Goal: Task Accomplishment & Management: Manage account settings

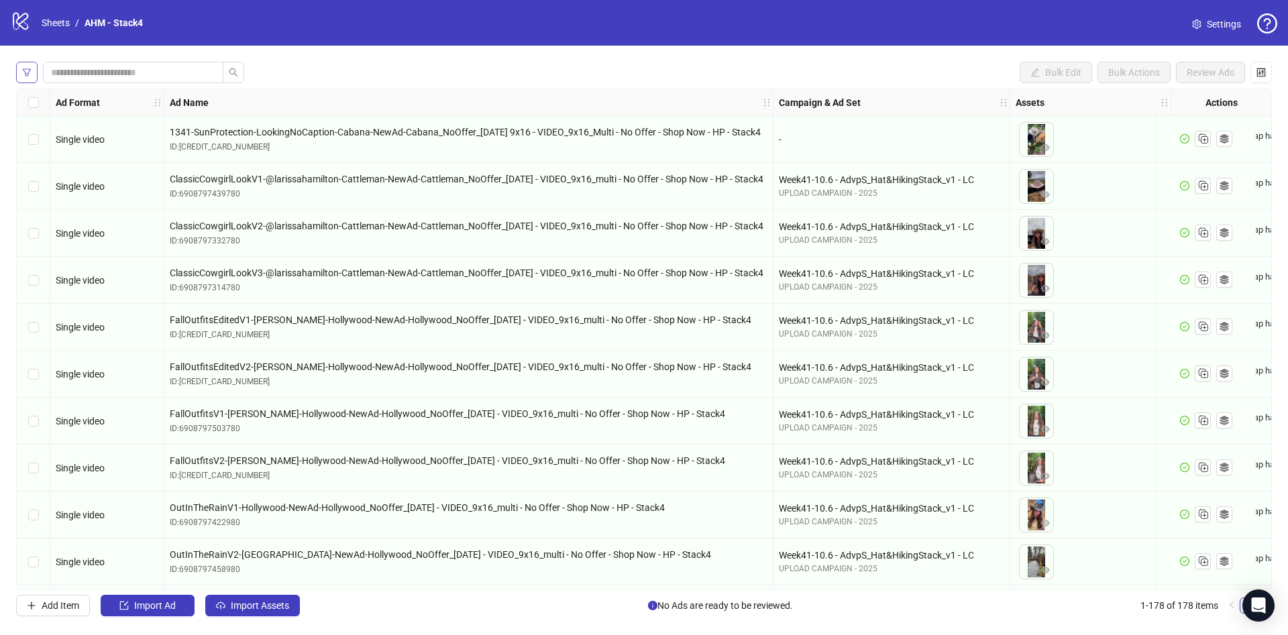
click at [17, 72] on button "button" at bounding box center [26, 72] width 21 height 21
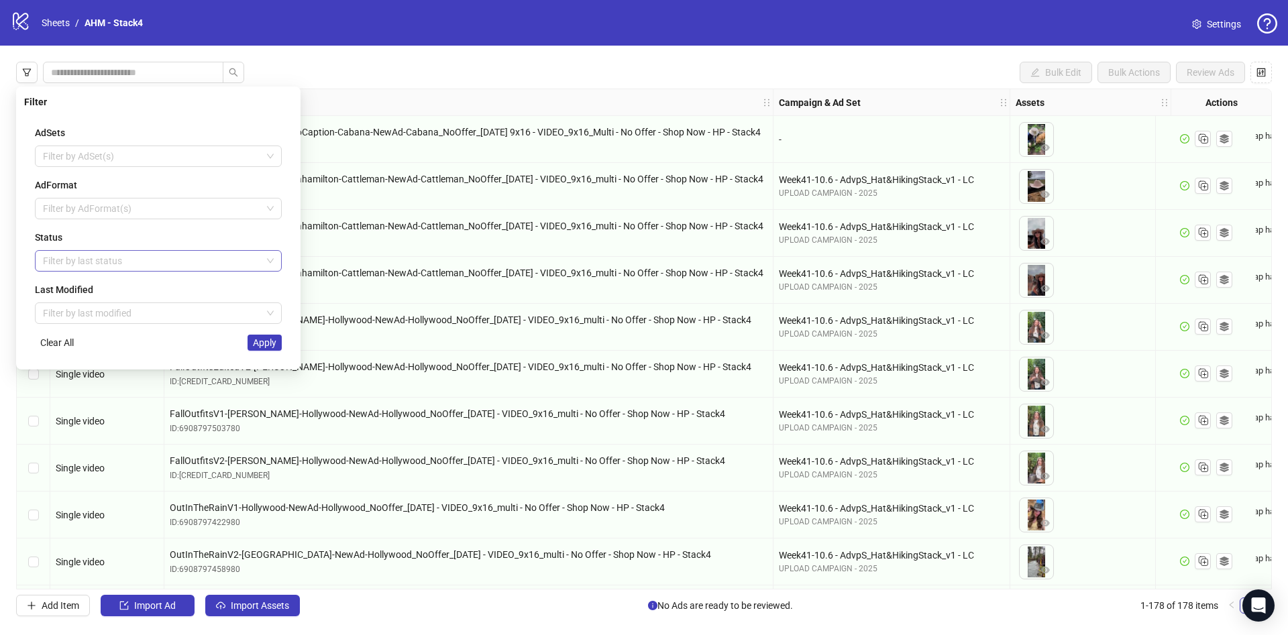
click at [59, 257] on div at bounding box center [151, 261] width 227 height 19
click at [59, 283] on div "Draft" at bounding box center [158, 287] width 225 height 15
click at [20, 254] on div "Filter AdSets Filter by AdSet(s) AdFormat Filter by AdFormat(s) Status Draft La…" at bounding box center [158, 228] width 284 height 283
click at [272, 340] on span "Apply" at bounding box center [264, 342] width 23 height 11
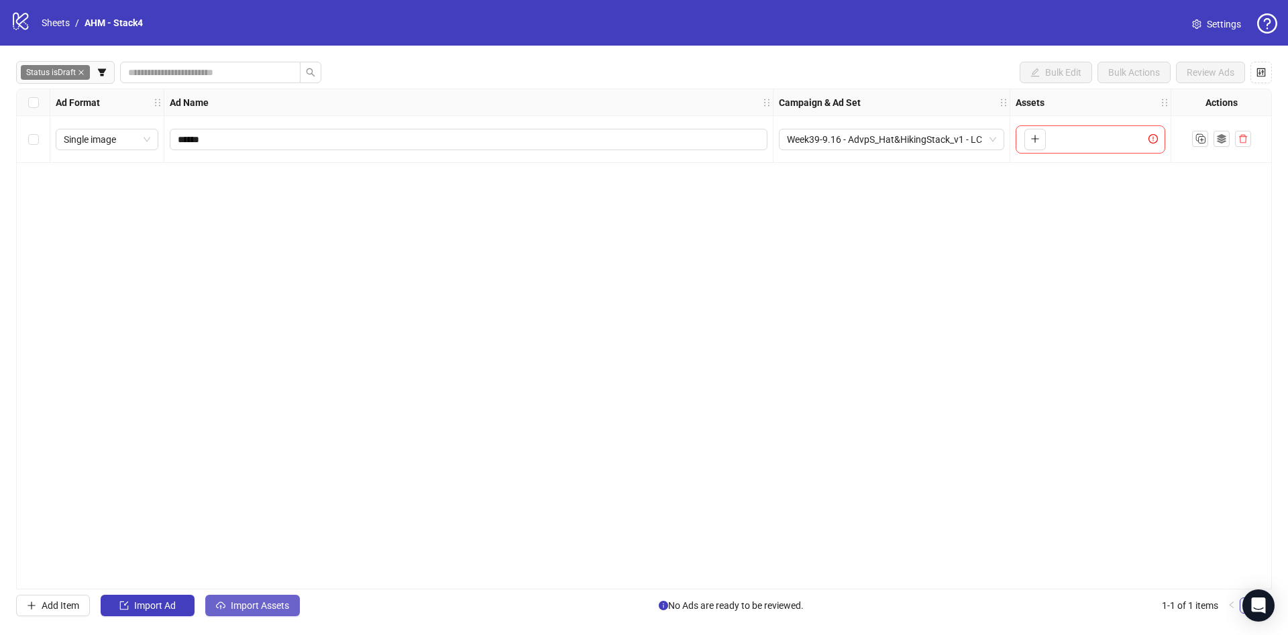
click at [256, 598] on button "Import Assets" at bounding box center [252, 605] width 95 height 21
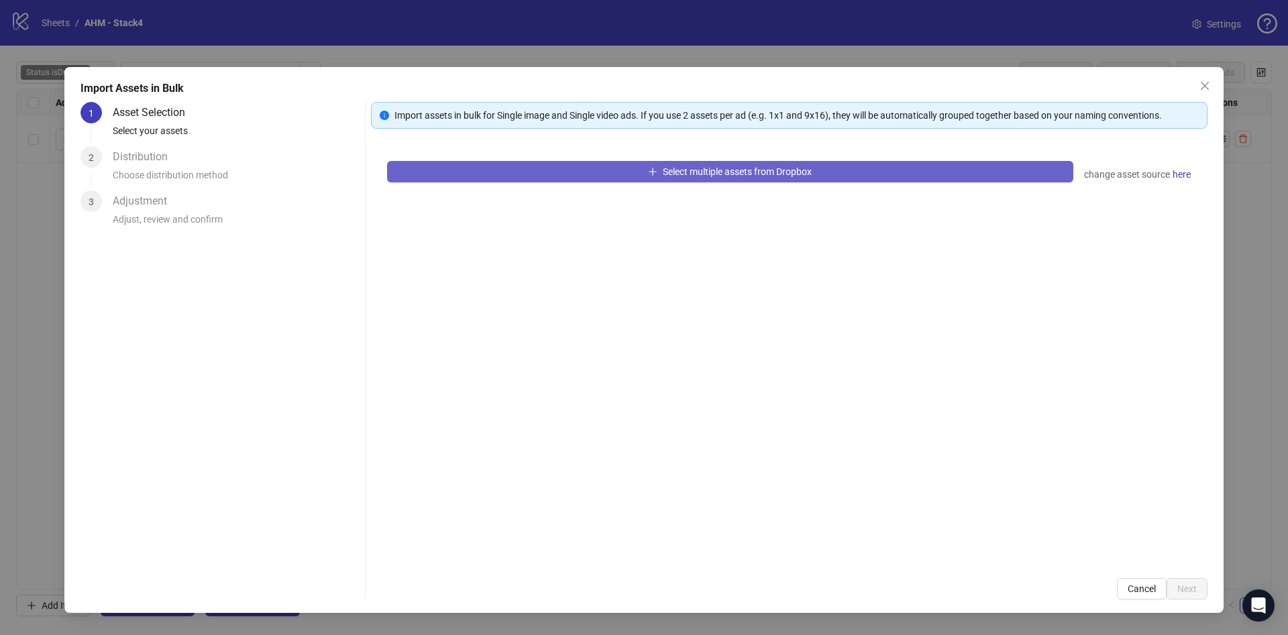
click at [710, 166] on span "Select multiple assets from Dropbox" at bounding box center [737, 171] width 149 height 11
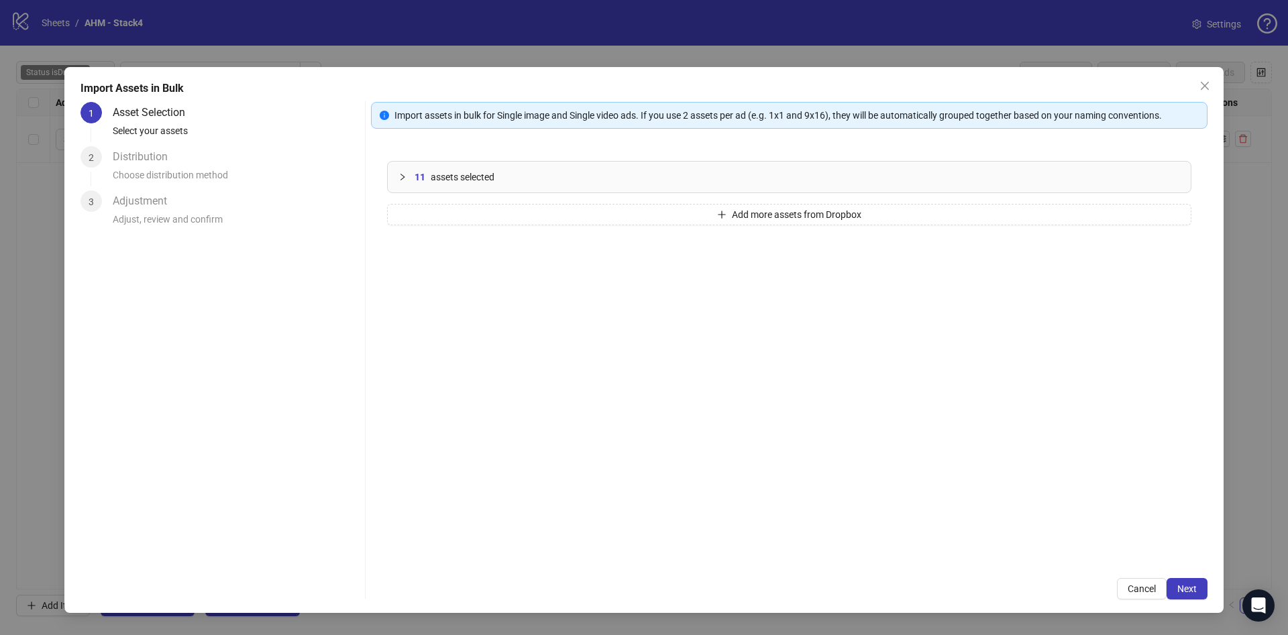
click at [1182, 576] on div "Import assets in bulk for Single image and Single video ads. If you use 2 asset…" at bounding box center [789, 351] width 837 height 498
click at [1182, 584] on span "Next" at bounding box center [1186, 589] width 19 height 11
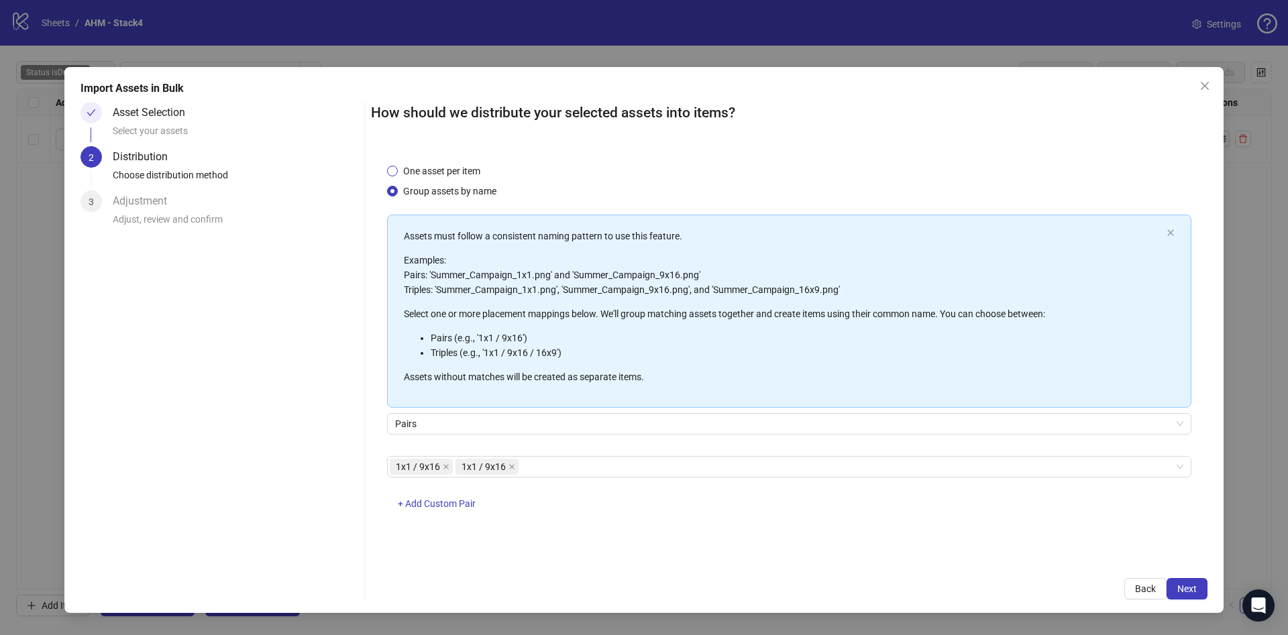
drag, startPoint x: 490, startPoint y: 156, endPoint x: 434, endPoint y: 168, distance: 57.5
click at [478, 162] on div "One asset per item Group assets by name Assets must follow a consistent naming …" at bounding box center [789, 355] width 837 height 415
click at [434, 168] on span "One asset per item" at bounding box center [442, 171] width 88 height 15
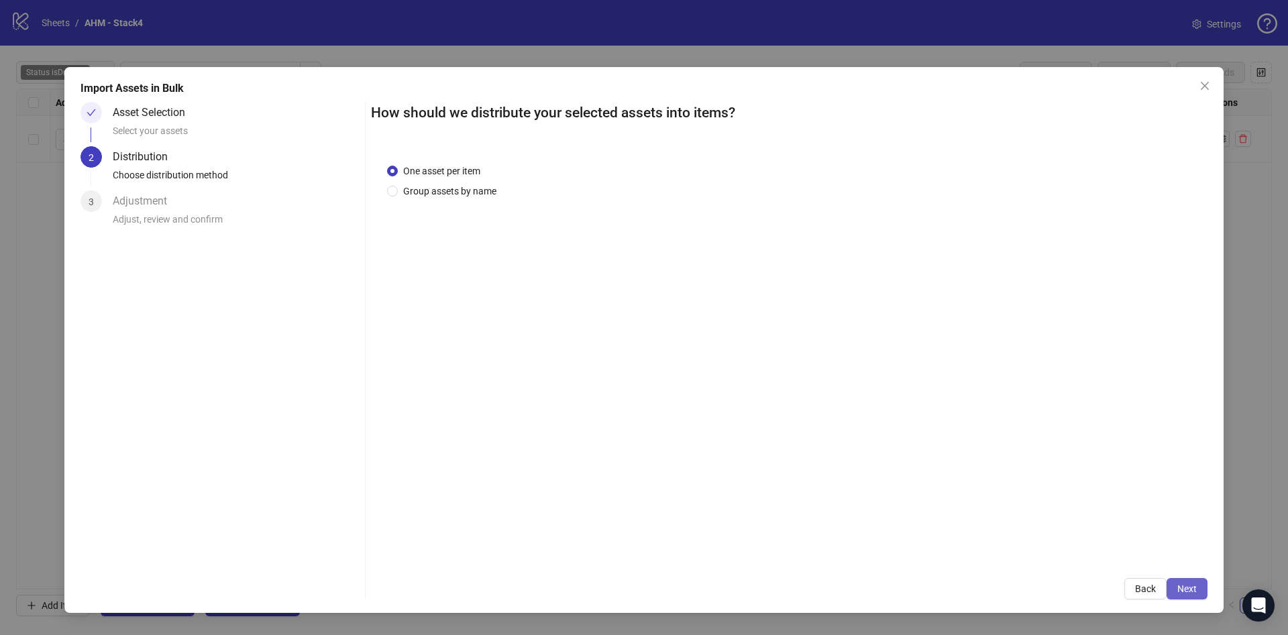
click at [1181, 584] on span "Next" at bounding box center [1186, 589] width 19 height 11
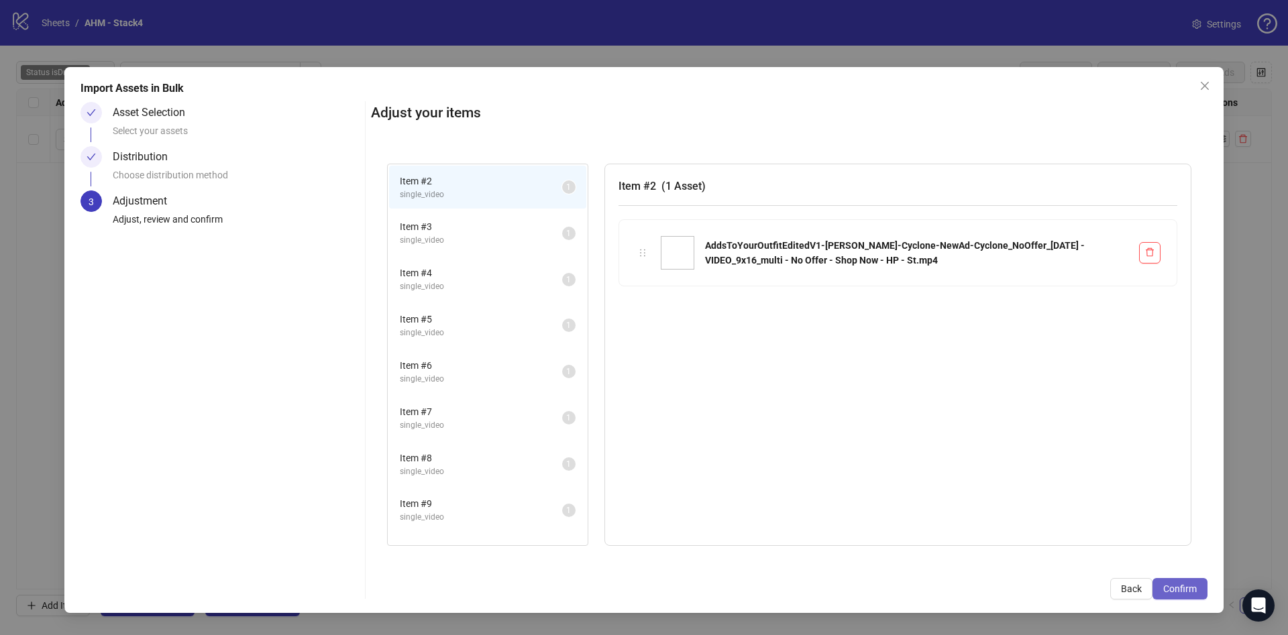
click at [1181, 587] on span "Confirm" at bounding box center [1180, 589] width 34 height 11
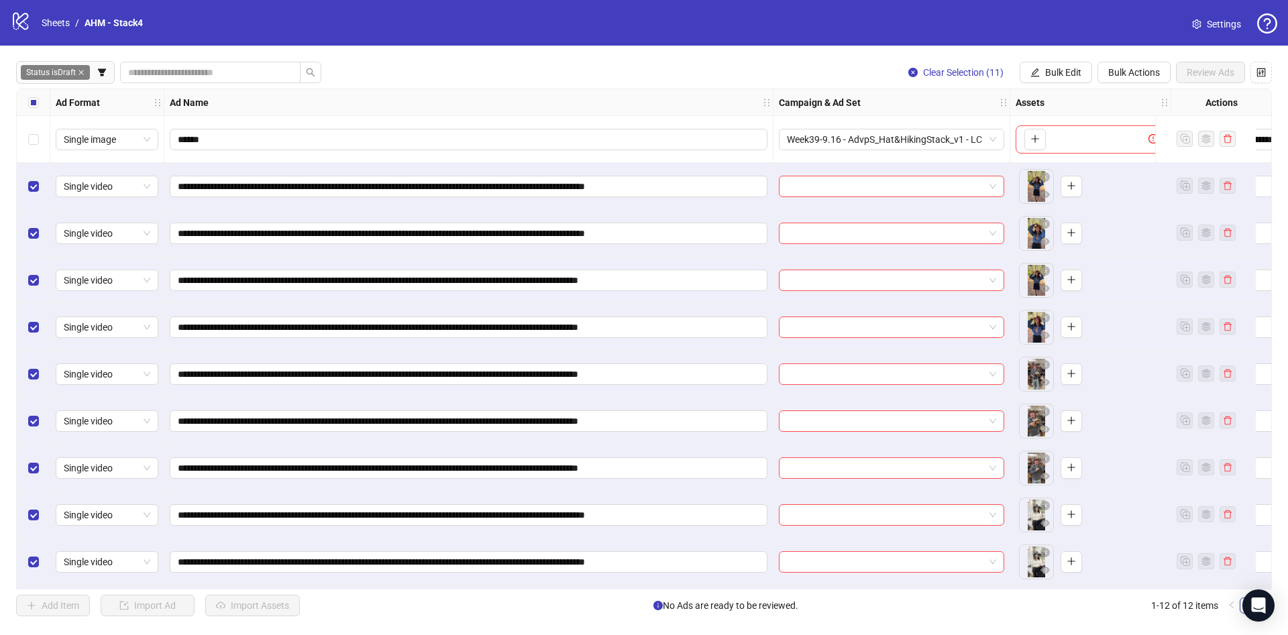
click at [40, 107] on div "Select all rows" at bounding box center [34, 102] width 34 height 27
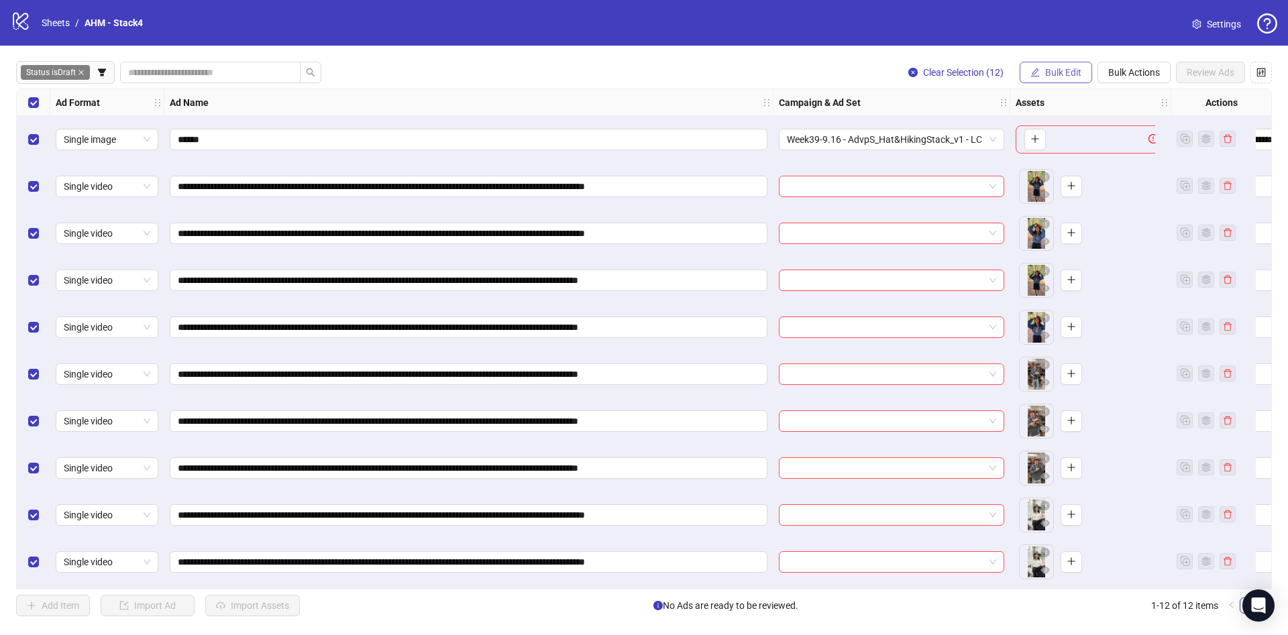
click at [1038, 68] on icon "edit" at bounding box center [1034, 72] width 9 height 9
click at [1070, 203] on span "Primary Texts" at bounding box center [1069, 207] width 80 height 15
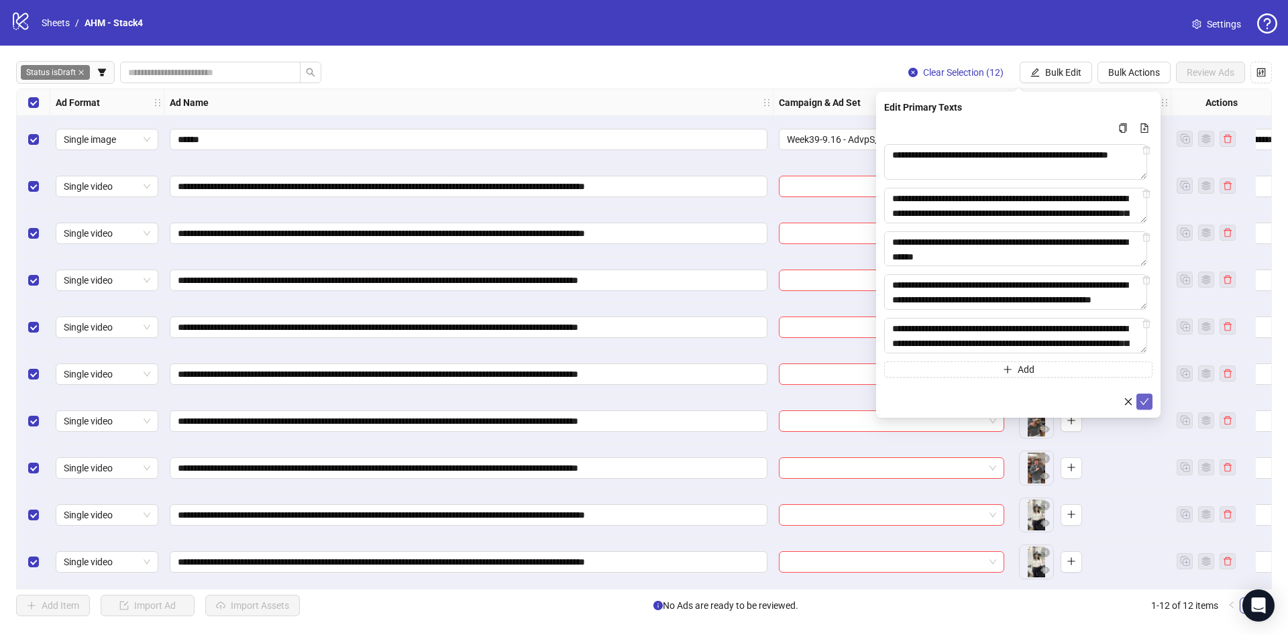
click at [1145, 409] on button "submit" at bounding box center [1144, 402] width 16 height 16
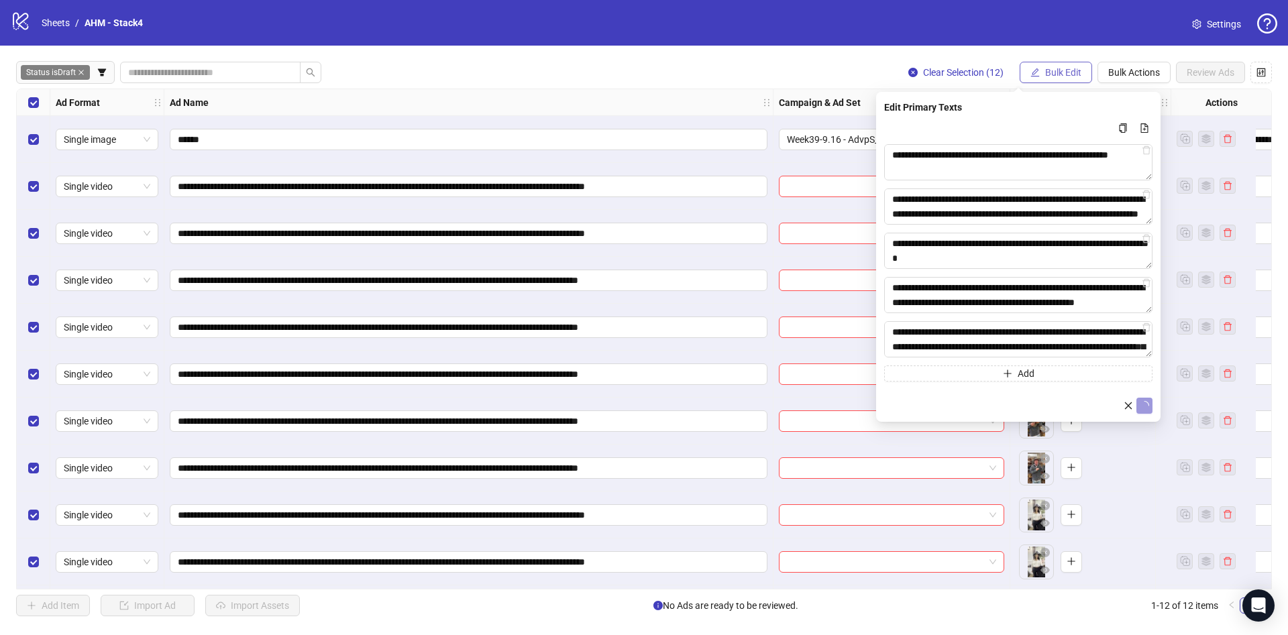
click at [1051, 76] on span "Bulk Edit" at bounding box center [1063, 72] width 36 height 11
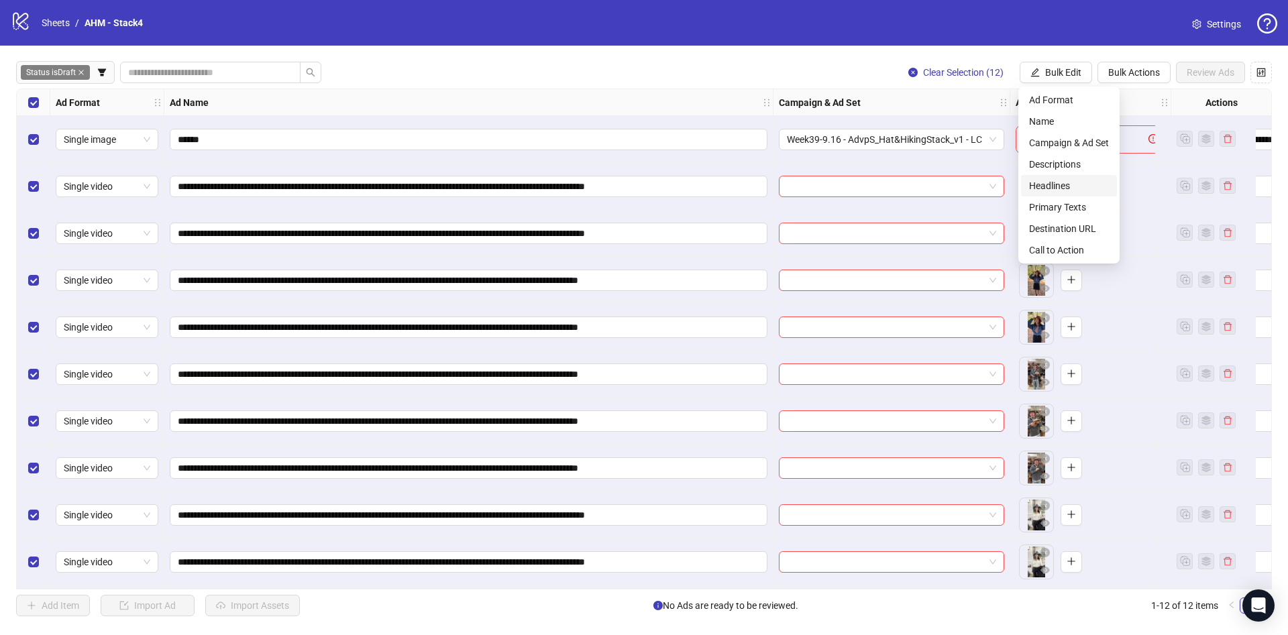
click at [1078, 190] on span "Headlines" at bounding box center [1069, 185] width 80 height 15
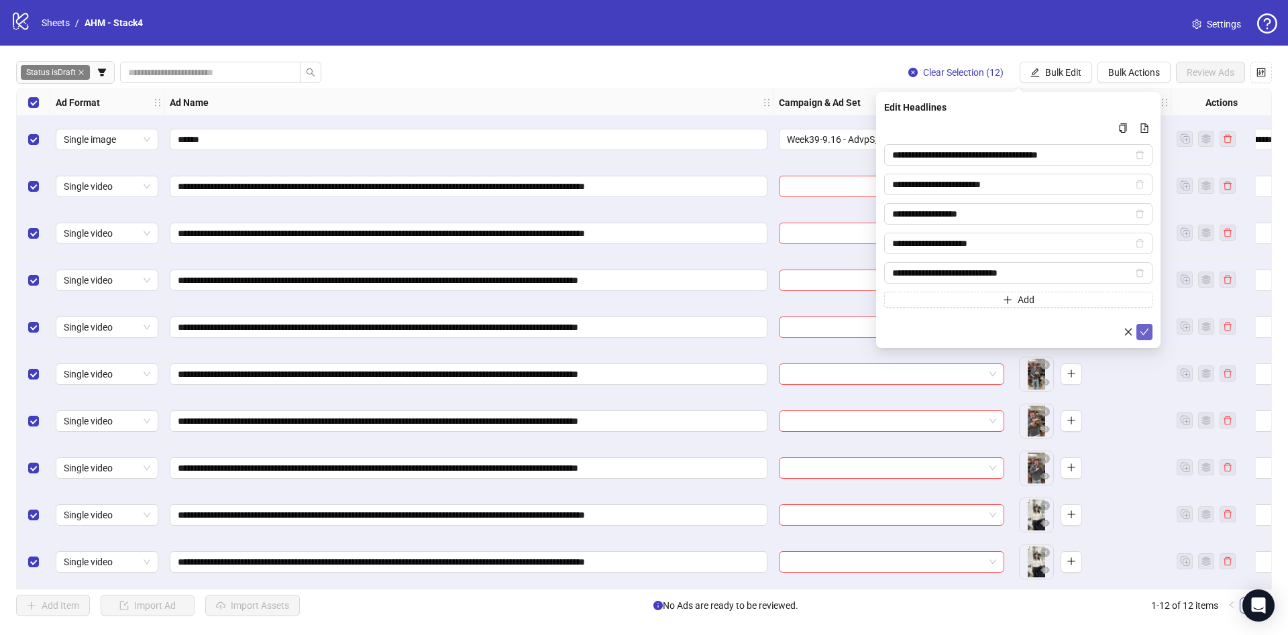
click at [1145, 337] on span "submit" at bounding box center [1144, 332] width 9 height 11
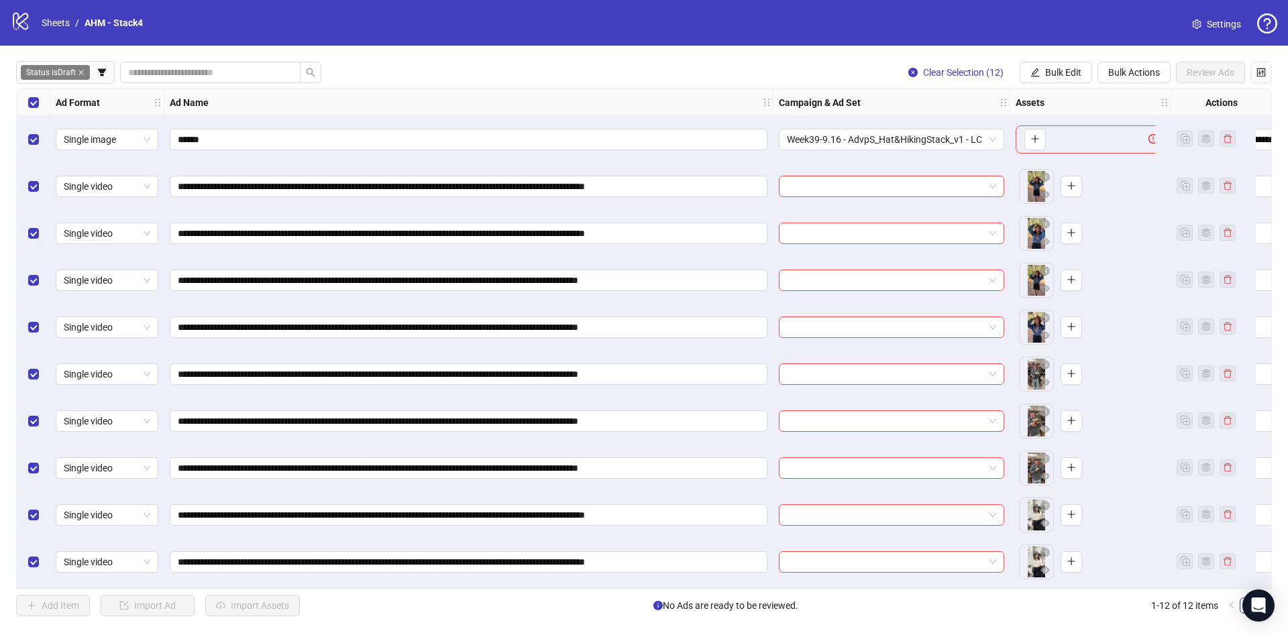
click at [1051, 54] on div "**********" at bounding box center [644, 339] width 1288 height 587
click at [1051, 67] on span "Bulk Edit" at bounding box center [1063, 72] width 36 height 11
click at [1091, 157] on span "Descriptions" at bounding box center [1069, 164] width 80 height 15
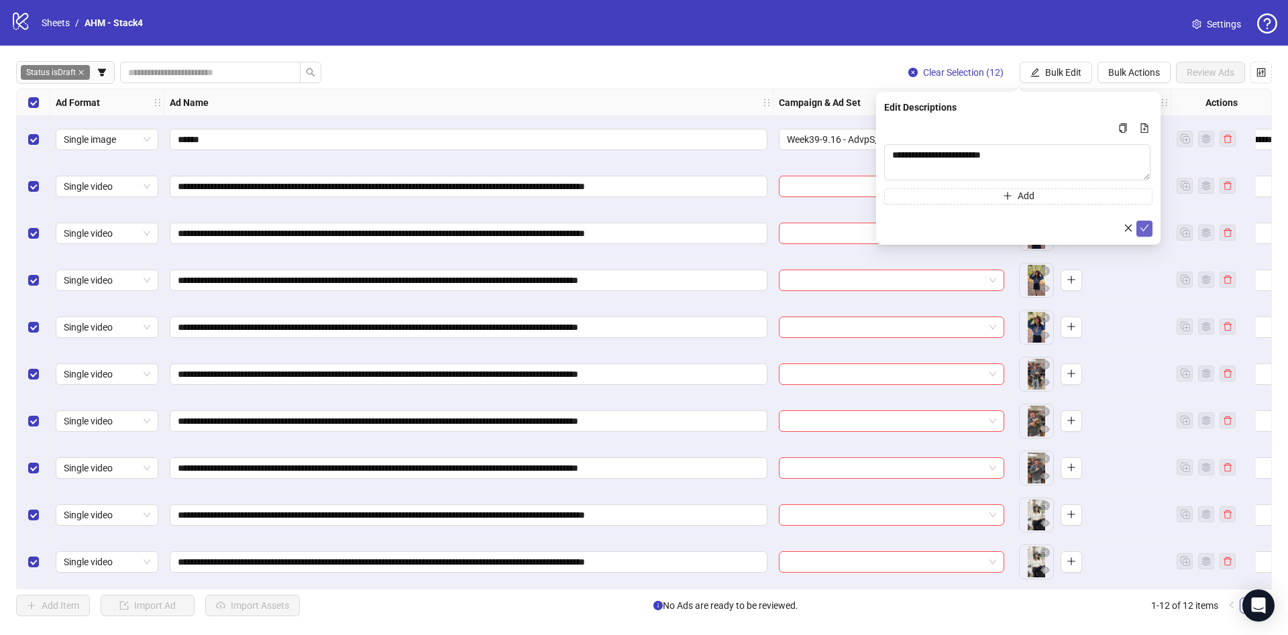
click at [1152, 229] on div "**********" at bounding box center [1018, 168] width 284 height 153
click at [1146, 229] on icon "check" at bounding box center [1144, 227] width 9 height 9
click at [1067, 69] on span "Bulk Edit" at bounding box center [1063, 72] width 36 height 11
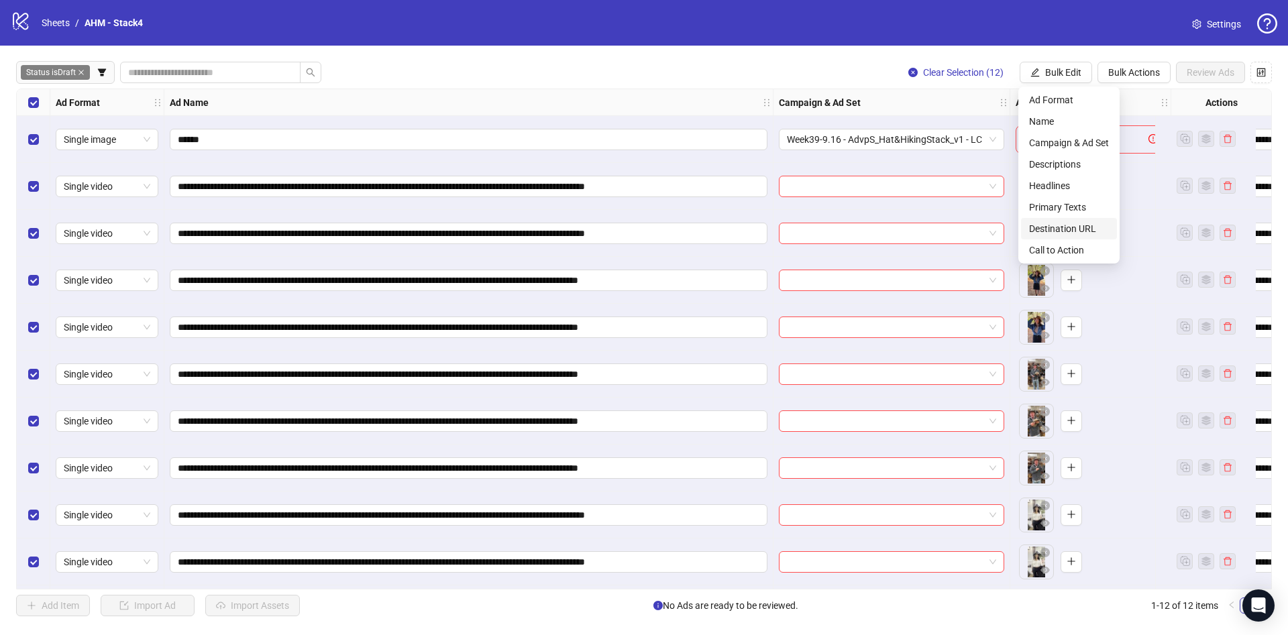
click at [1083, 225] on span "Destination URL" at bounding box center [1069, 228] width 80 height 15
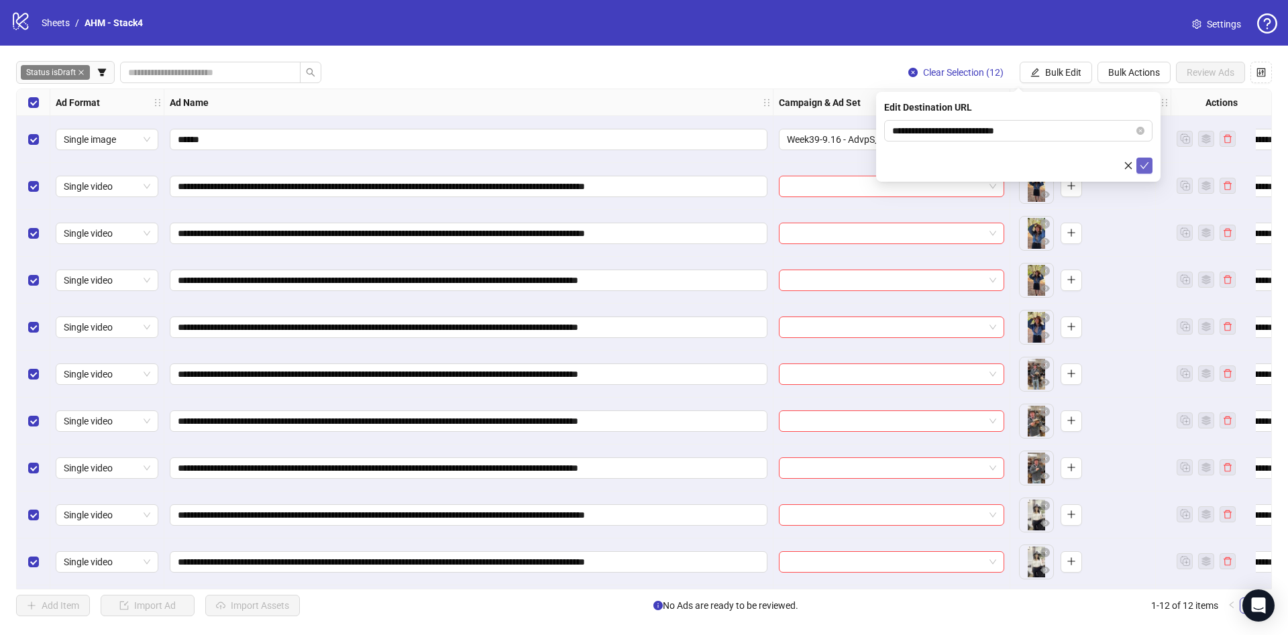
click at [1140, 164] on icon "check" at bounding box center [1144, 165] width 9 height 9
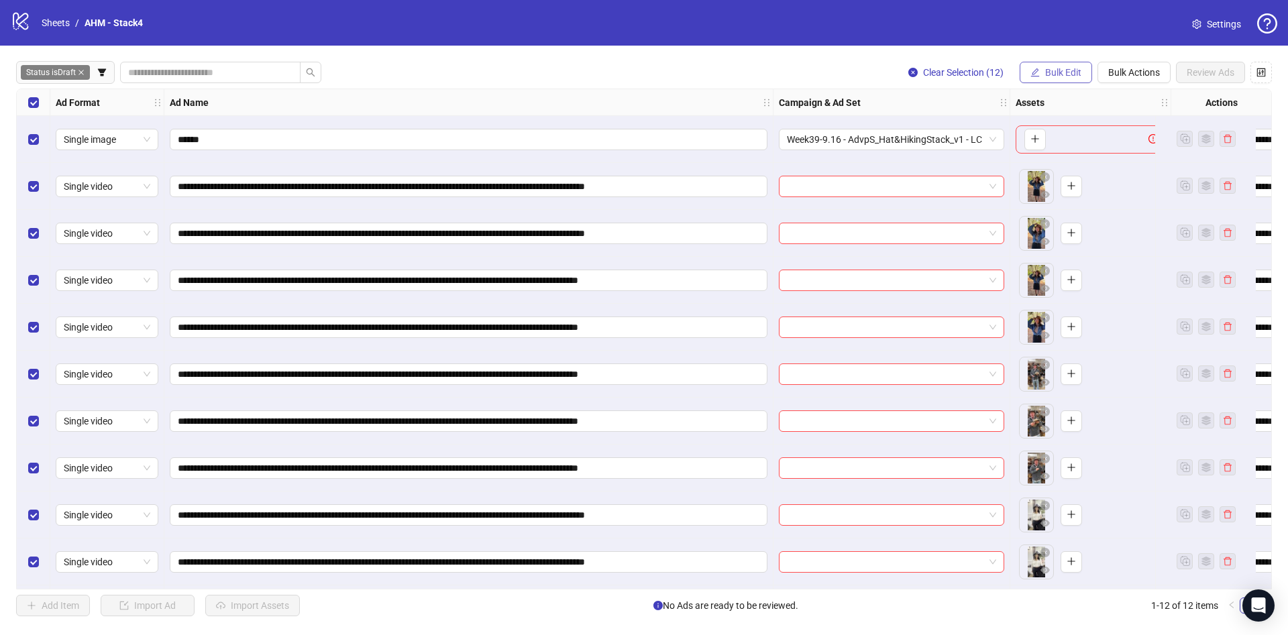
click at [1062, 74] on span "Bulk Edit" at bounding box center [1063, 72] width 36 height 11
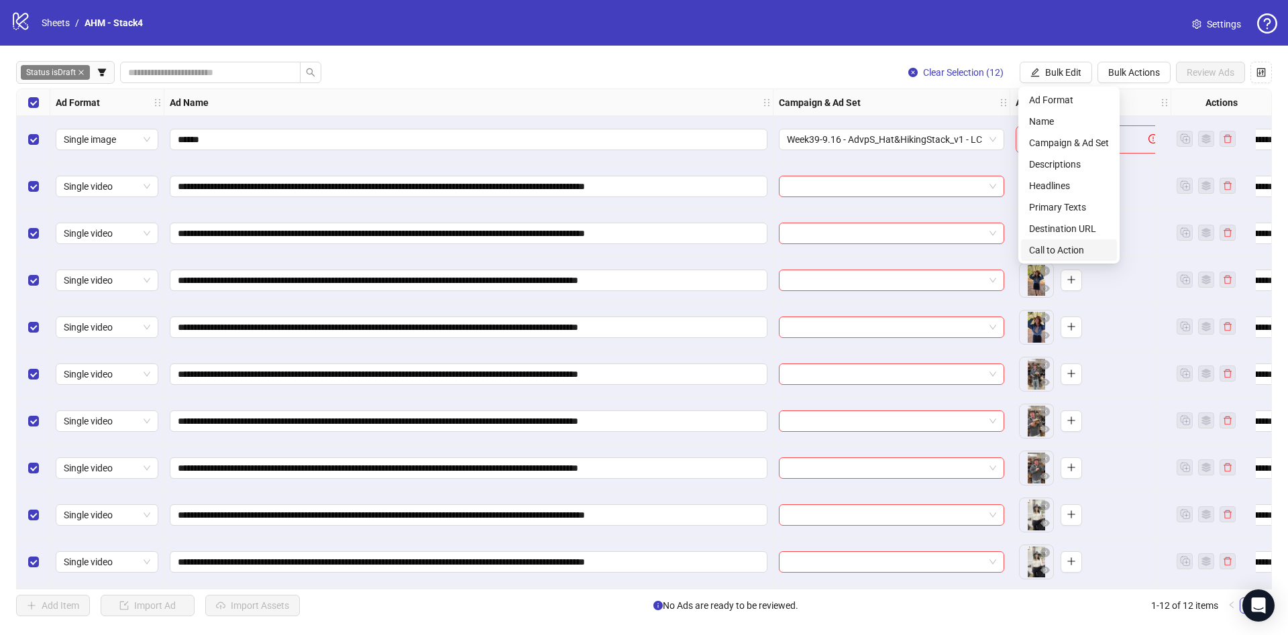
click at [1075, 248] on span "Call to Action" at bounding box center [1069, 250] width 80 height 15
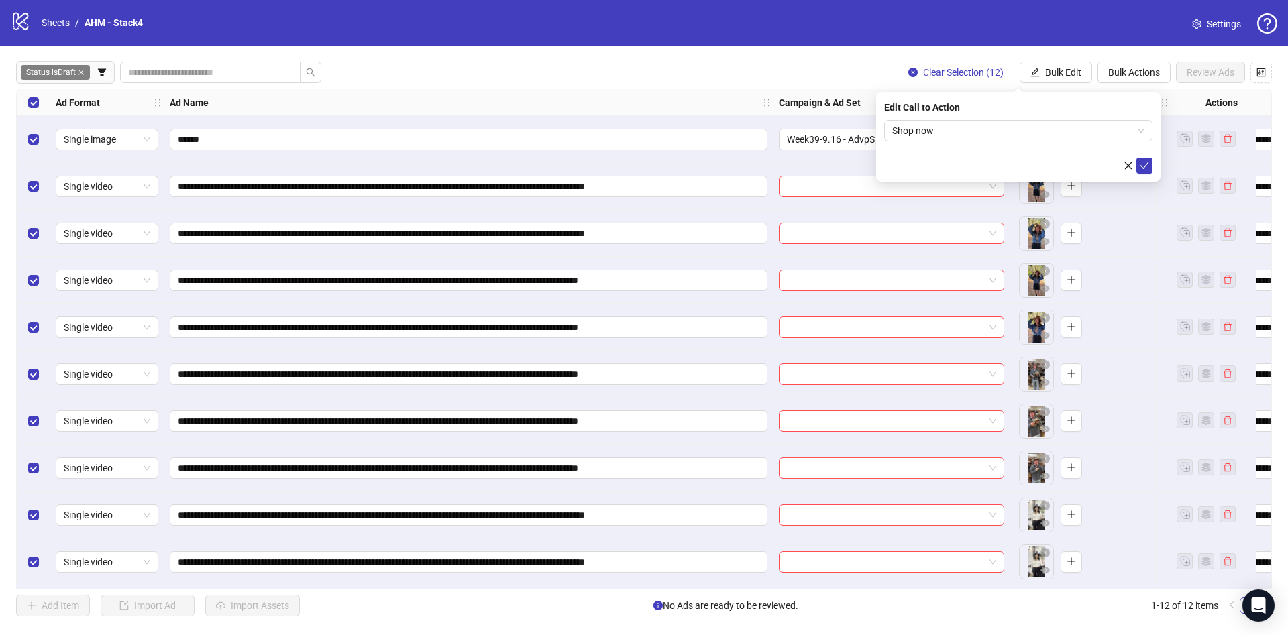
drag, startPoint x: 1149, startPoint y: 165, endPoint x: 1130, endPoint y: 178, distance: 23.3
click at [1149, 166] on button "submit" at bounding box center [1144, 166] width 16 height 16
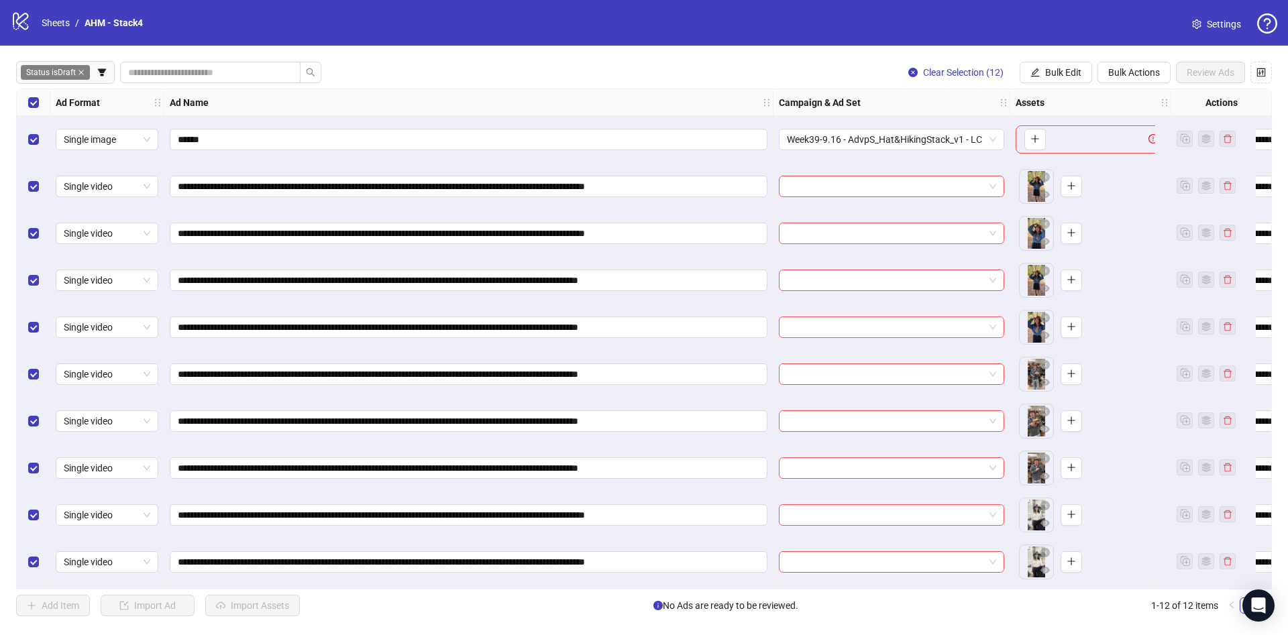
click at [44, 139] on div "Select row 1" at bounding box center [34, 139] width 34 height 47
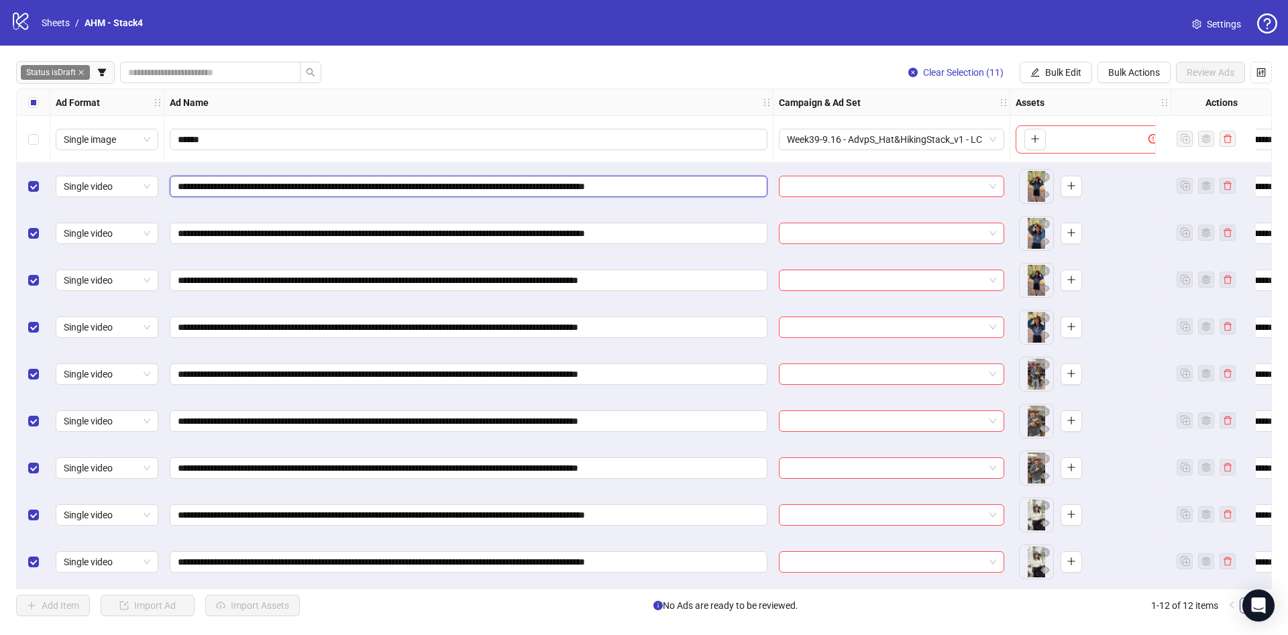
click at [736, 184] on input "**********" at bounding box center [467, 186] width 579 height 15
drag, startPoint x: 680, startPoint y: 280, endPoint x: 754, endPoint y: 291, distance: 74.7
click at [754, 291] on div "**********" at bounding box center [468, 280] width 609 height 47
click at [704, 191] on input "**********" at bounding box center [467, 186] width 579 height 15
drag, startPoint x: 706, startPoint y: 186, endPoint x: 747, endPoint y: 198, distance: 41.8
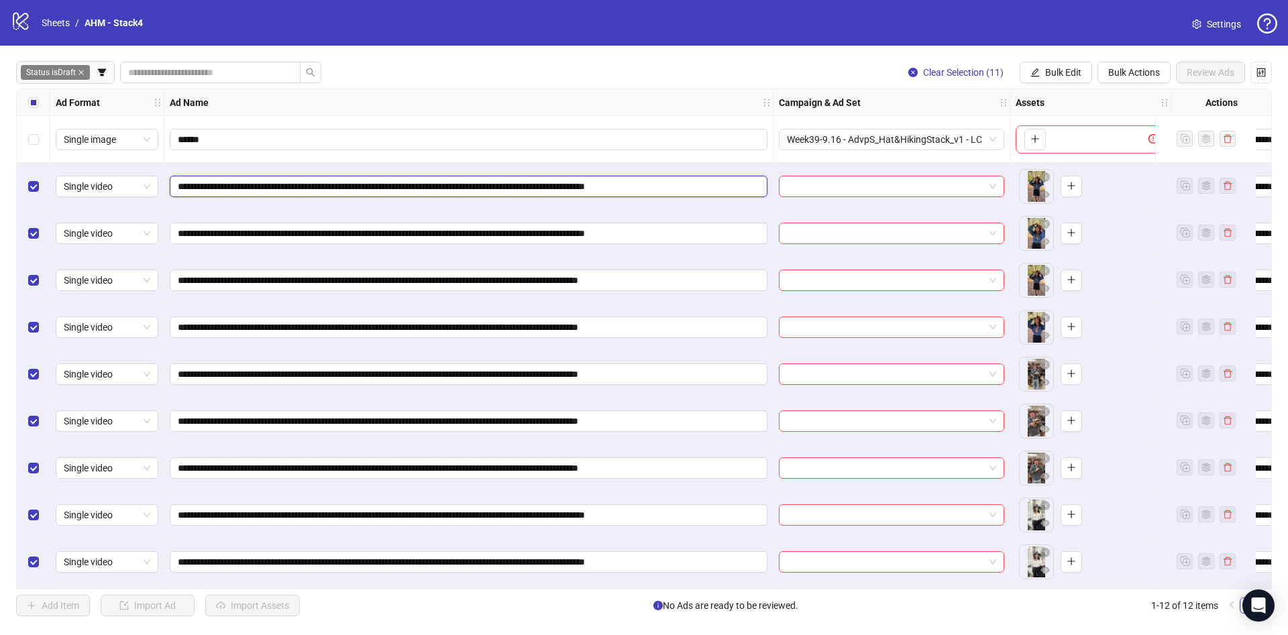
click at [747, 198] on div "**********" at bounding box center [468, 186] width 609 height 47
paste input "****"
type input "**********"
drag, startPoint x: 708, startPoint y: 233, endPoint x: 859, endPoint y: 238, distance: 150.4
click at [861, 89] on div "**********" at bounding box center [946, 89] width 1859 height 0
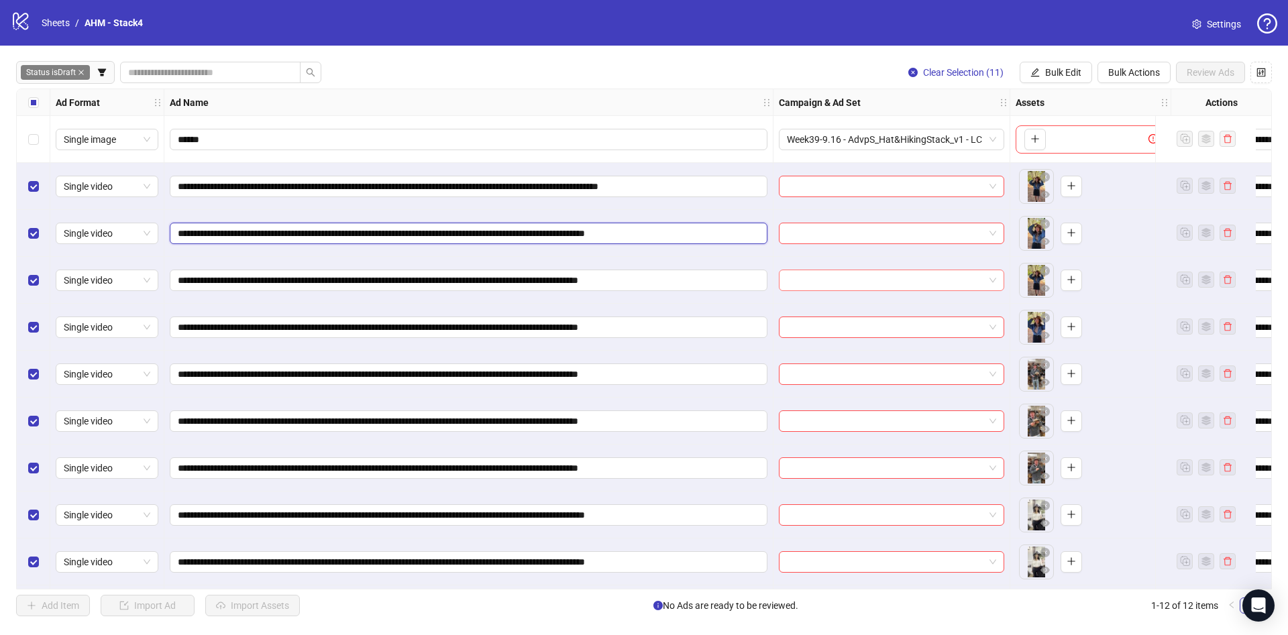
paste input "****"
type input "**********"
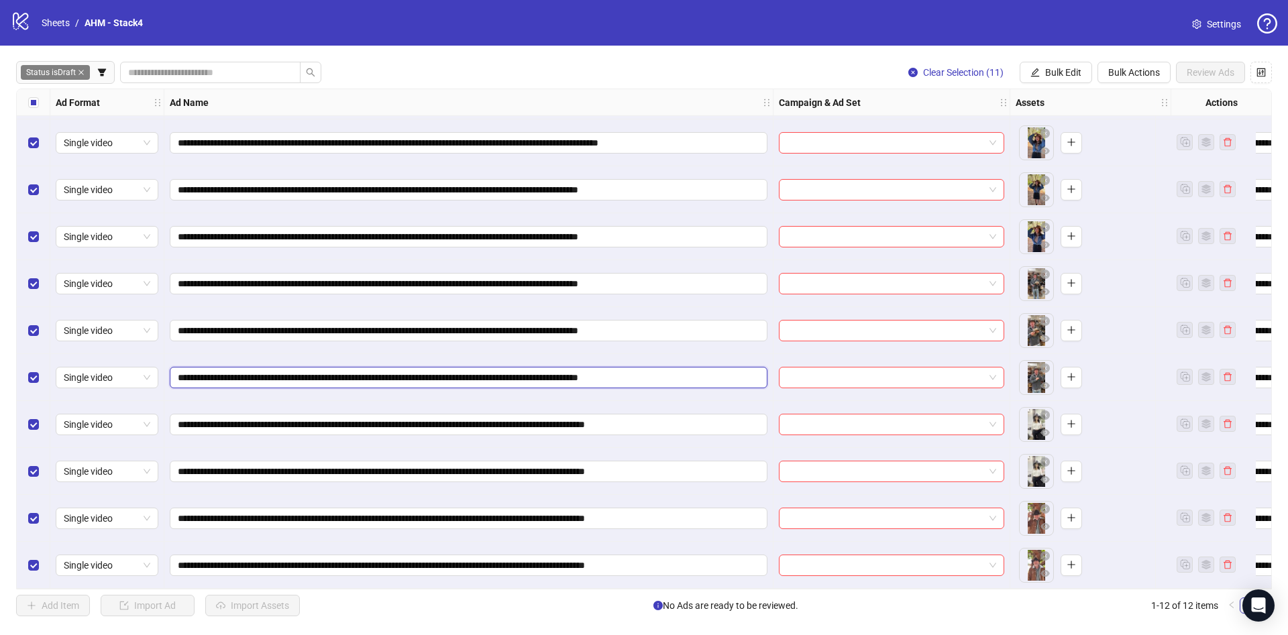
drag, startPoint x: 650, startPoint y: 372, endPoint x: 731, endPoint y: 405, distance: 87.6
click at [745, 374] on input "**********" at bounding box center [467, 377] width 579 height 15
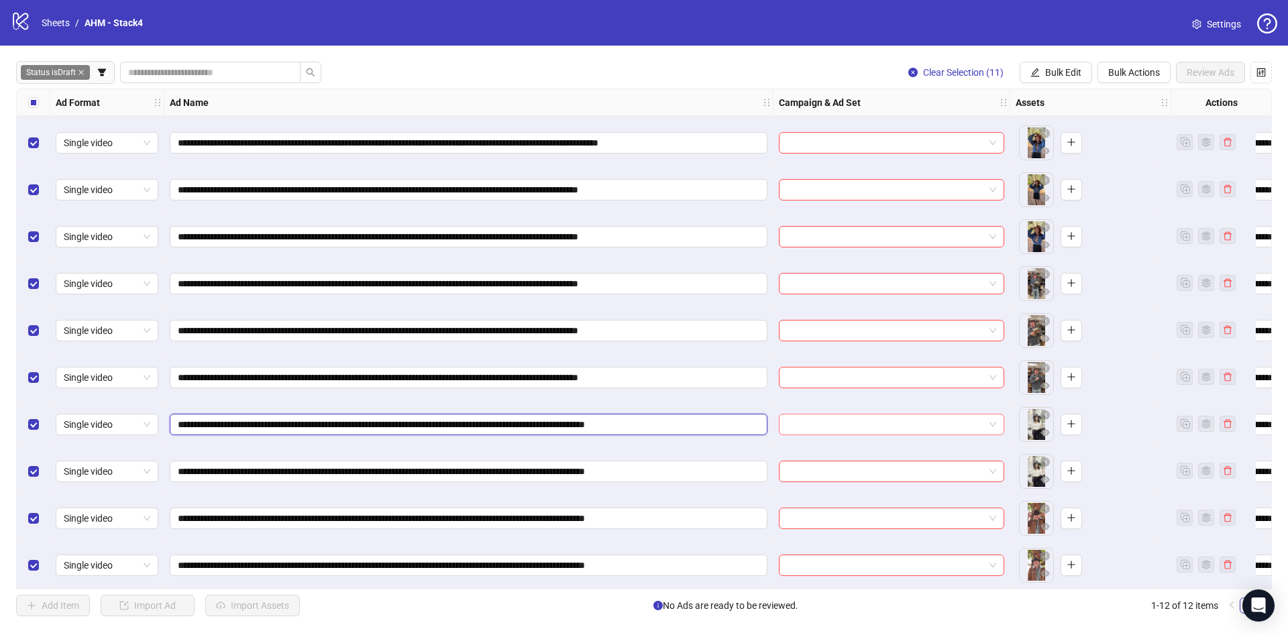
drag, startPoint x: 716, startPoint y: 416, endPoint x: 797, endPoint y: 423, distance: 80.8
paste input "**********"
type input "**********"
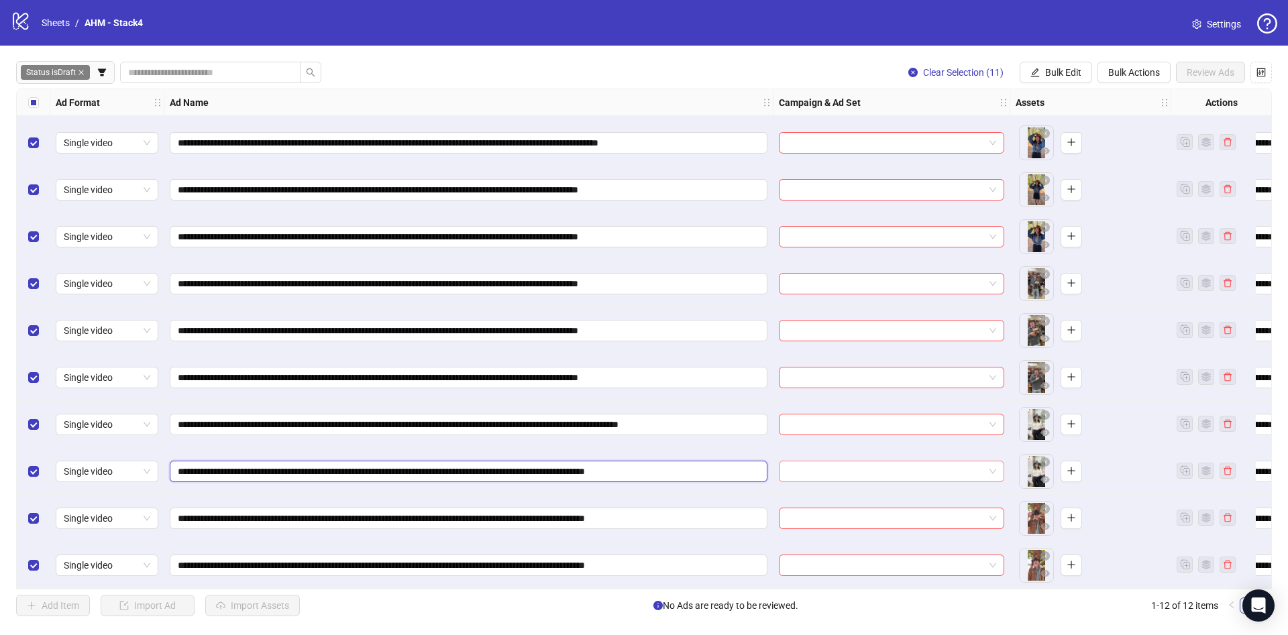
drag, startPoint x: 719, startPoint y: 464, endPoint x: 803, endPoint y: 468, distance: 83.9
paste input "**********"
type input "**********"
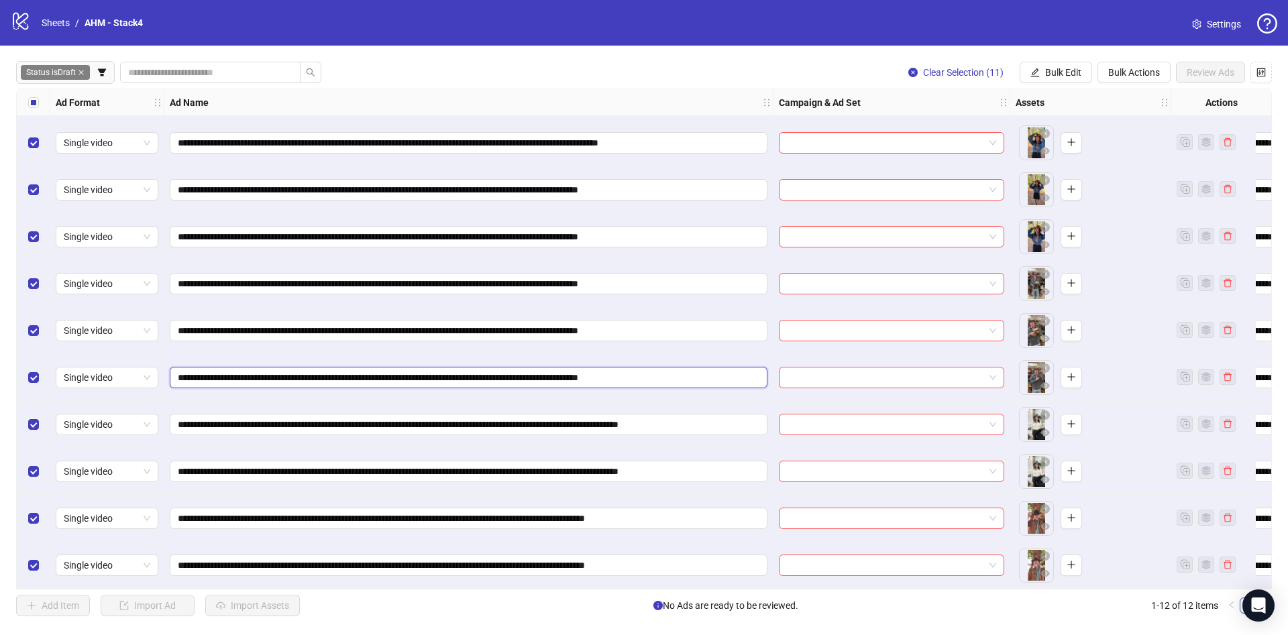
drag, startPoint x: 653, startPoint y: 374, endPoint x: 892, endPoint y: 434, distance: 245.7
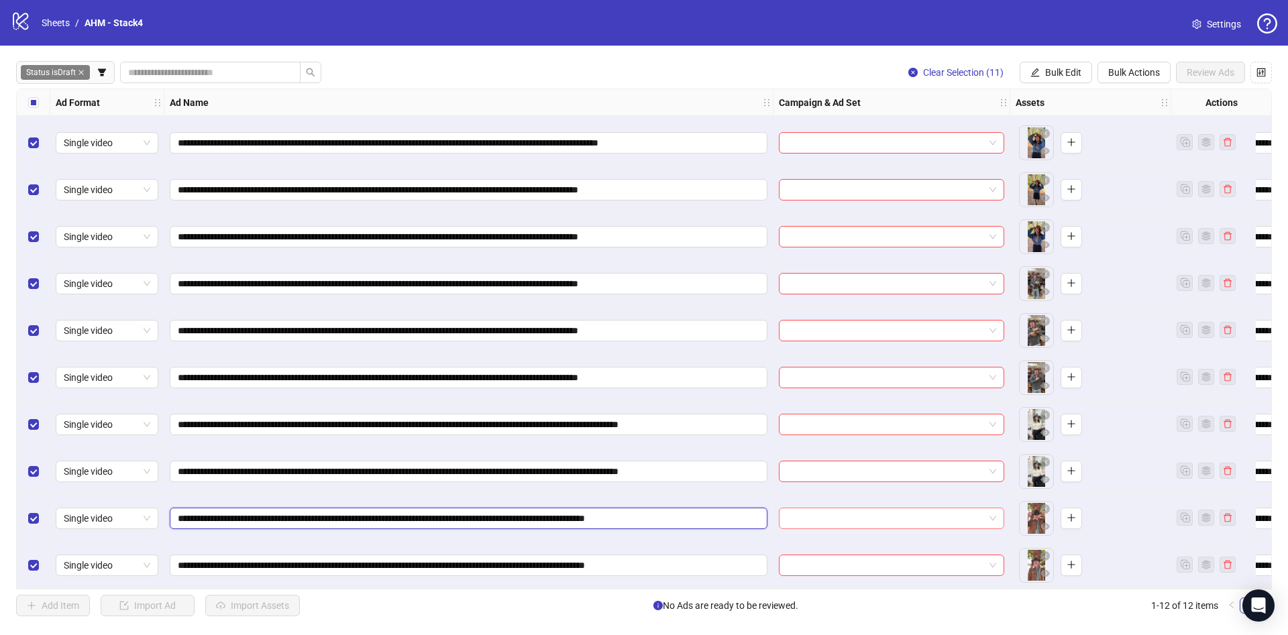
drag, startPoint x: 707, startPoint y: 511, endPoint x: 810, endPoint y: 516, distance: 102.7
paste input "*"
type input "**********"
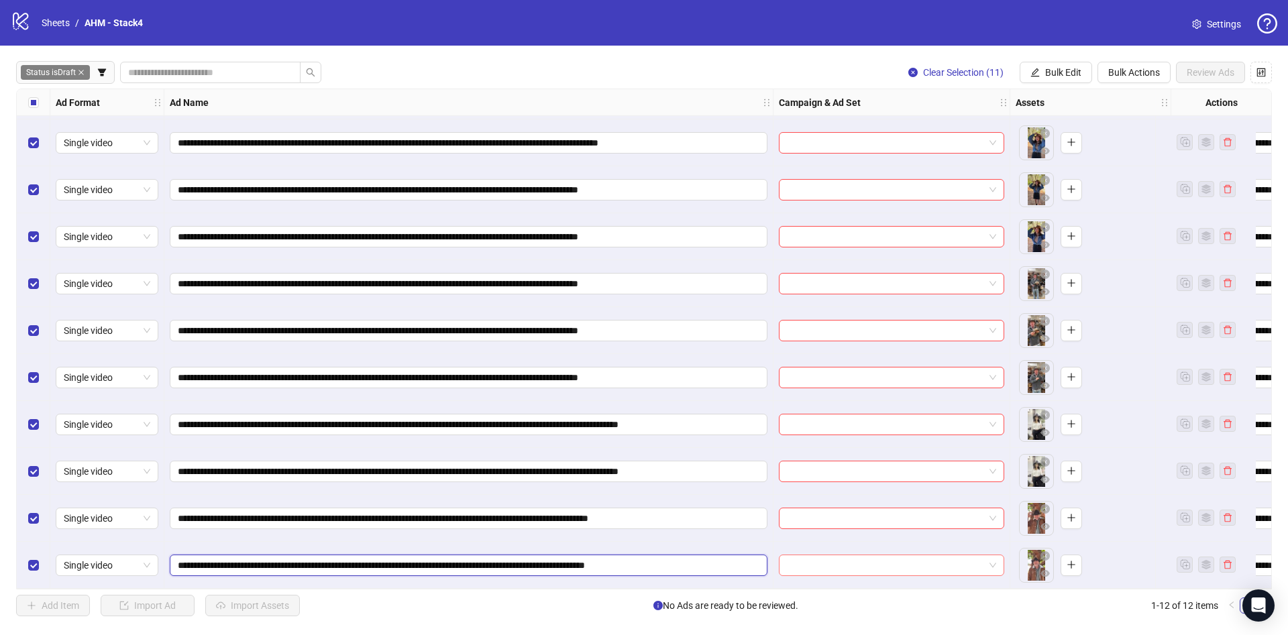
drag, startPoint x: 707, startPoint y: 561, endPoint x: 826, endPoint y: 561, distance: 118.7
paste input "*"
type input "**********"
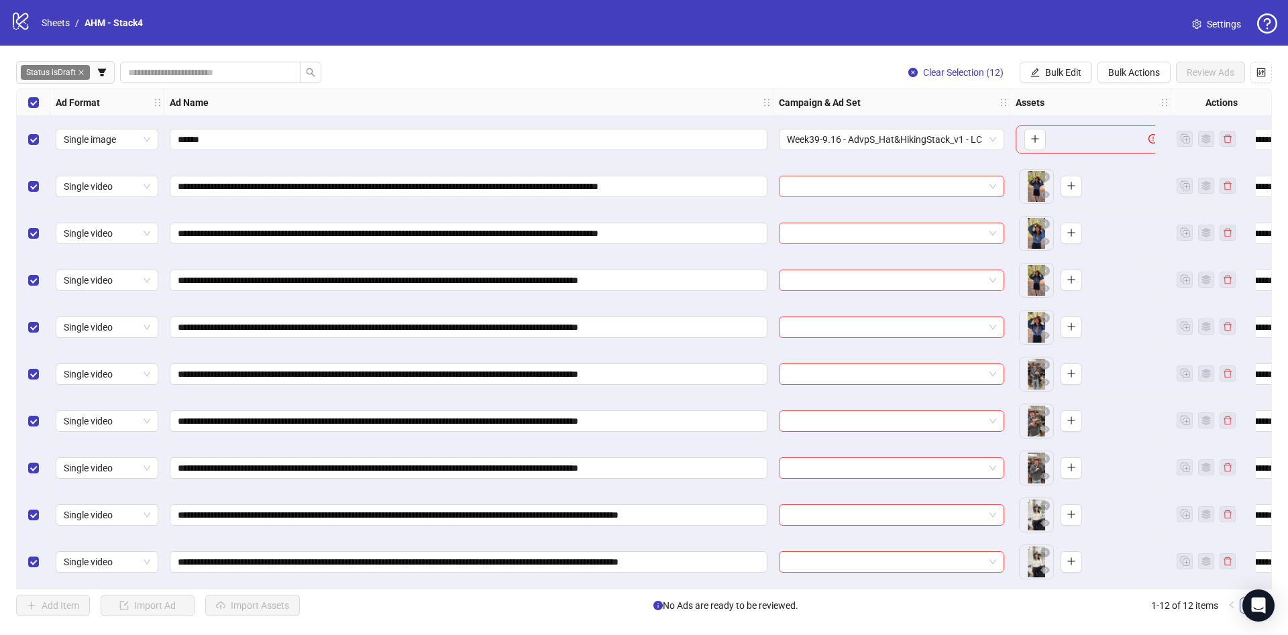
click at [24, 176] on div "Select row 2" at bounding box center [34, 186] width 34 height 47
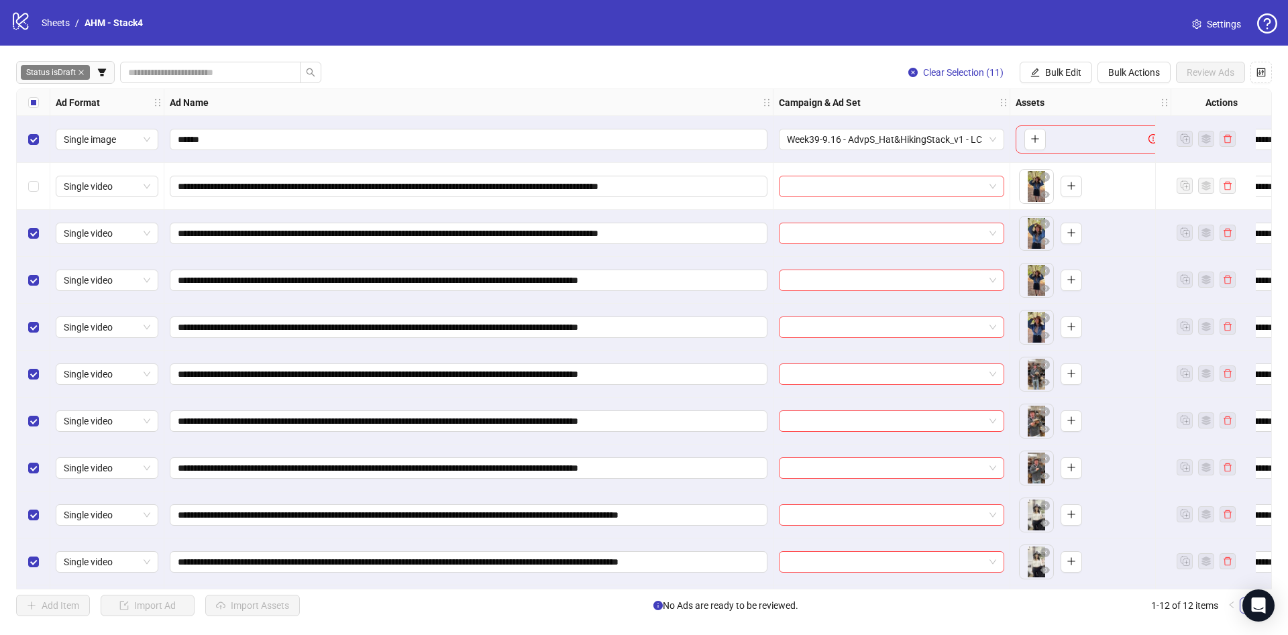
click at [21, 183] on div "Select row 2" at bounding box center [34, 186] width 34 height 47
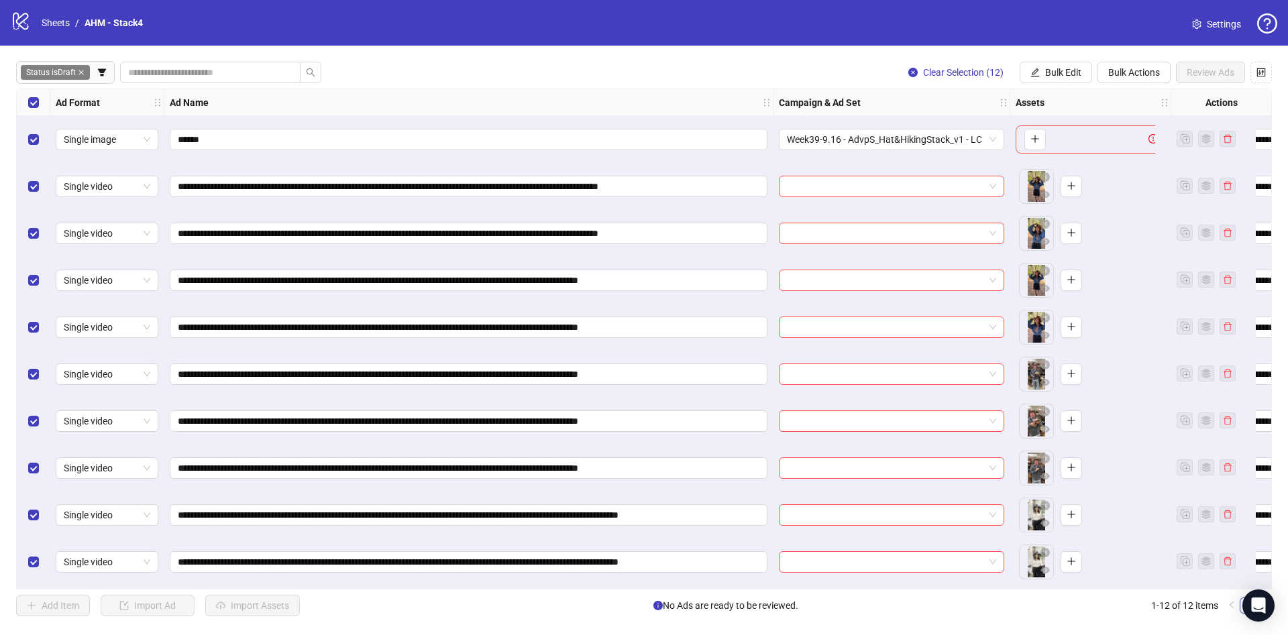
click at [38, 129] on div "Select row 1" at bounding box center [34, 139] width 34 height 47
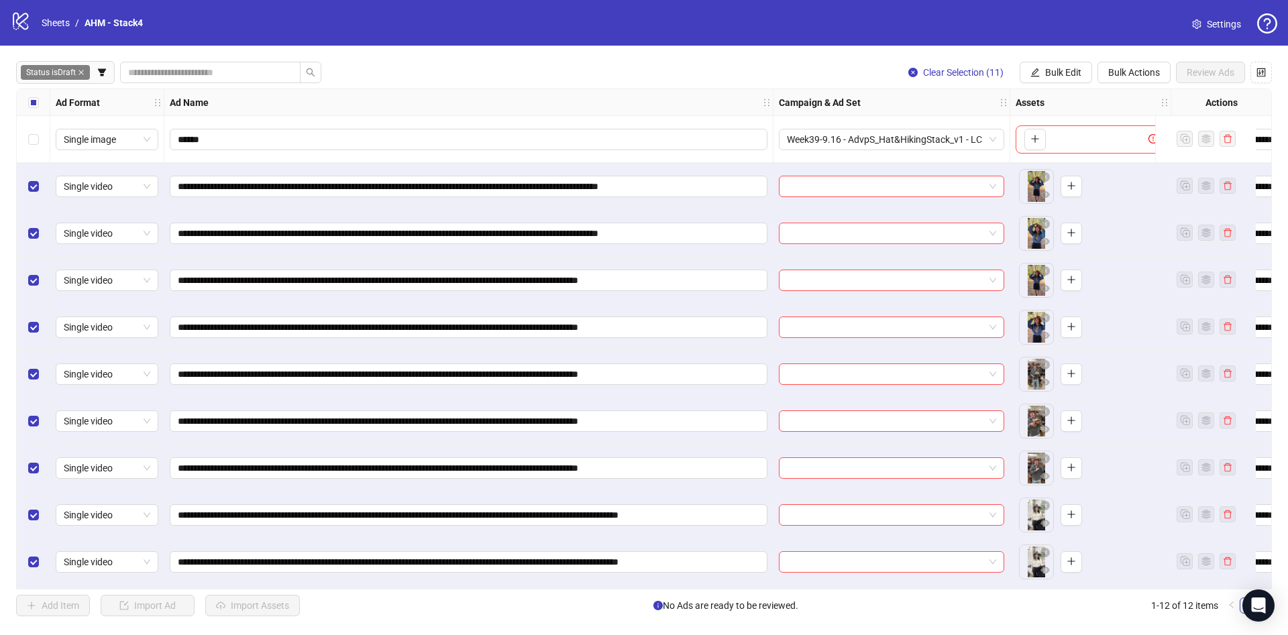
click at [1062, 52] on div "**********" at bounding box center [644, 339] width 1288 height 587
click at [1062, 67] on span "Bulk Edit" at bounding box center [1063, 72] width 36 height 11
click at [1057, 134] on li "Campaign & Ad Set" at bounding box center [1069, 142] width 96 height 21
click at [1034, 133] on input "search" at bounding box center [1012, 131] width 240 height 20
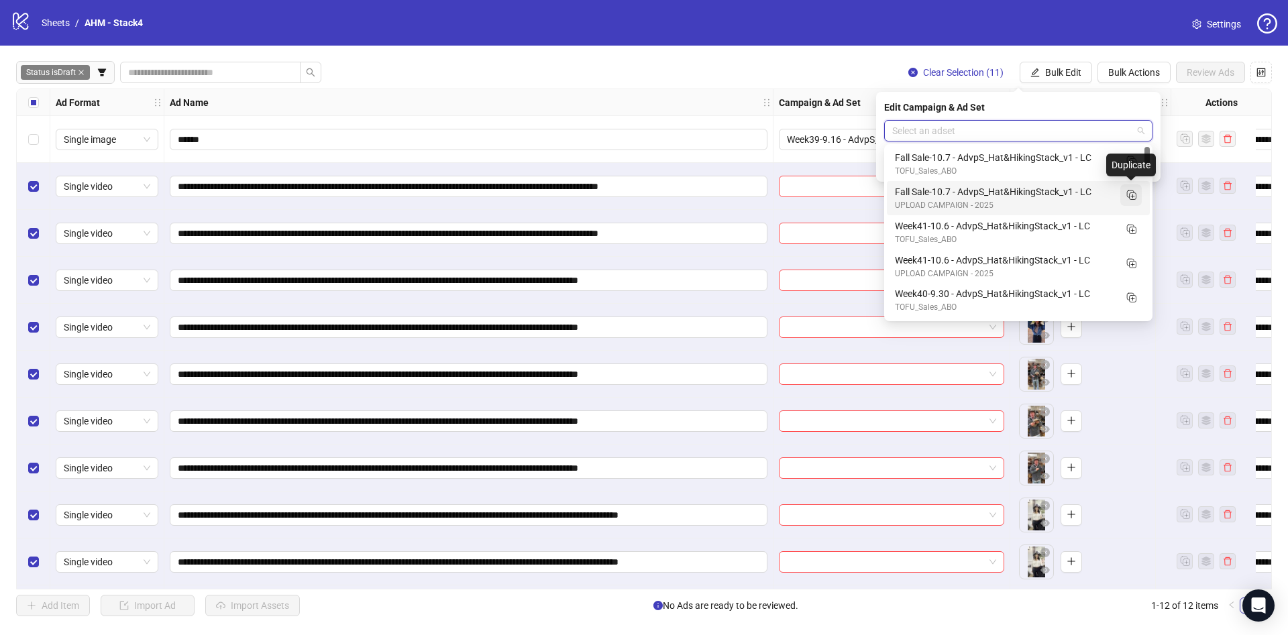
click at [1130, 195] on icon "Duplicate" at bounding box center [1130, 194] width 13 height 13
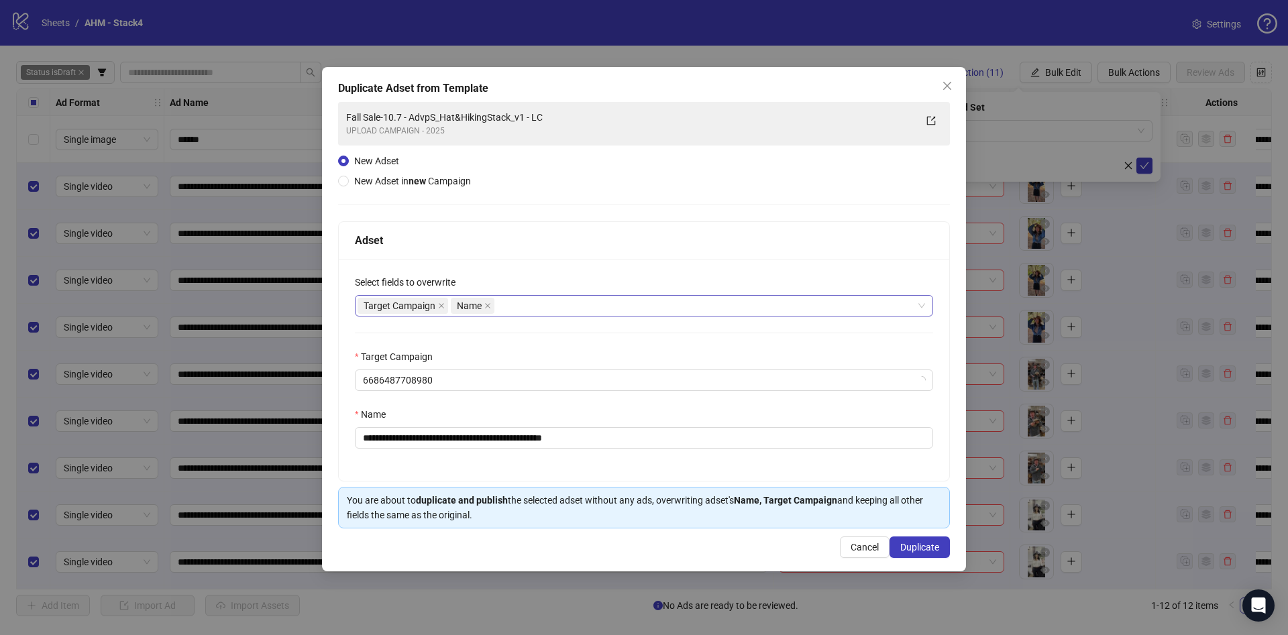
click at [584, 310] on div "Target Campaign Name" at bounding box center [637, 306] width 559 height 19
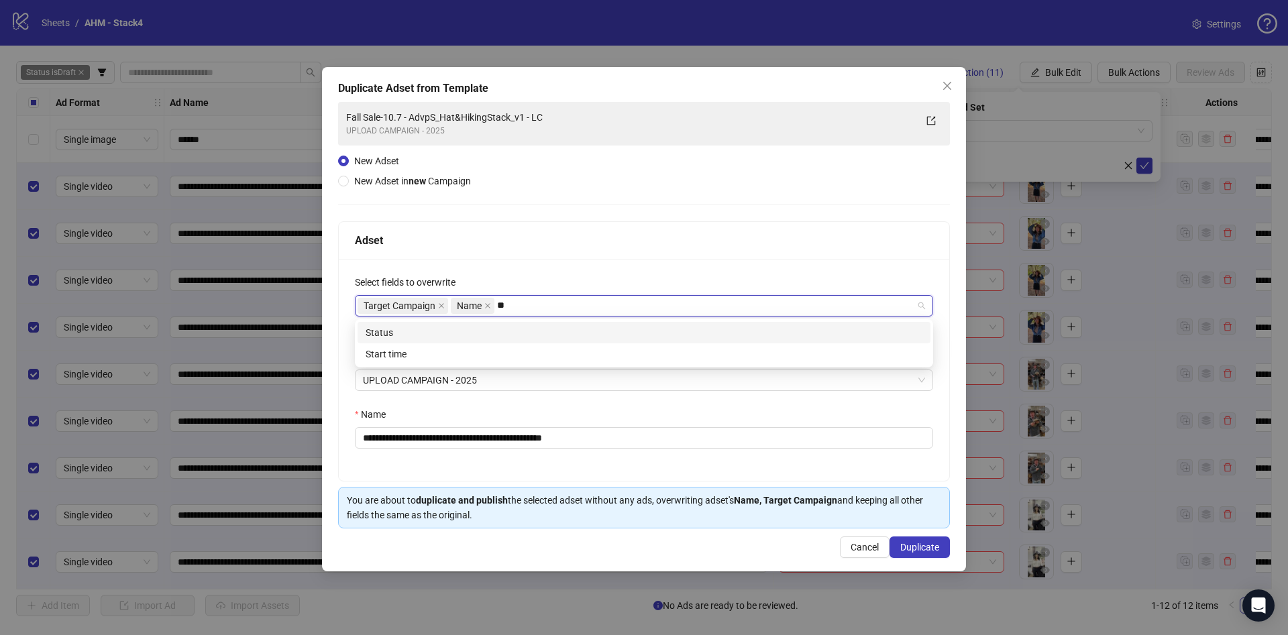
type input "***"
click at [443, 329] on div "Status" at bounding box center [644, 332] width 557 height 15
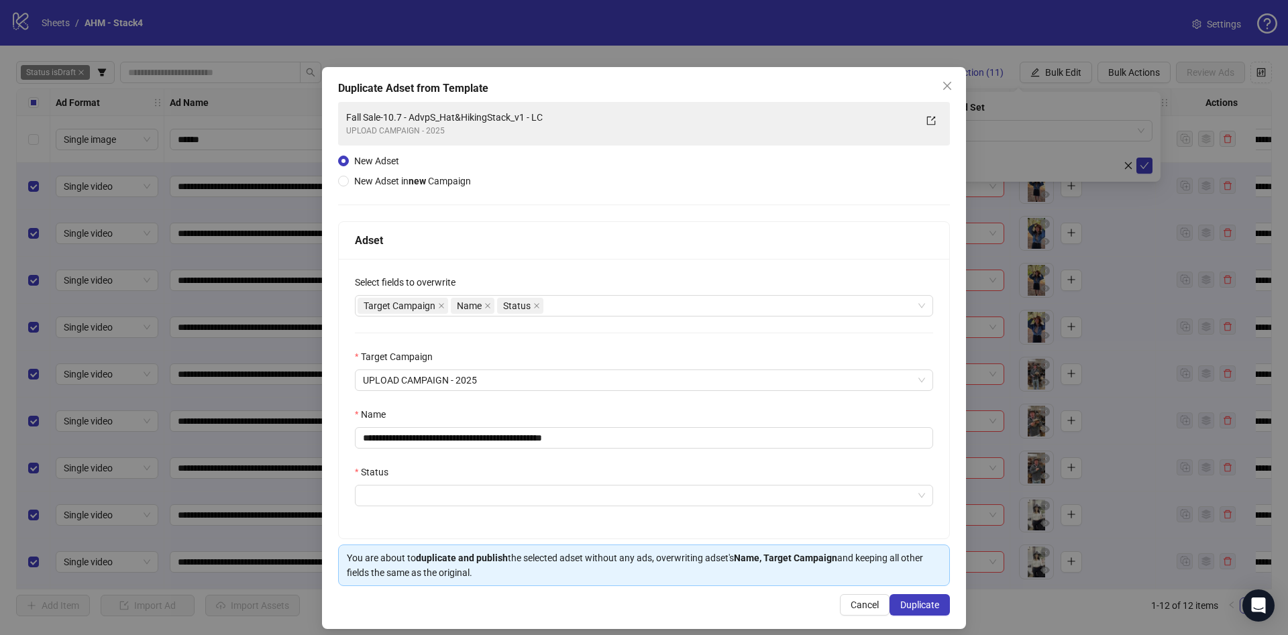
click at [607, 255] on div "Adset" at bounding box center [644, 241] width 610 height 38
drag, startPoint x: 413, startPoint y: 439, endPoint x: 268, endPoint y: 439, distance: 145.6
click at [254, 439] on div "**********" at bounding box center [644, 317] width 1288 height 635
drag, startPoint x: 546, startPoint y: 437, endPoint x: 612, endPoint y: 431, distance: 66.7
click at [612, 431] on input "**********" at bounding box center [644, 437] width 578 height 21
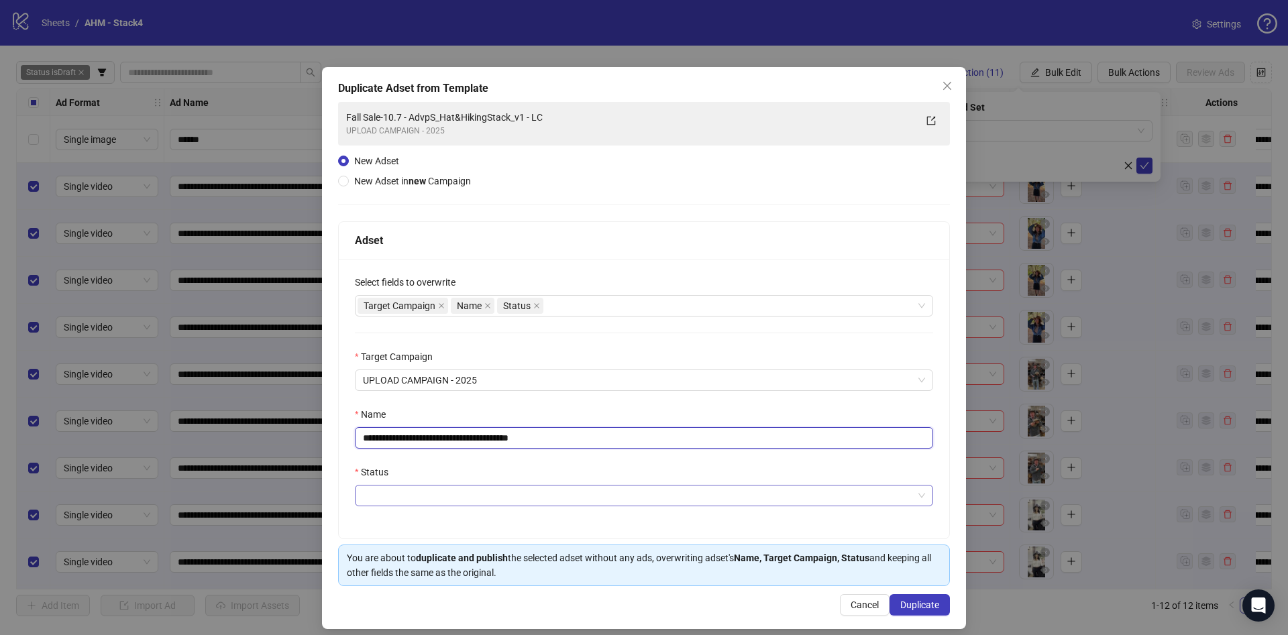
type input "**********"
click at [612, 497] on input "Status" at bounding box center [638, 496] width 550 height 20
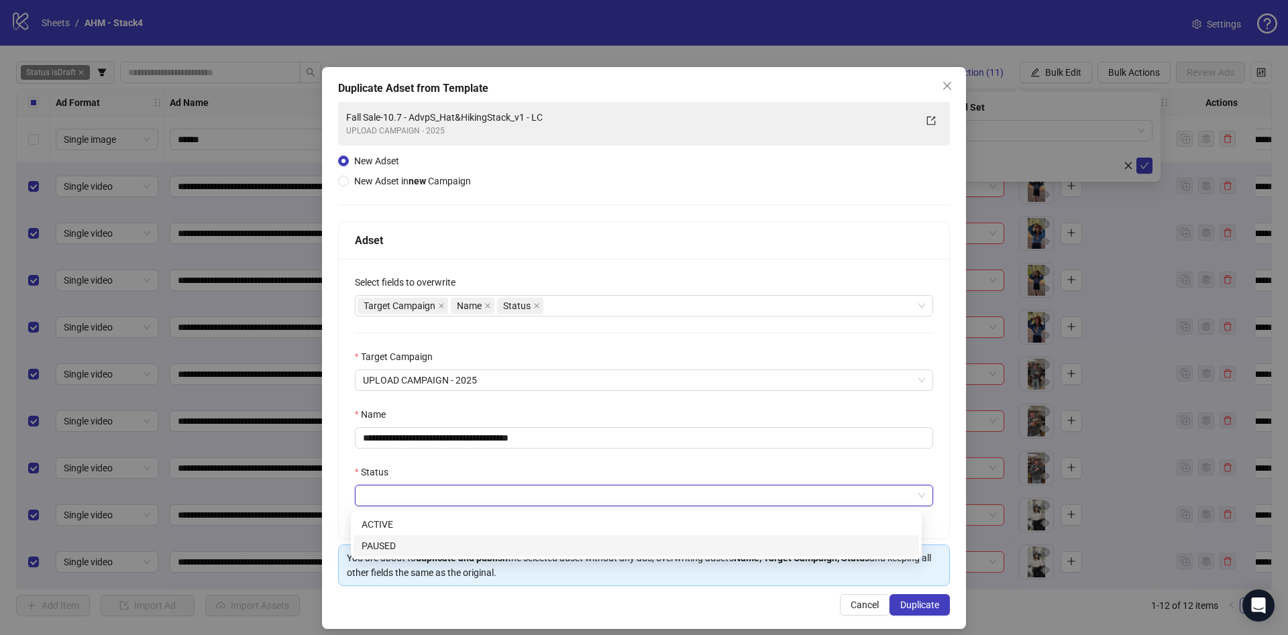
click at [608, 539] on div "PAUSED" at bounding box center [636, 546] width 549 height 15
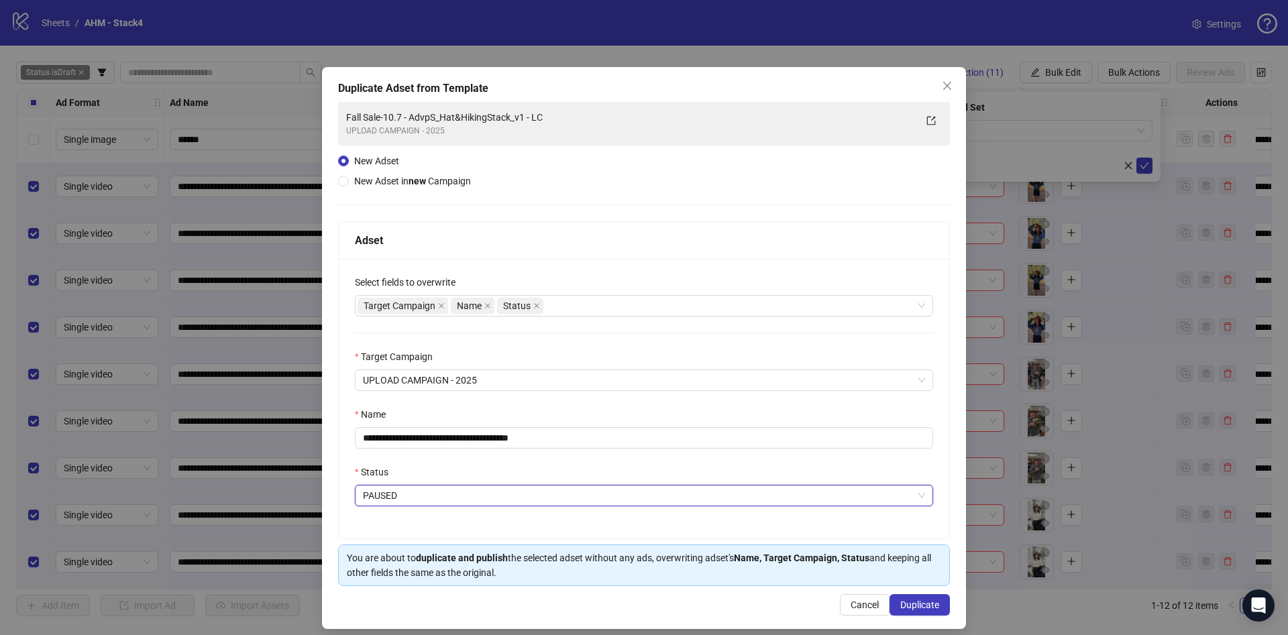
click at [602, 570] on div "You are about to duplicate and publish the selected adset without any ads, over…" at bounding box center [644, 566] width 594 height 30
click at [900, 600] on span "Duplicate" at bounding box center [919, 605] width 39 height 11
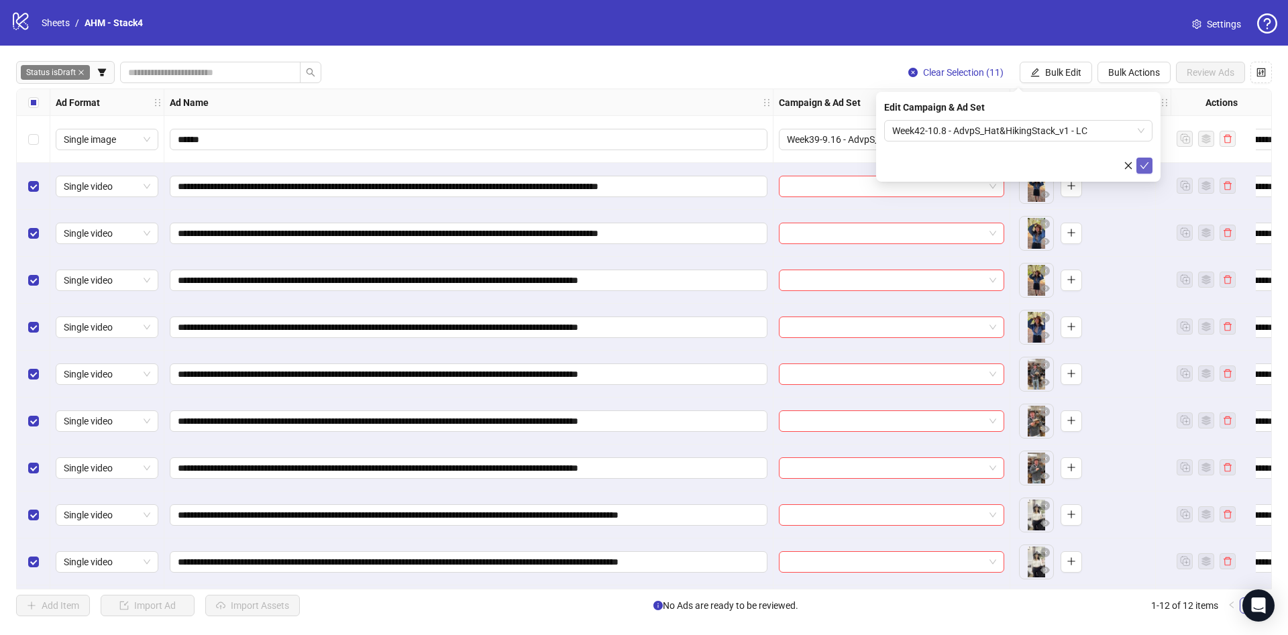
click at [1149, 164] on button "submit" at bounding box center [1144, 166] width 16 height 16
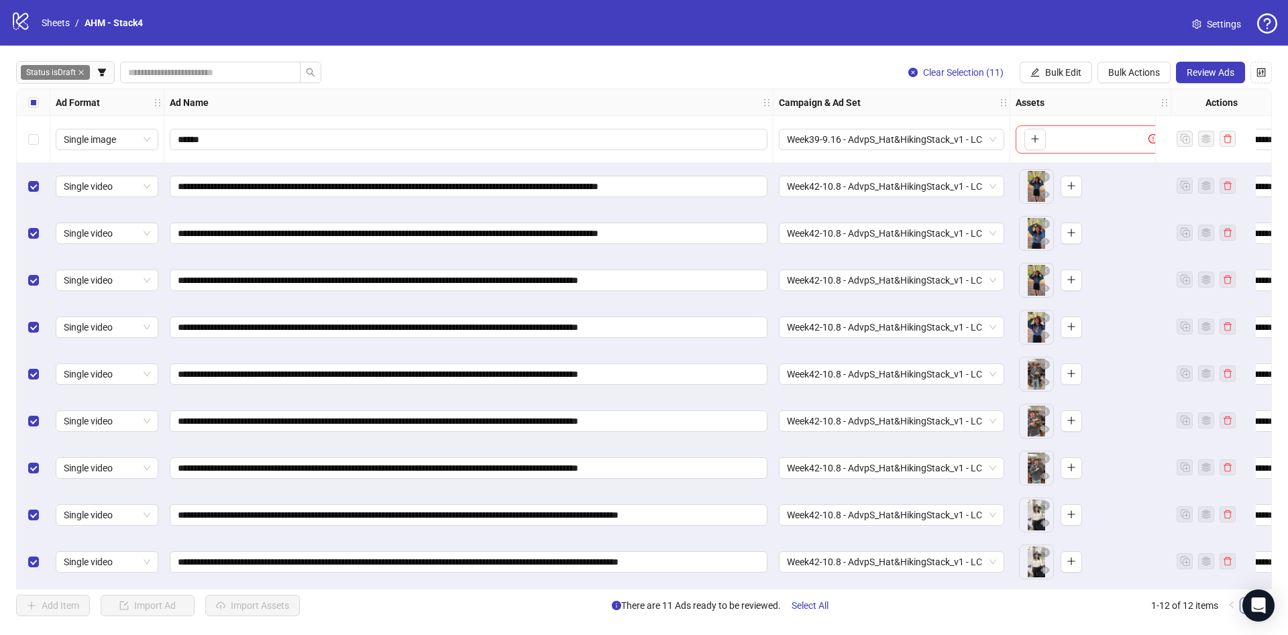
click at [34, 111] on div "Select all rows" at bounding box center [34, 102] width 34 height 27
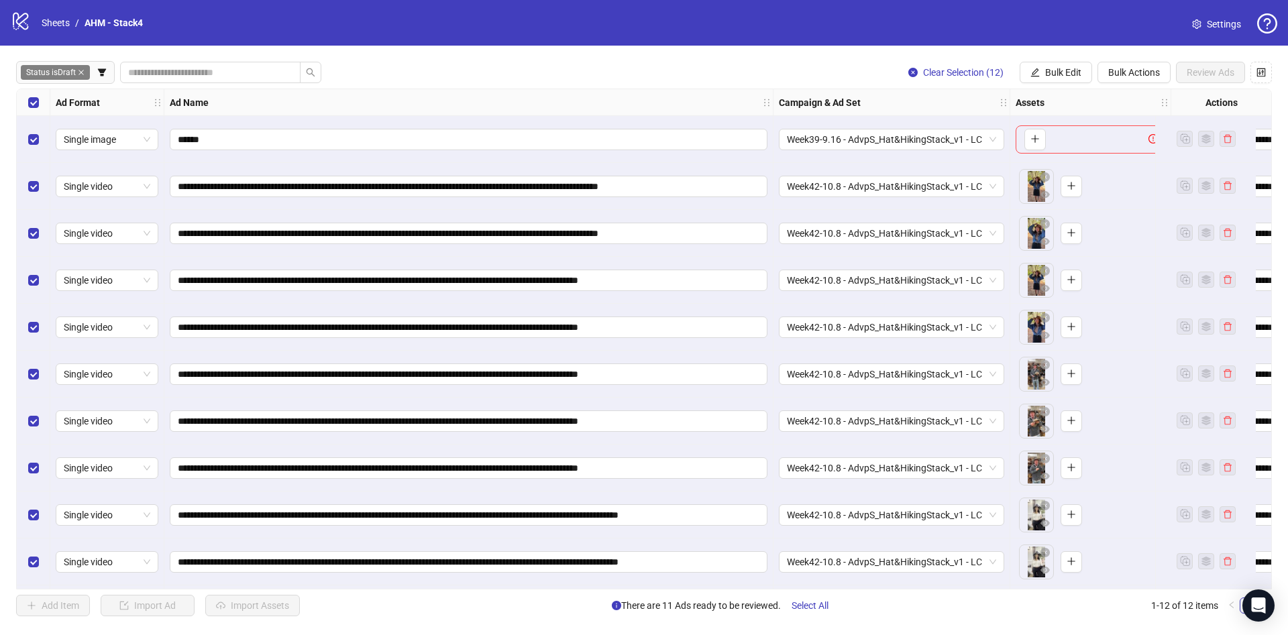
click at [34, 111] on div "Select all rows" at bounding box center [34, 102] width 34 height 27
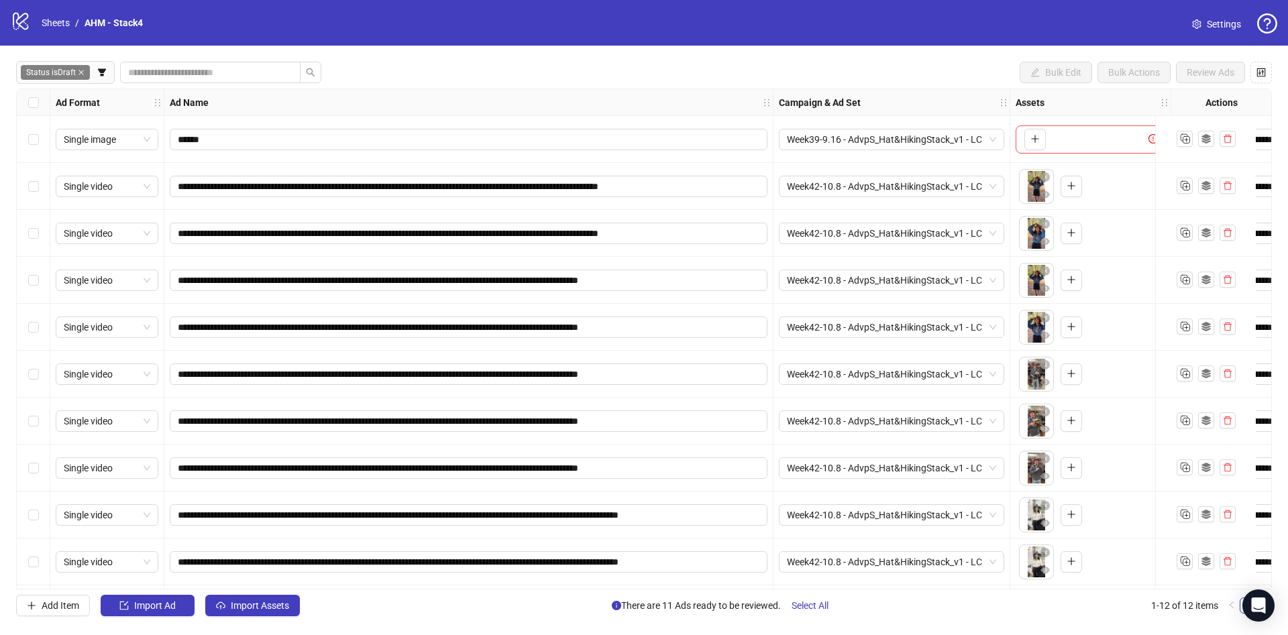
click at [38, 110] on div "Select all rows" at bounding box center [34, 102] width 34 height 27
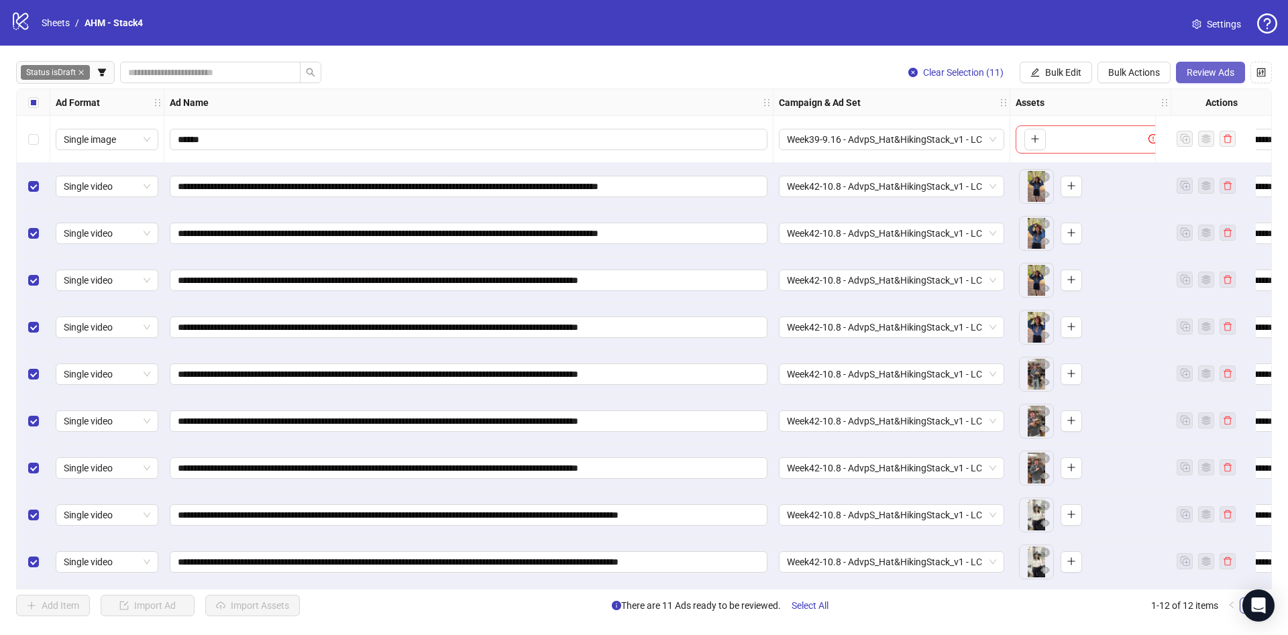
click at [1201, 64] on button "Review Ads" at bounding box center [1210, 72] width 69 height 21
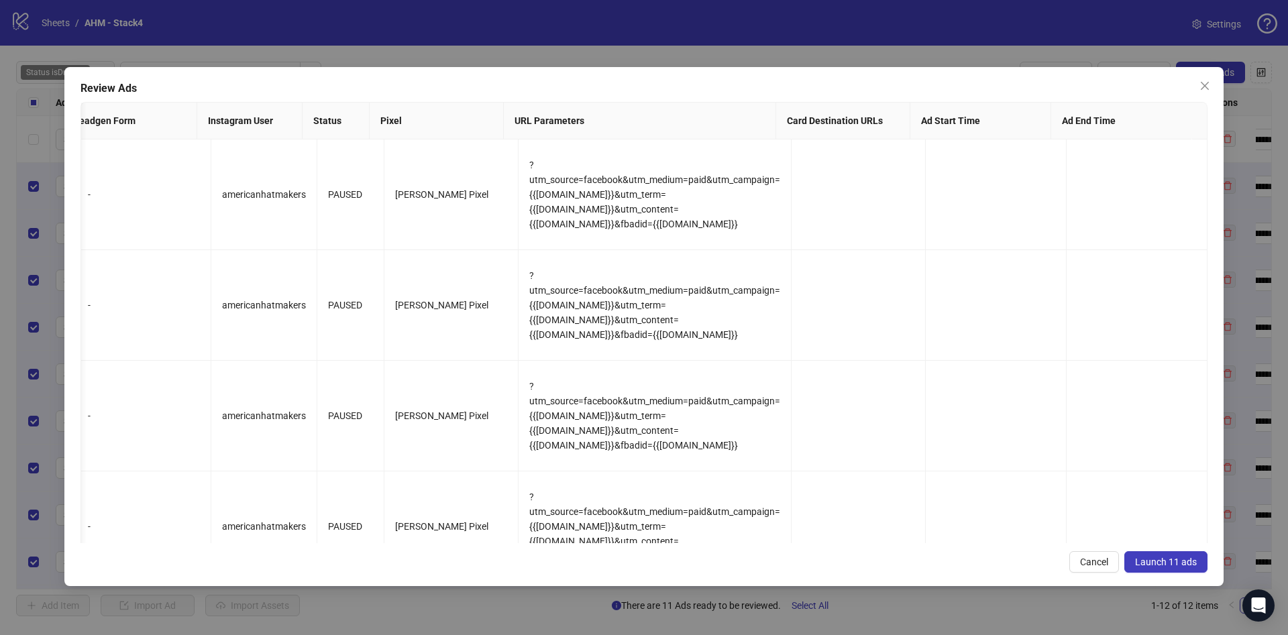
click at [1167, 563] on span "Launch 11 ads" at bounding box center [1166, 562] width 62 height 11
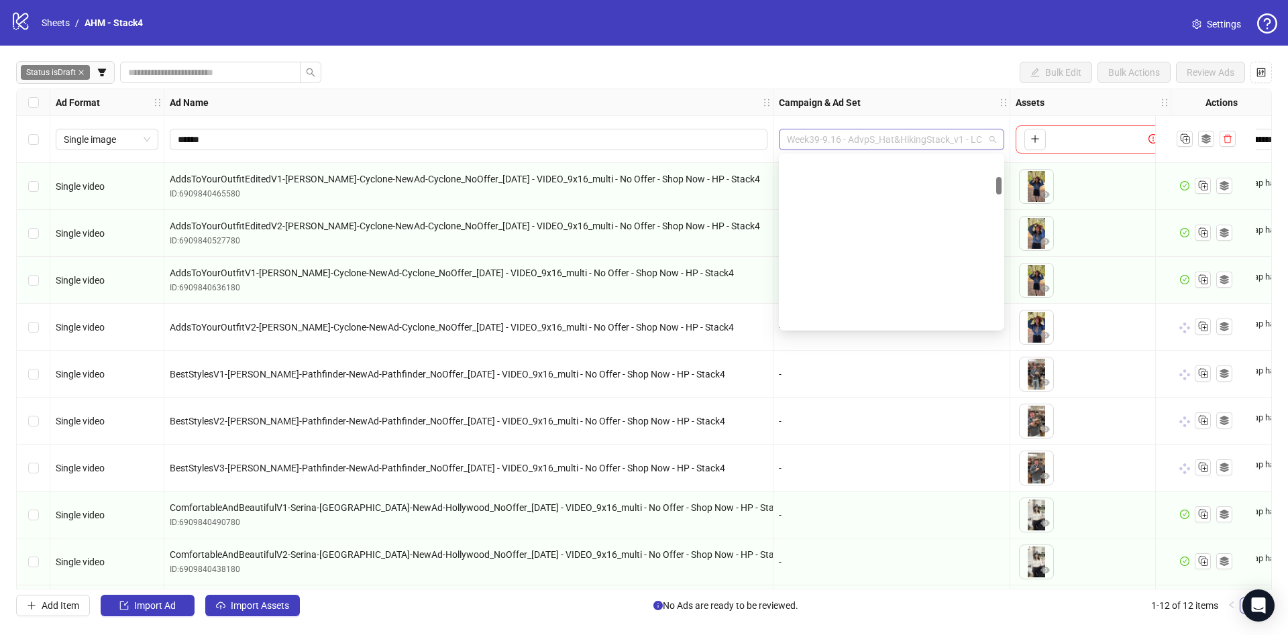
click at [833, 144] on span "Week39-9.16 - AdvpS_Hat&HikingStack_v1 - LC" at bounding box center [891, 139] width 209 height 20
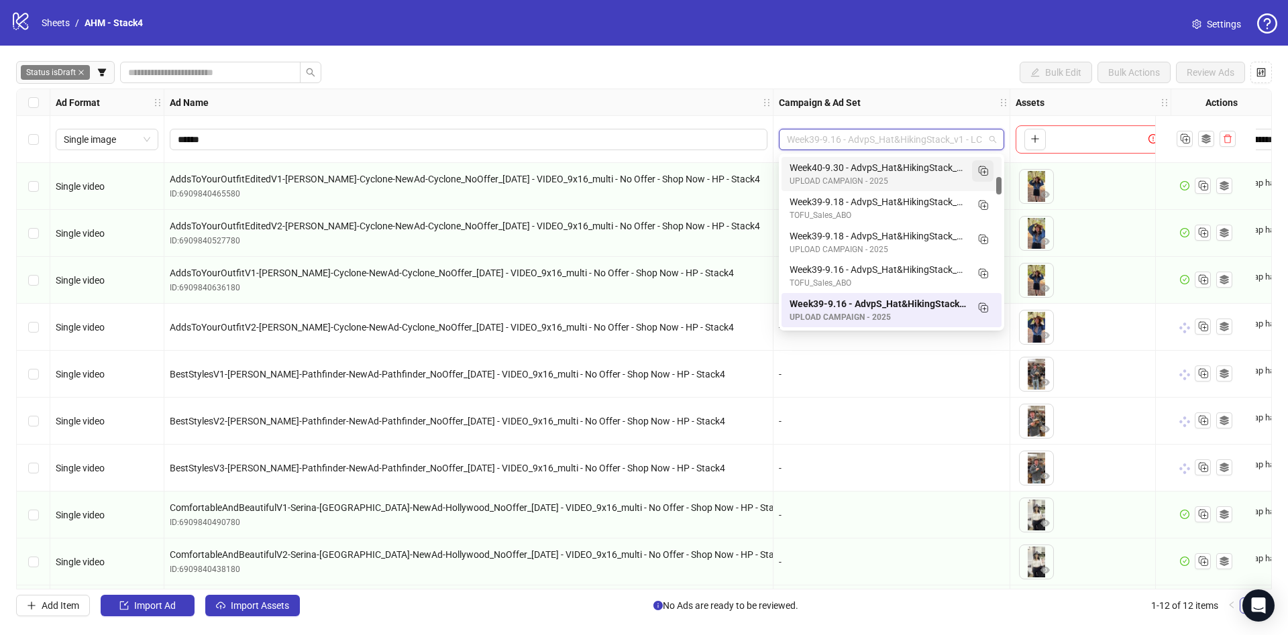
click at [979, 169] on icon "Duplicate" at bounding box center [982, 170] width 13 height 13
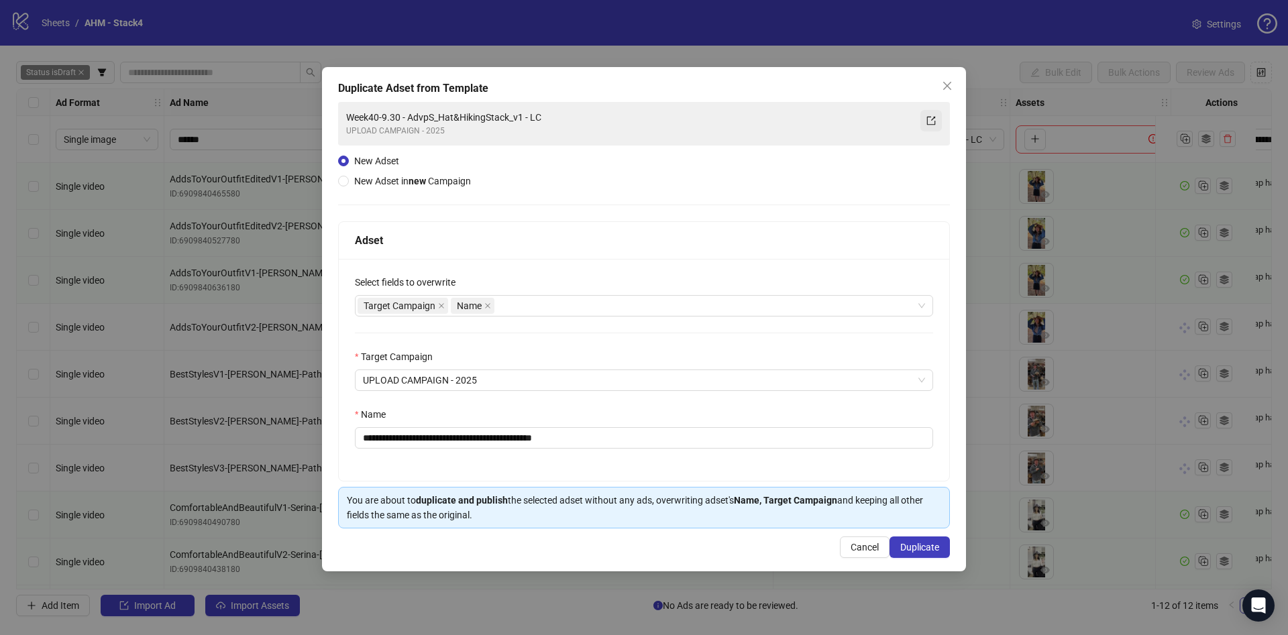
click at [928, 126] on button "button" at bounding box center [930, 120] width 21 height 21
click at [949, 89] on icon "close" at bounding box center [947, 85] width 11 height 11
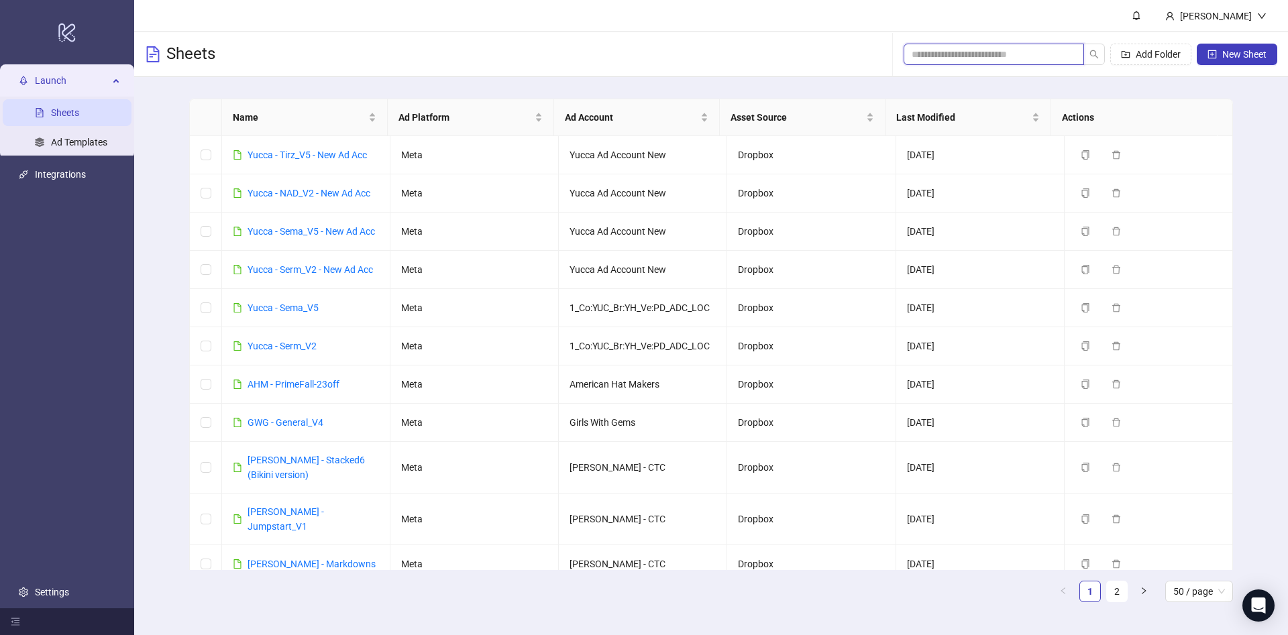
click at [1018, 56] on input "search" at bounding box center [989, 54] width 154 height 15
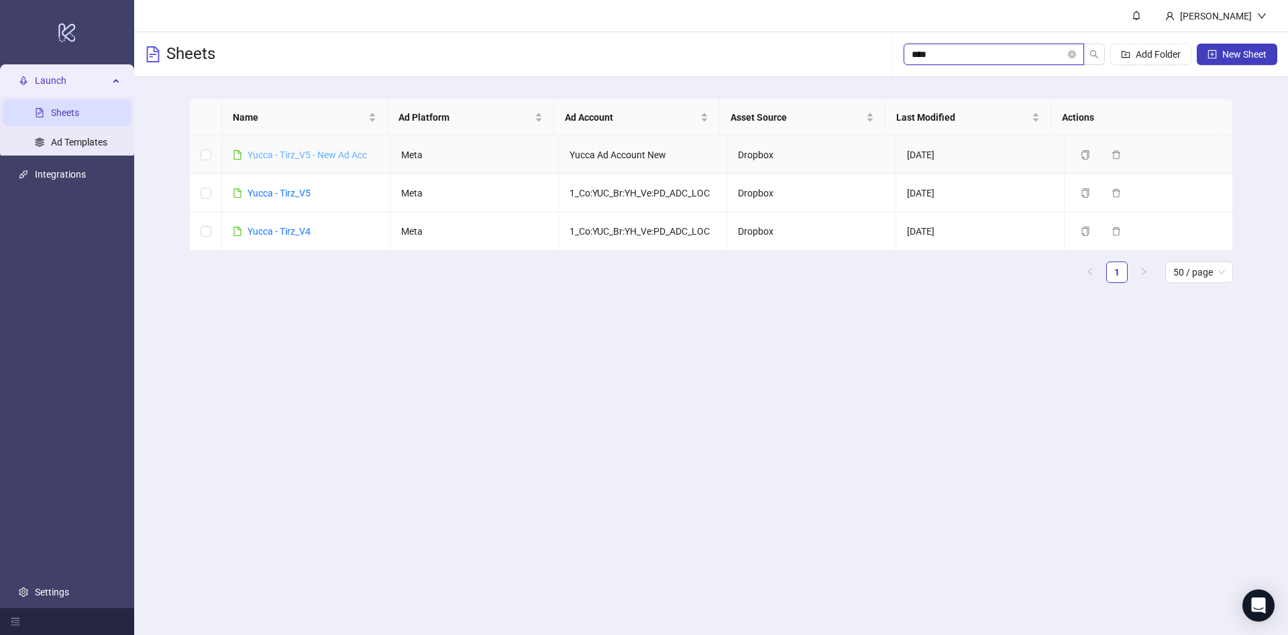
type input "****"
click at [293, 197] on link "Yucca - Tirz_V5" at bounding box center [279, 193] width 63 height 11
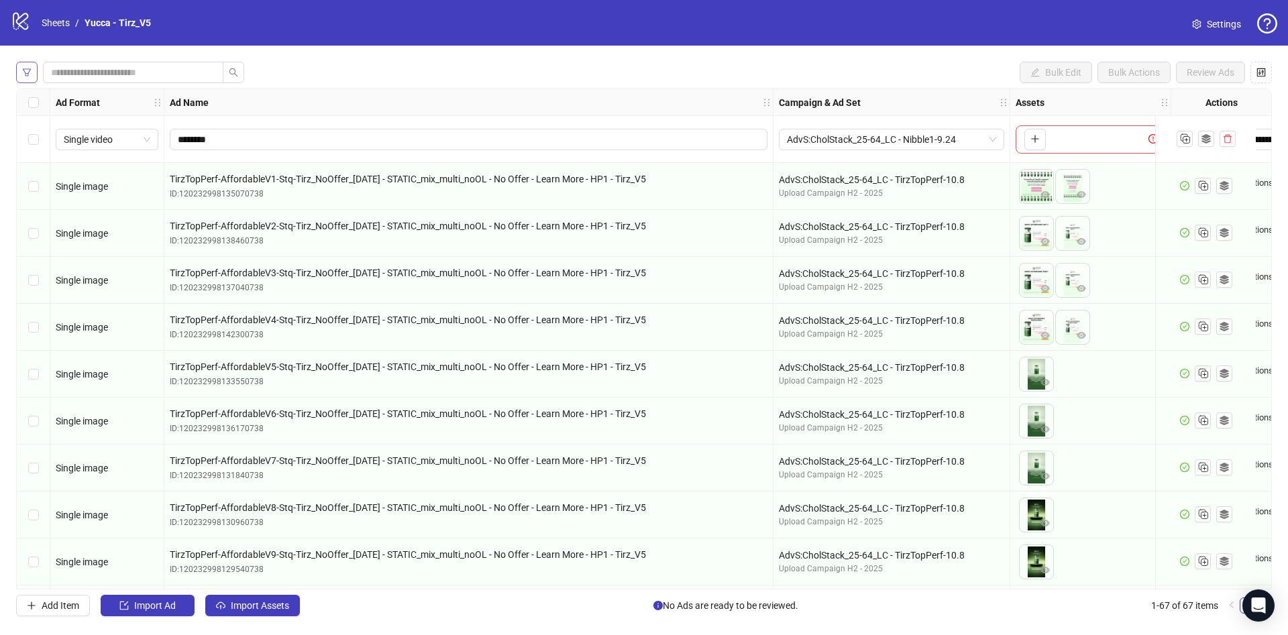
click at [30, 71] on icon "filter" at bounding box center [26, 72] width 9 height 9
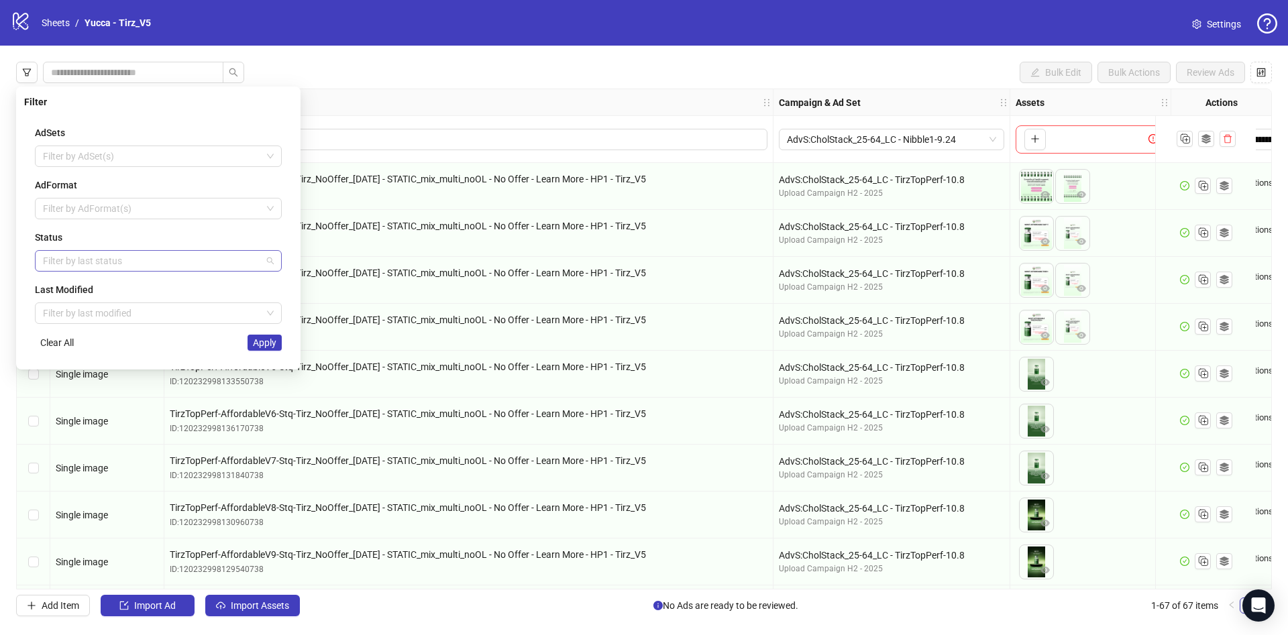
click at [85, 256] on div at bounding box center [151, 261] width 227 height 19
click at [79, 284] on div "Draft" at bounding box center [158, 287] width 225 height 15
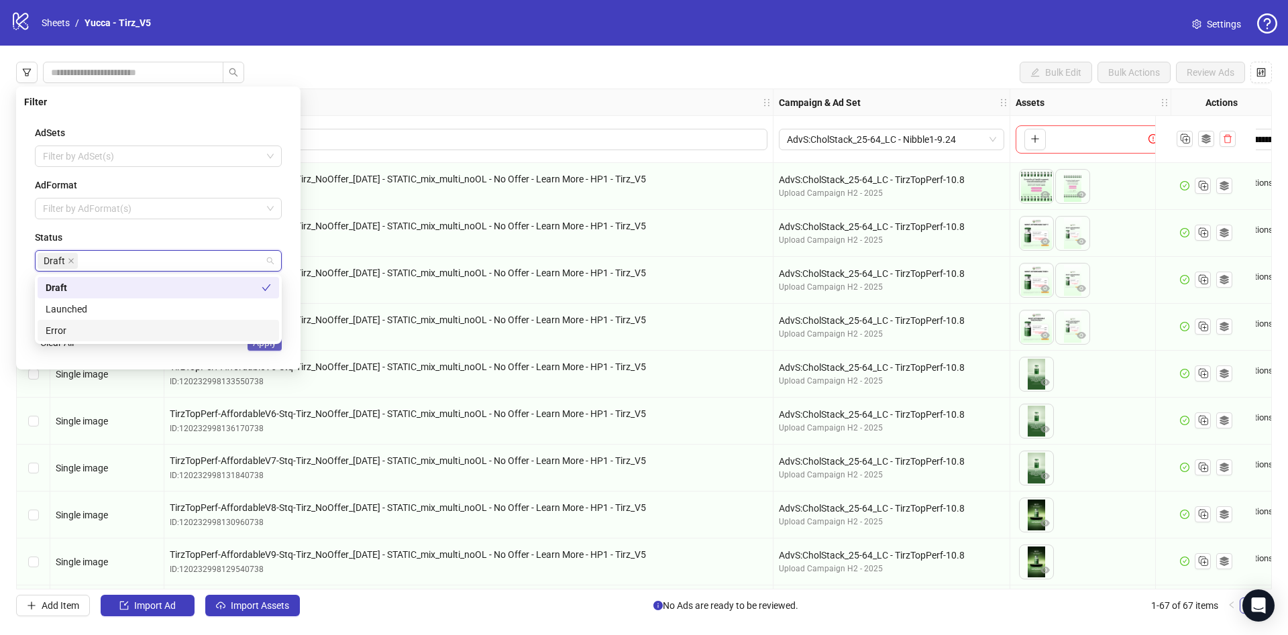
click at [273, 347] on span "Apply" at bounding box center [264, 342] width 23 height 11
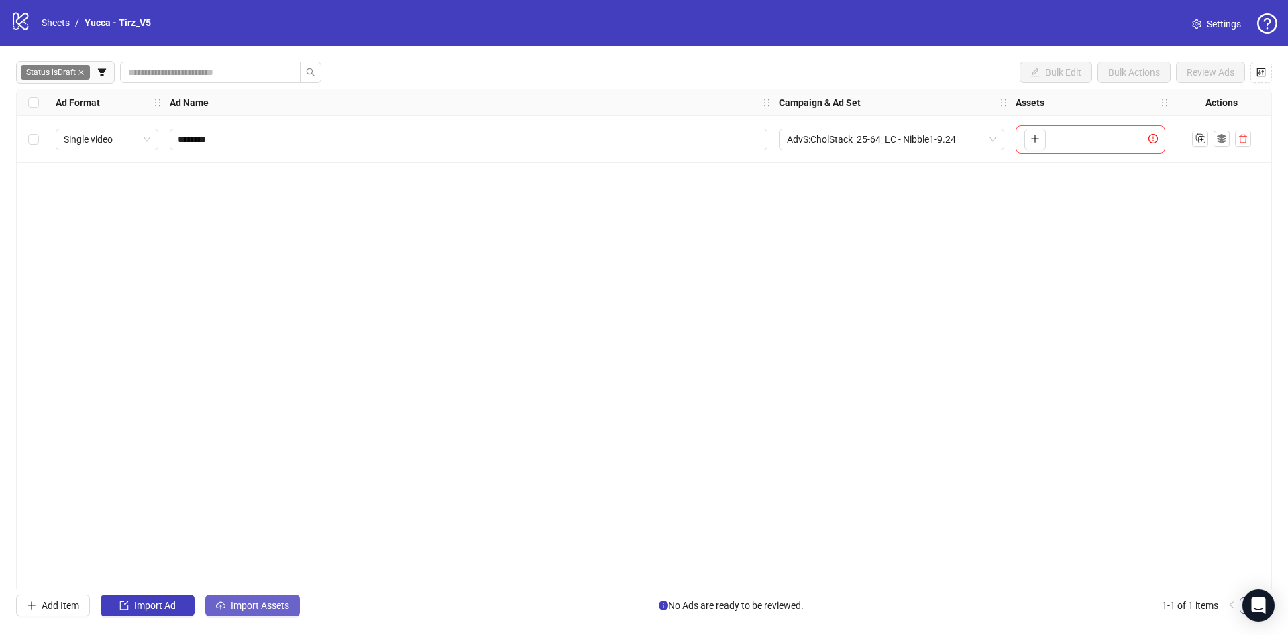
click at [269, 613] on button "Import Assets" at bounding box center [252, 605] width 95 height 21
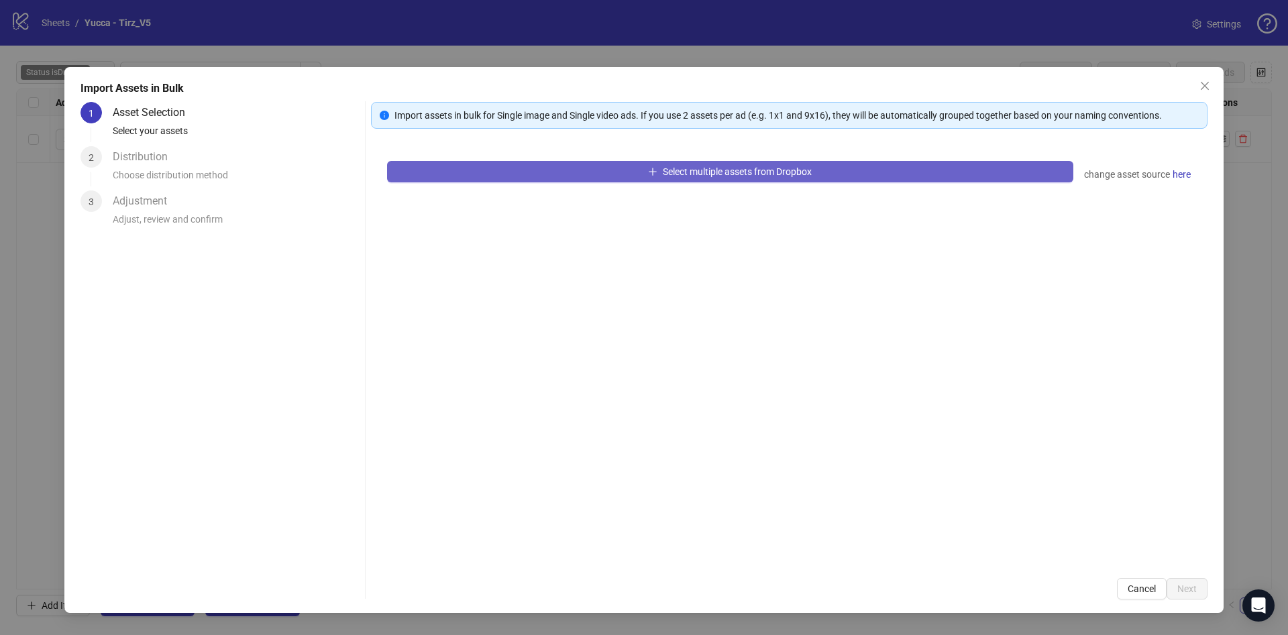
click at [786, 170] on span "Select multiple assets from Dropbox" at bounding box center [737, 171] width 149 height 11
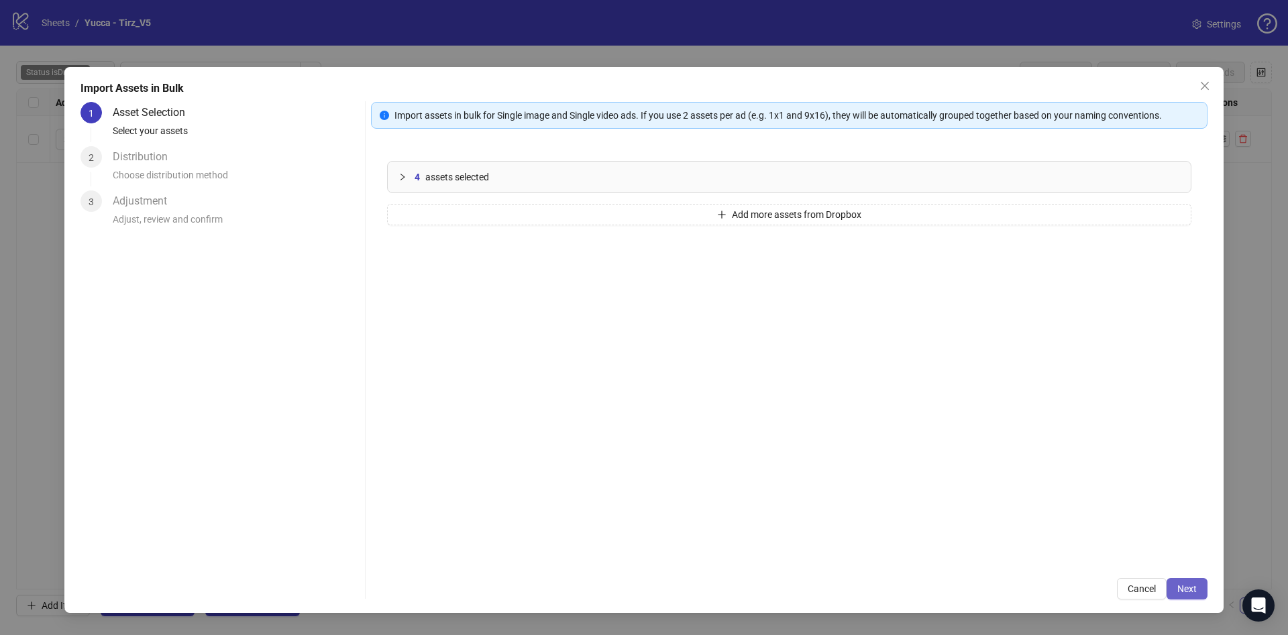
click at [1187, 584] on span "Next" at bounding box center [1186, 589] width 19 height 11
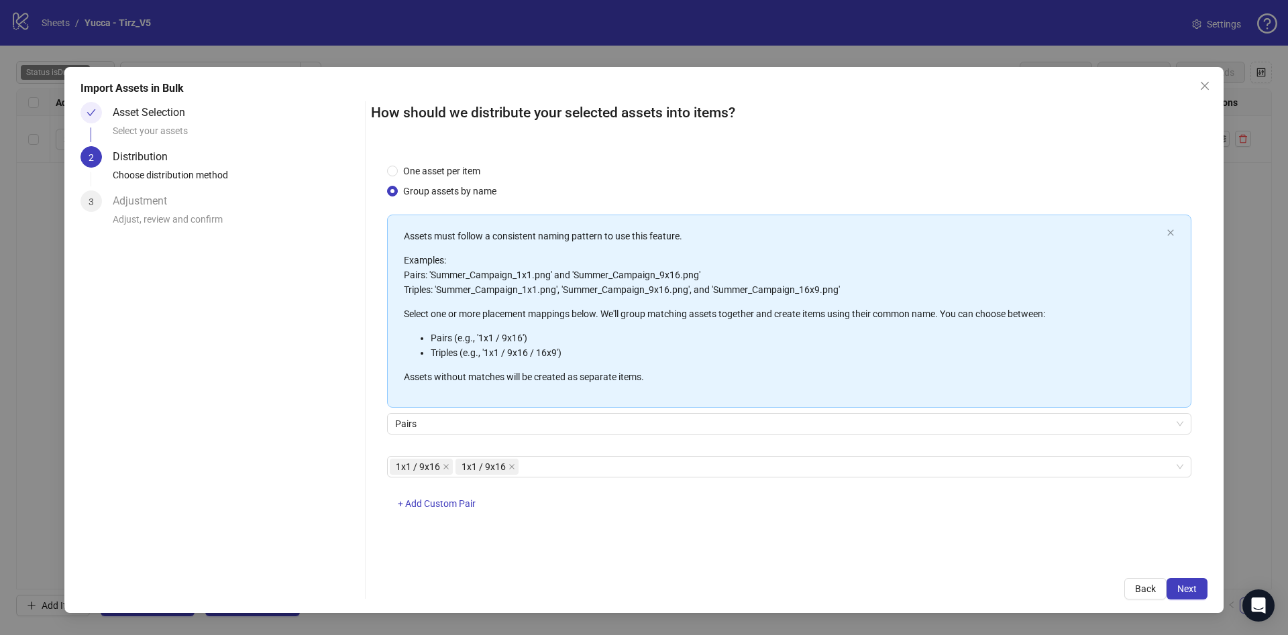
click at [1187, 584] on span "Next" at bounding box center [1186, 589] width 19 height 11
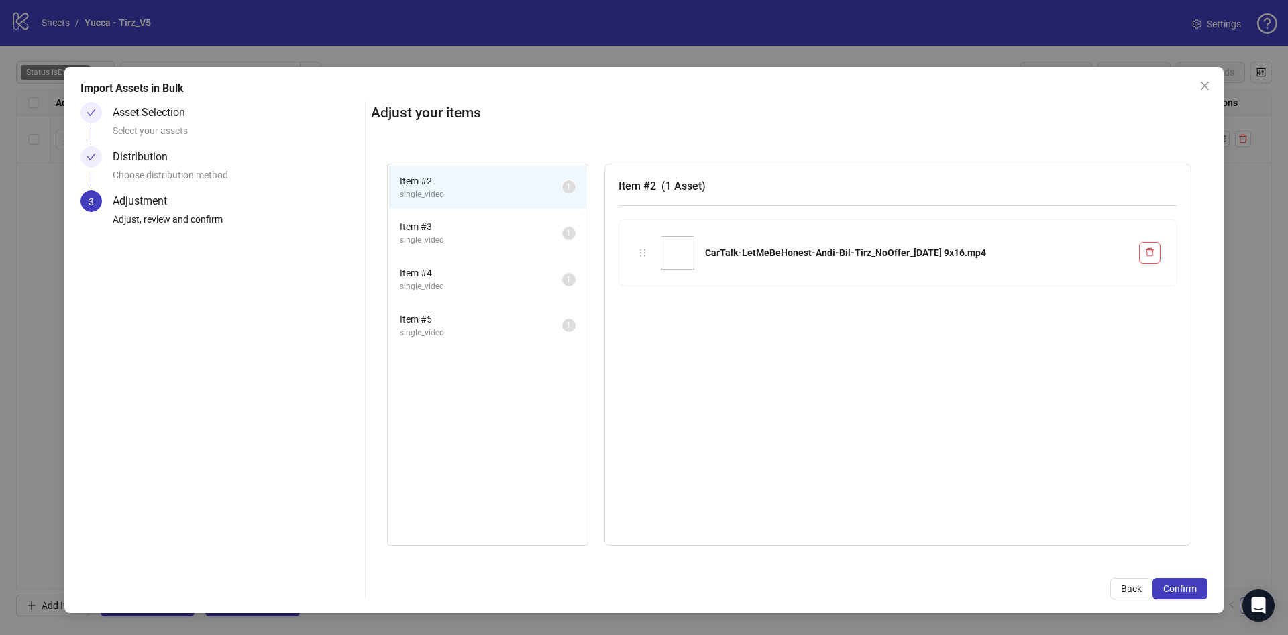
click at [1187, 585] on span "Confirm" at bounding box center [1180, 589] width 34 height 11
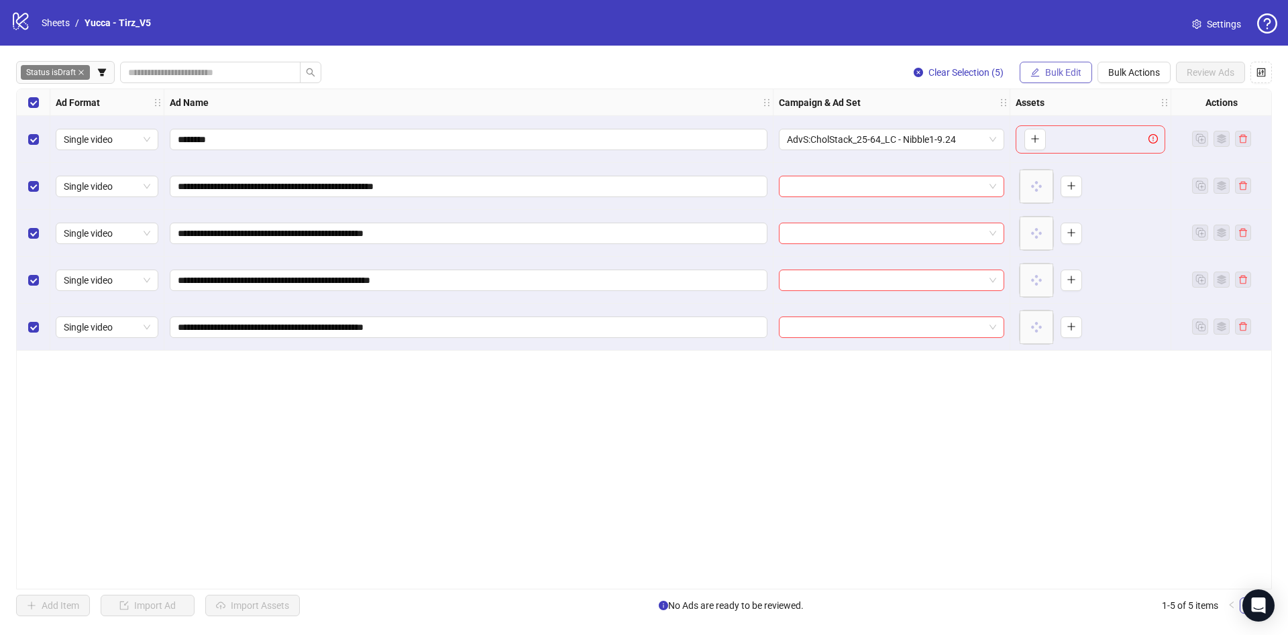
click at [1053, 66] on button "Bulk Edit" at bounding box center [1056, 72] width 72 height 21
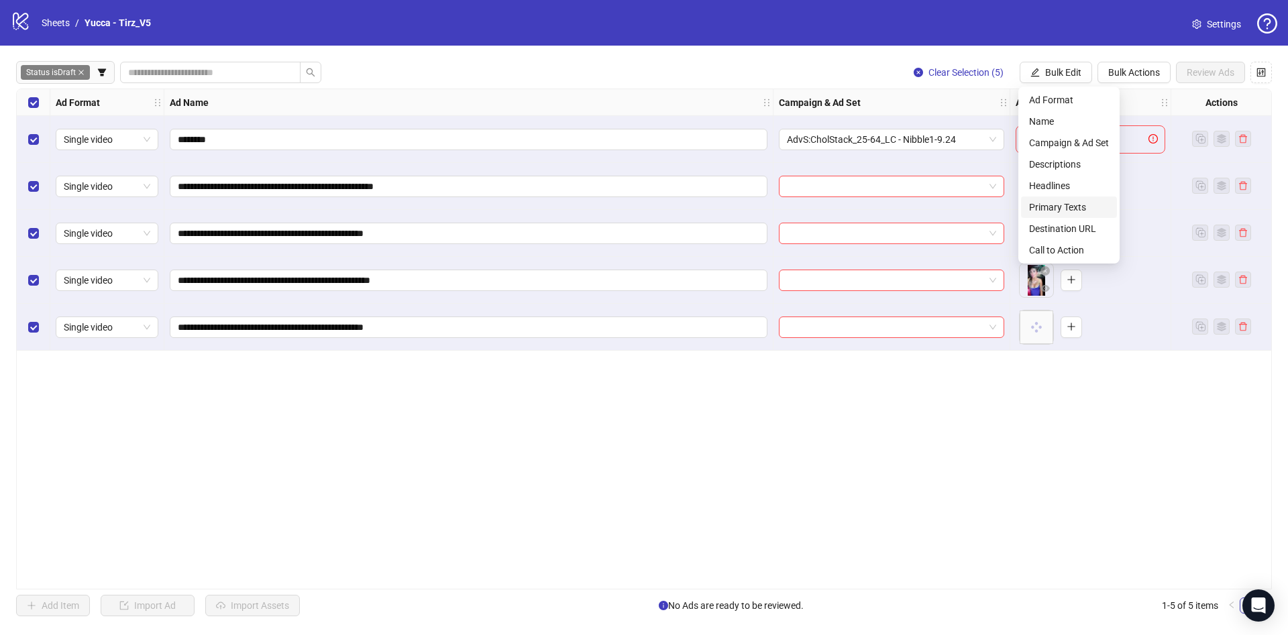
click at [1063, 209] on span "Primary Texts" at bounding box center [1069, 207] width 80 height 15
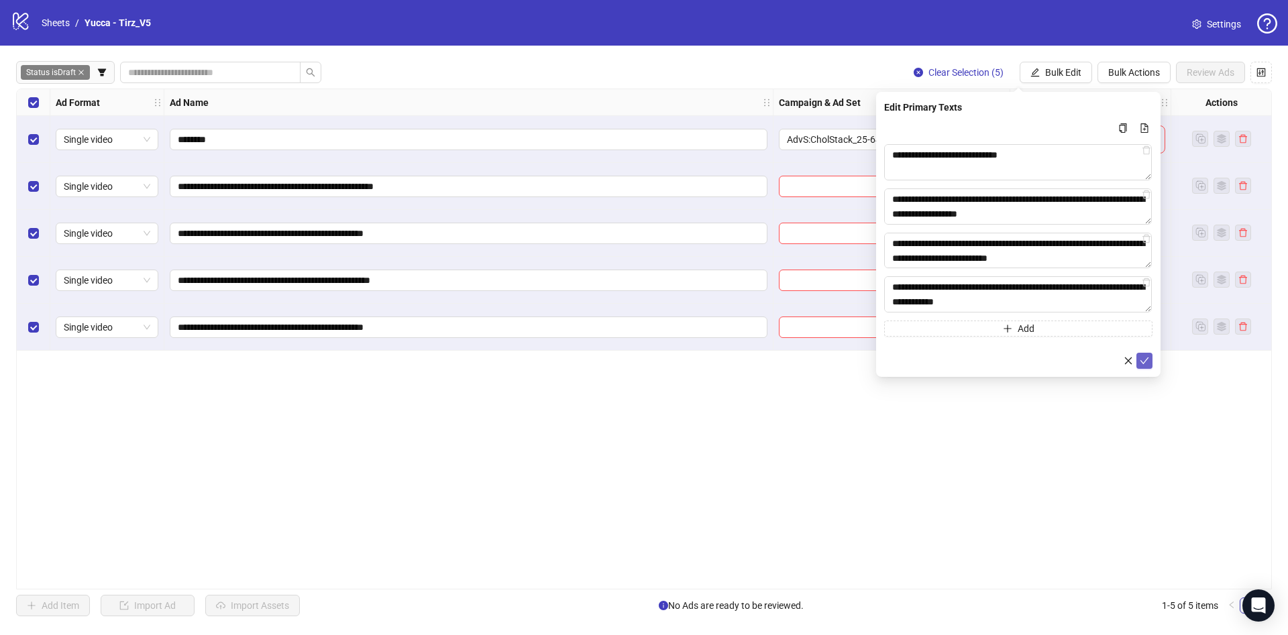
click at [1149, 358] on button "submit" at bounding box center [1144, 361] width 16 height 16
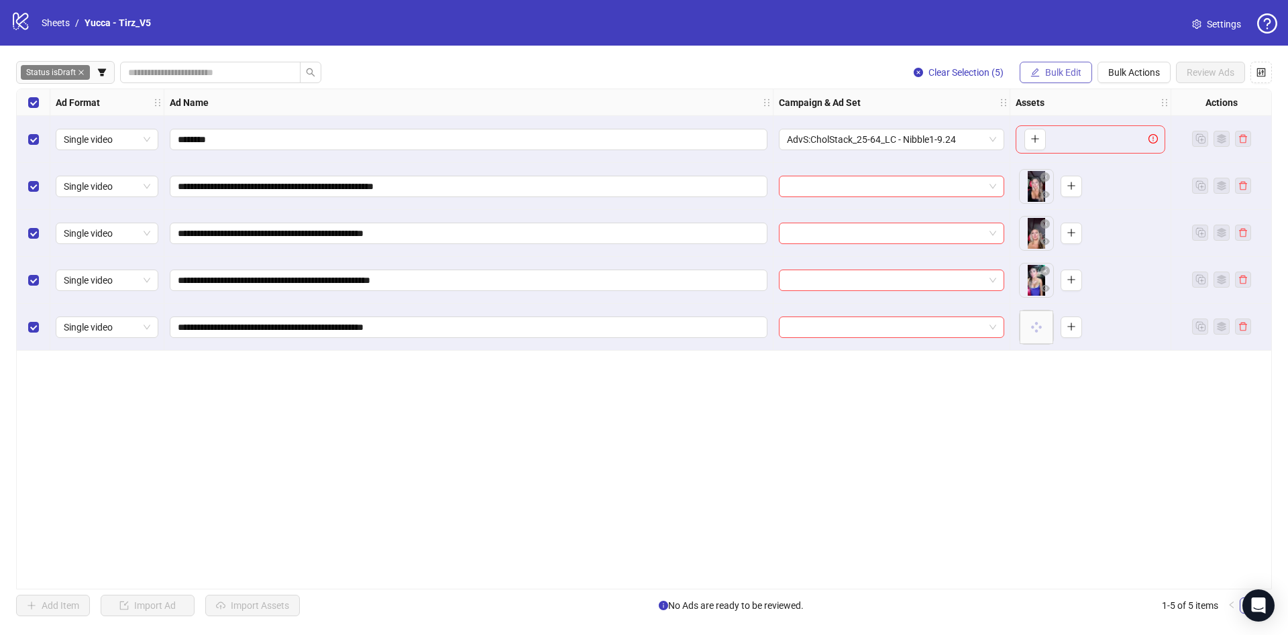
click at [1069, 74] on span "Bulk Edit" at bounding box center [1063, 72] width 36 height 11
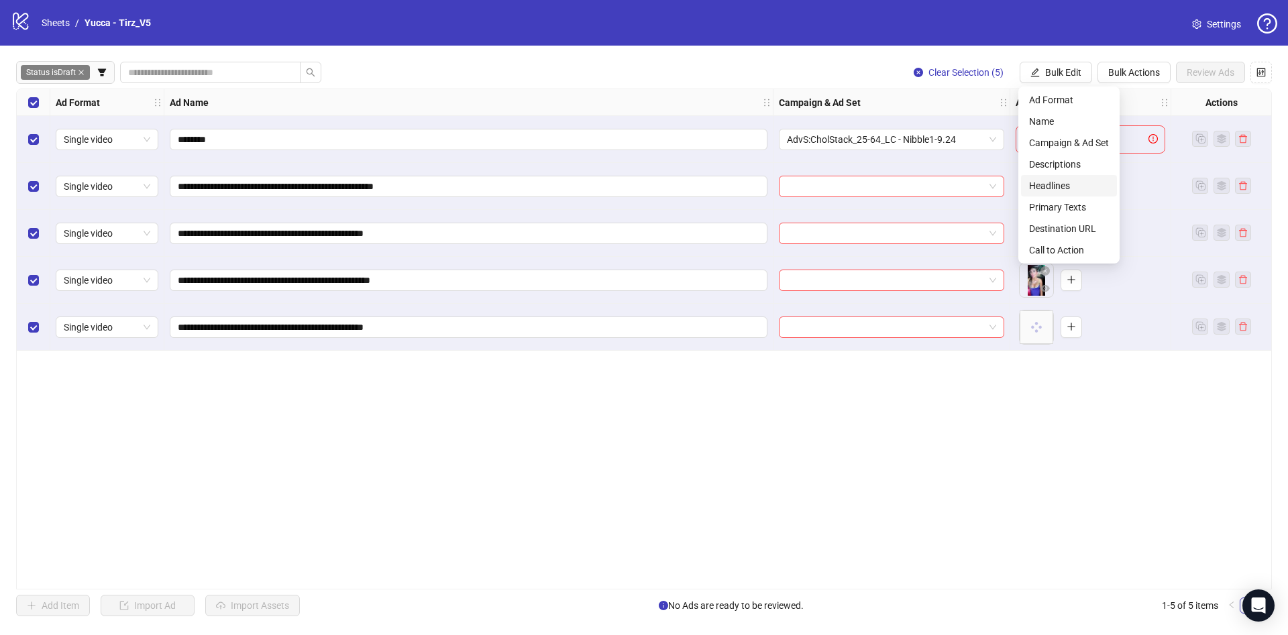
click at [1077, 186] on span "Headlines" at bounding box center [1069, 185] width 80 height 15
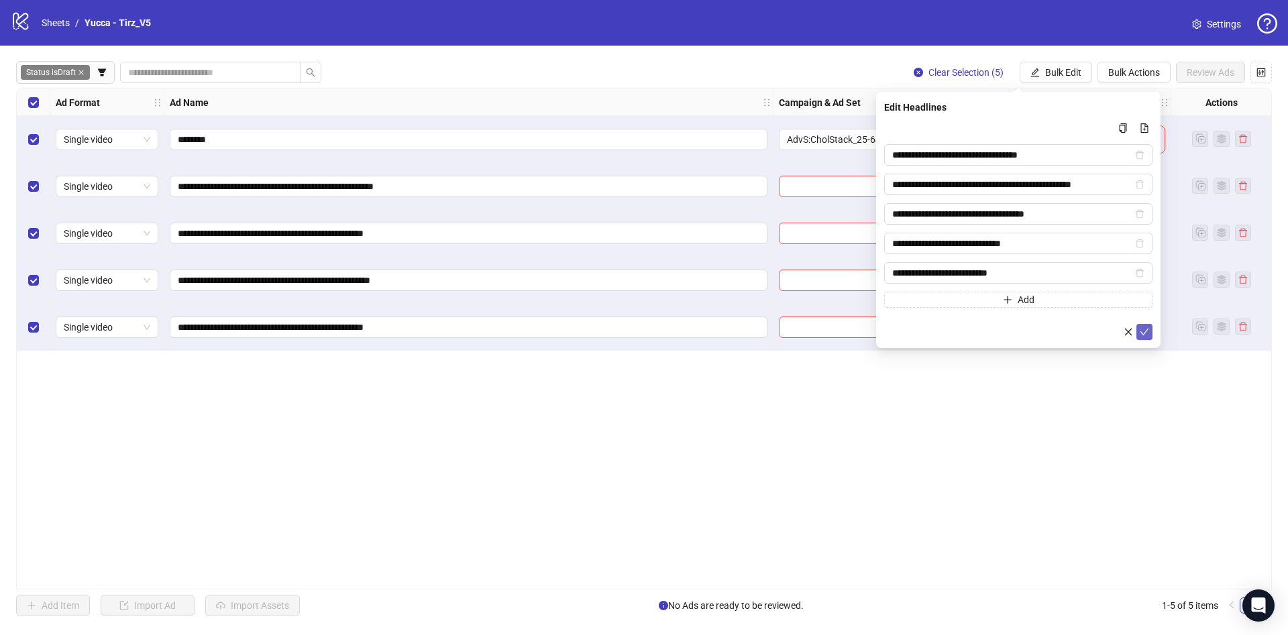
click at [1141, 330] on icon "check" at bounding box center [1144, 331] width 9 height 9
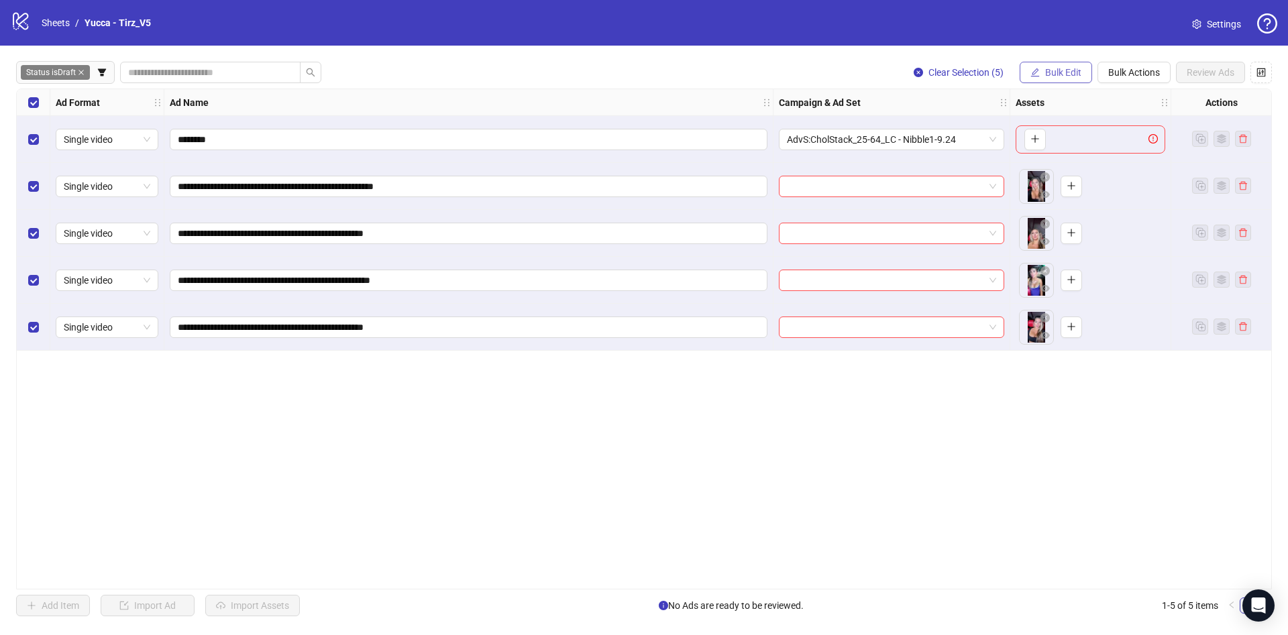
click at [1046, 77] on span "Bulk Edit" at bounding box center [1063, 72] width 36 height 11
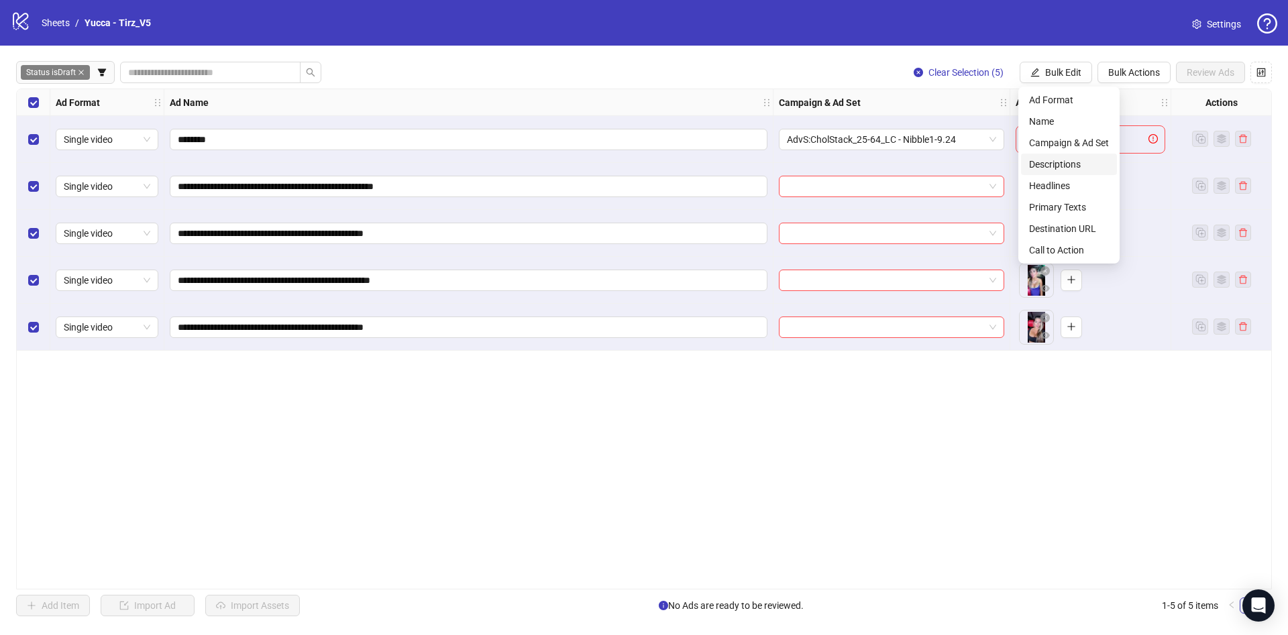
click at [1042, 164] on span "Descriptions" at bounding box center [1069, 164] width 80 height 15
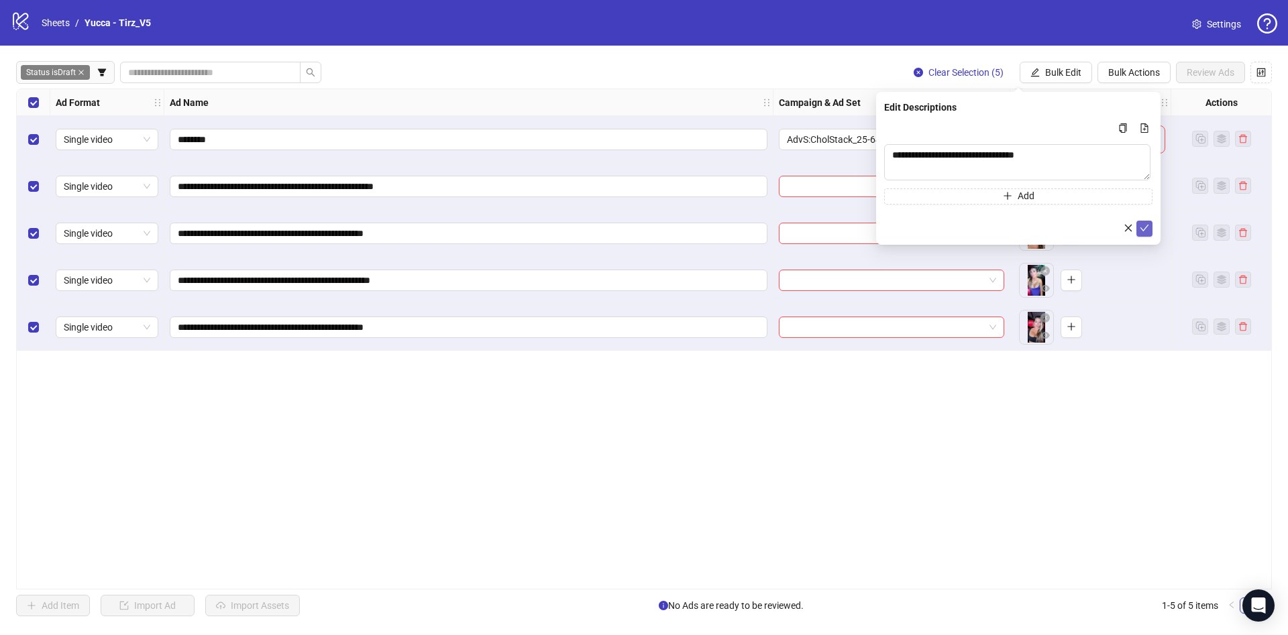
click at [1140, 227] on icon "check" at bounding box center [1144, 228] width 9 height 7
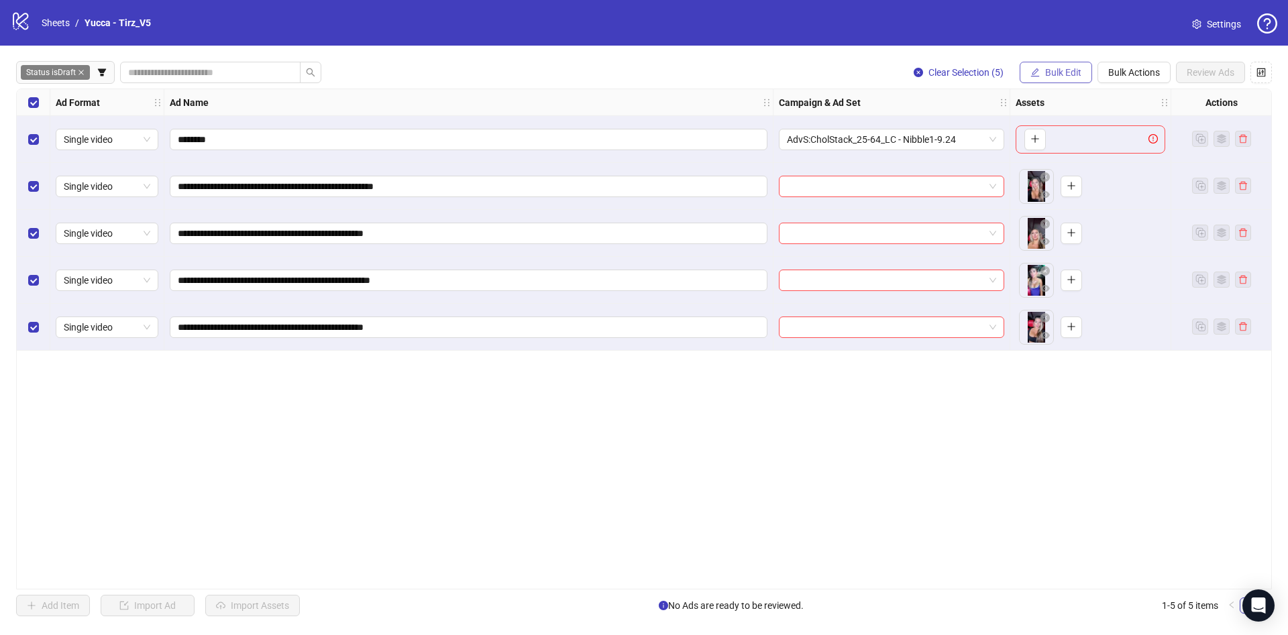
click at [1032, 63] on button "Bulk Edit" at bounding box center [1056, 72] width 72 height 21
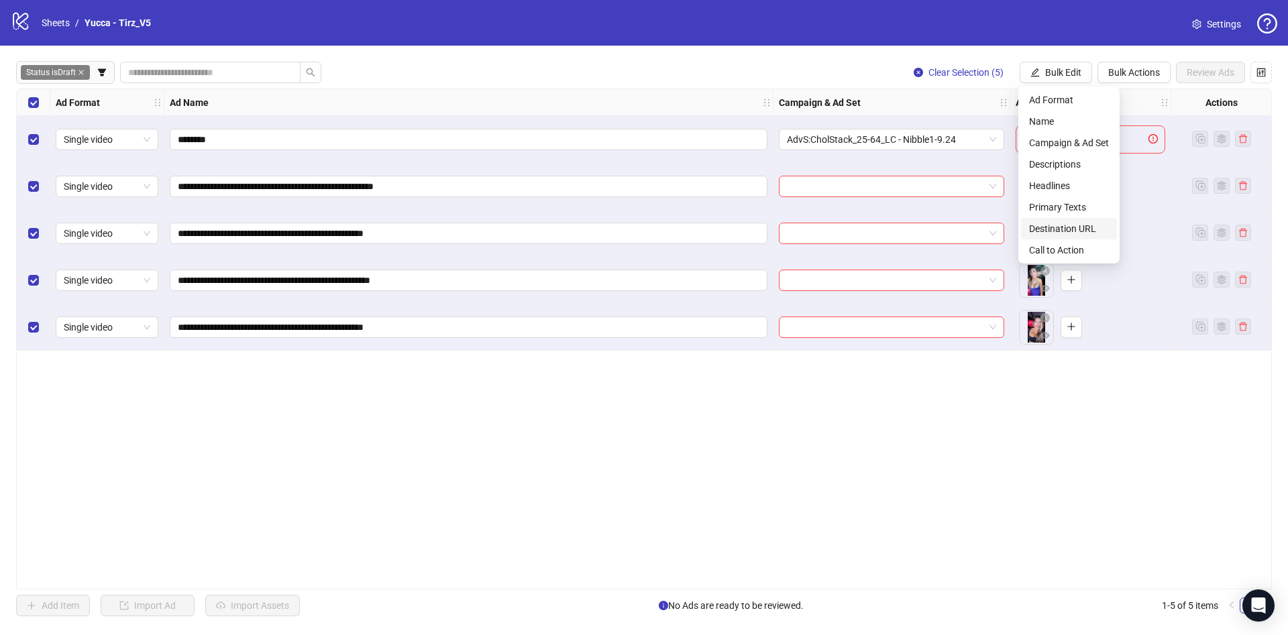
click at [1059, 223] on span "Destination URL" at bounding box center [1069, 228] width 80 height 15
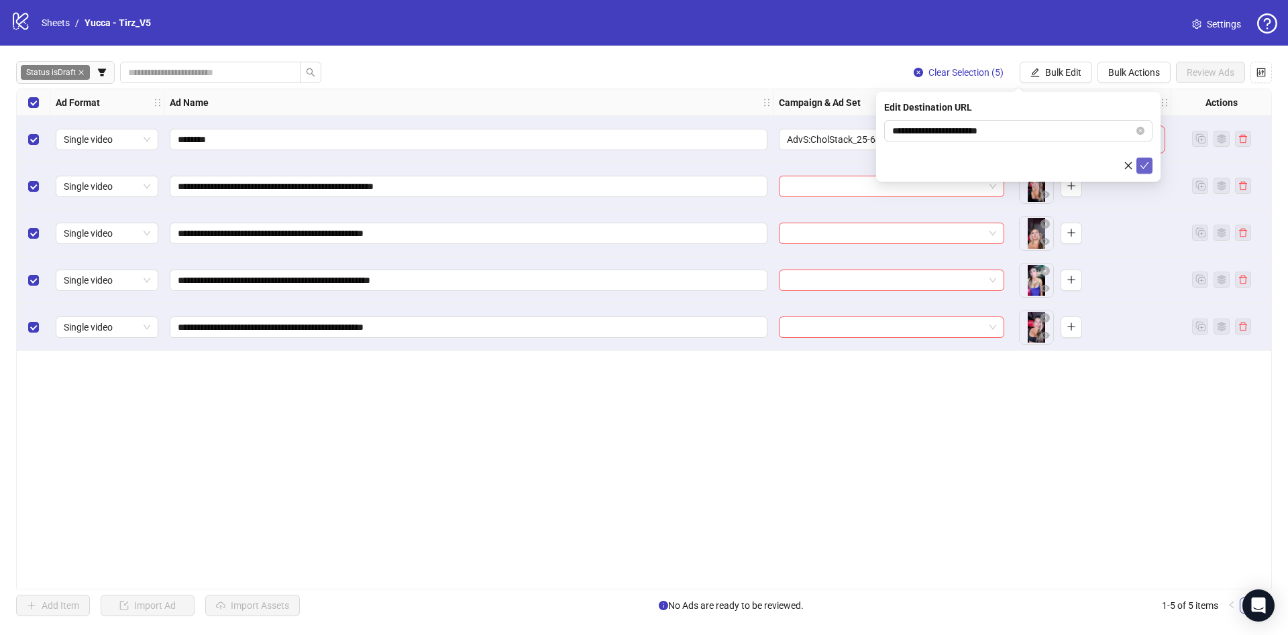
click at [1146, 166] on icon "check" at bounding box center [1144, 165] width 9 height 9
click at [1035, 73] on icon "edit" at bounding box center [1034, 72] width 9 height 9
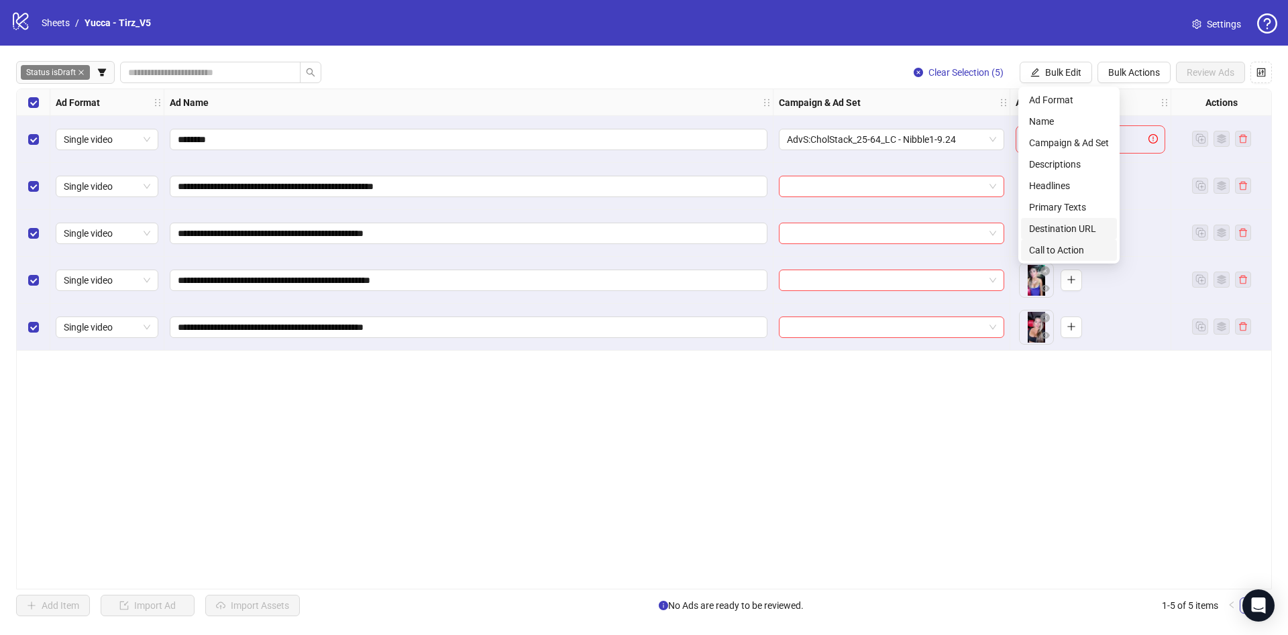
click at [1076, 245] on span "Call to Action" at bounding box center [1069, 250] width 80 height 15
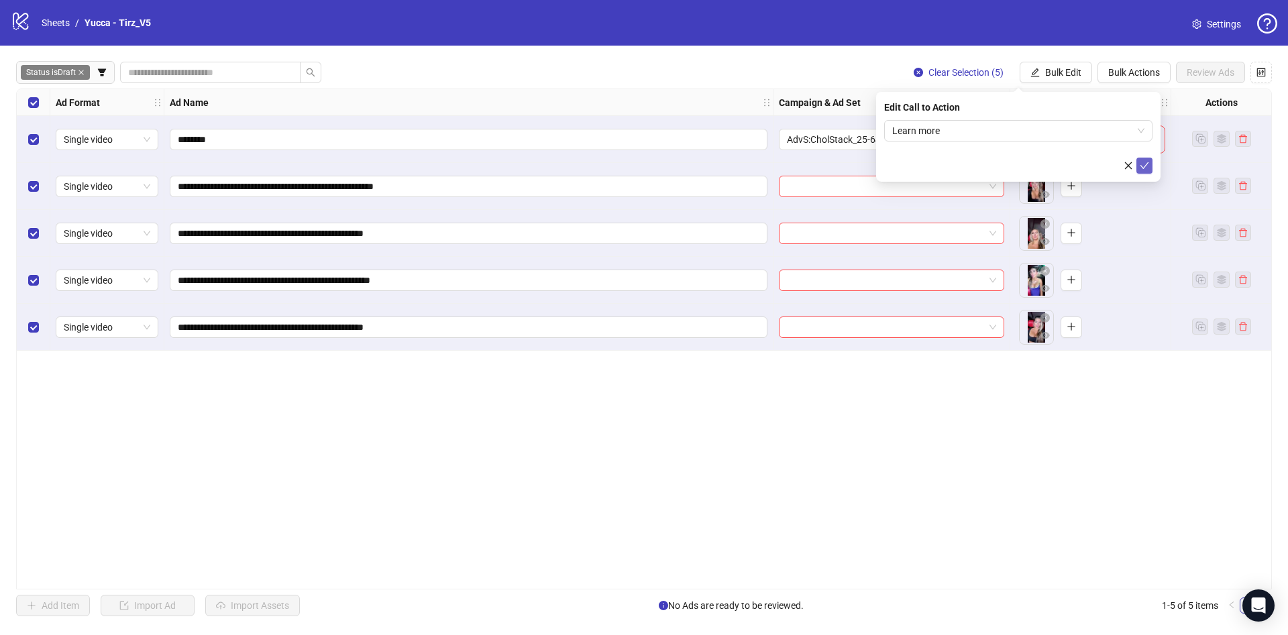
click at [1144, 164] on icon "check" at bounding box center [1144, 165] width 9 height 9
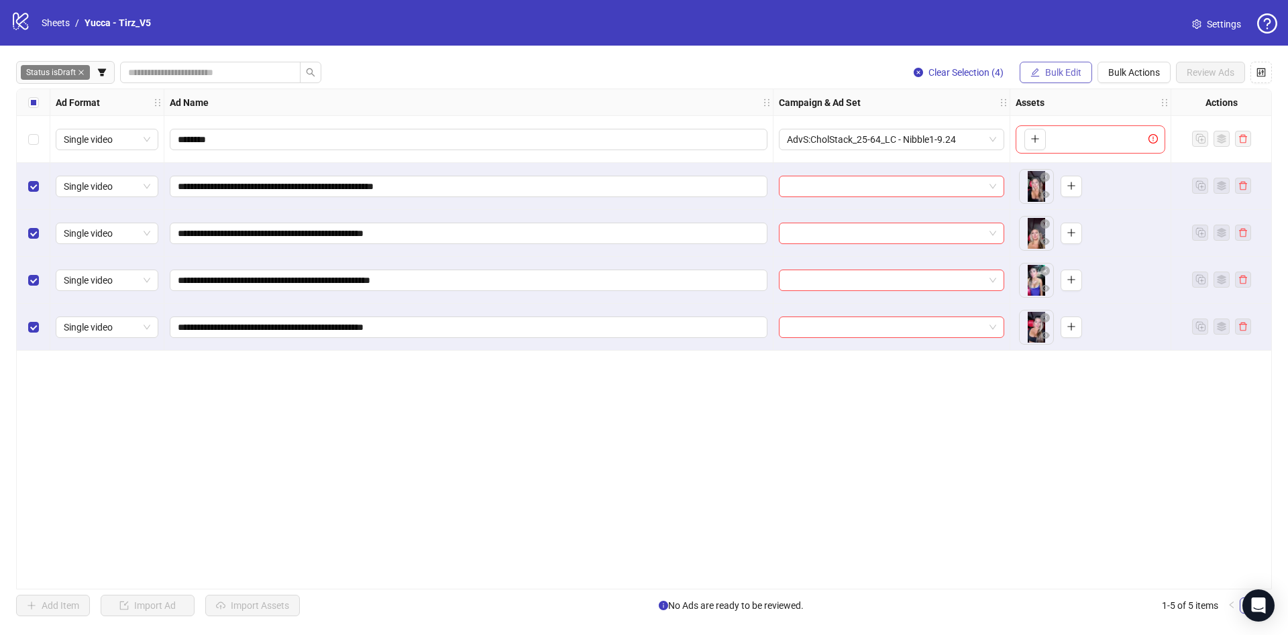
click at [1053, 70] on span "Bulk Edit" at bounding box center [1063, 72] width 36 height 11
click at [1067, 137] on span "Campaign & Ad Set" at bounding box center [1069, 143] width 80 height 15
click at [963, 131] on input "search" at bounding box center [1012, 131] width 240 height 20
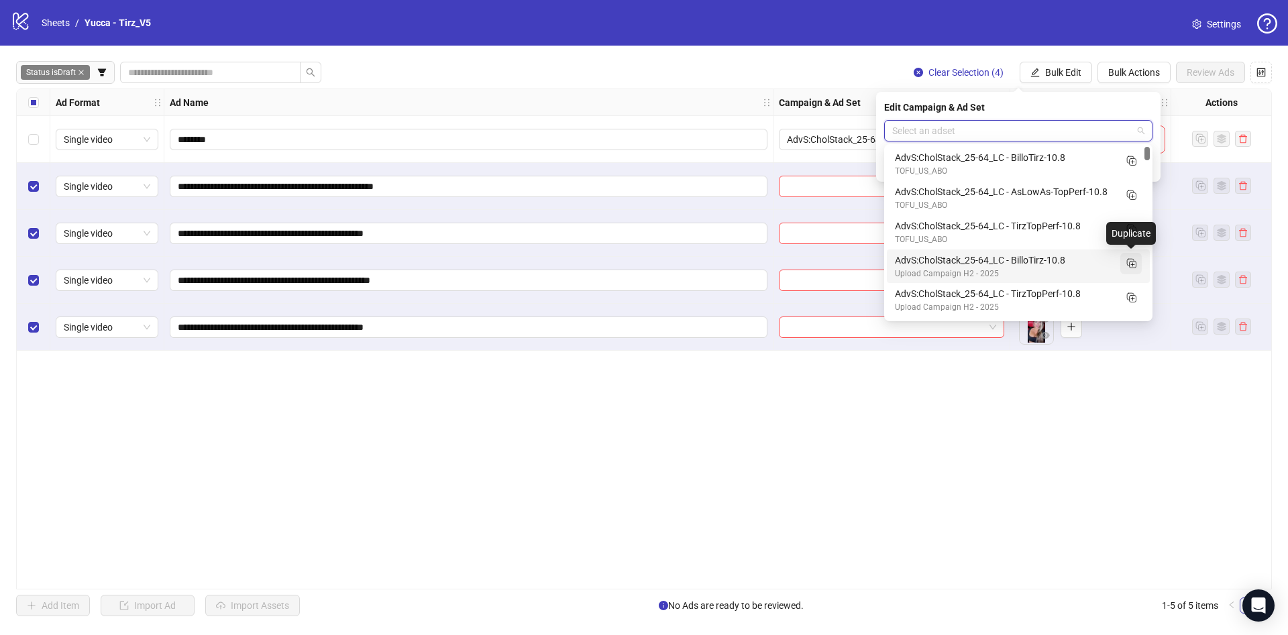
click at [1130, 265] on rect "Duplicate" at bounding box center [1130, 262] width 7 height 7
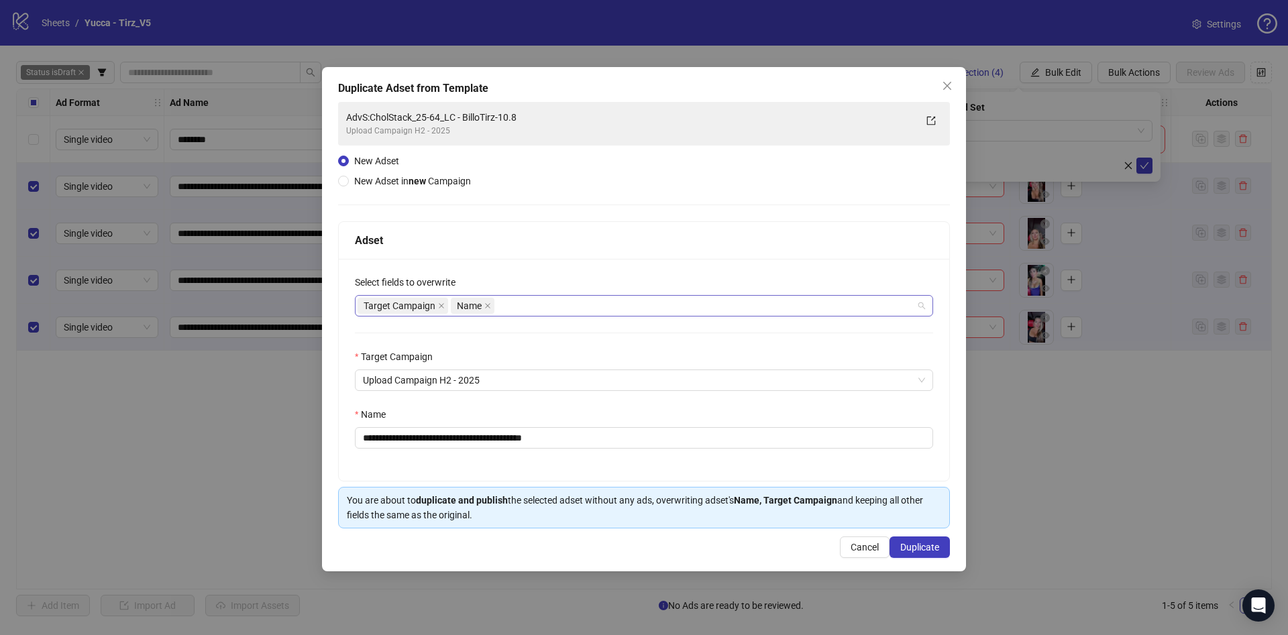
click at [572, 306] on div "Target Campaign Name" at bounding box center [637, 306] width 559 height 19
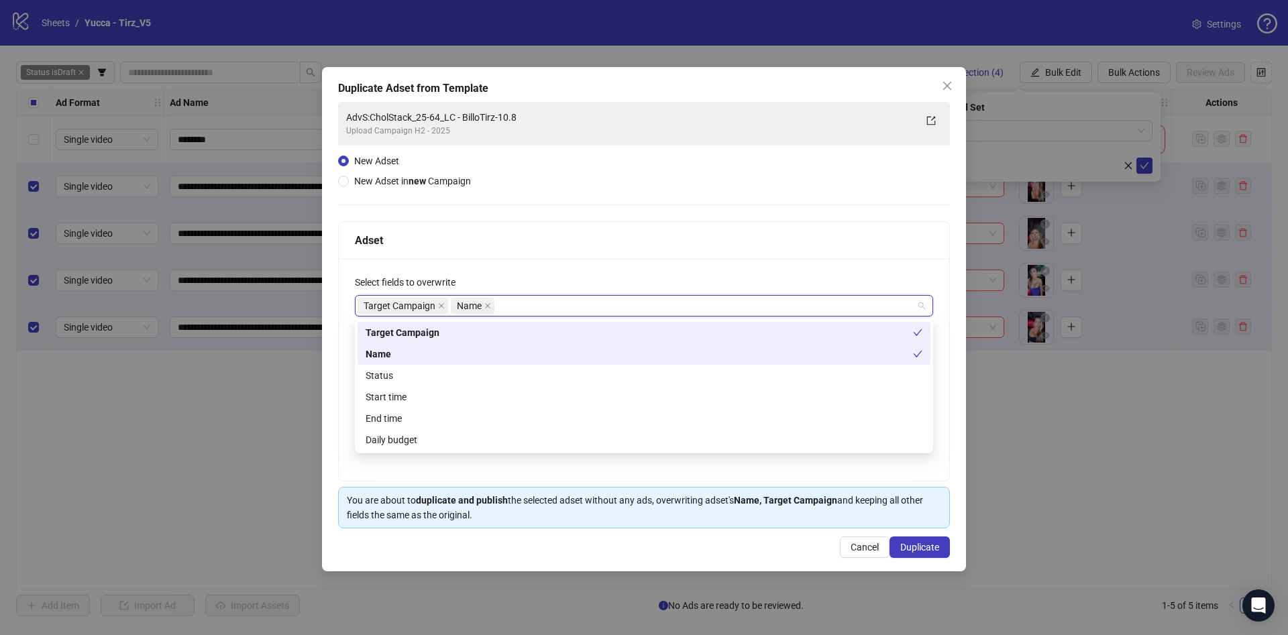
type input "*"
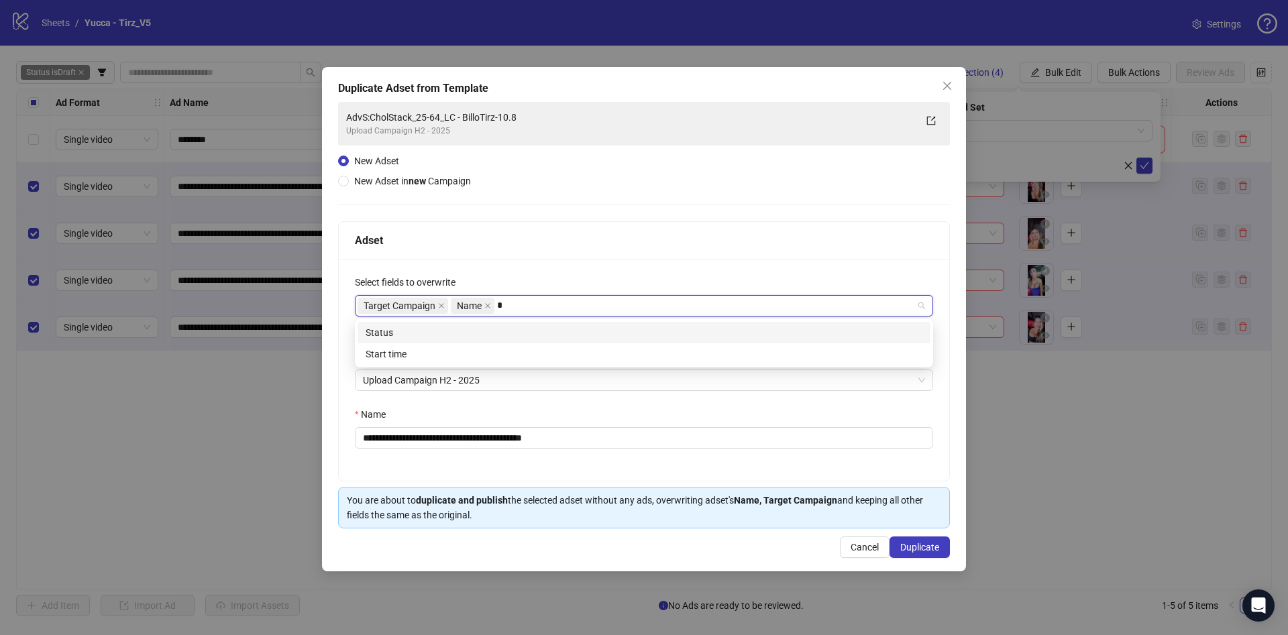
click at [533, 331] on div "Status" at bounding box center [644, 332] width 557 height 15
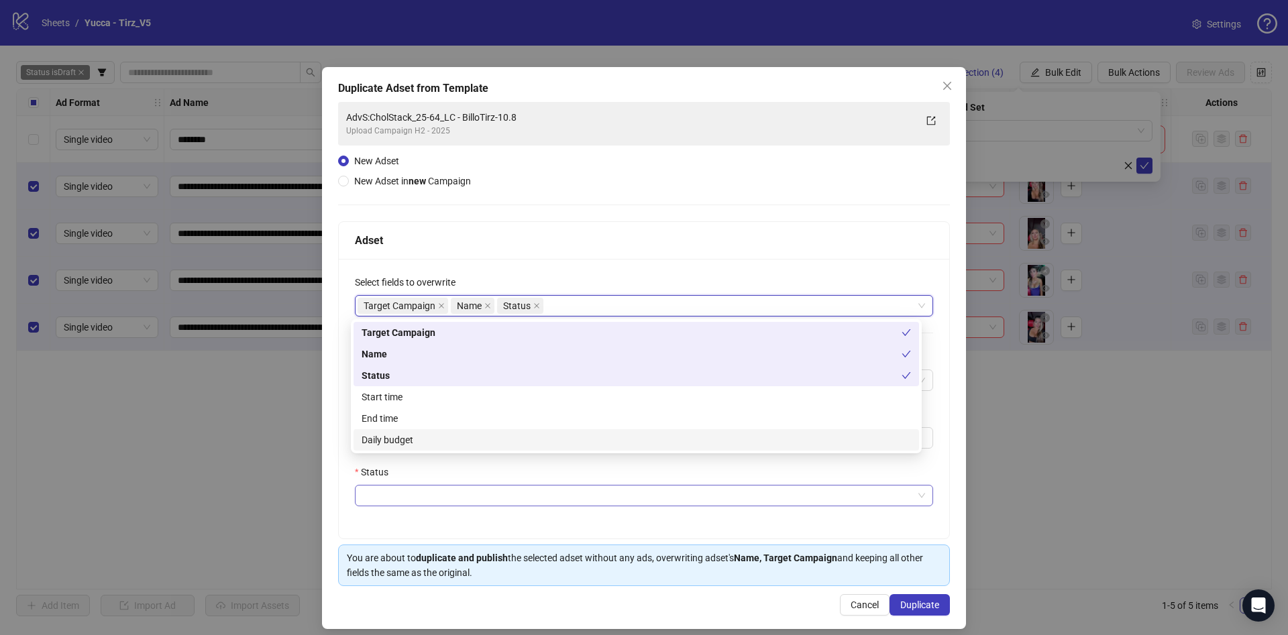
click at [496, 502] on input "Status" at bounding box center [638, 496] width 550 height 20
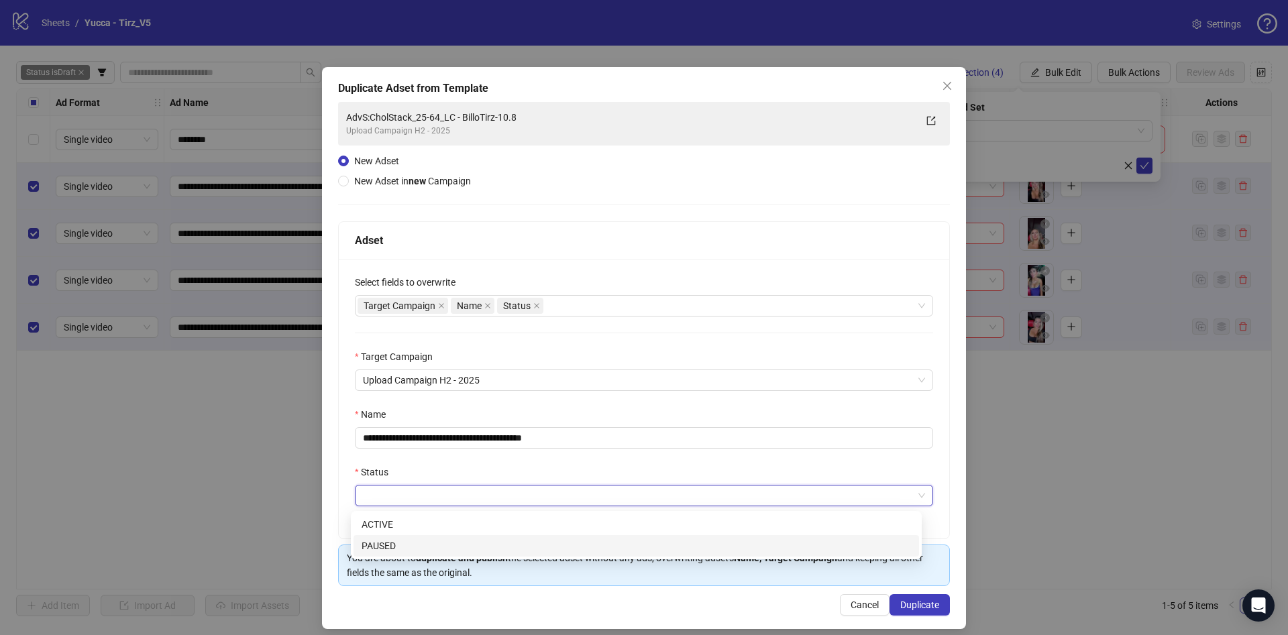
click at [494, 547] on div "PAUSED" at bounding box center [636, 546] width 549 height 15
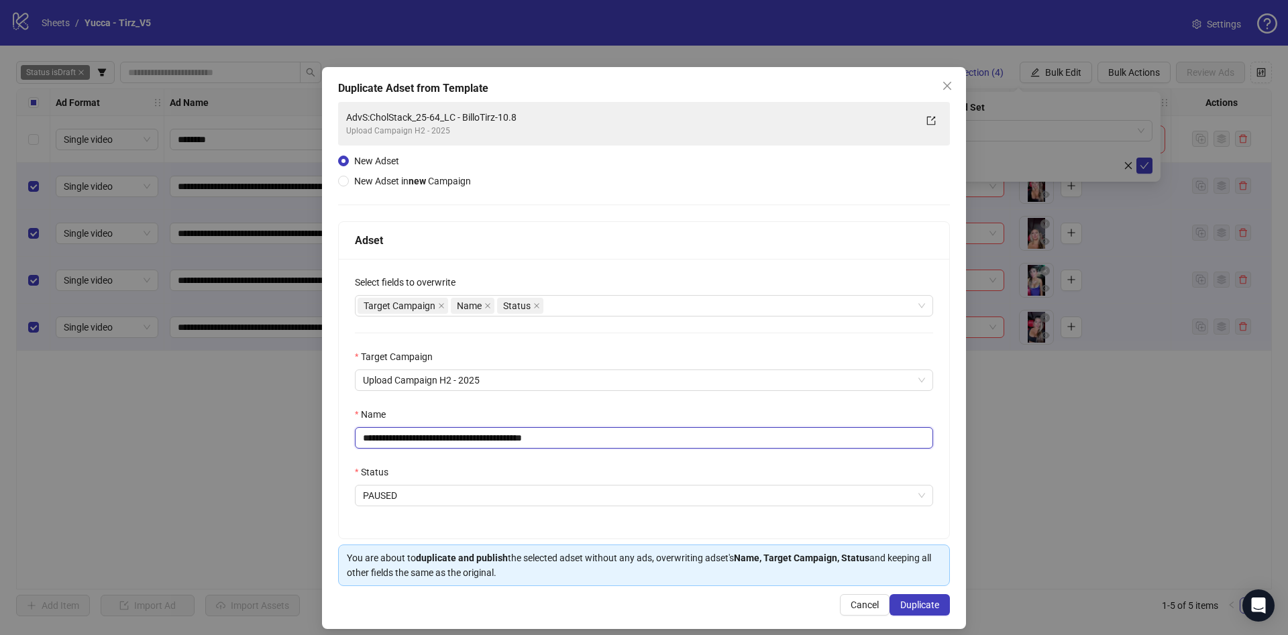
click at [534, 437] on input "**********" at bounding box center [644, 437] width 578 height 21
drag, startPoint x: 474, startPoint y: 439, endPoint x: 707, endPoint y: 443, distance: 233.5
click at [703, 444] on input "**********" at bounding box center [644, 437] width 578 height 21
type input "**********"
click at [913, 602] on span "Duplicate" at bounding box center [919, 605] width 39 height 11
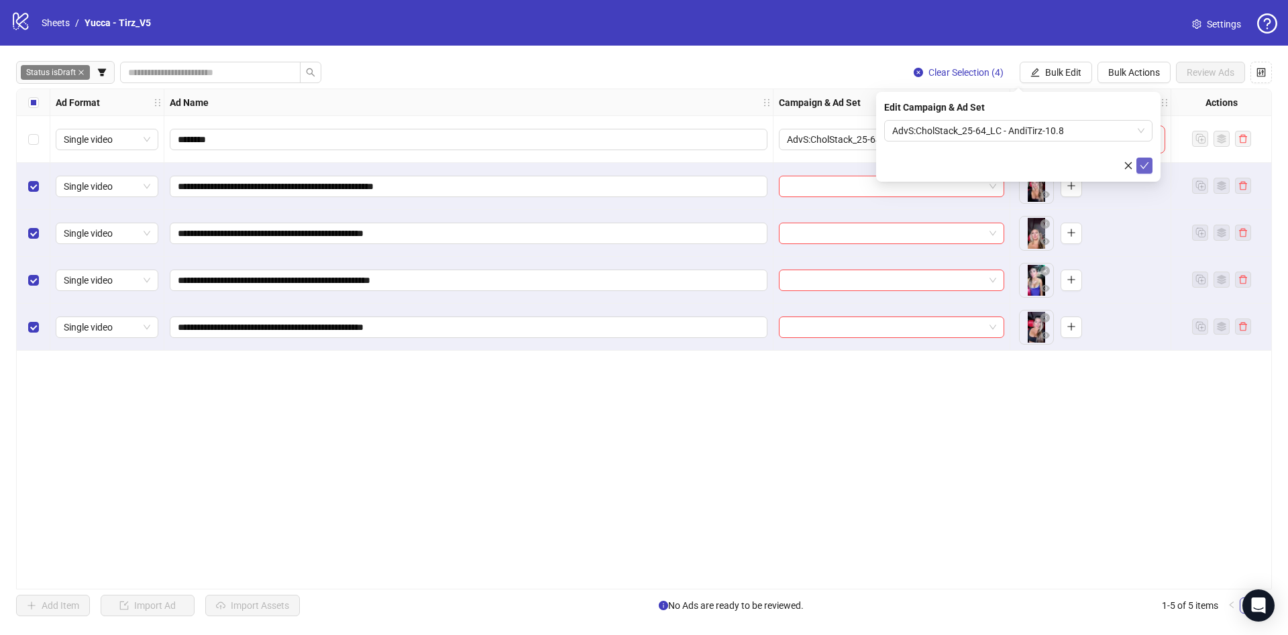
drag, startPoint x: 1146, startPoint y: 160, endPoint x: 1049, endPoint y: 189, distance: 100.6
click at [1145, 161] on icon "check" at bounding box center [1144, 165] width 9 height 9
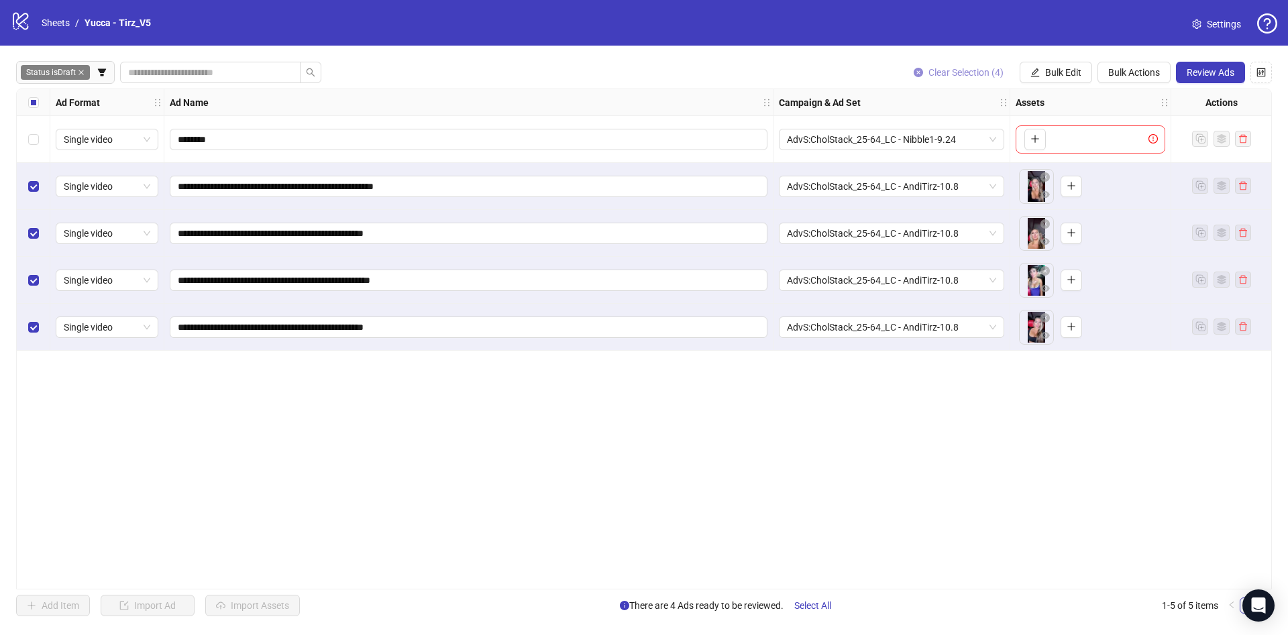
click at [973, 66] on button "Clear Selection (4)" at bounding box center [958, 72] width 111 height 21
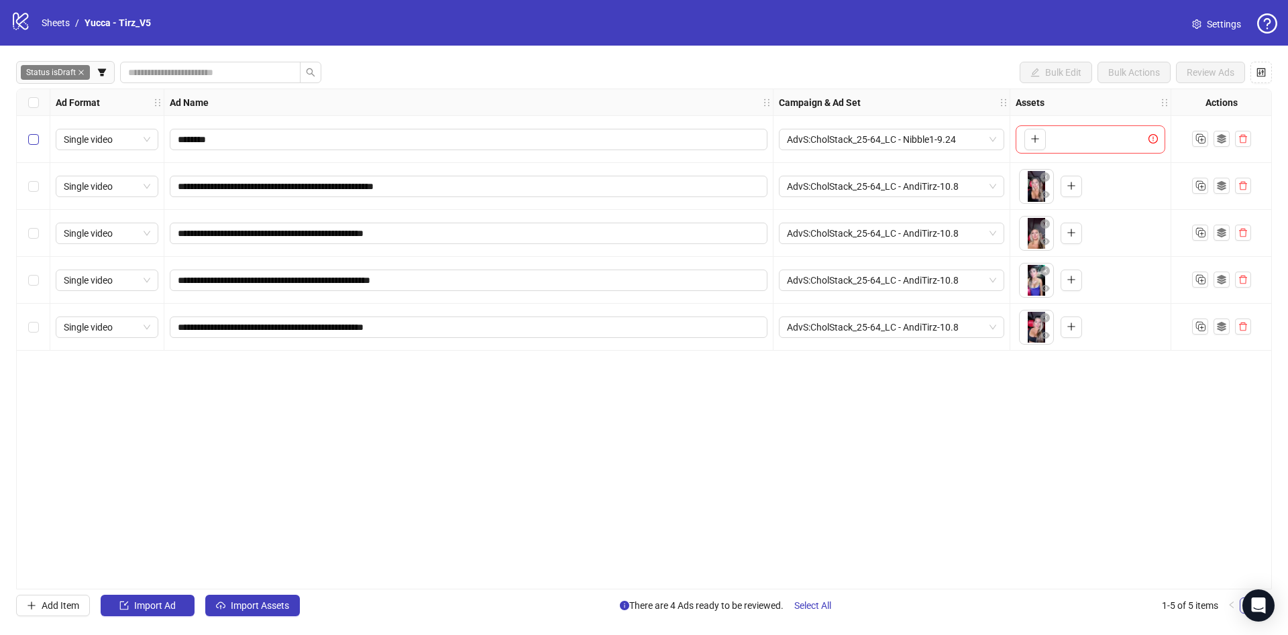
click at [35, 136] on label "Select row 1" at bounding box center [33, 139] width 11 height 15
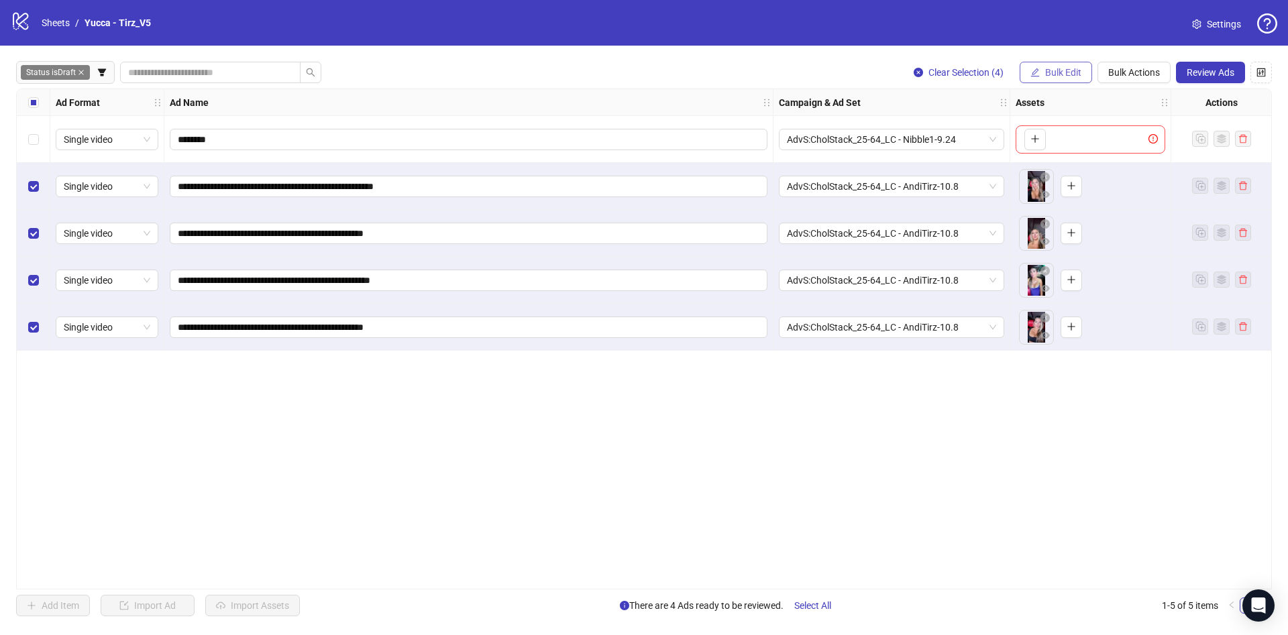
click at [1077, 69] on span "Bulk Edit" at bounding box center [1063, 72] width 36 height 11
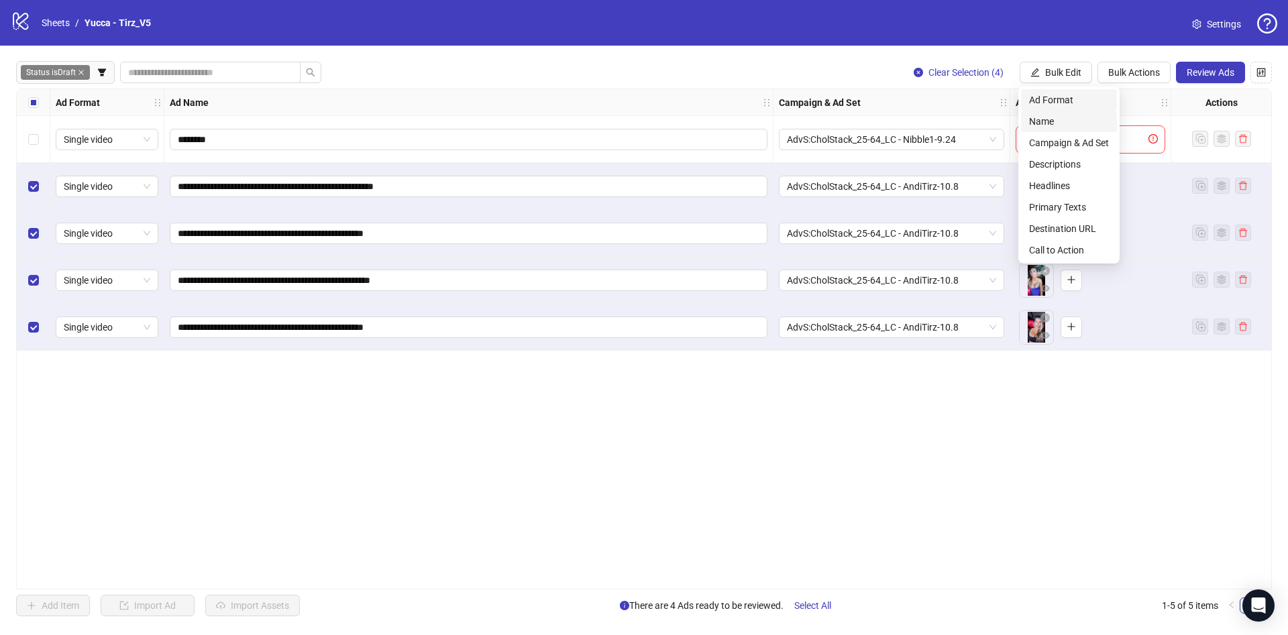
click at [1058, 115] on span "Name" at bounding box center [1069, 121] width 80 height 15
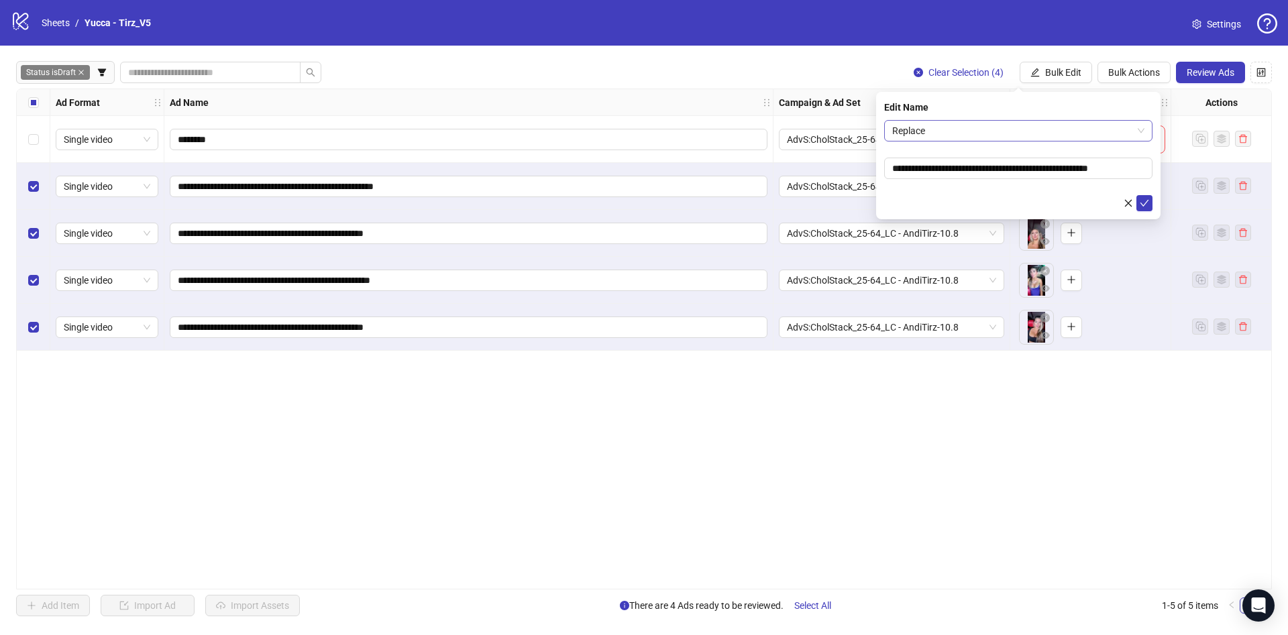
click at [1022, 122] on span "Replace" at bounding box center [1018, 131] width 252 height 20
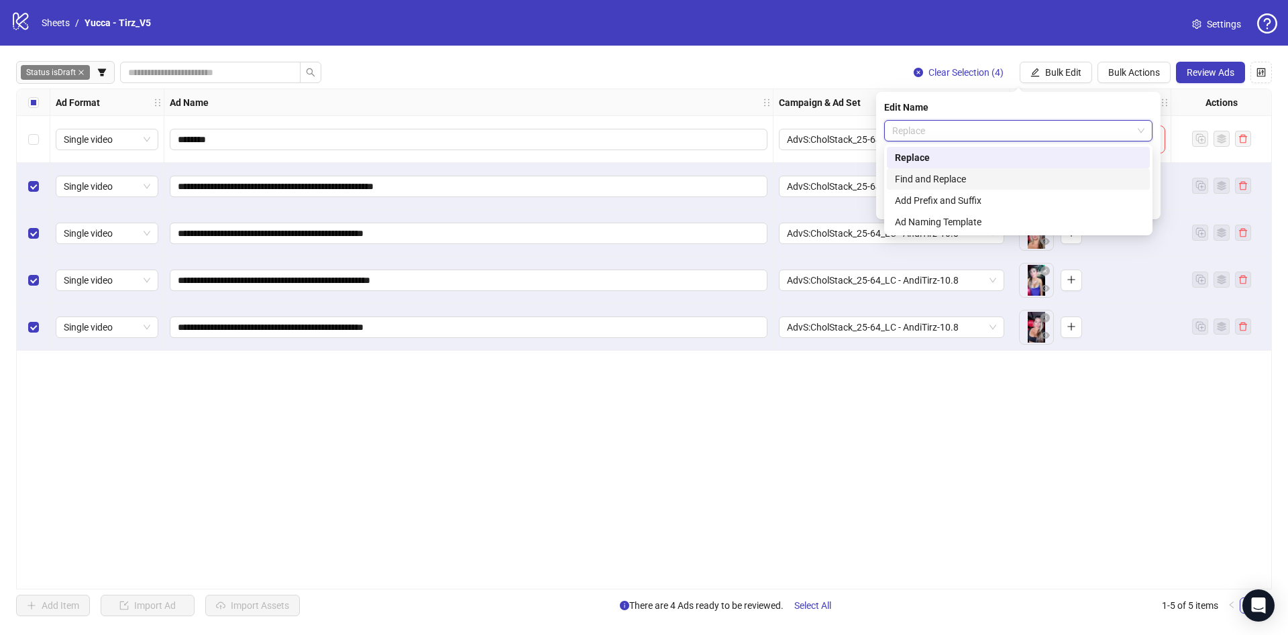
click at [991, 176] on div "Find and Replace" at bounding box center [1018, 179] width 247 height 15
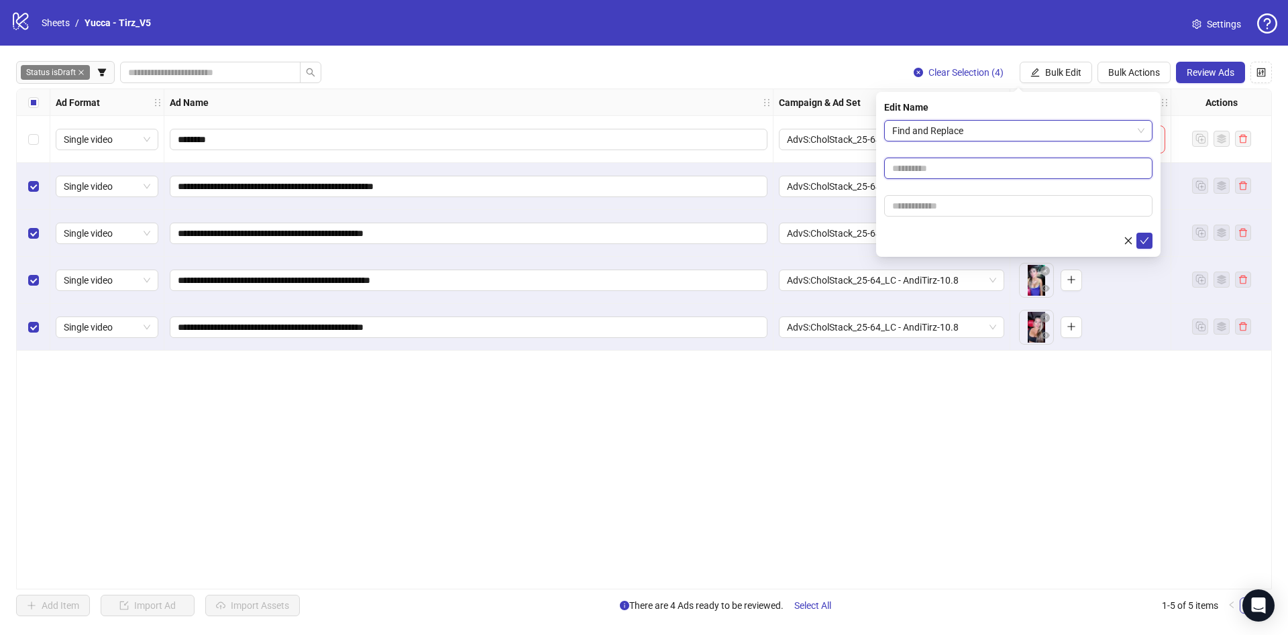
click at [985, 166] on input "text" at bounding box center [1018, 168] width 268 height 21
type input "****"
click at [899, 203] on input "text" at bounding box center [1018, 205] width 268 height 21
paste input "**********"
type input "**********"
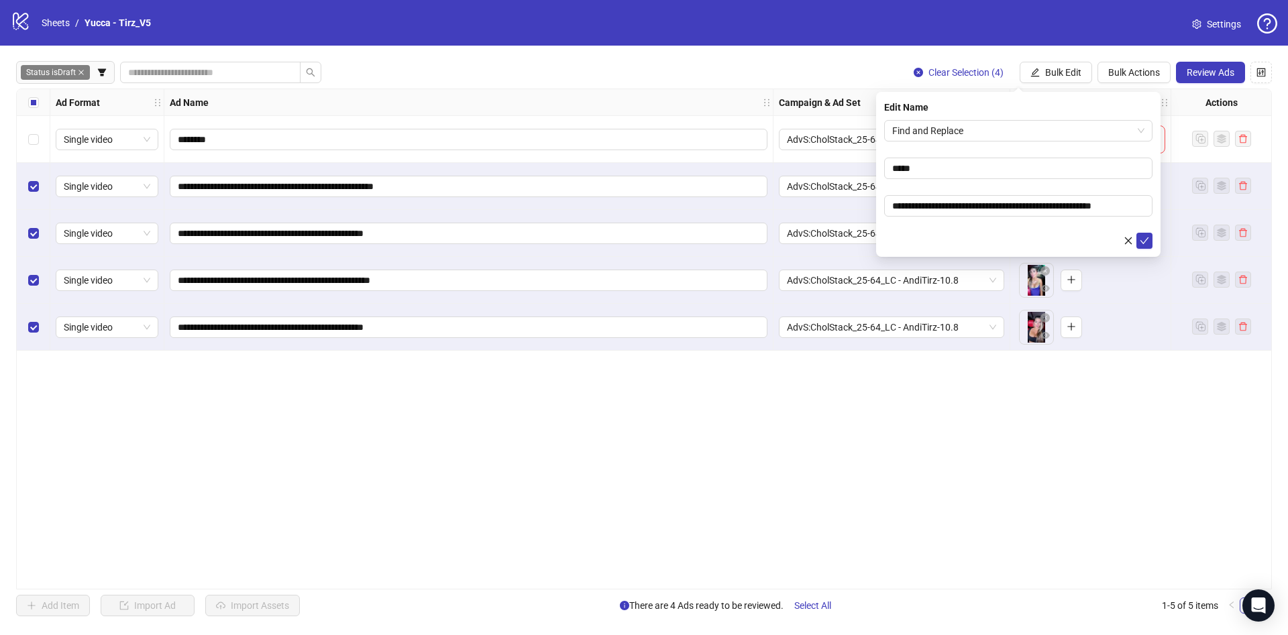
click at [971, 235] on div at bounding box center [1018, 241] width 268 height 16
click at [1151, 241] on button "submit" at bounding box center [1144, 241] width 16 height 16
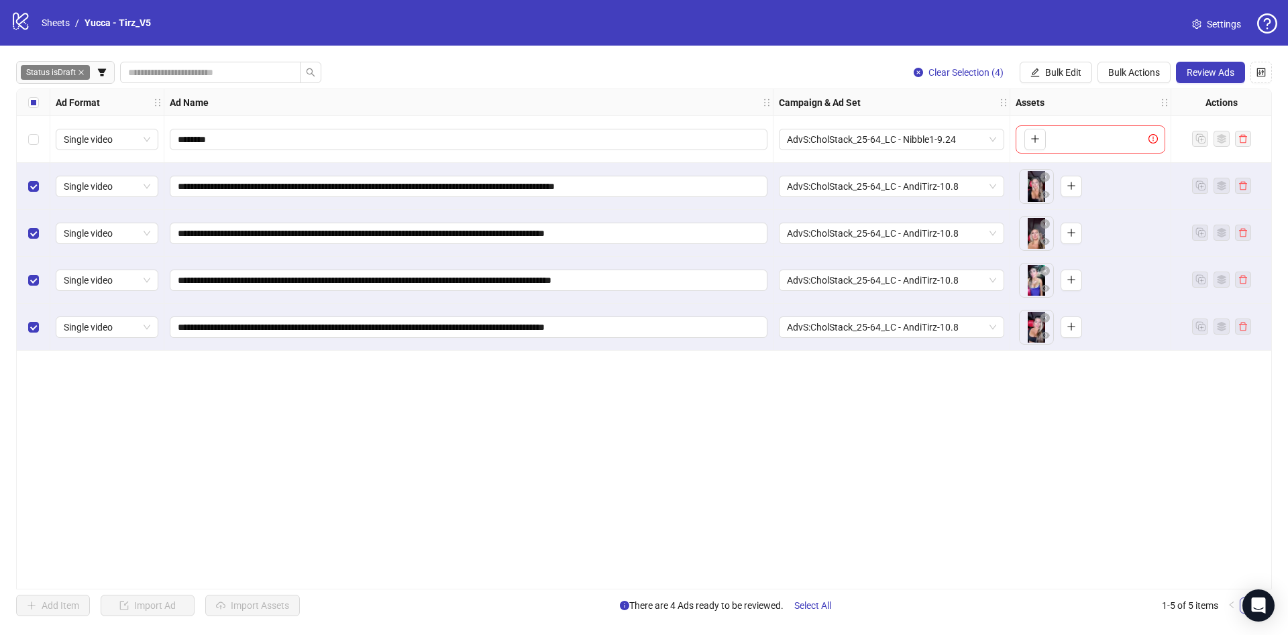
click at [42, 109] on div "Select all rows" at bounding box center [34, 102] width 34 height 27
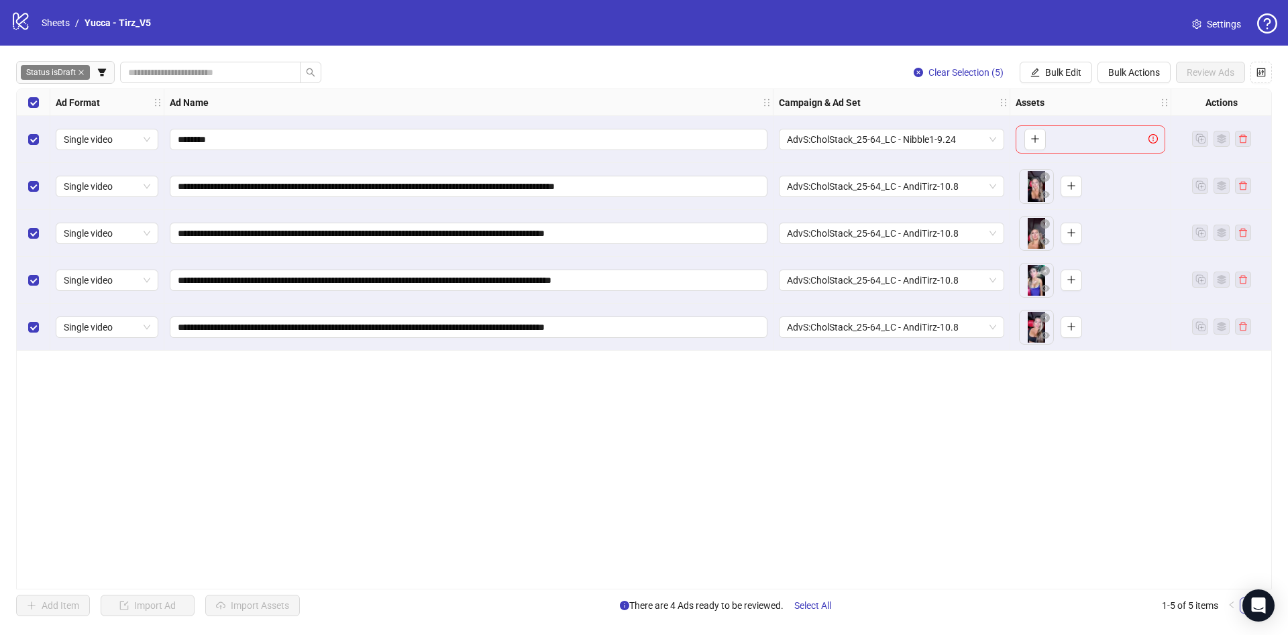
click at [40, 126] on div "Select row 1" at bounding box center [34, 139] width 34 height 47
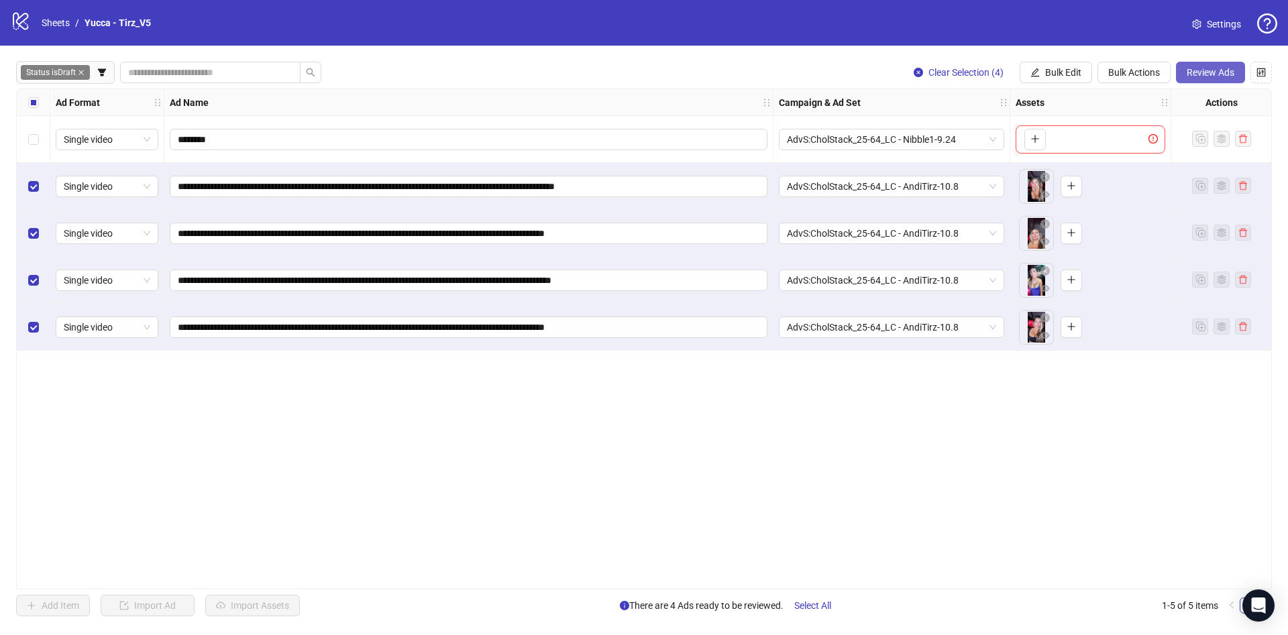
click at [1202, 78] on button "Review Ads" at bounding box center [1210, 72] width 69 height 21
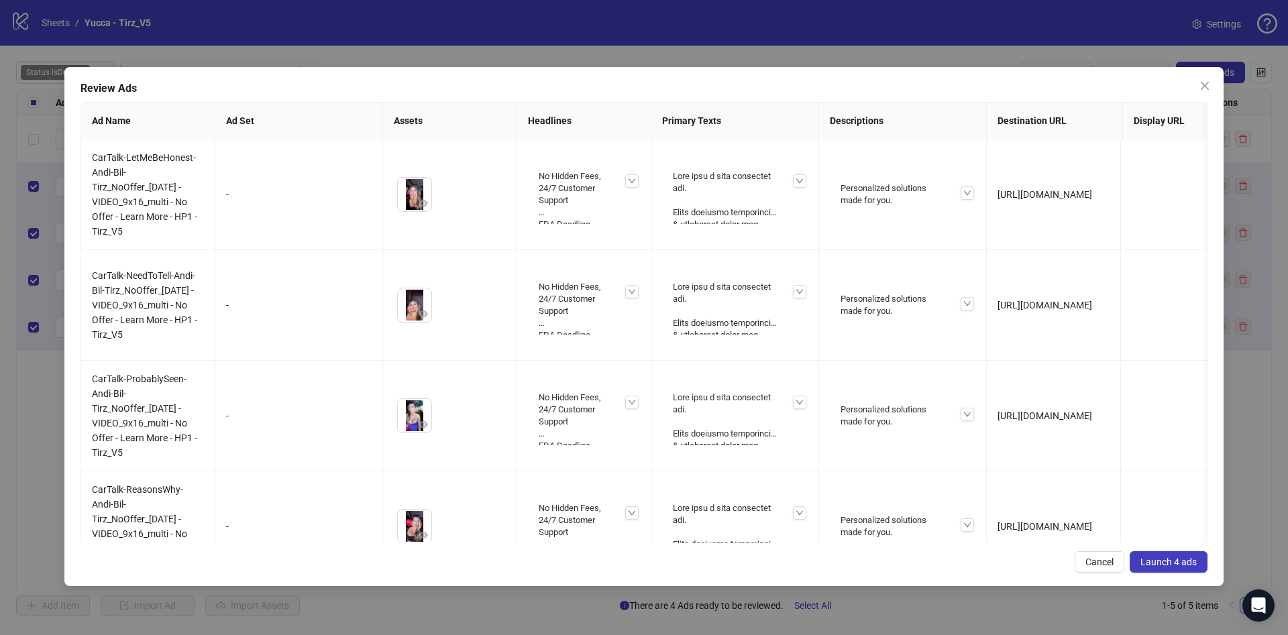
click at [1162, 564] on span "Launch 4 ads" at bounding box center [1168, 562] width 56 height 11
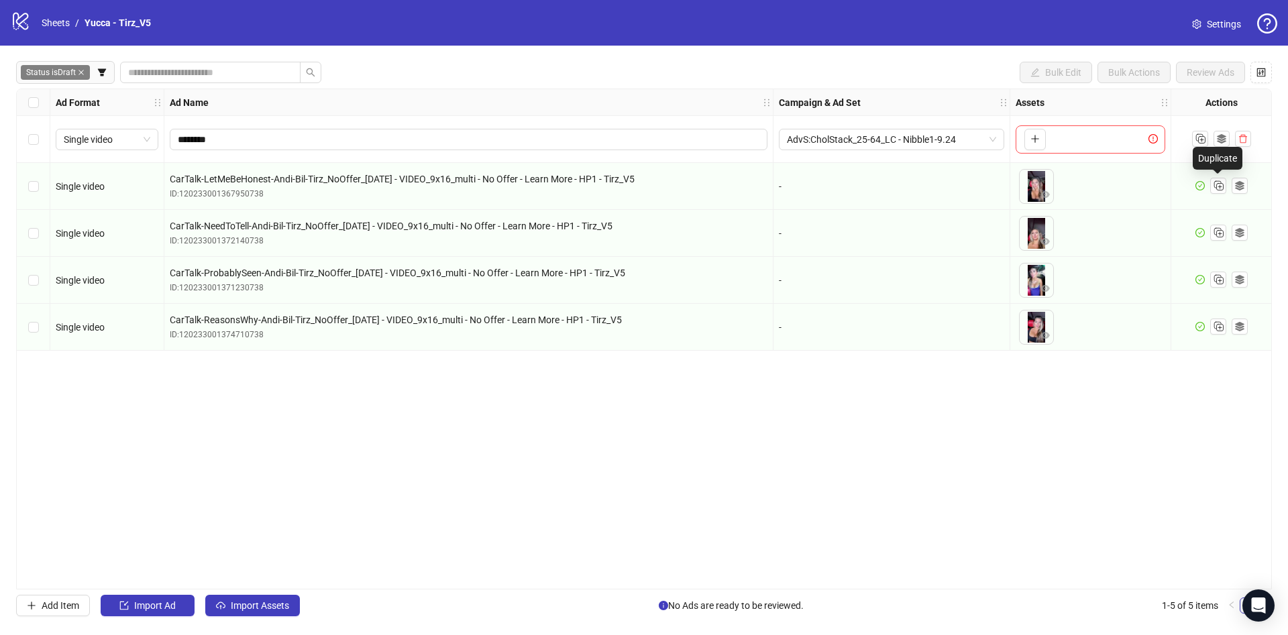
click at [1205, 183] on div at bounding box center [1221, 186] width 52 height 17
click at [1204, 182] on icon "check-circle" at bounding box center [1199, 185] width 9 height 9
click at [1223, 22] on span "Settings" at bounding box center [1224, 24] width 34 height 15
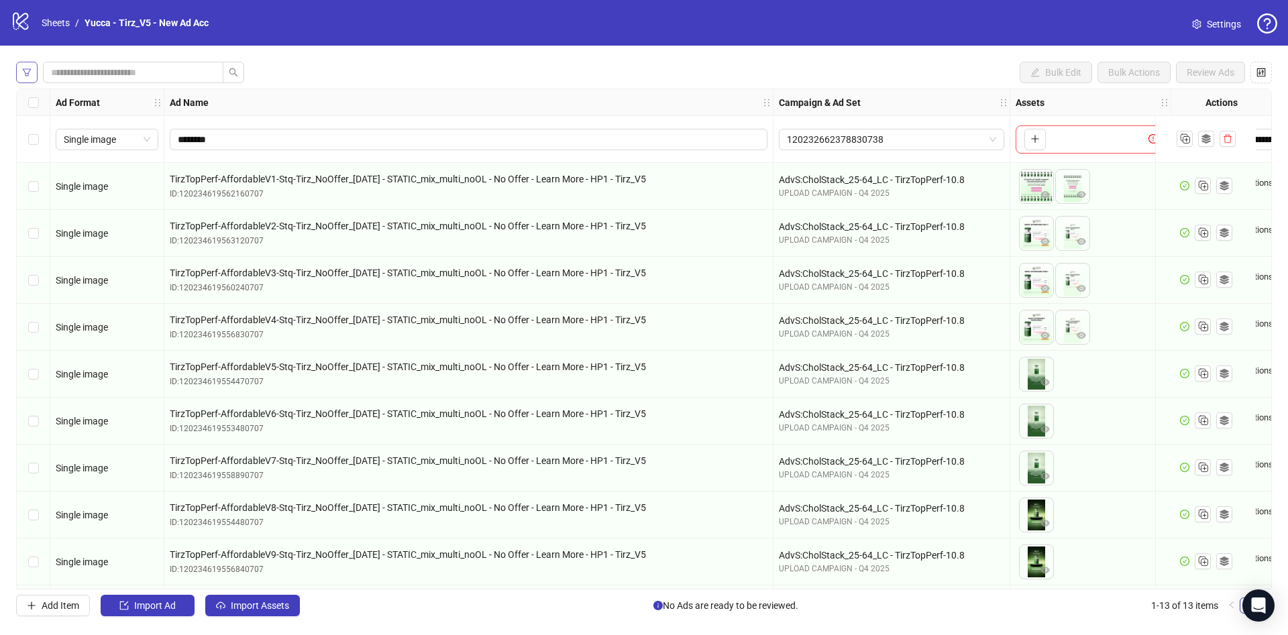
click at [26, 64] on button "button" at bounding box center [26, 72] width 21 height 21
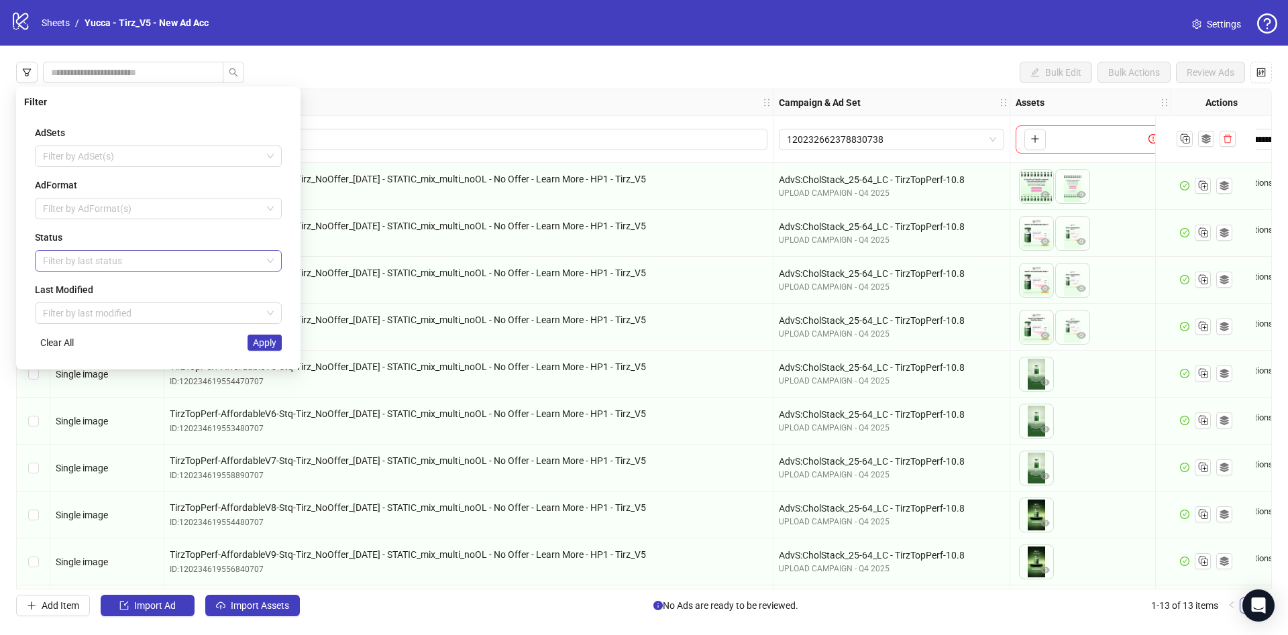
click at [130, 258] on div at bounding box center [151, 261] width 227 height 19
click at [99, 282] on div "Draft" at bounding box center [158, 287] width 225 height 15
click at [272, 347] on span "Apply" at bounding box center [264, 342] width 23 height 11
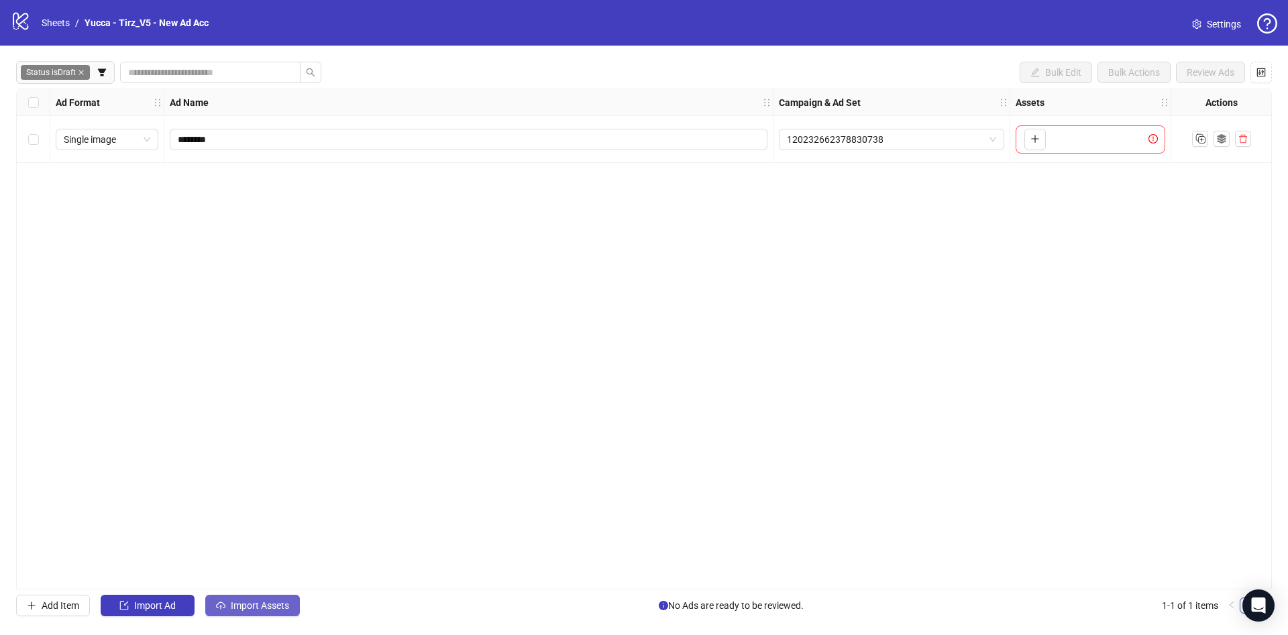
click at [248, 599] on button "Import Assets" at bounding box center [252, 605] width 95 height 21
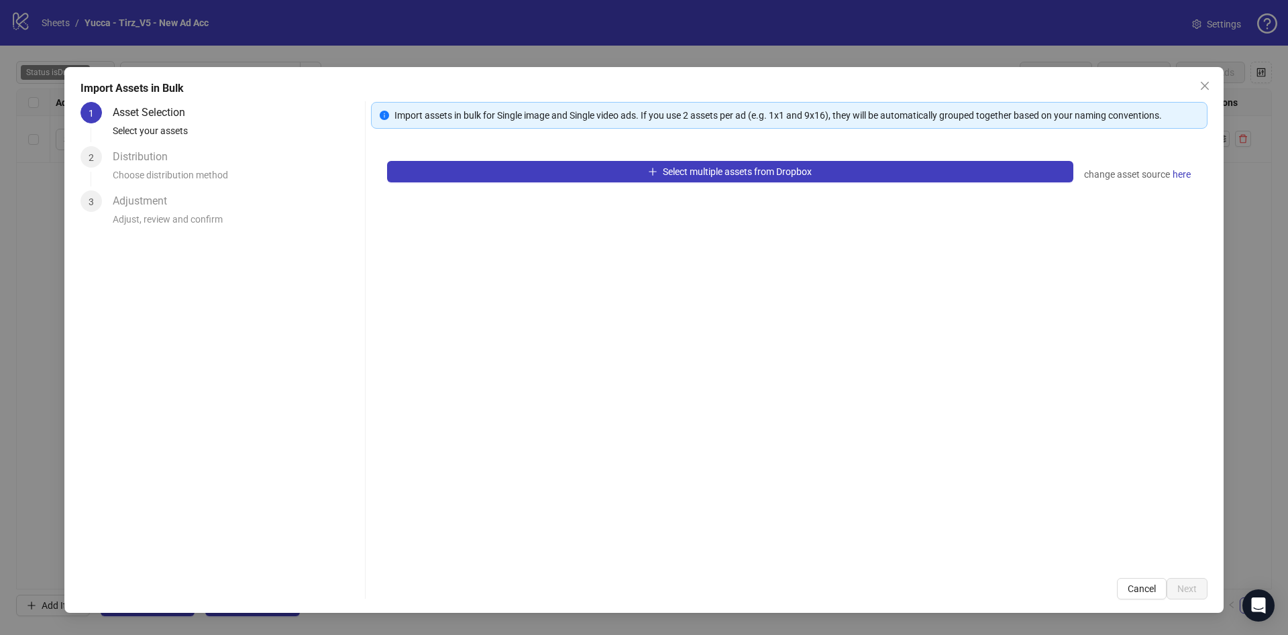
click at [618, 187] on div "Select multiple assets from Dropbox change asset source here" at bounding box center [789, 353] width 837 height 417
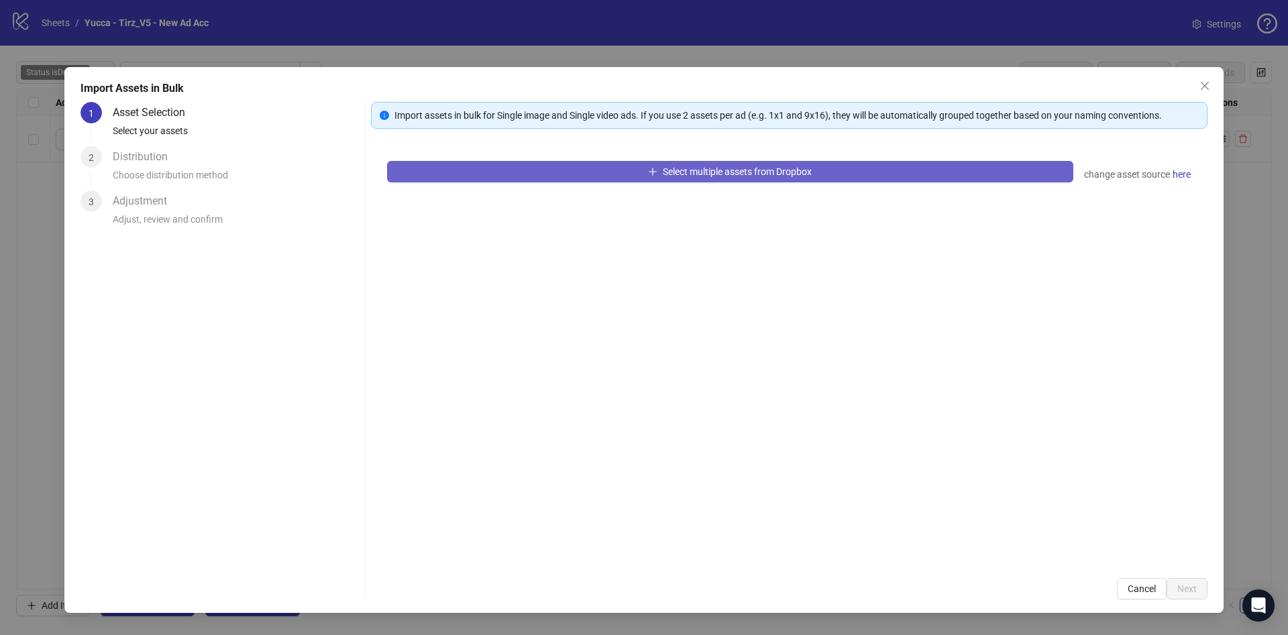
click at [620, 180] on button "Select multiple assets from Dropbox" at bounding box center [730, 171] width 686 height 21
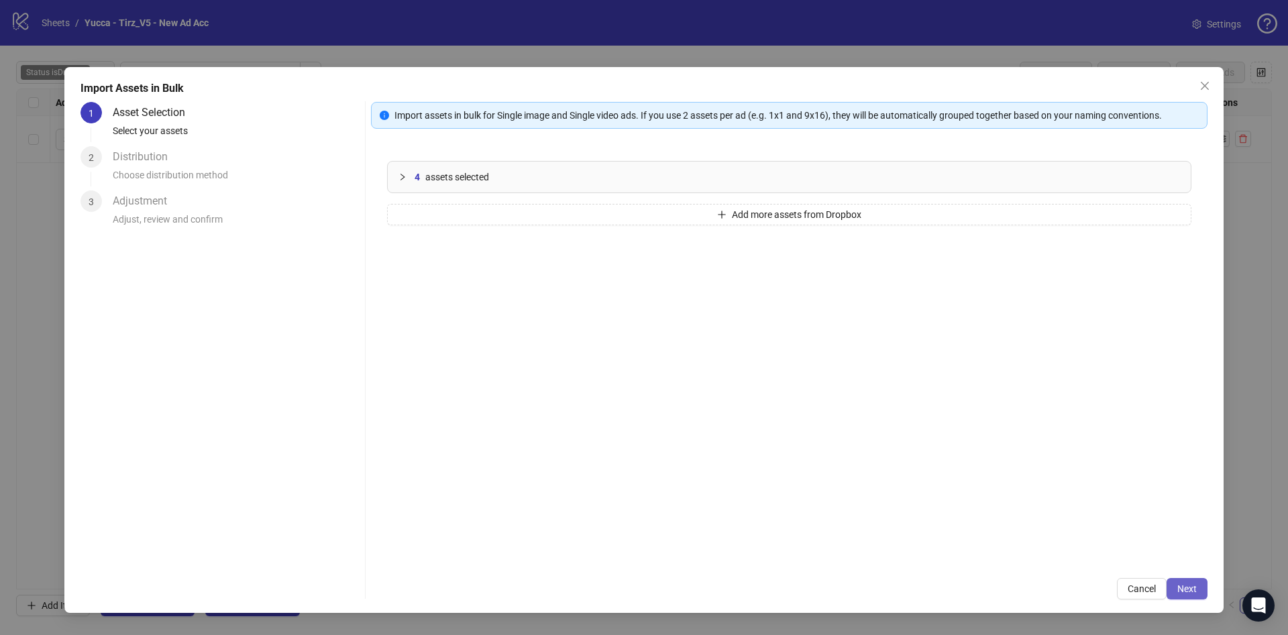
click at [1200, 590] on button "Next" at bounding box center [1187, 588] width 41 height 21
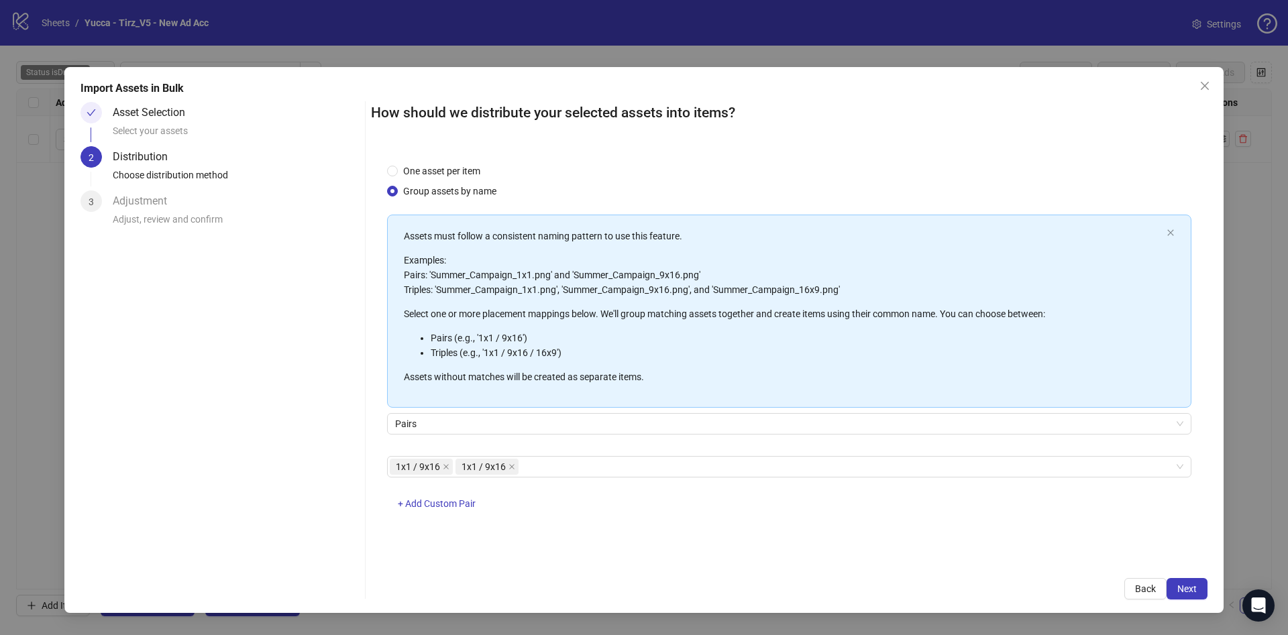
click at [1200, 588] on button "Next" at bounding box center [1187, 588] width 41 height 21
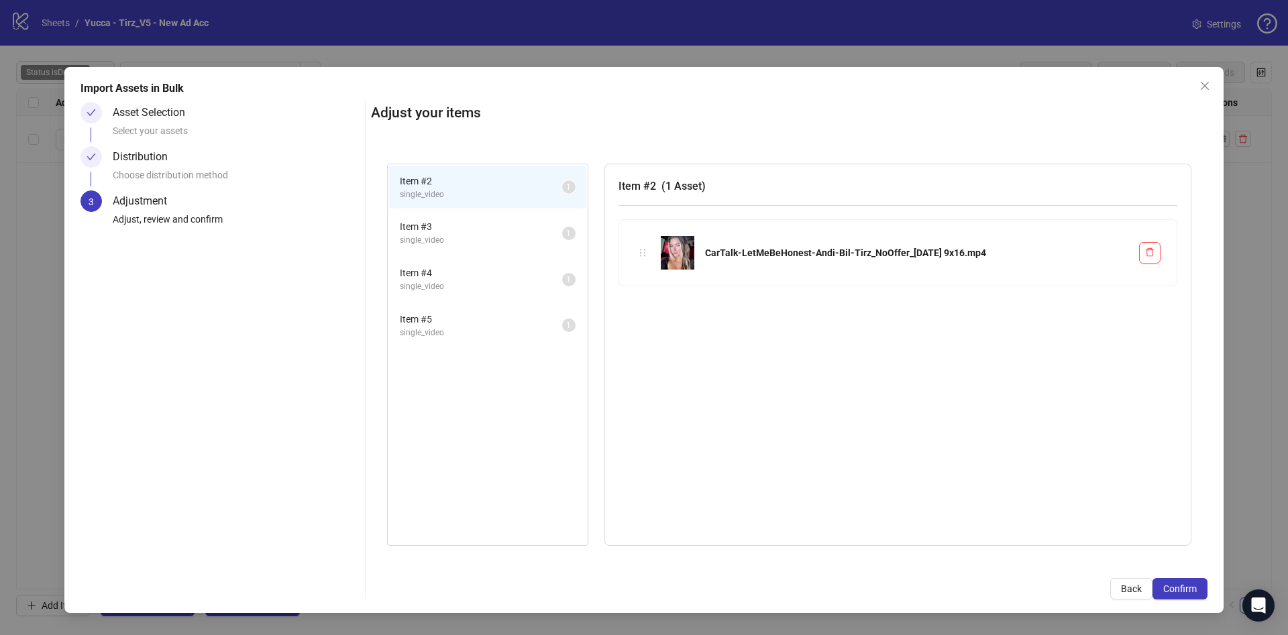
click at [1200, 588] on button "Confirm" at bounding box center [1179, 588] width 55 height 21
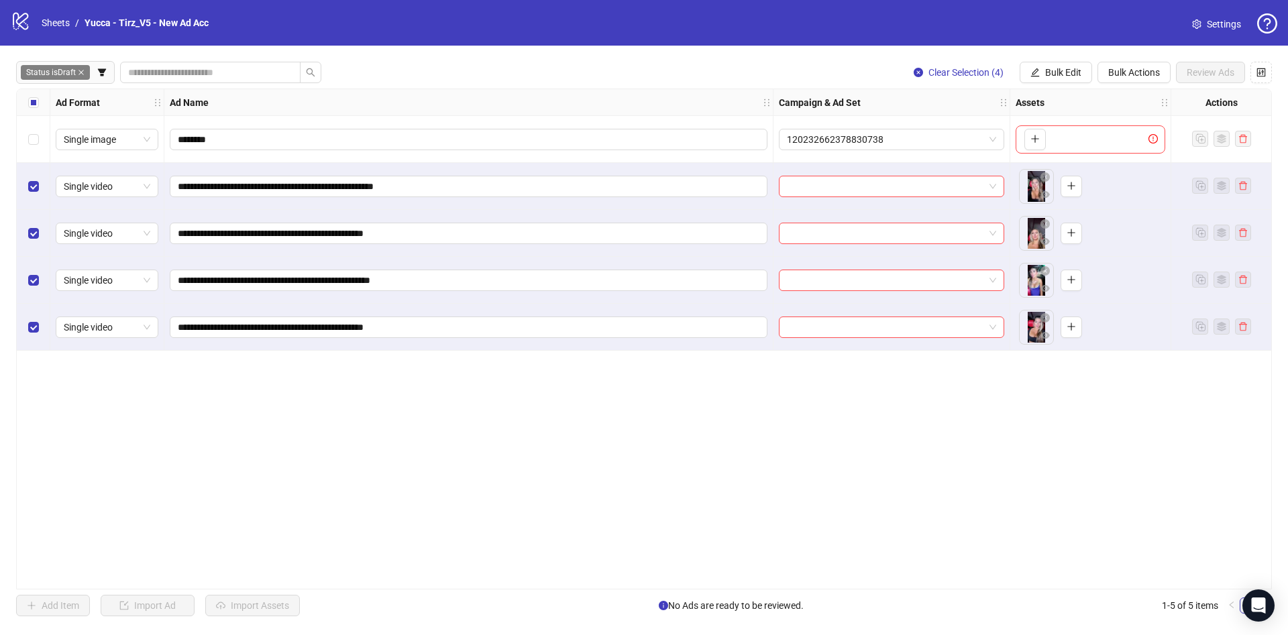
click at [23, 99] on div "Select all rows" at bounding box center [34, 102] width 34 height 27
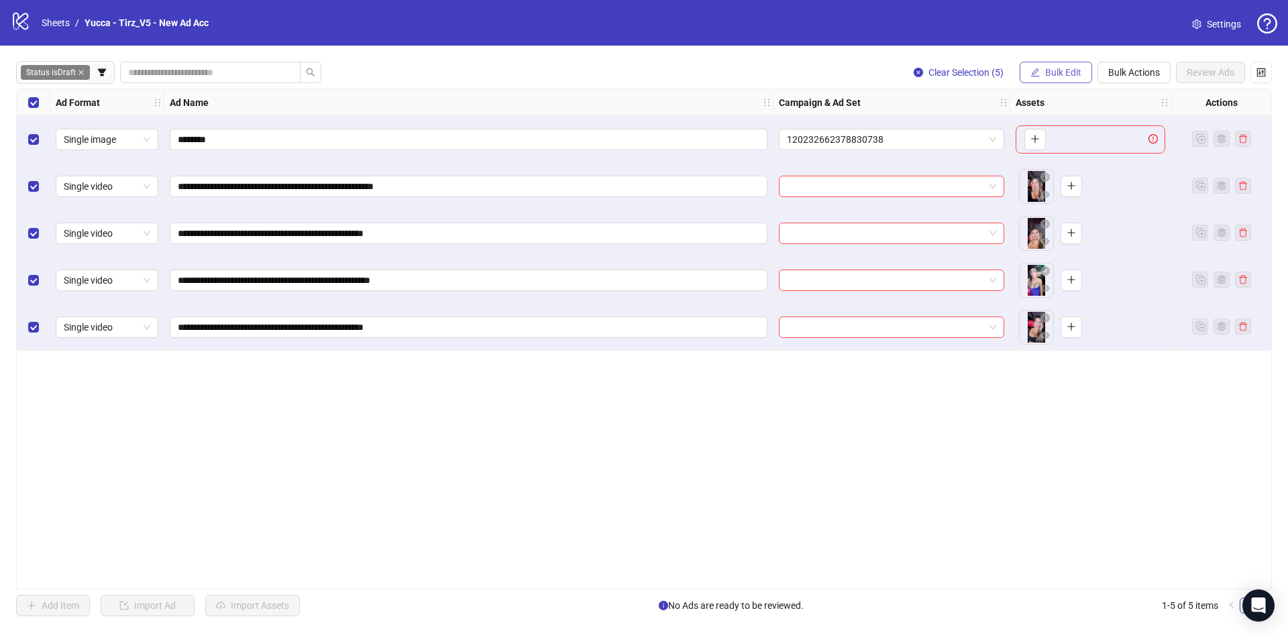
click at [1049, 70] on span "Bulk Edit" at bounding box center [1063, 72] width 36 height 11
click at [1043, 204] on span "Primary Texts" at bounding box center [1069, 207] width 80 height 15
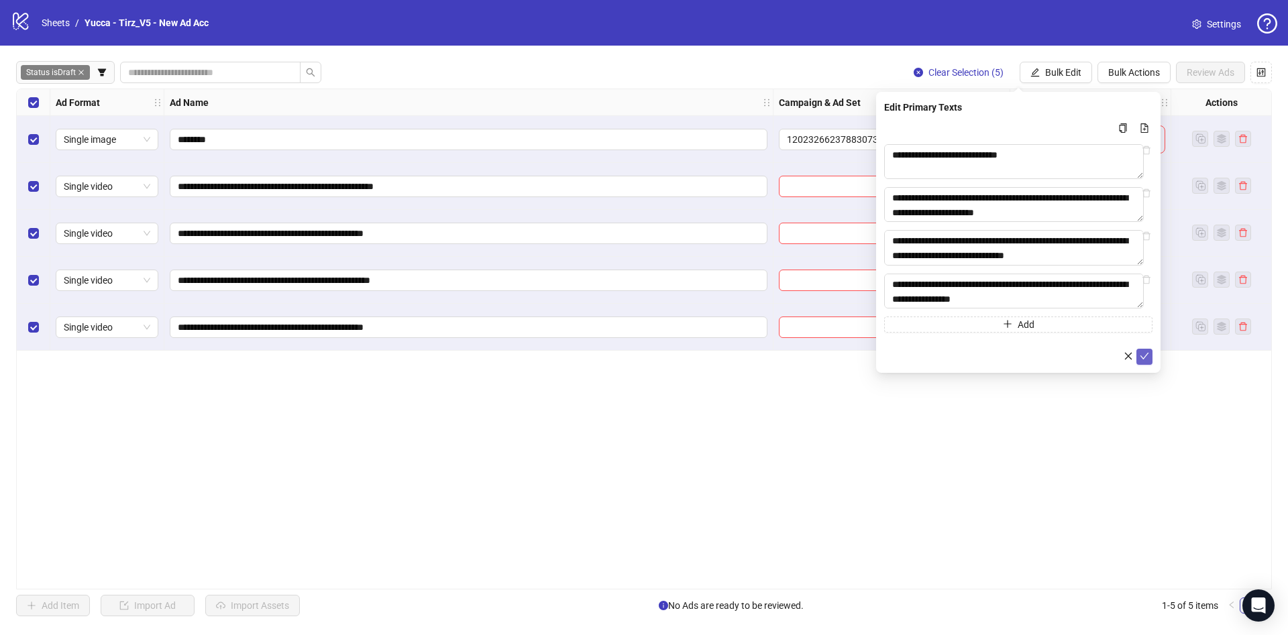
click at [1148, 361] on icon "check" at bounding box center [1144, 356] width 9 height 9
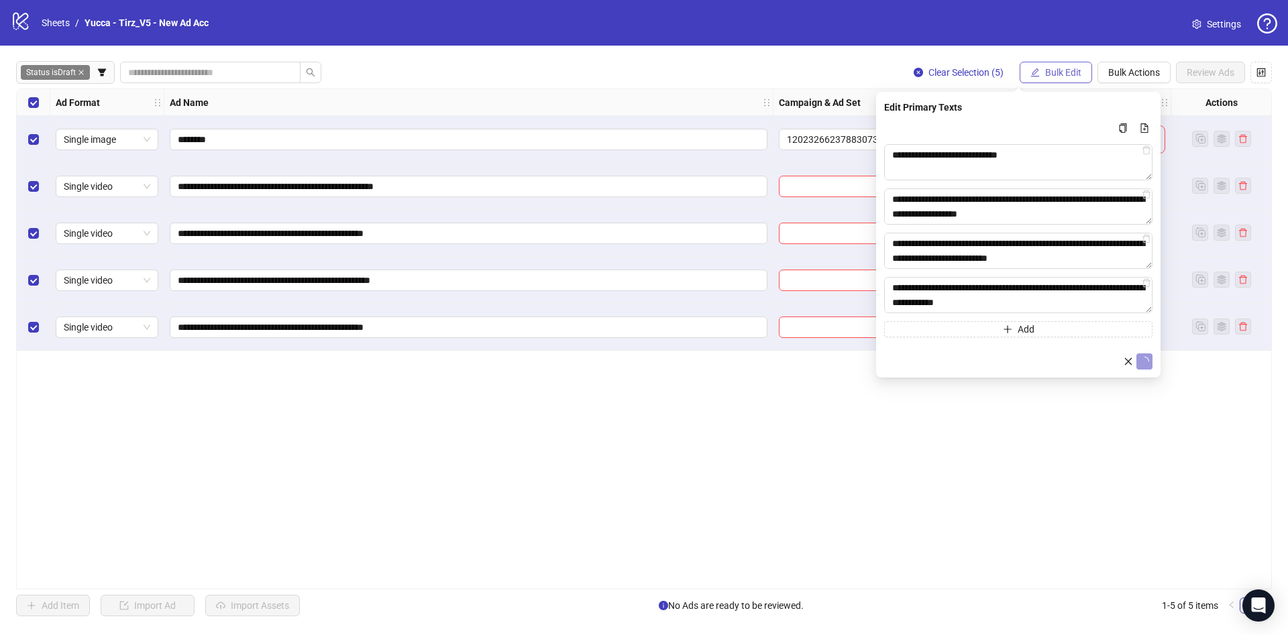
click at [1053, 76] on span "Bulk Edit" at bounding box center [1063, 72] width 36 height 11
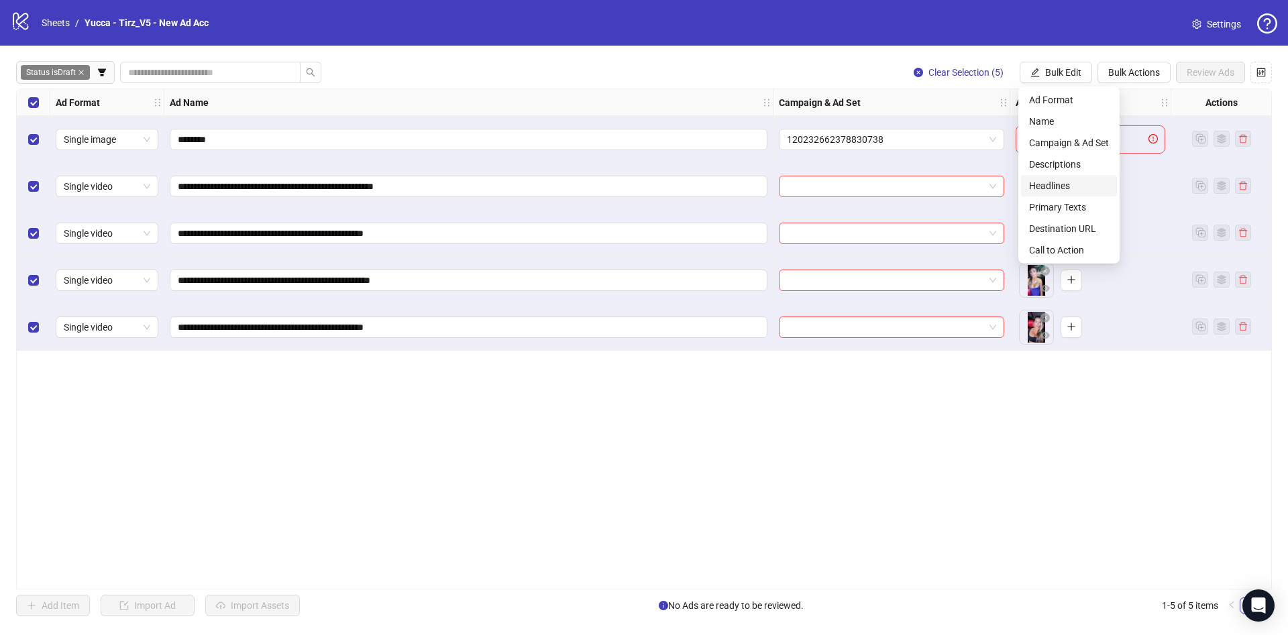
click at [1056, 183] on span "Headlines" at bounding box center [1069, 185] width 80 height 15
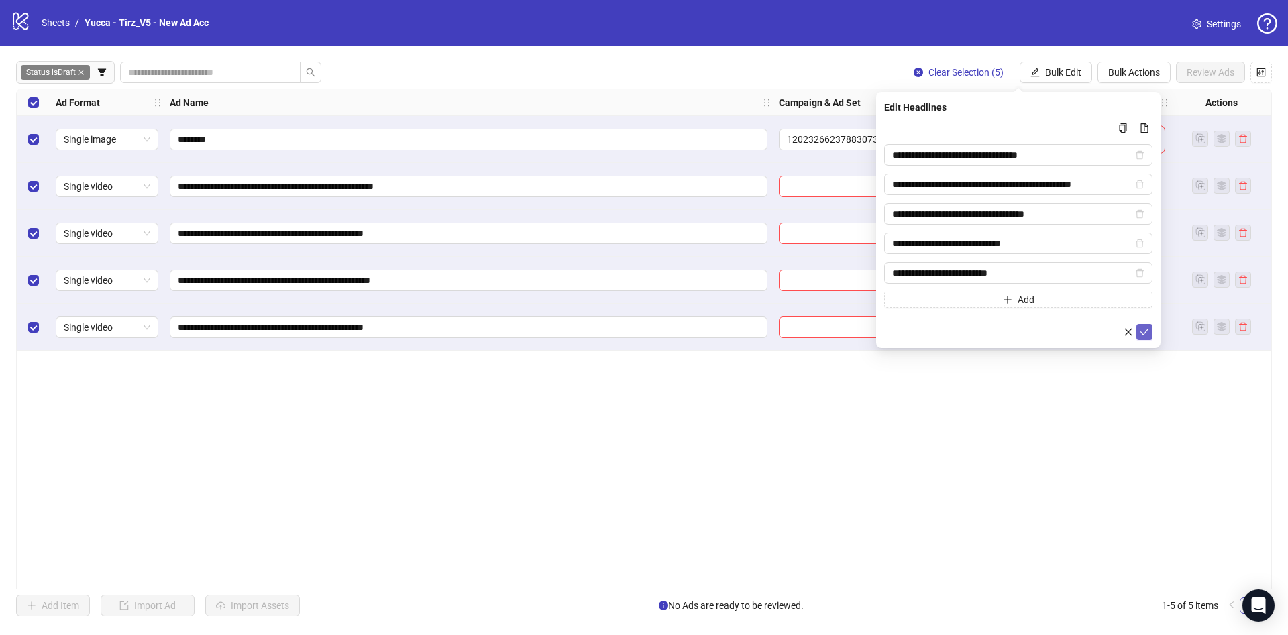
click at [1147, 332] on icon "check" at bounding box center [1144, 331] width 9 height 9
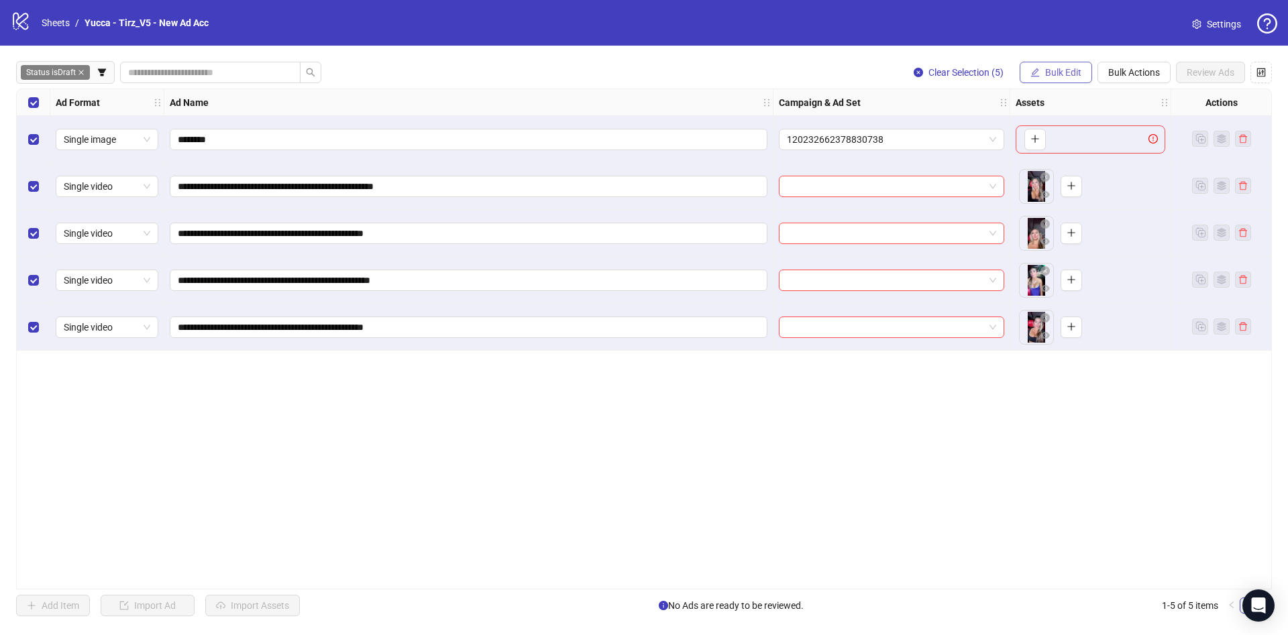
click at [1075, 64] on button "Bulk Edit" at bounding box center [1056, 72] width 72 height 21
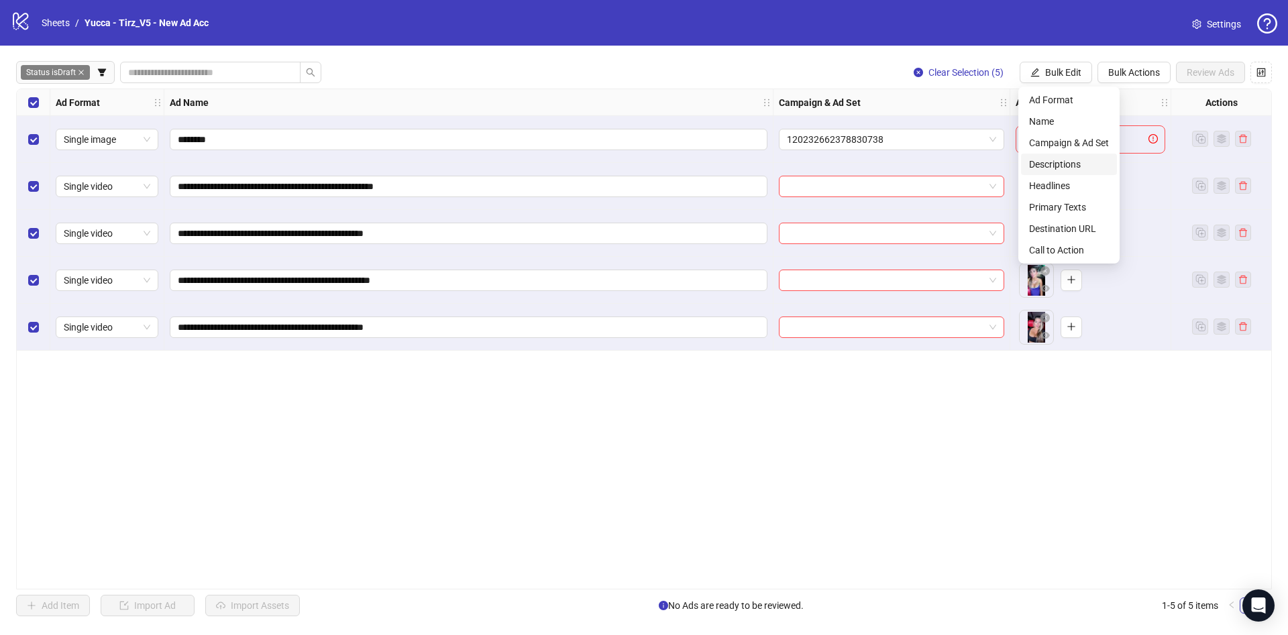
click at [1059, 156] on li "Descriptions" at bounding box center [1069, 164] width 96 height 21
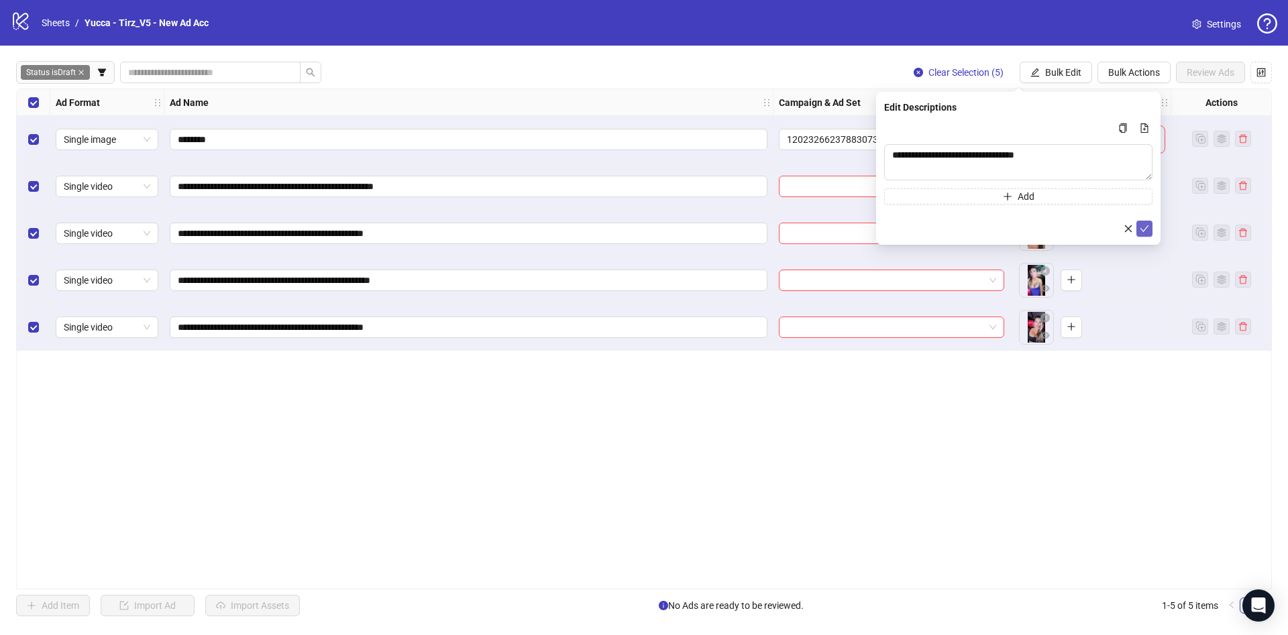
click at [1147, 224] on icon "check" at bounding box center [1144, 228] width 9 height 9
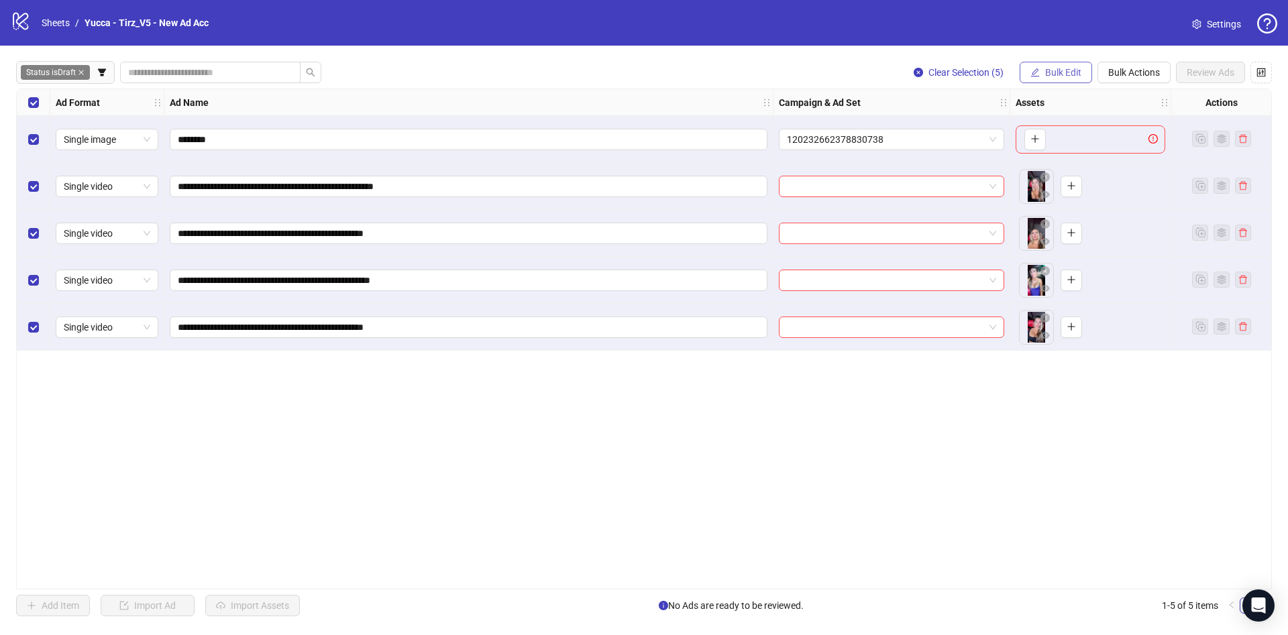
click at [1057, 77] on span "Bulk Edit" at bounding box center [1063, 72] width 36 height 11
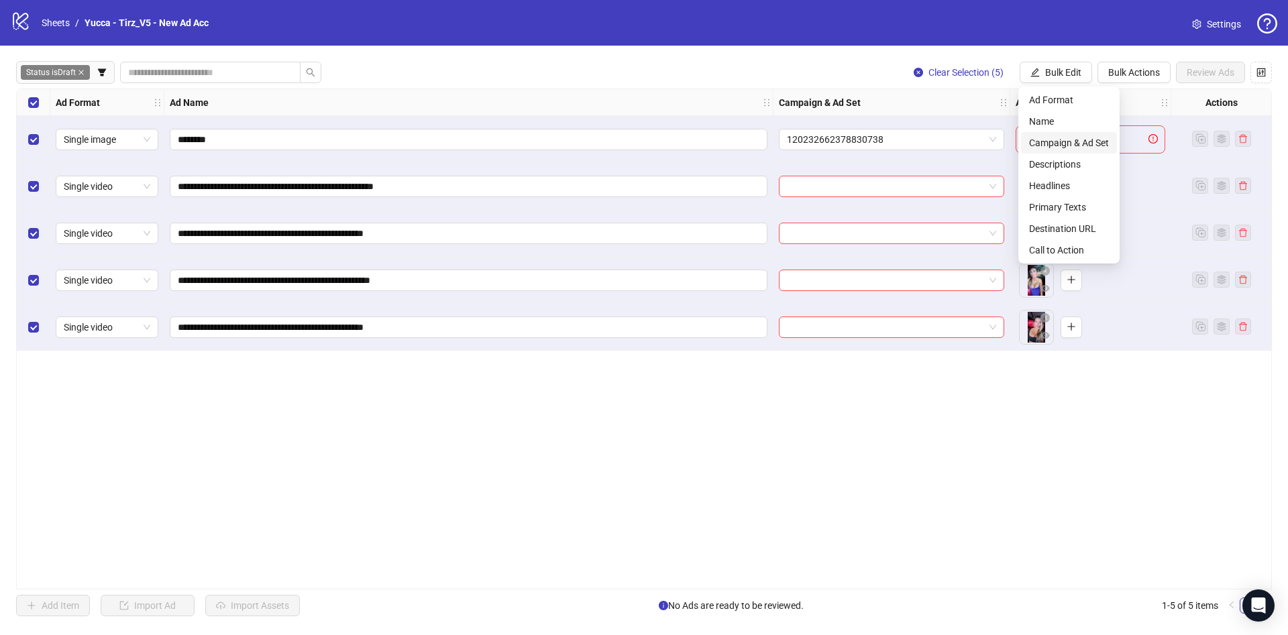
click at [1042, 138] on span "Campaign & Ad Set" at bounding box center [1069, 143] width 80 height 15
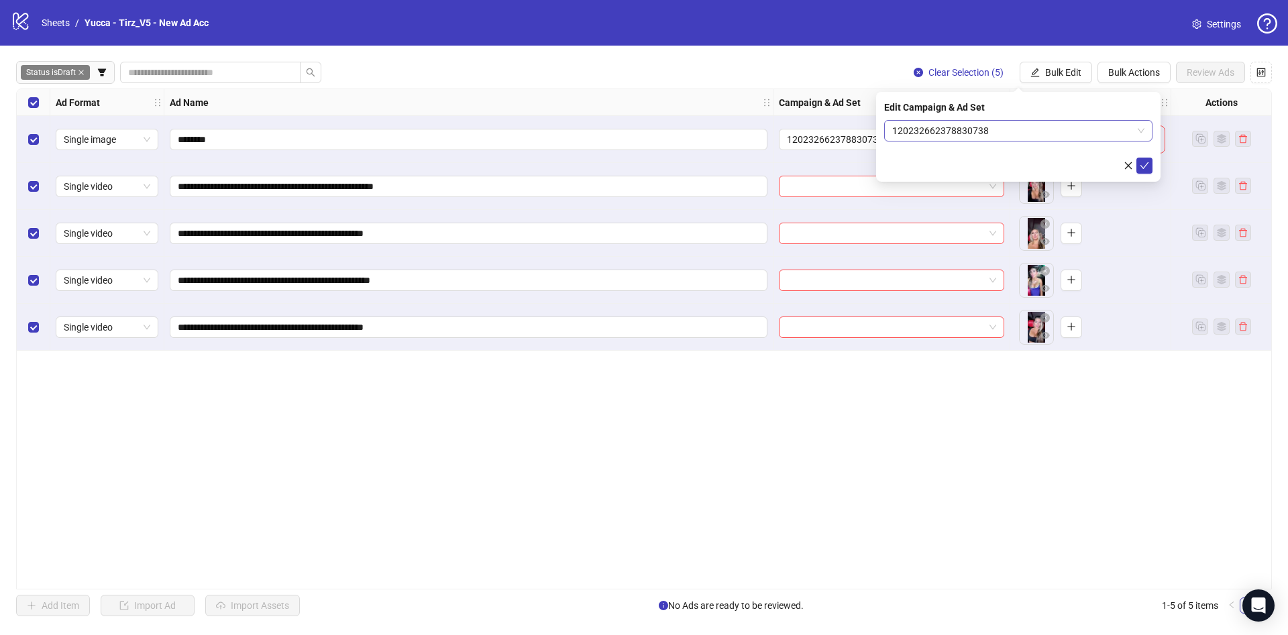
click at [1042, 133] on span "120232662378830738" at bounding box center [1018, 131] width 252 height 20
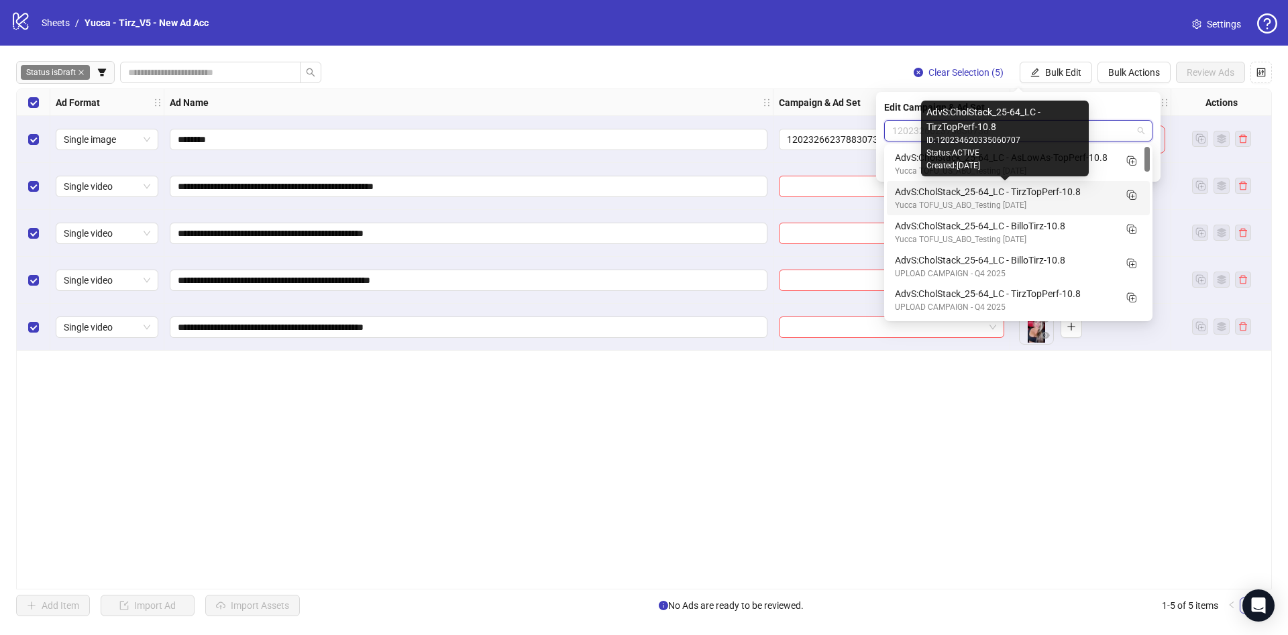
scroll to position [101, 0]
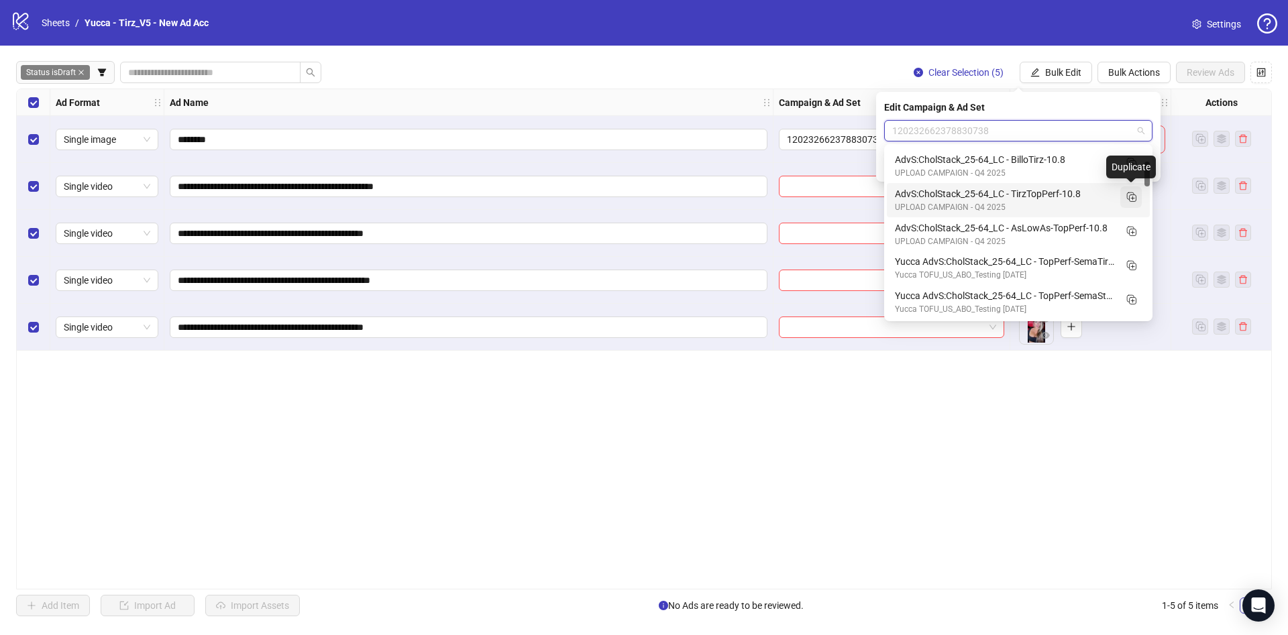
click at [1128, 197] on icon "Duplicate" at bounding box center [1130, 196] width 13 height 13
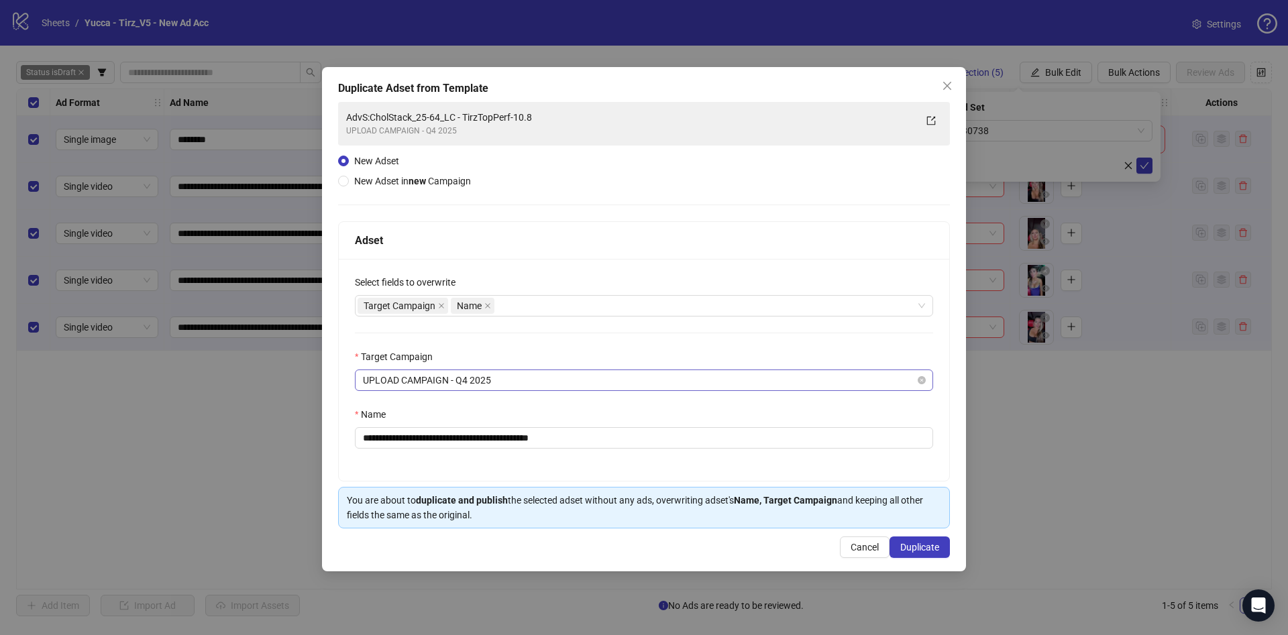
click at [546, 385] on span "UPLOAD CAMPAIGN - Q4 2025" at bounding box center [644, 380] width 562 height 20
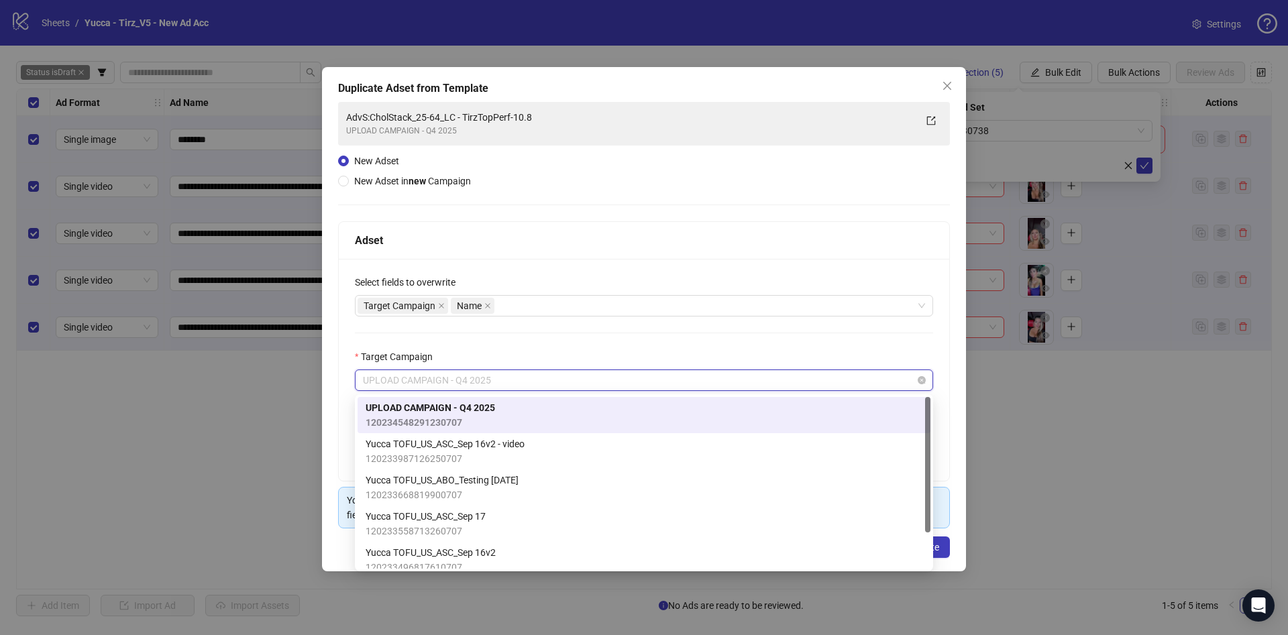
click at [551, 378] on span "UPLOAD CAMPAIGN - Q4 2025" at bounding box center [644, 380] width 562 height 20
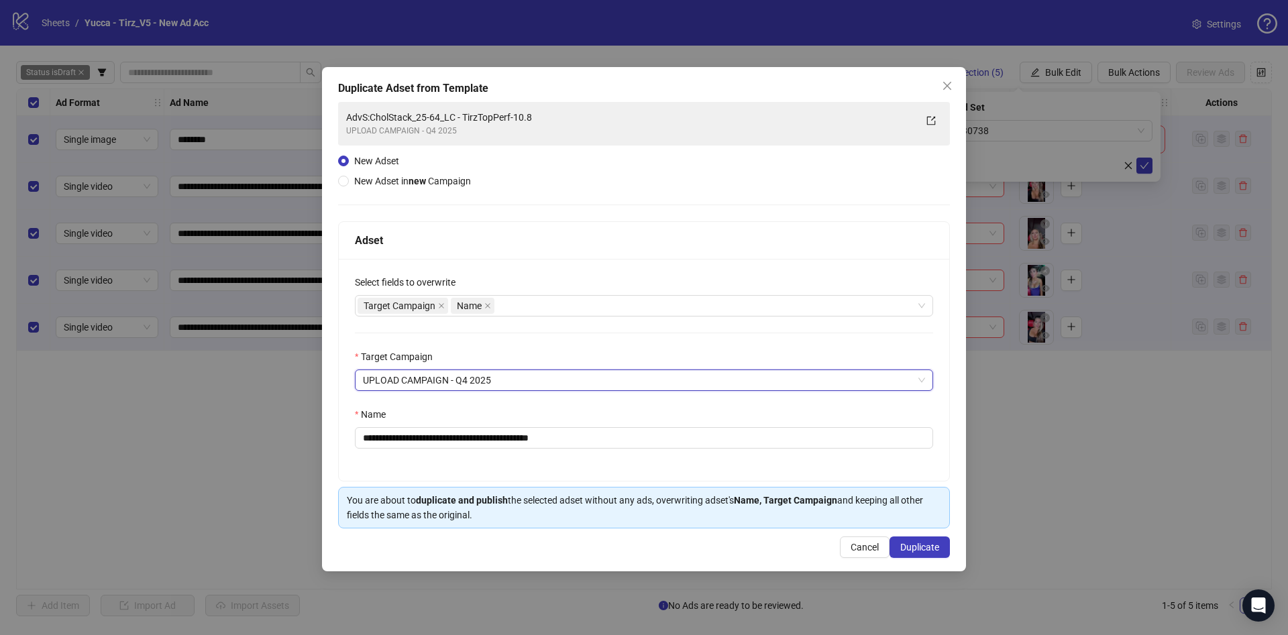
click at [598, 287] on div "Select fields to overwrite" at bounding box center [644, 285] width 578 height 20
click at [597, 297] on div "Target Campaign Name" at bounding box center [637, 306] width 559 height 19
type input "*"
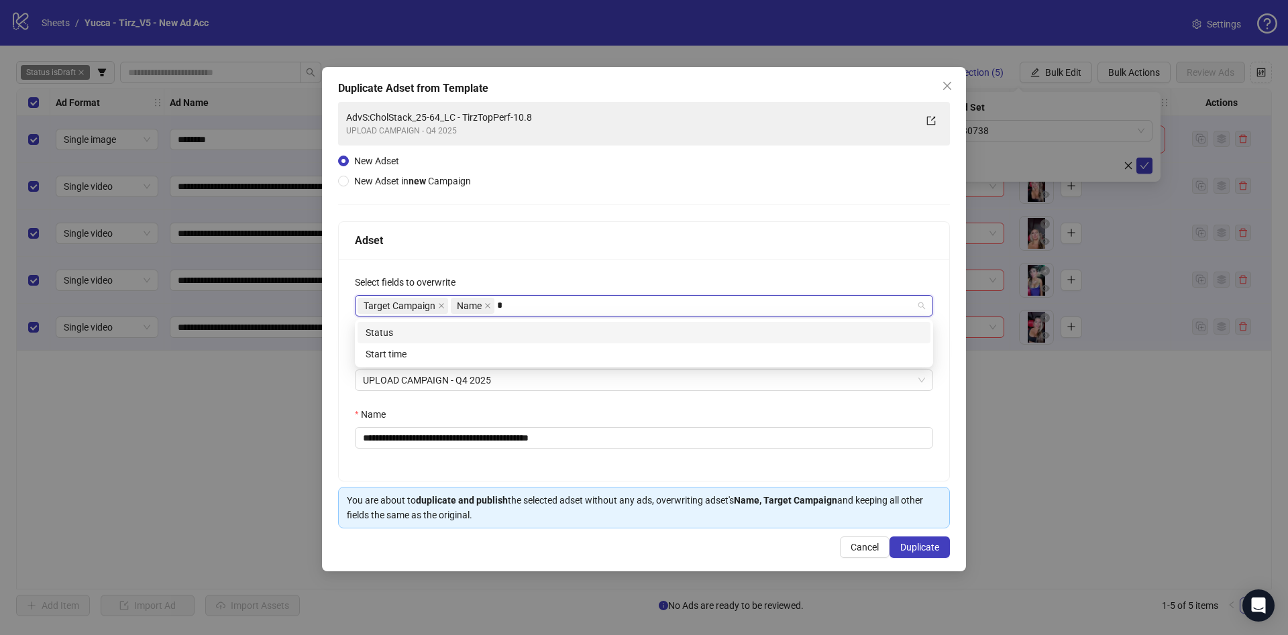
click at [588, 322] on div "Status" at bounding box center [644, 332] width 573 height 21
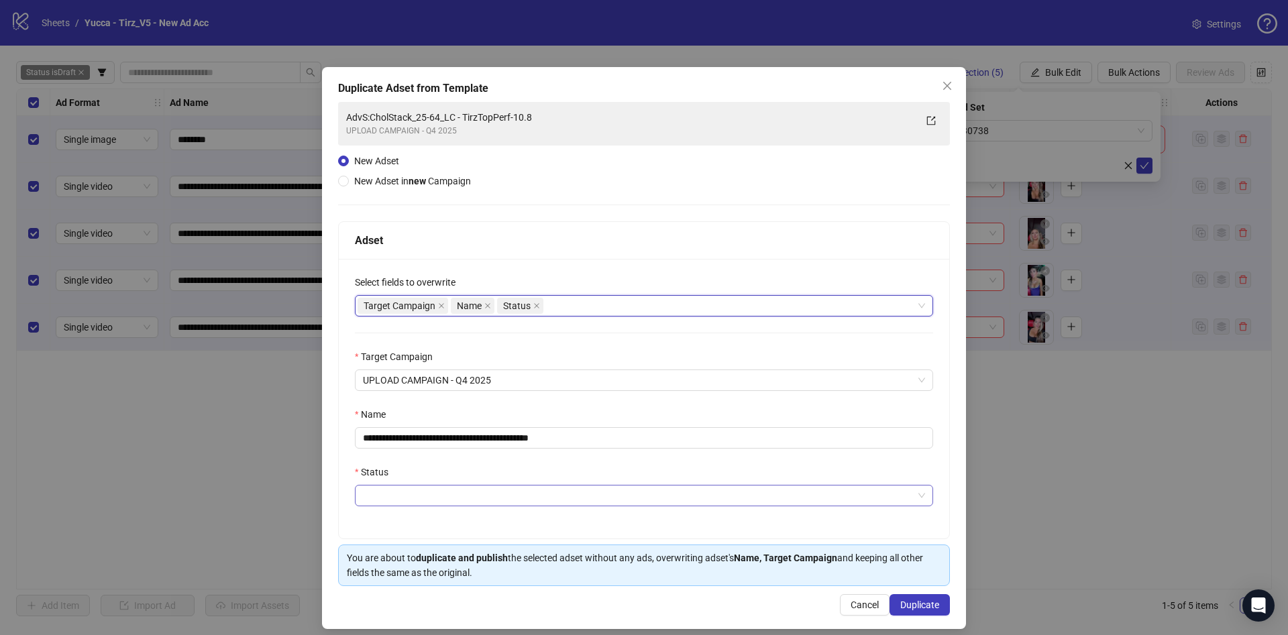
click at [511, 501] on input "Status" at bounding box center [638, 496] width 550 height 20
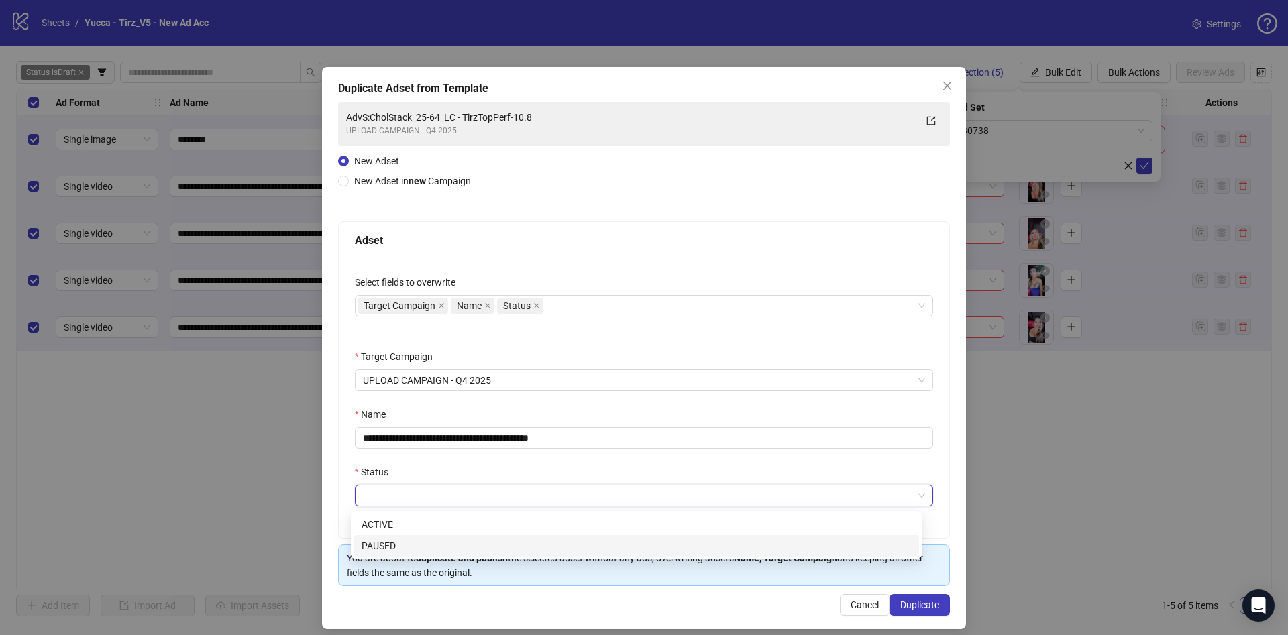
click at [500, 543] on div "PAUSED" at bounding box center [636, 546] width 549 height 15
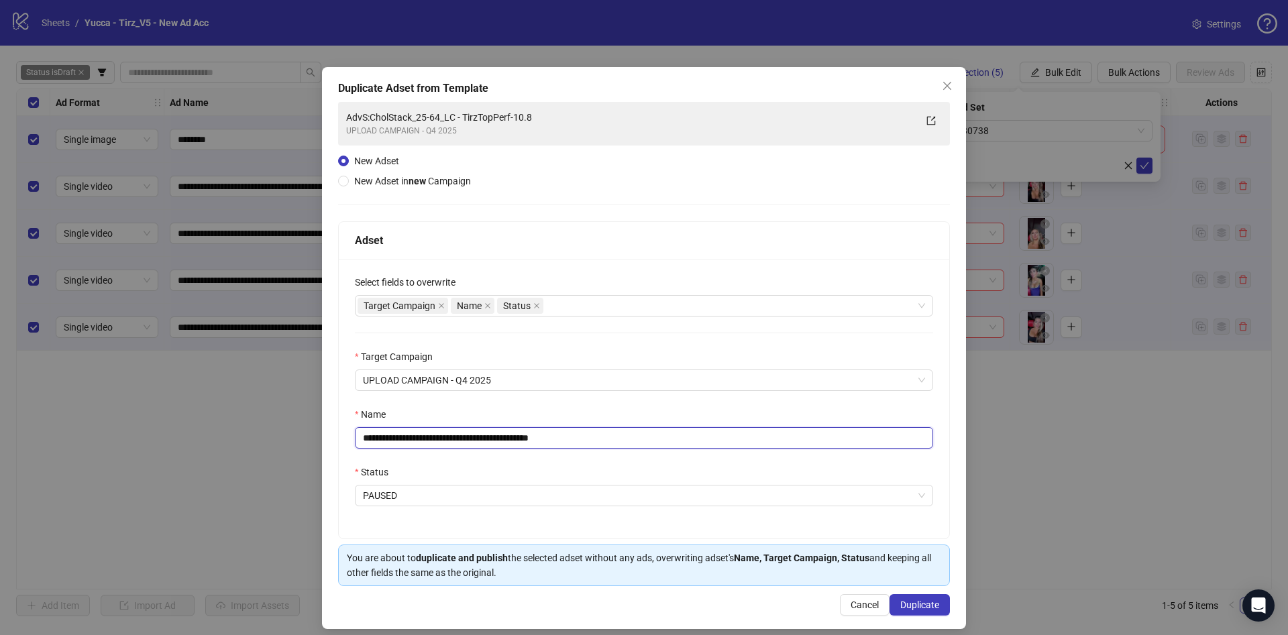
drag, startPoint x: 472, startPoint y: 438, endPoint x: 694, endPoint y: 438, distance: 222.0
click at [694, 438] on input "**********" at bounding box center [644, 437] width 578 height 21
type input "**********"
click at [914, 608] on span "Duplicate" at bounding box center [919, 605] width 39 height 11
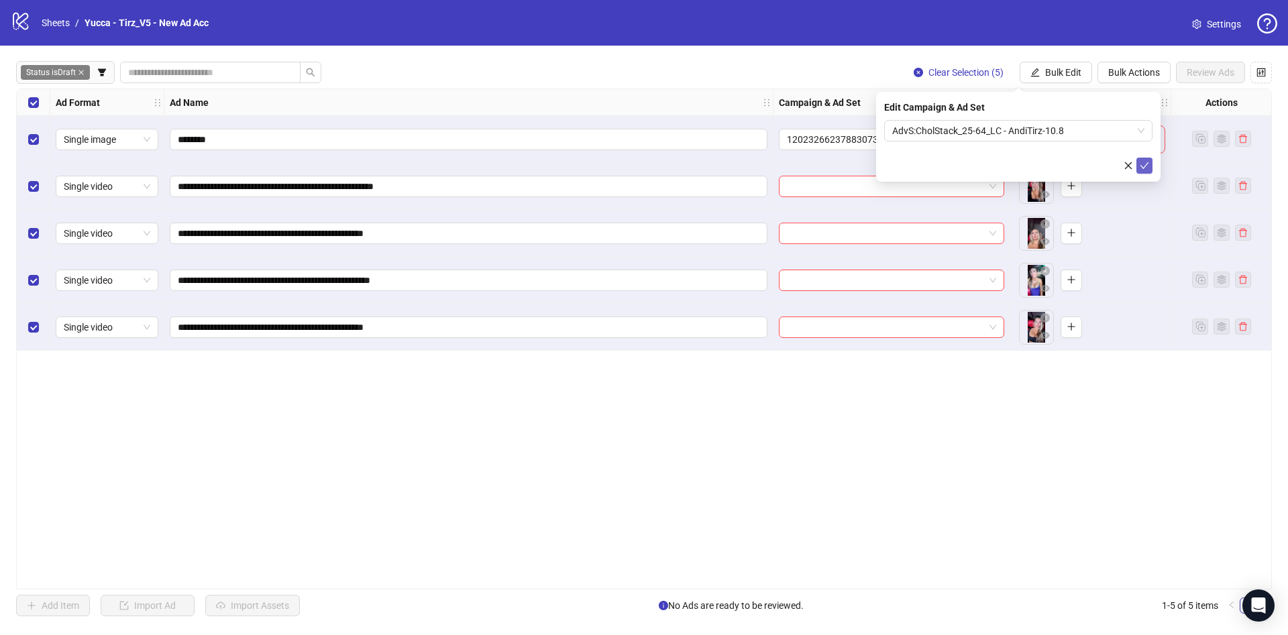
click at [1152, 166] on button "submit" at bounding box center [1144, 166] width 16 height 16
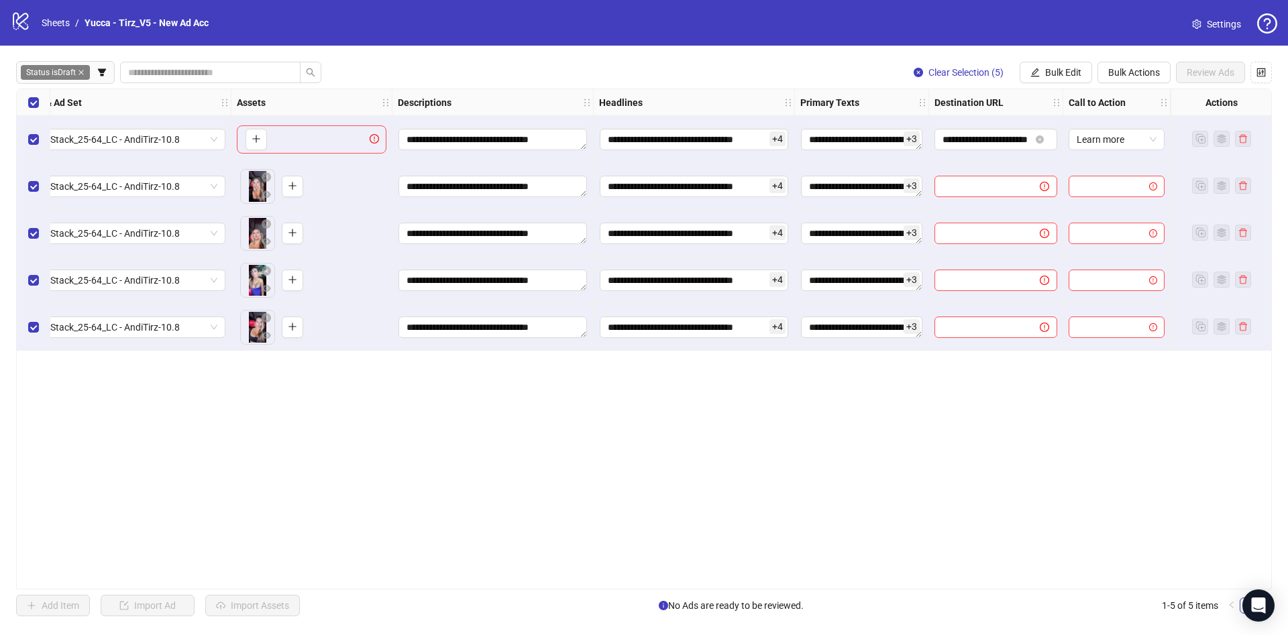
scroll to position [0, 0]
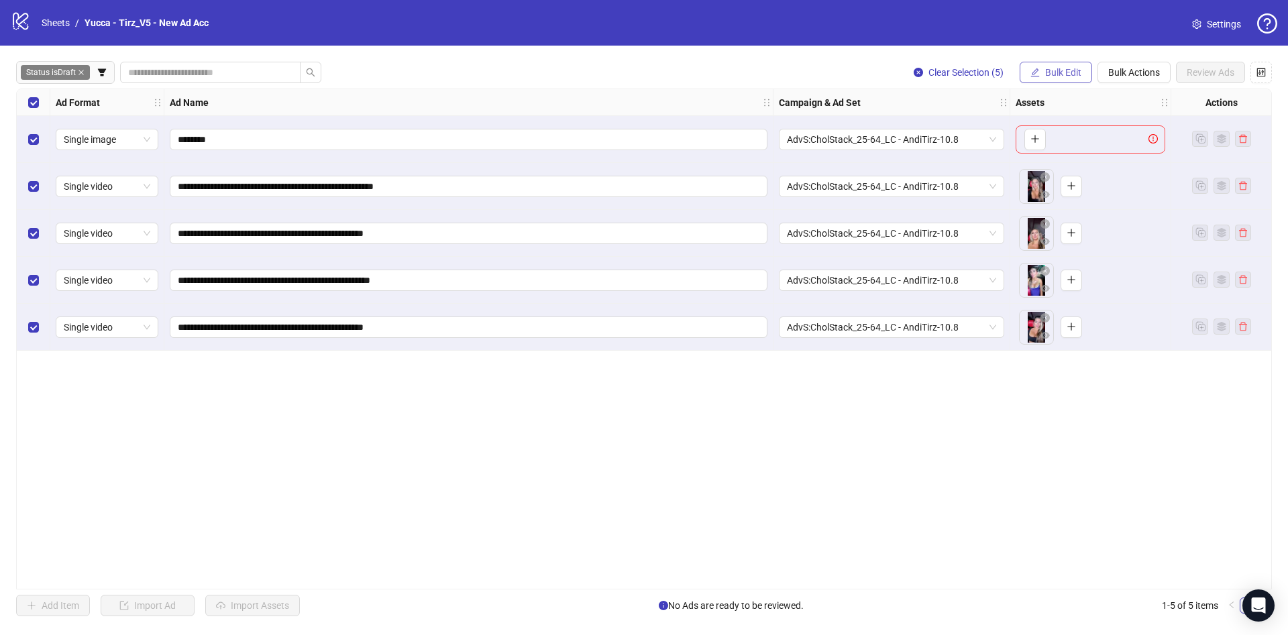
click at [1040, 81] on button "Bulk Edit" at bounding box center [1056, 72] width 72 height 21
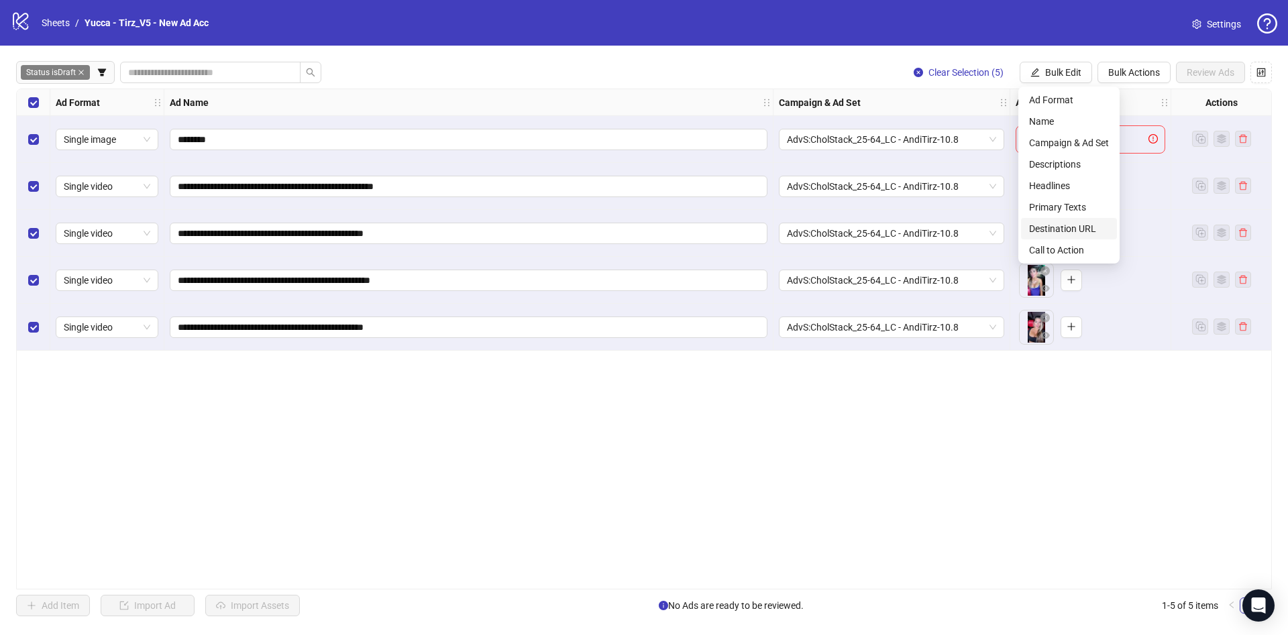
click at [1035, 225] on span "Destination URL" at bounding box center [1069, 228] width 80 height 15
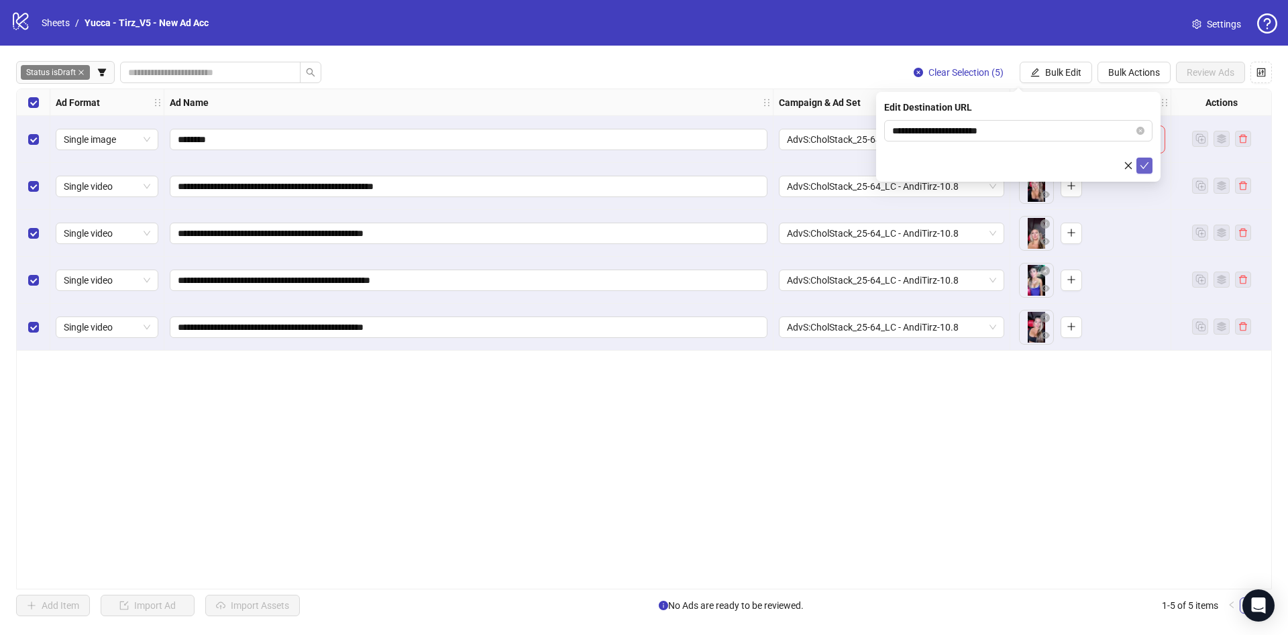
click at [1144, 164] on icon "check" at bounding box center [1144, 165] width 9 height 9
click at [1062, 74] on span "Bulk Edit" at bounding box center [1063, 72] width 36 height 11
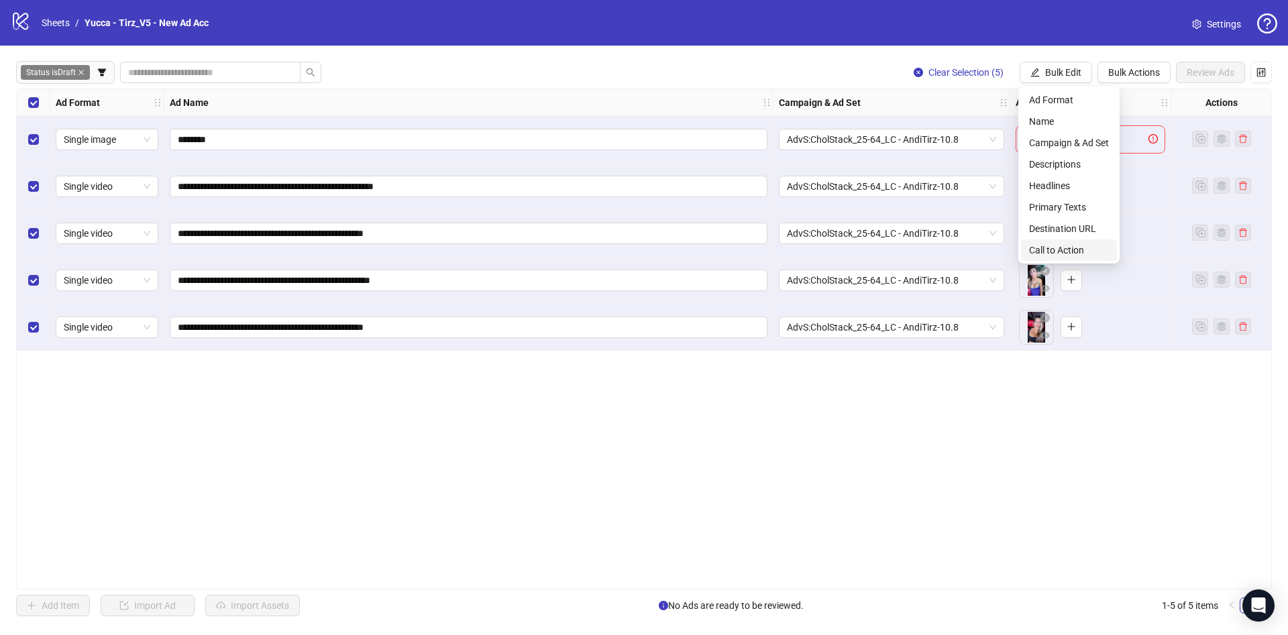
click at [1056, 252] on span "Call to Action" at bounding box center [1069, 250] width 80 height 15
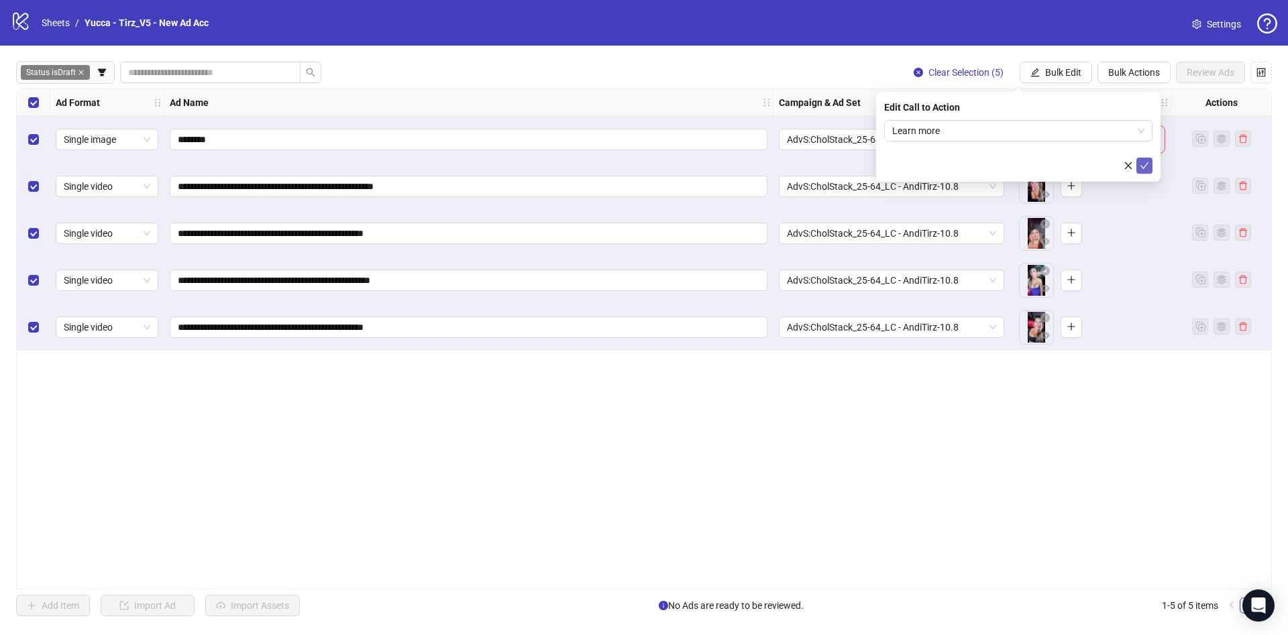
click at [1150, 158] on button "submit" at bounding box center [1144, 166] width 16 height 16
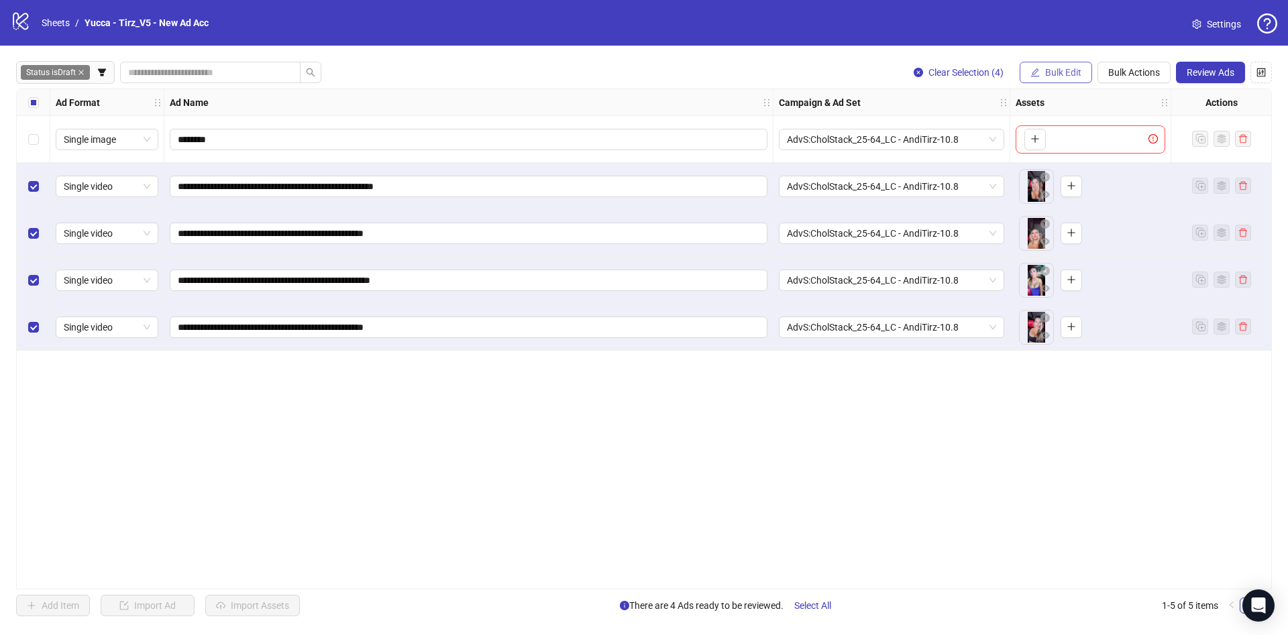
click at [1072, 72] on span "Bulk Edit" at bounding box center [1063, 72] width 36 height 11
click at [1043, 146] on span "Campaign & Ad Set" at bounding box center [1069, 143] width 80 height 15
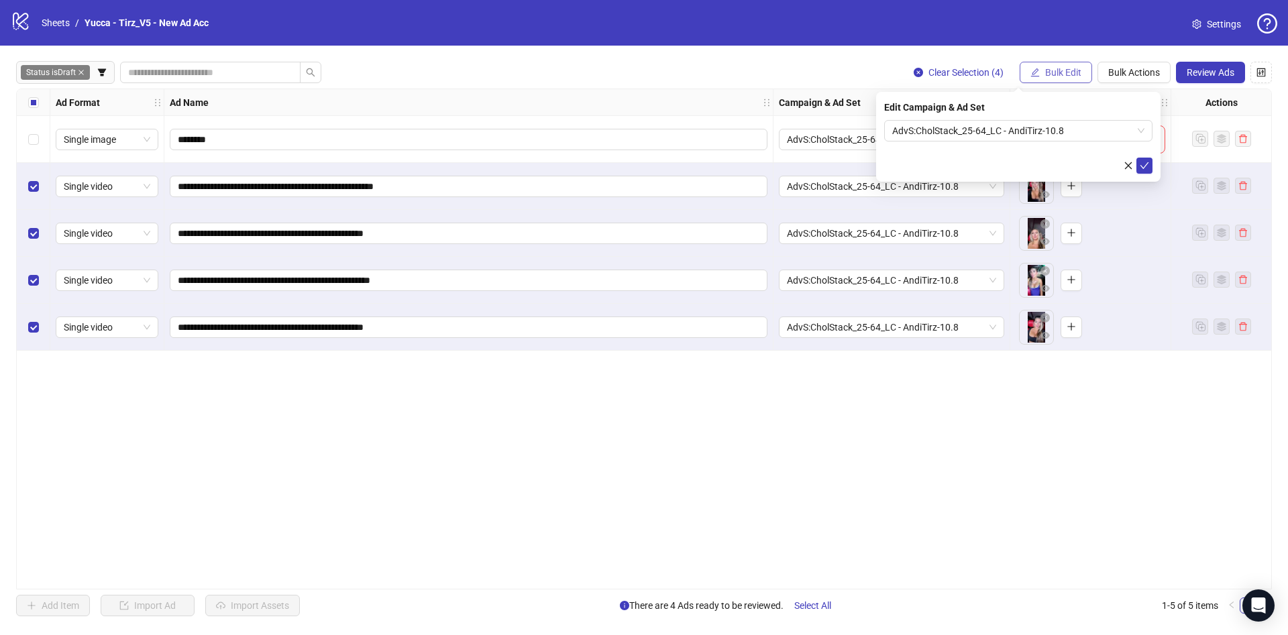
click at [1051, 85] on div "**********" at bounding box center [644, 339] width 1288 height 587
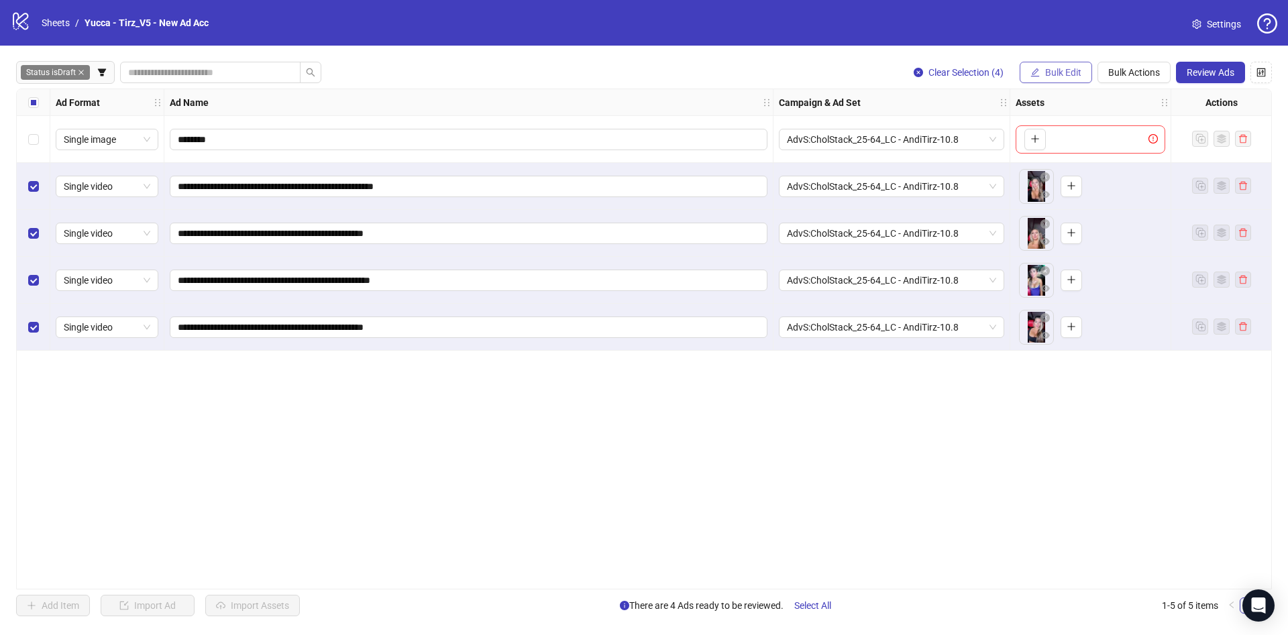
click at [1058, 77] on span "Bulk Edit" at bounding box center [1063, 72] width 36 height 11
click at [1059, 116] on span "Name" at bounding box center [1069, 121] width 80 height 15
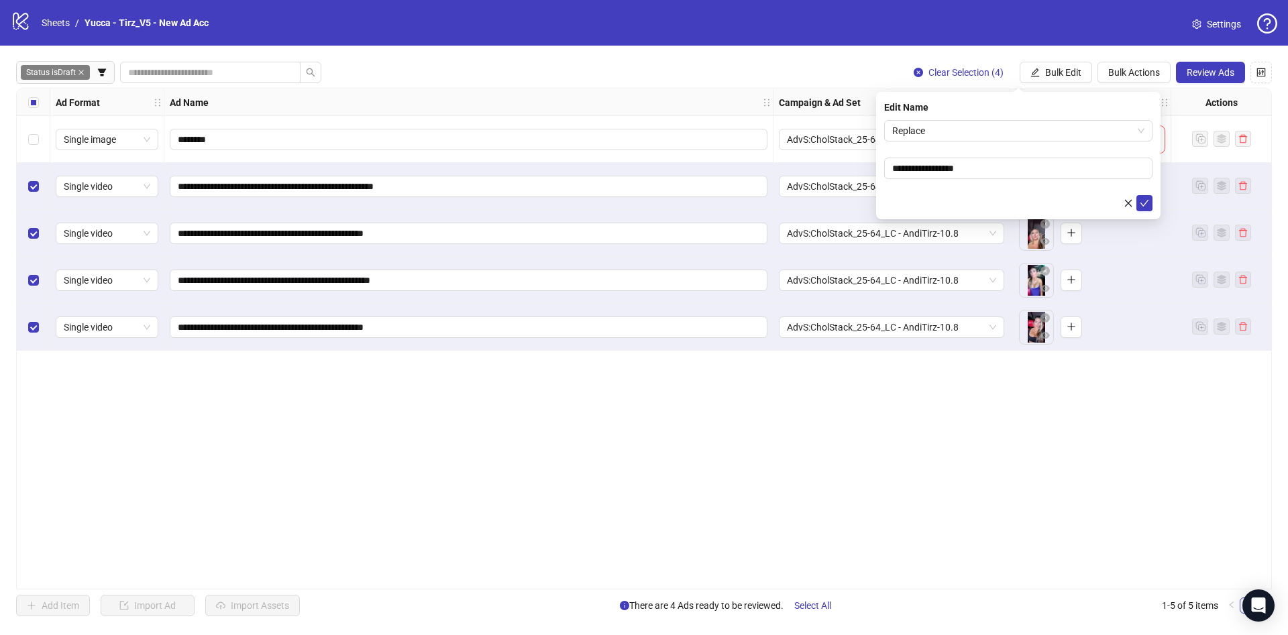
click at [1051, 114] on div "Edit Name" at bounding box center [1018, 107] width 268 height 15
drag, startPoint x: 1049, startPoint y: 123, endPoint x: 1046, endPoint y: 131, distance: 7.6
click at [1049, 125] on span "Replace" at bounding box center [1018, 131] width 252 height 20
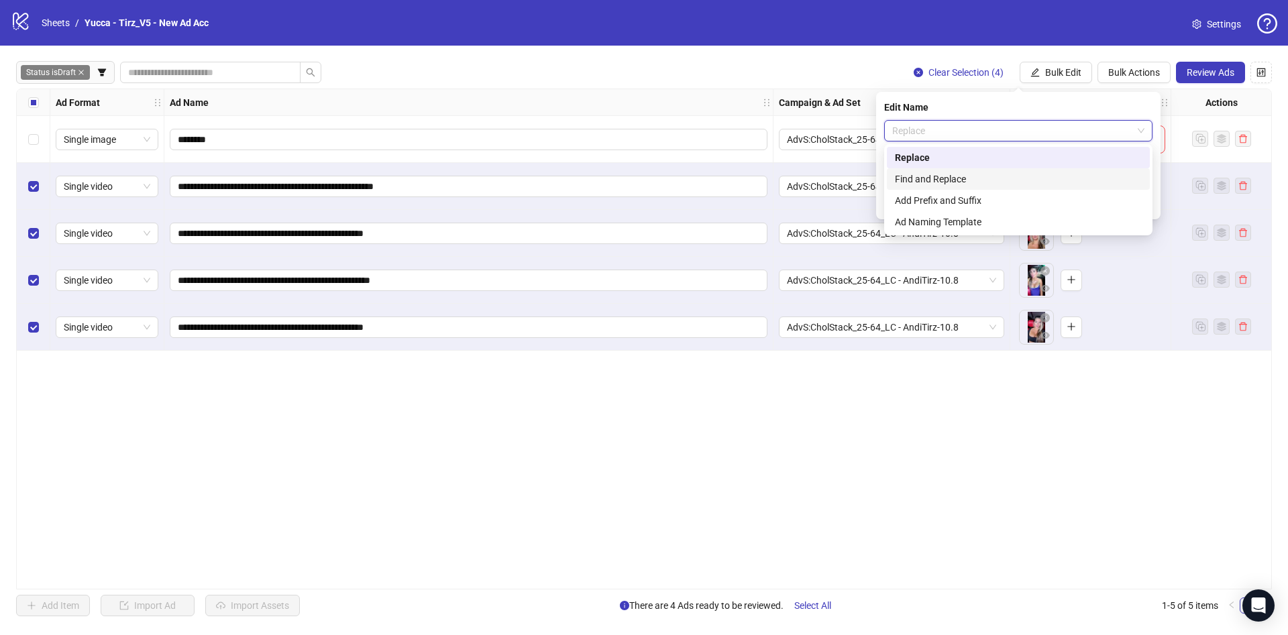
click at [1018, 178] on div "Find and Replace" at bounding box center [1018, 179] width 247 height 15
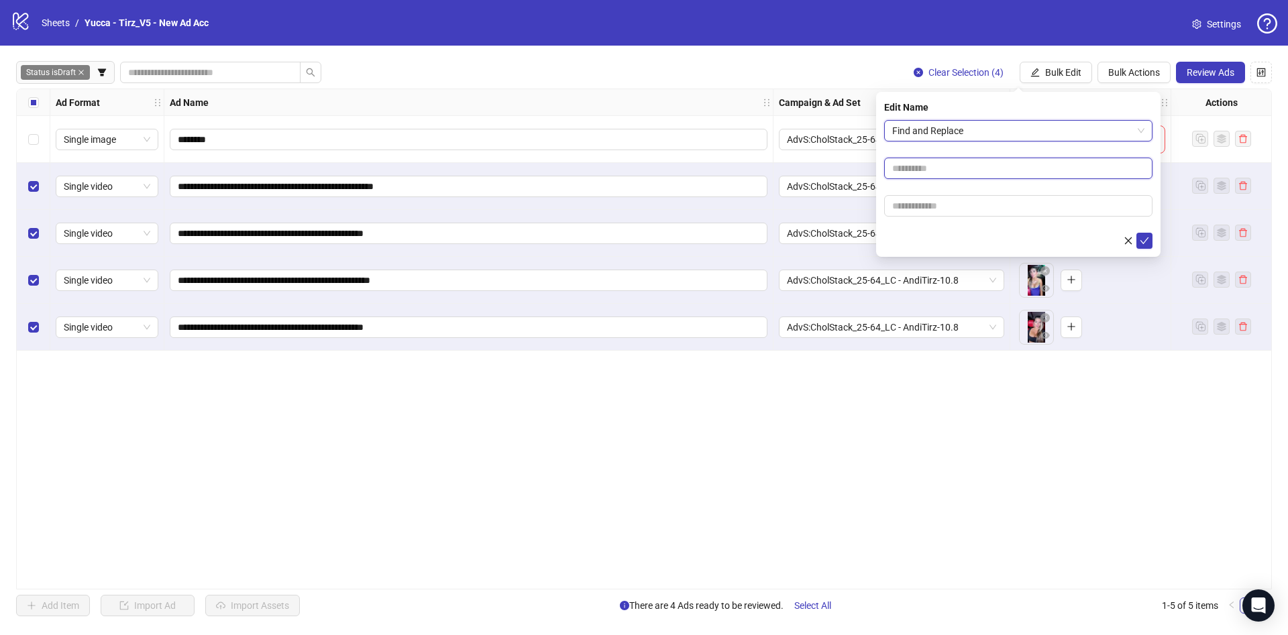
click at [1021, 159] on input "text" at bounding box center [1018, 168] width 268 height 21
type input "****"
click at [937, 212] on input "text" at bounding box center [1018, 205] width 268 height 21
paste input "**********"
type input "**********"
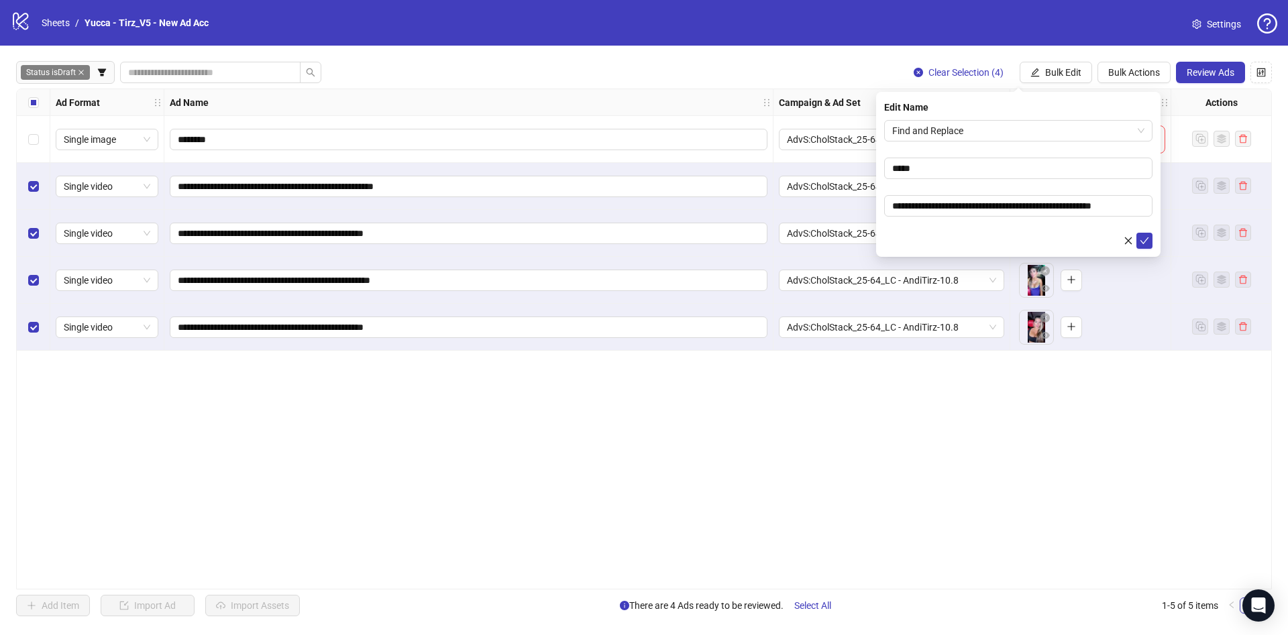
click at [939, 241] on div at bounding box center [1018, 241] width 268 height 16
click at [1146, 239] on icon "check" at bounding box center [1144, 240] width 9 height 7
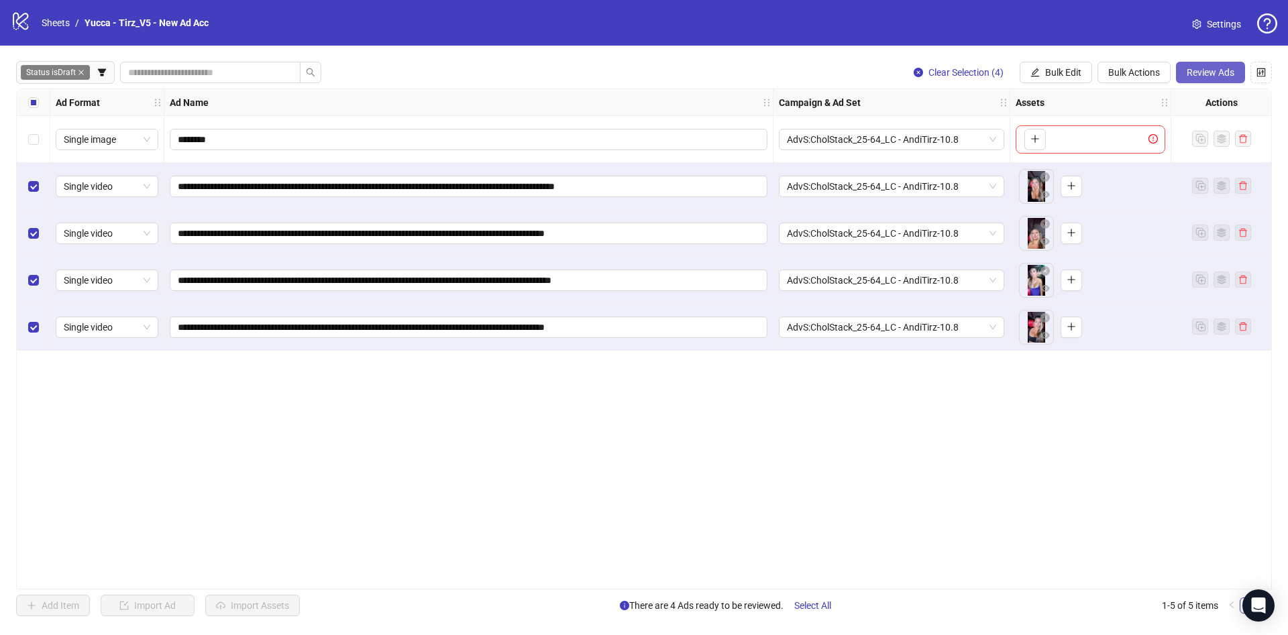
click at [1187, 62] on button "Review Ads" at bounding box center [1210, 72] width 69 height 21
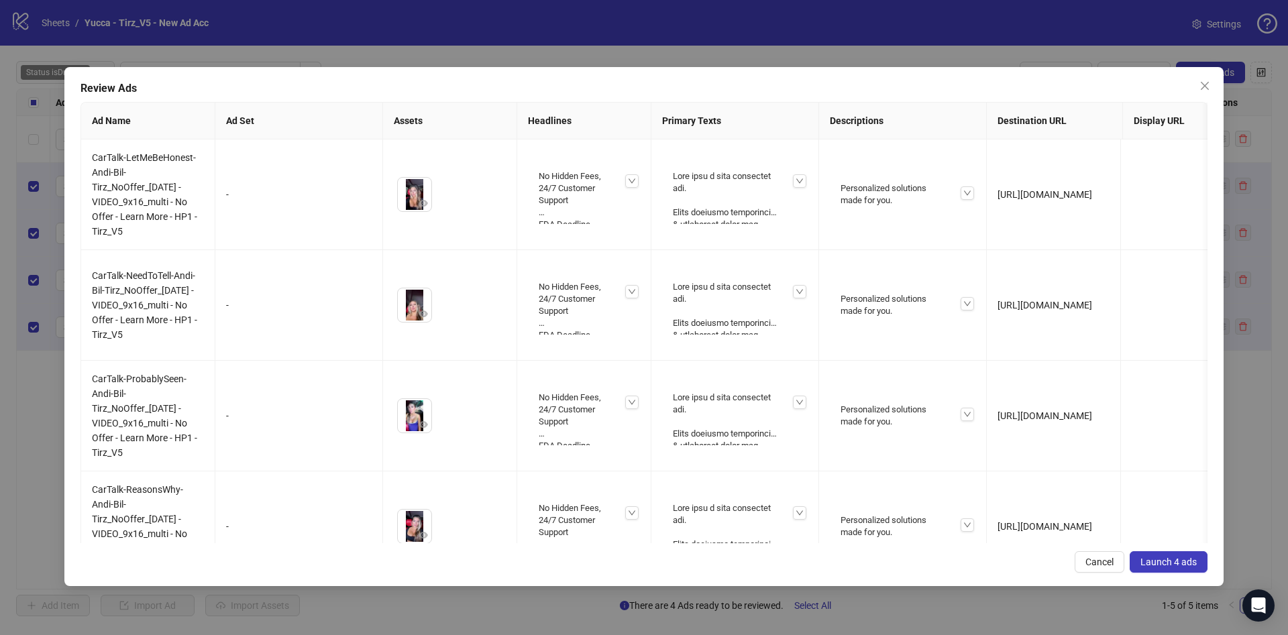
click at [1141, 559] on span "Launch 4 ads" at bounding box center [1168, 562] width 56 height 11
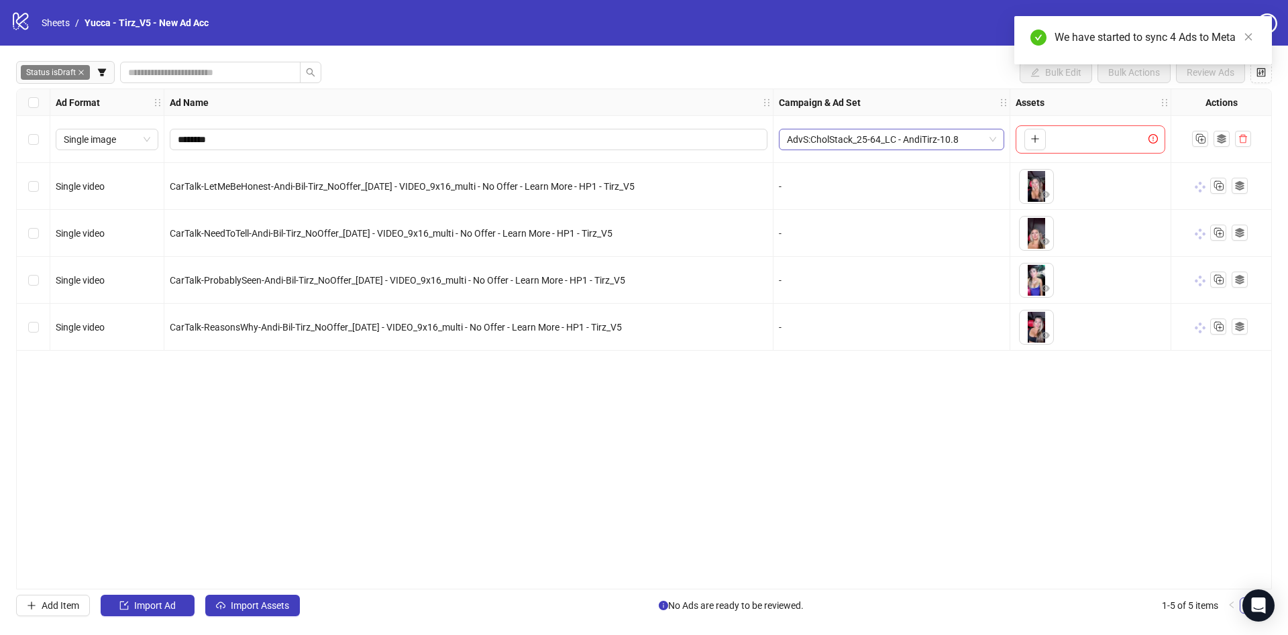
click at [908, 138] on span "AdvS:CholStack_25-64_LC - AndiTirz-10.8" at bounding box center [891, 139] width 209 height 20
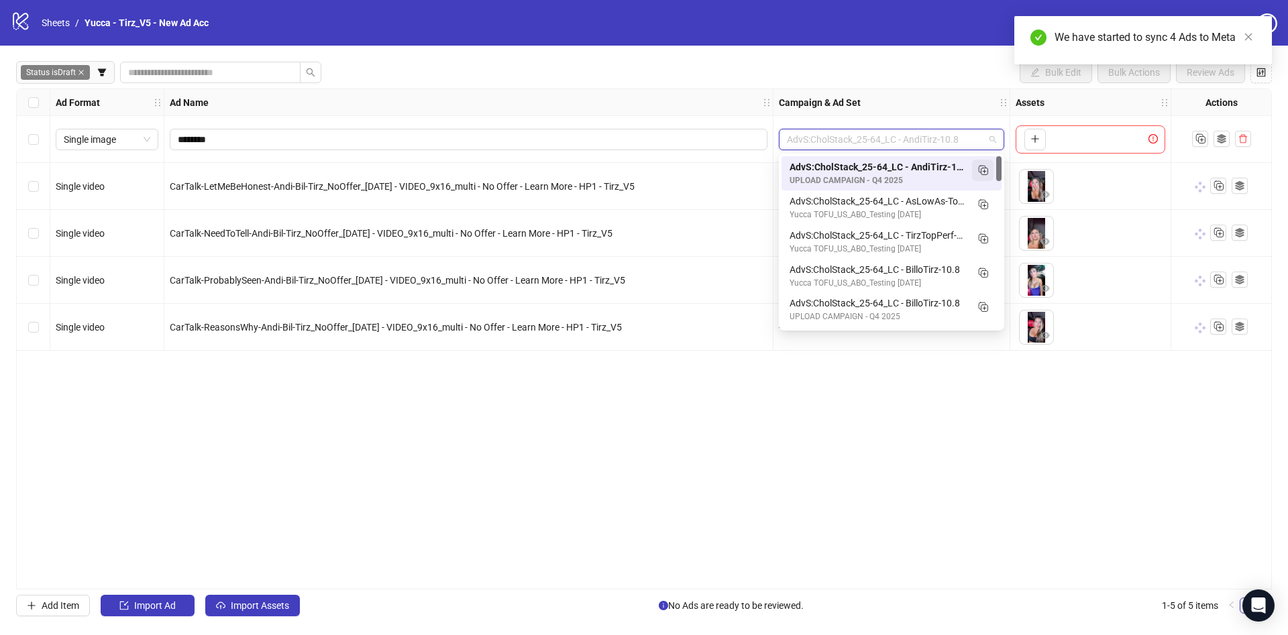
click at [979, 165] on icon "Duplicate" at bounding box center [982, 169] width 13 height 13
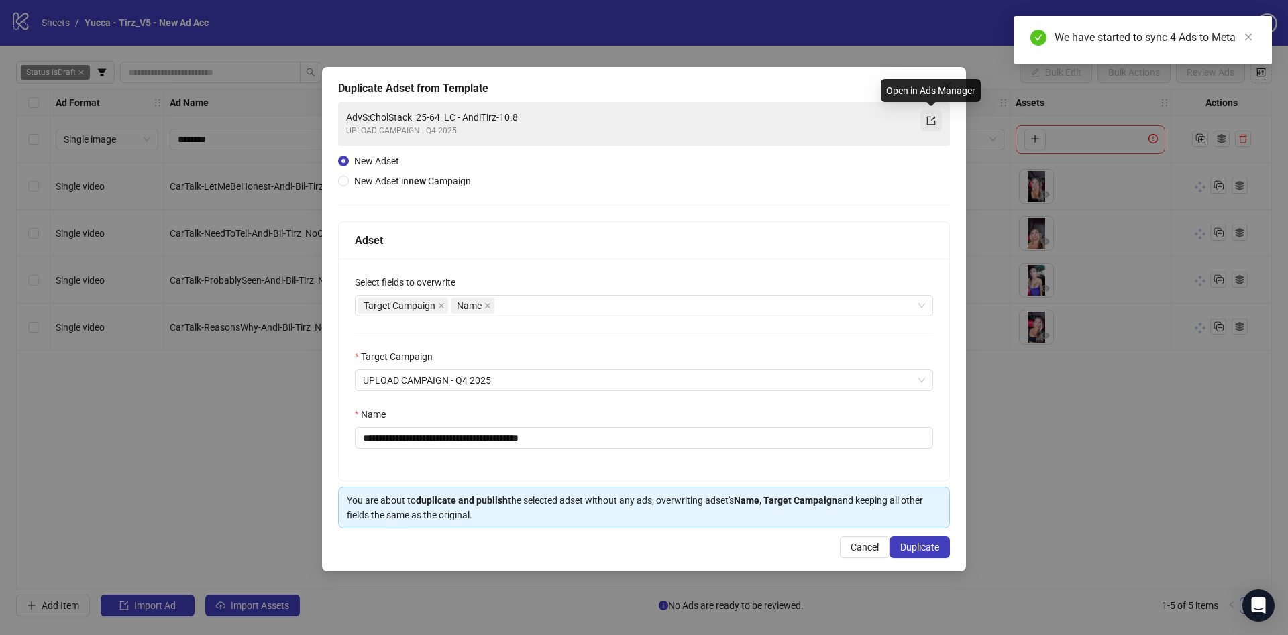
click at [929, 121] on icon "export" at bounding box center [930, 120] width 9 height 9
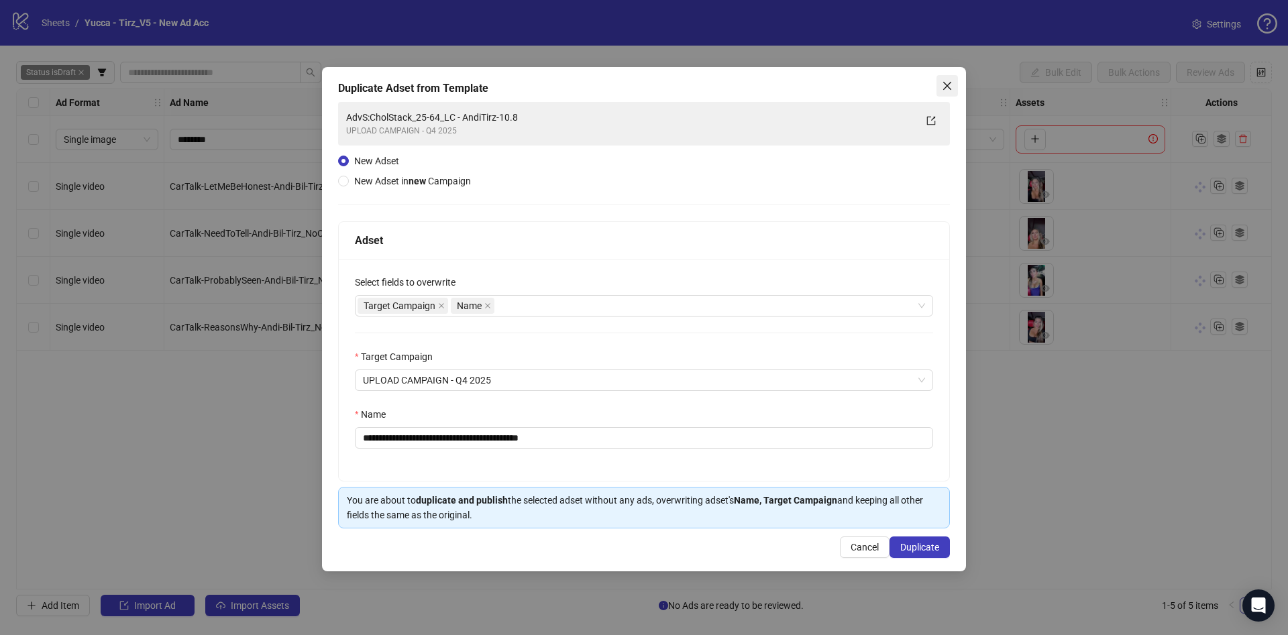
click at [954, 96] on button "Close" at bounding box center [946, 85] width 21 height 21
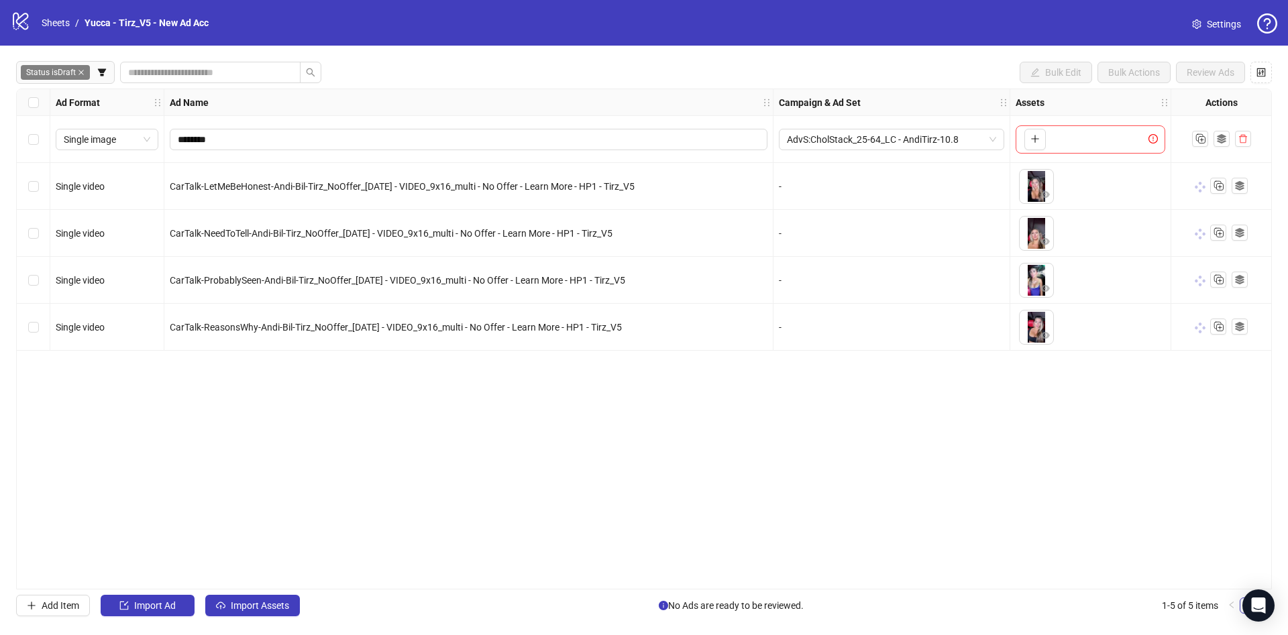
click at [1258, 623] on div "**********" at bounding box center [644, 339] width 1288 height 587
click at [1261, 606] on icon "Open Intercom Messenger" at bounding box center [1257, 605] width 15 height 17
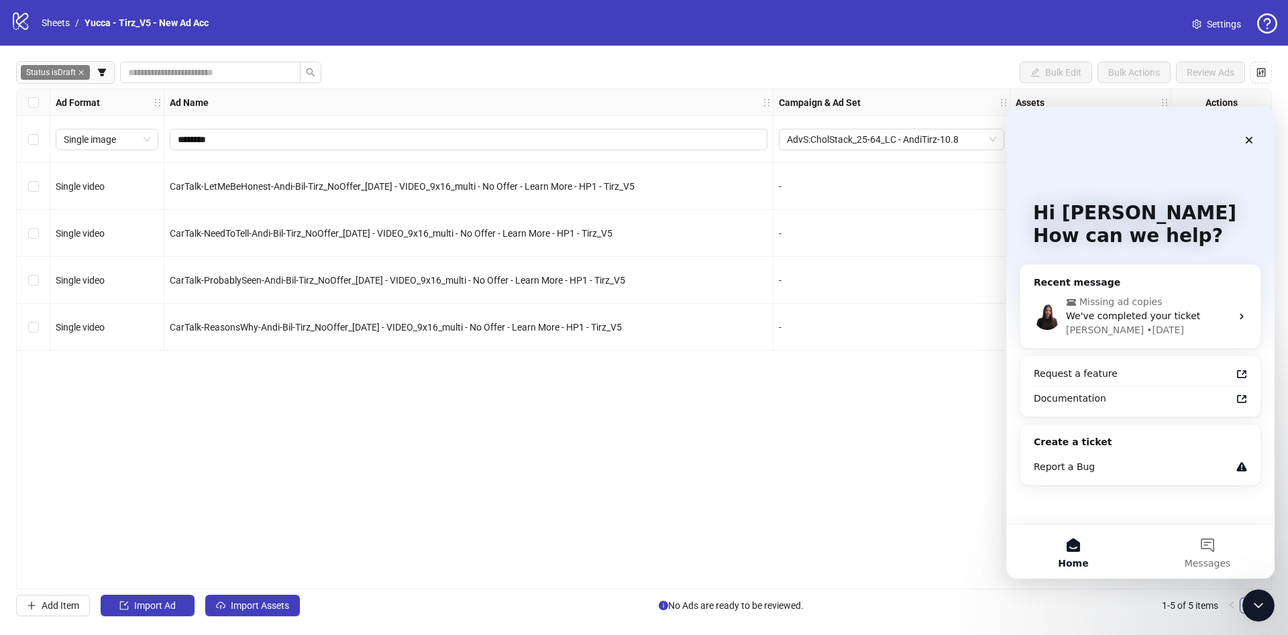
click at [413, 418] on div "**********" at bounding box center [644, 339] width 1256 height 501
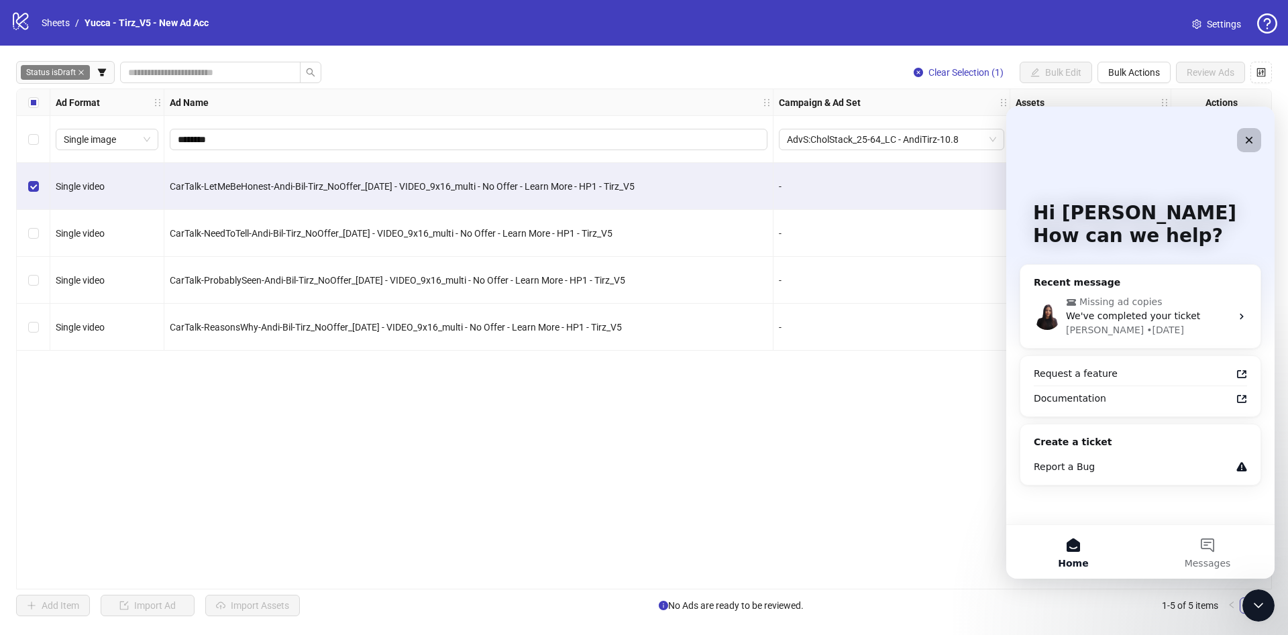
click at [1246, 135] on icon "Close" at bounding box center [1249, 140] width 11 height 11
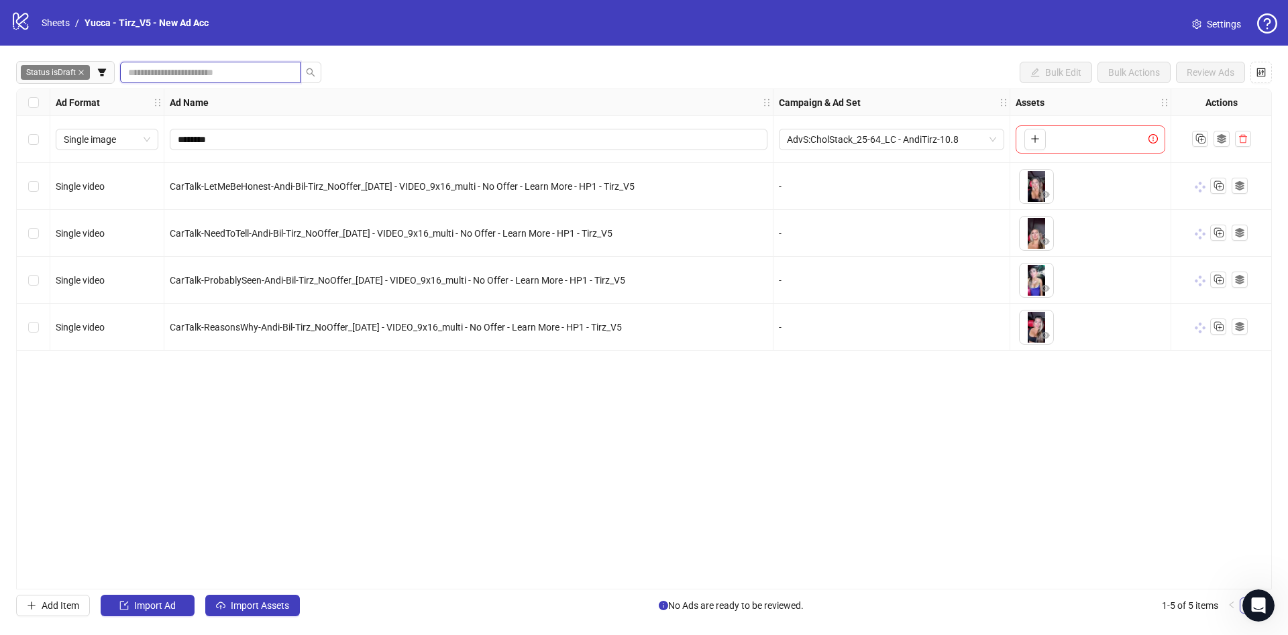
click at [197, 78] on input "search" at bounding box center [205, 72] width 154 height 15
click at [397, 70] on div "Status is Draft Bulk Edit Bulk Actions Review Ads" at bounding box center [644, 72] width 1256 height 21
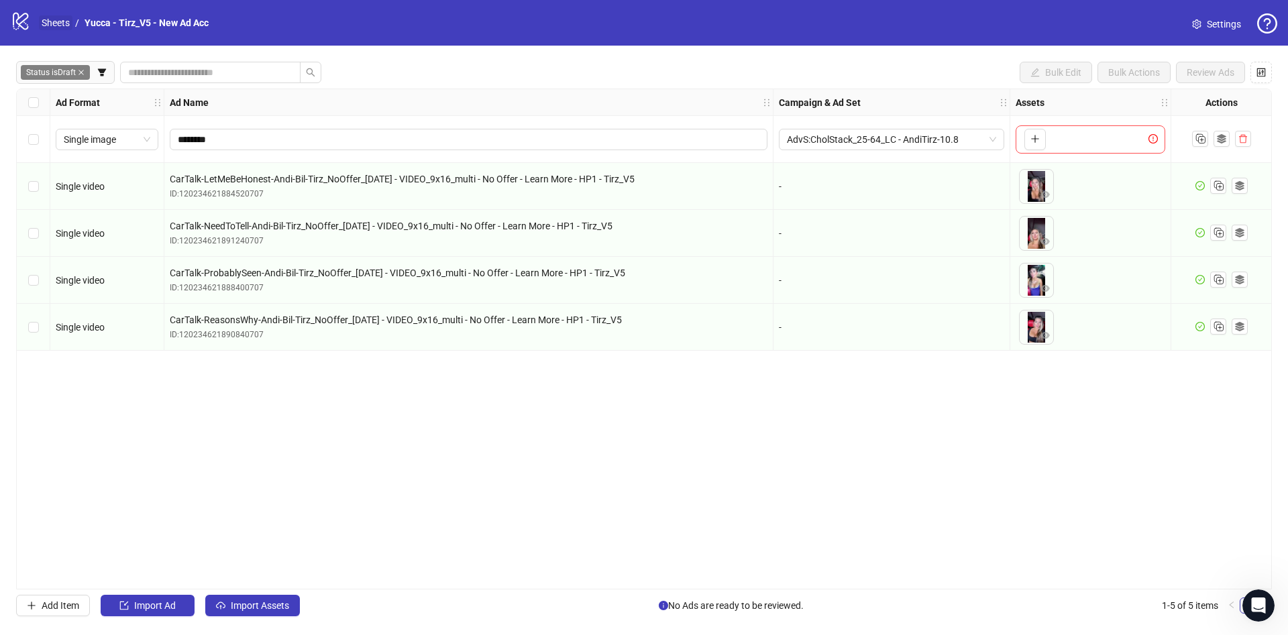
click at [58, 18] on link "Sheets" at bounding box center [56, 22] width 34 height 15
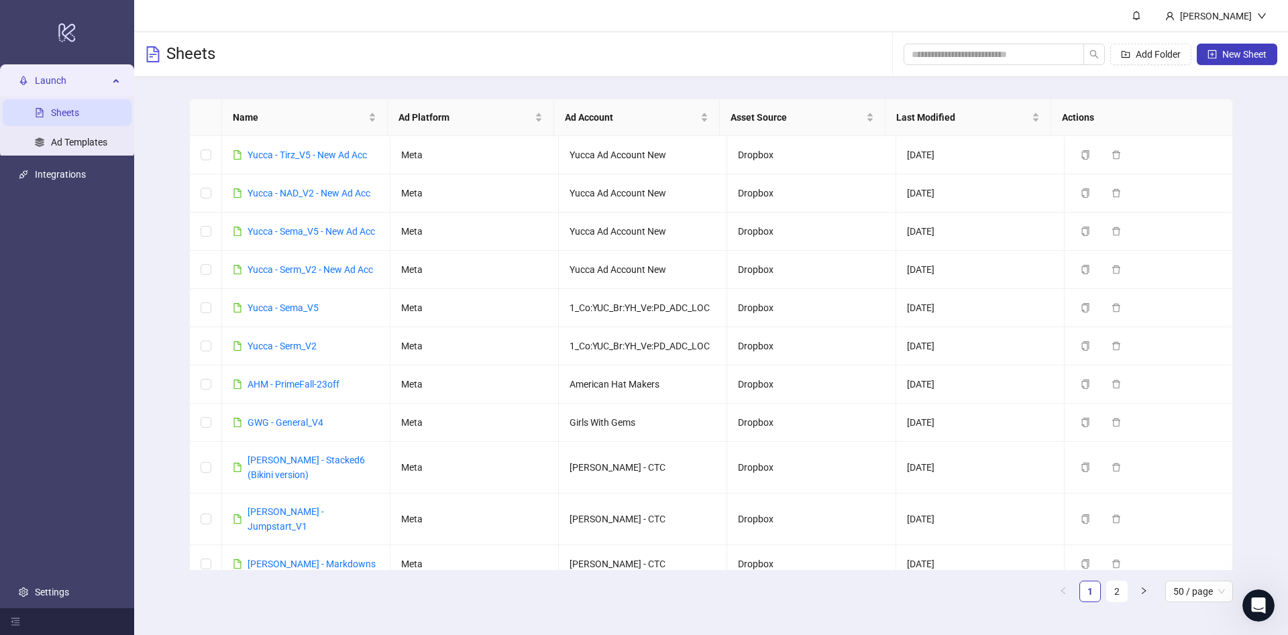
click at [1038, 67] on div "Add Folder New Sheet" at bounding box center [1091, 54] width 374 height 43
click at [1037, 60] on input "search" at bounding box center [989, 54] width 154 height 15
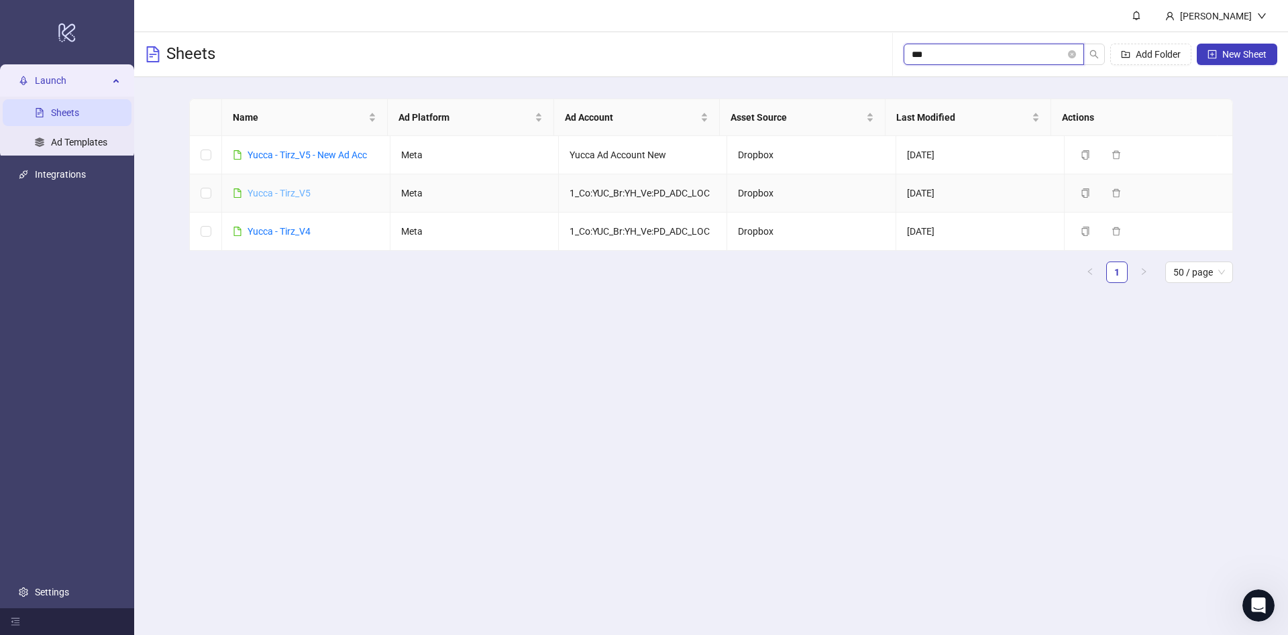
type input "***"
click at [290, 189] on link "Yucca - Tirz_V5" at bounding box center [279, 193] width 63 height 11
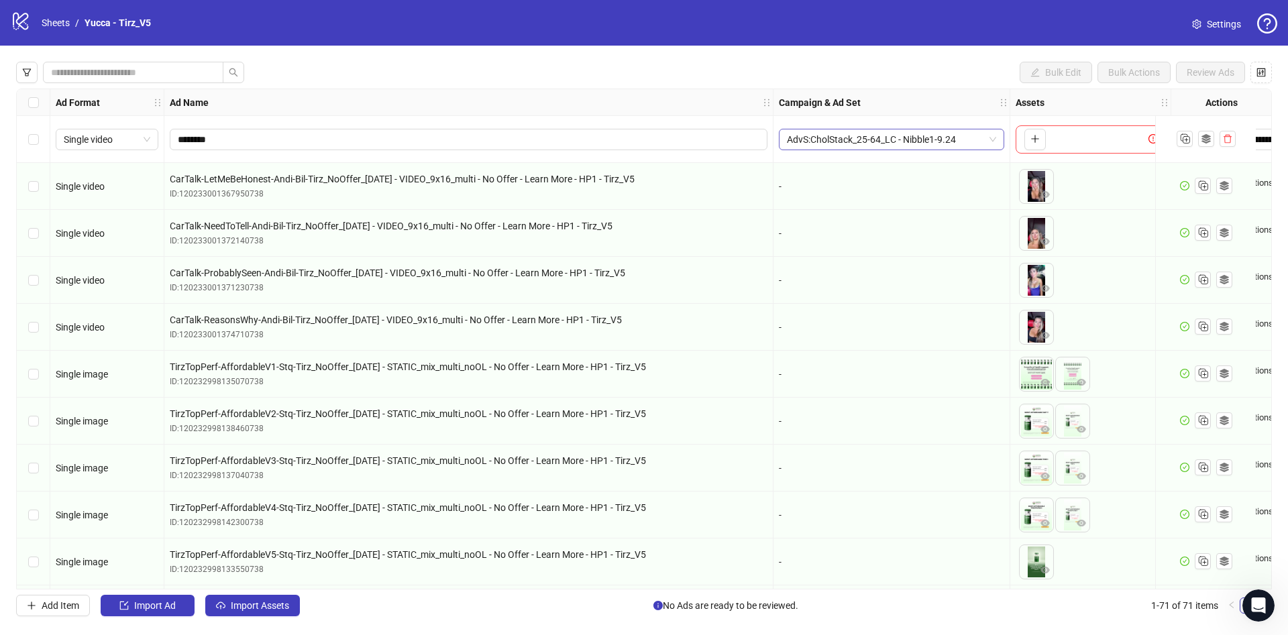
click at [877, 138] on span "AdvS:CholStack_25-64_LC - Nibble1-9.24" at bounding box center [891, 139] width 209 height 20
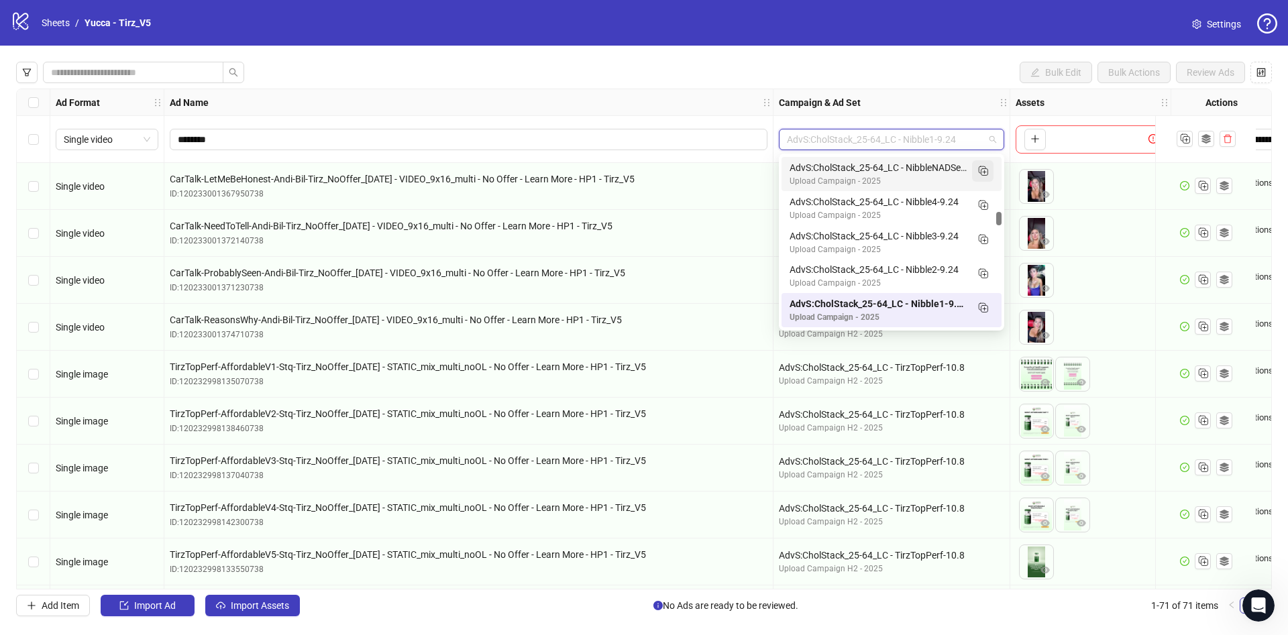
click at [983, 170] on icon "Duplicate" at bounding box center [982, 170] width 13 height 13
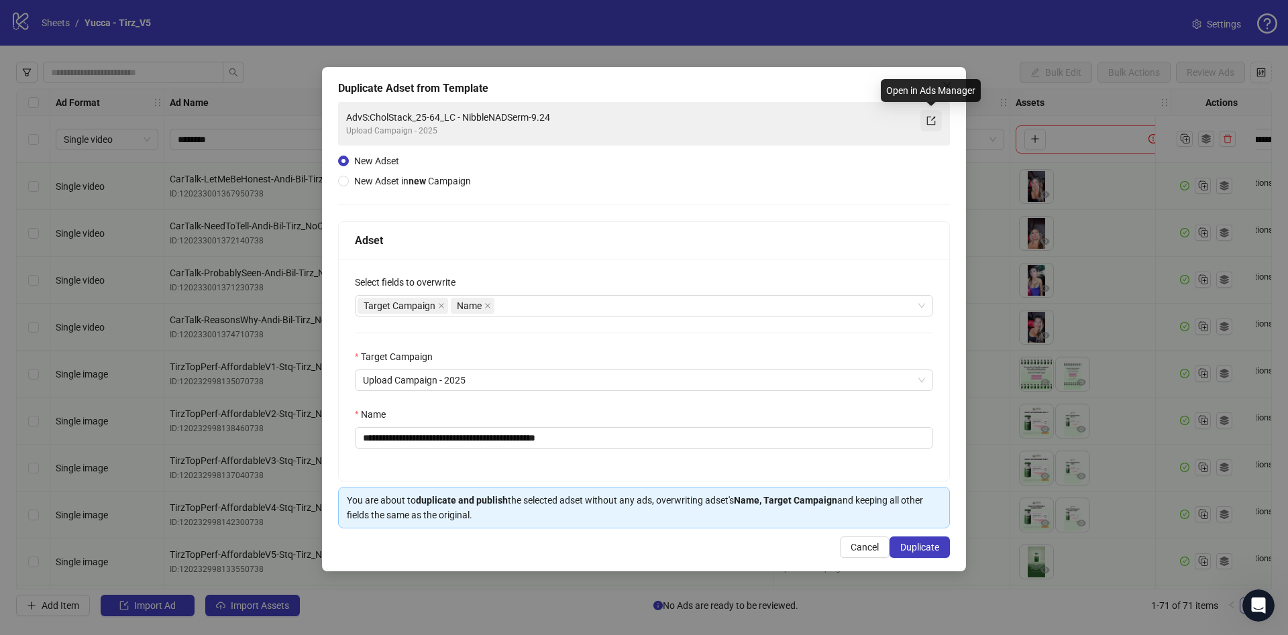
click at [930, 121] on icon "export" at bounding box center [930, 120] width 9 height 9
click at [943, 83] on icon "close" at bounding box center [947, 85] width 11 height 11
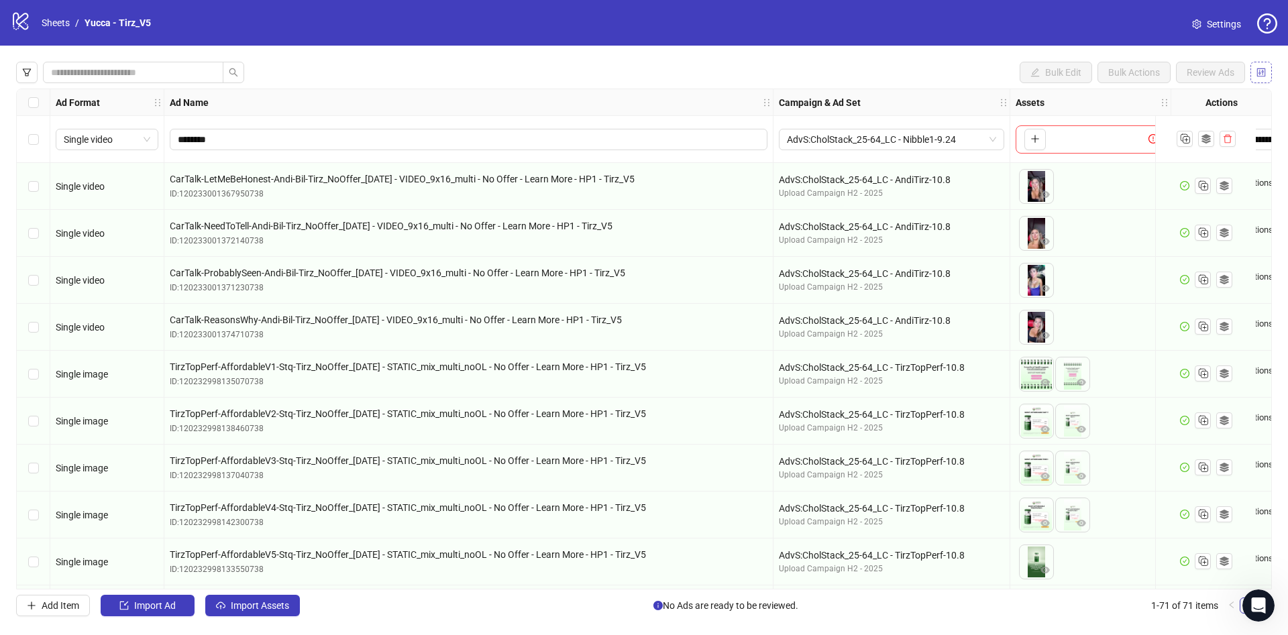
click at [1266, 68] on button "button" at bounding box center [1260, 72] width 21 height 21
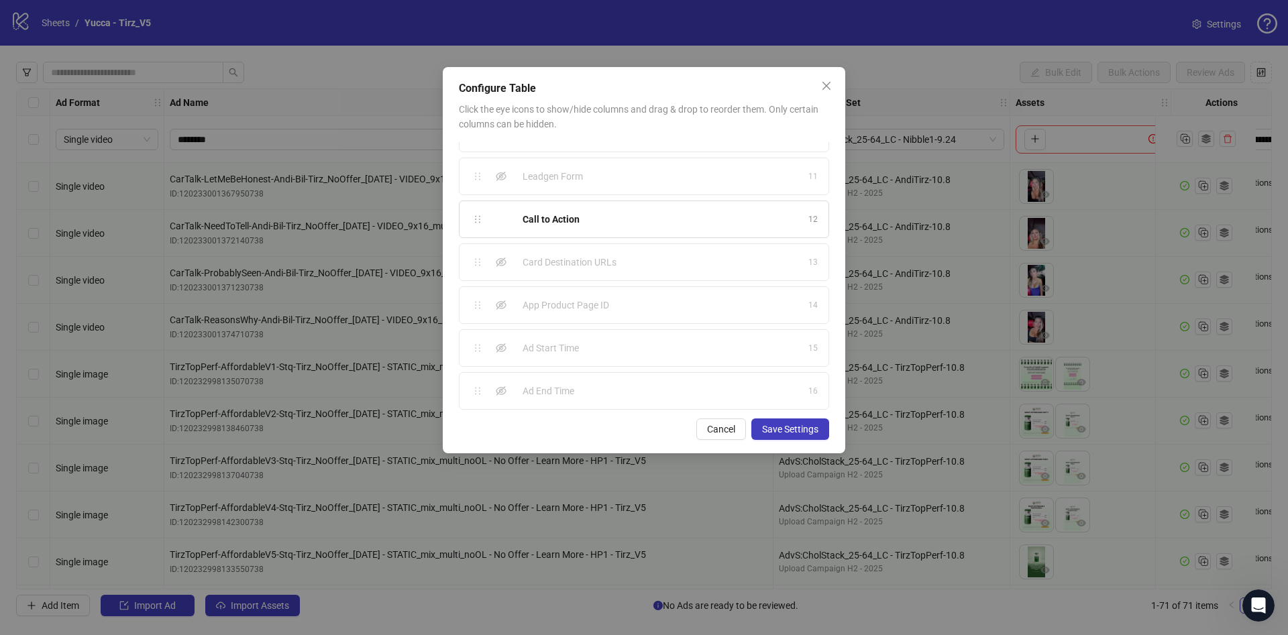
scroll to position [419, 0]
click at [834, 84] on span "Close" at bounding box center [826, 85] width 21 height 11
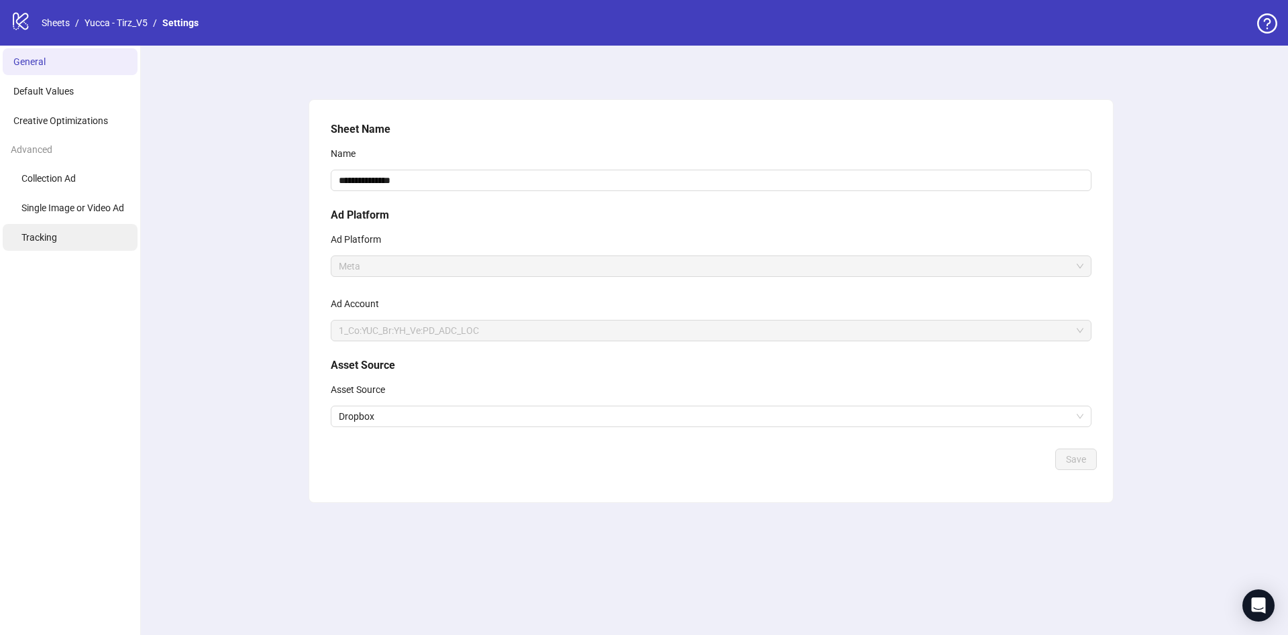
click at [58, 231] on li "Tracking" at bounding box center [70, 237] width 135 height 27
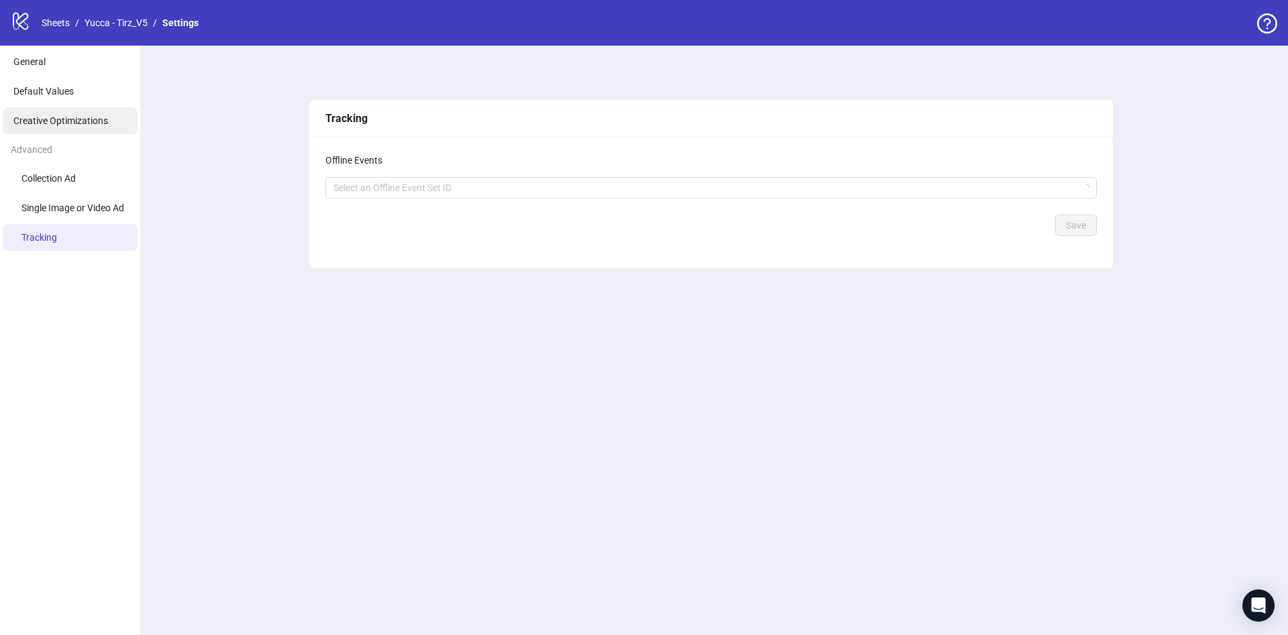
click at [87, 110] on li "Creative Optimizations" at bounding box center [70, 120] width 135 height 27
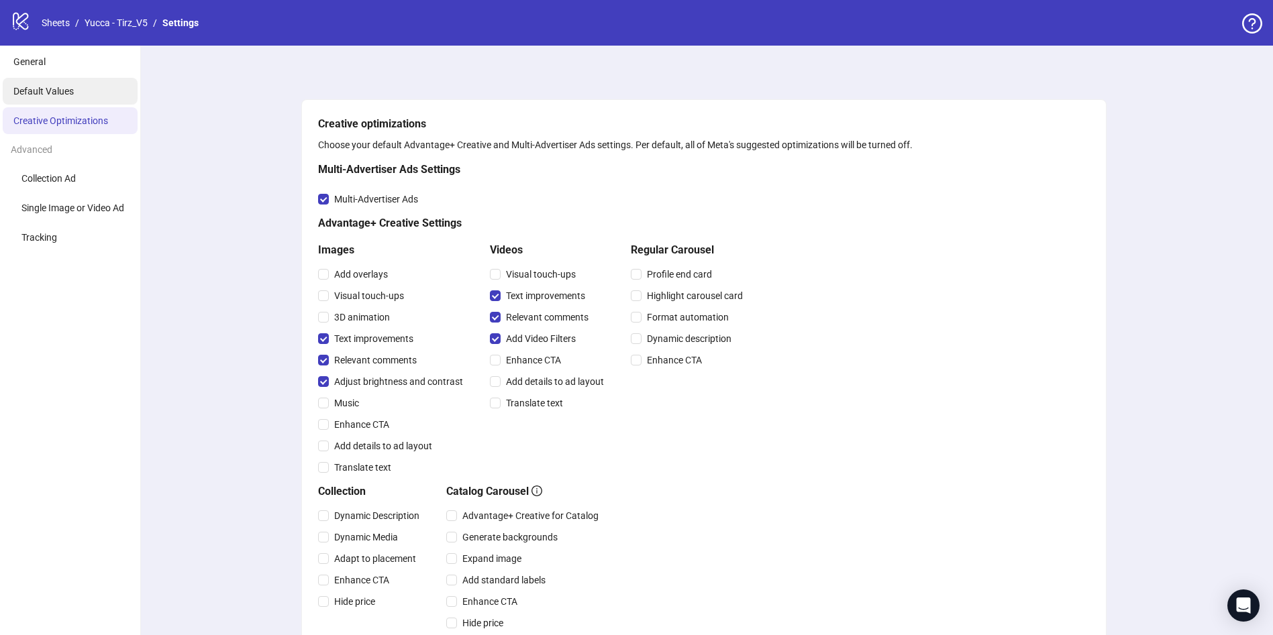
click at [57, 89] on span "Default Values" at bounding box center [43, 91] width 60 height 11
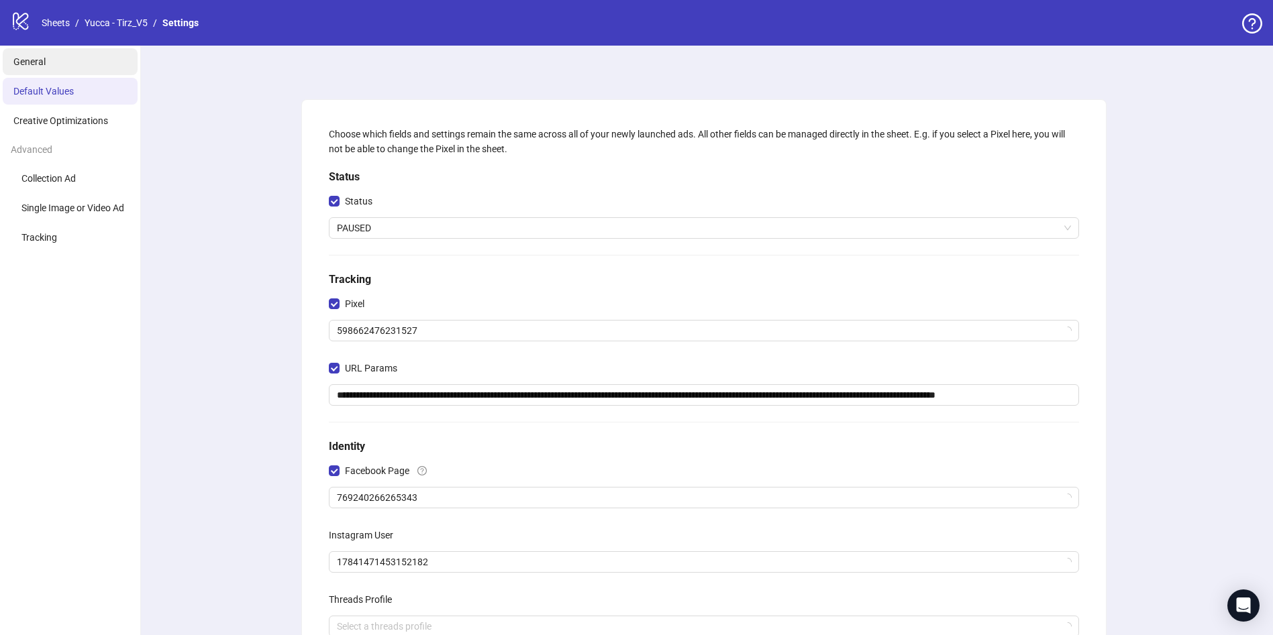
click at [64, 70] on li "General" at bounding box center [70, 61] width 135 height 27
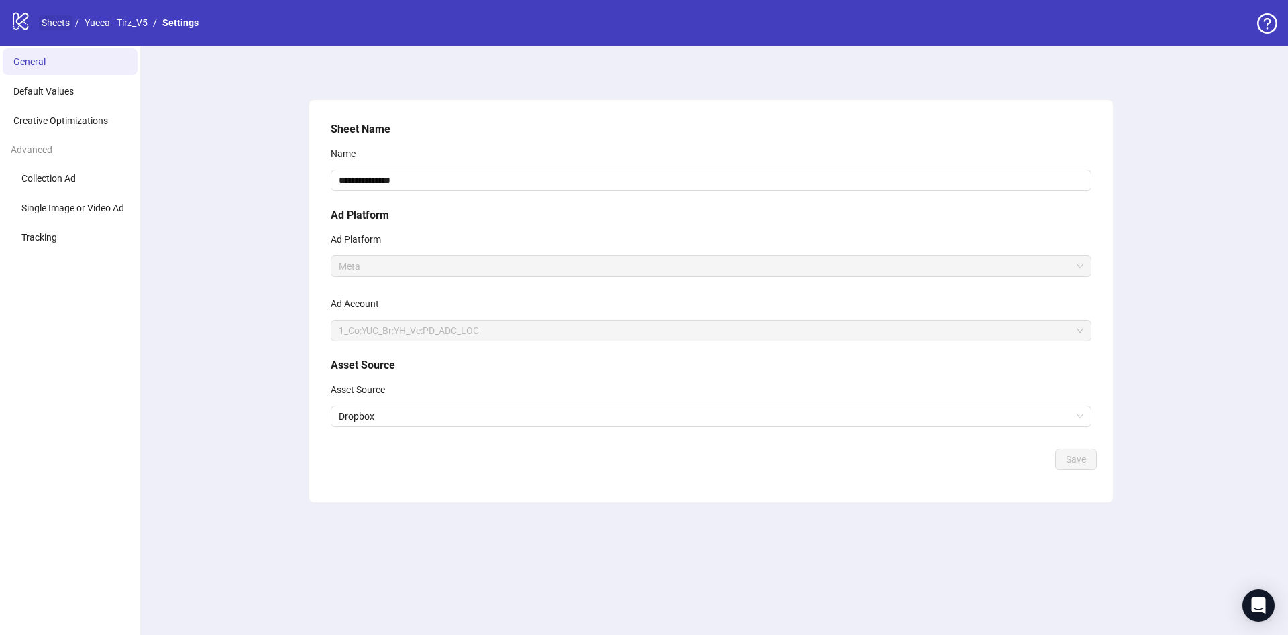
click at [53, 17] on link "Sheets" at bounding box center [56, 22] width 34 height 15
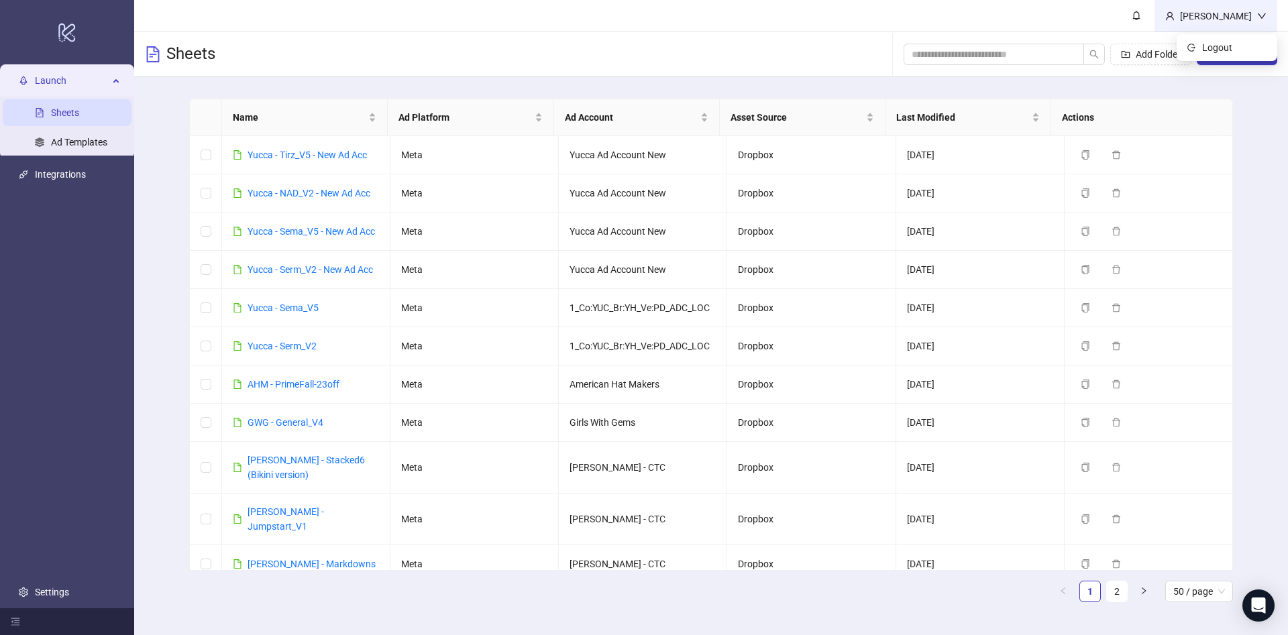
click at [1227, 17] on div "[PERSON_NAME]" at bounding box center [1216, 16] width 83 height 15
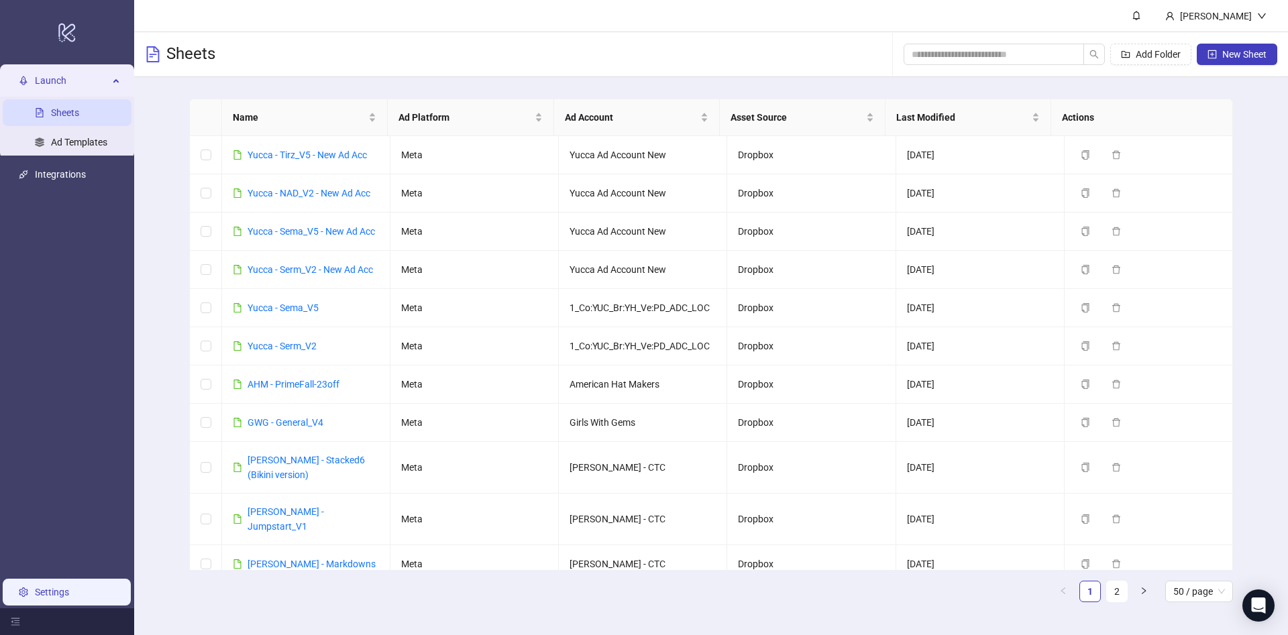
click at [43, 598] on link "Settings" at bounding box center [52, 592] width 34 height 11
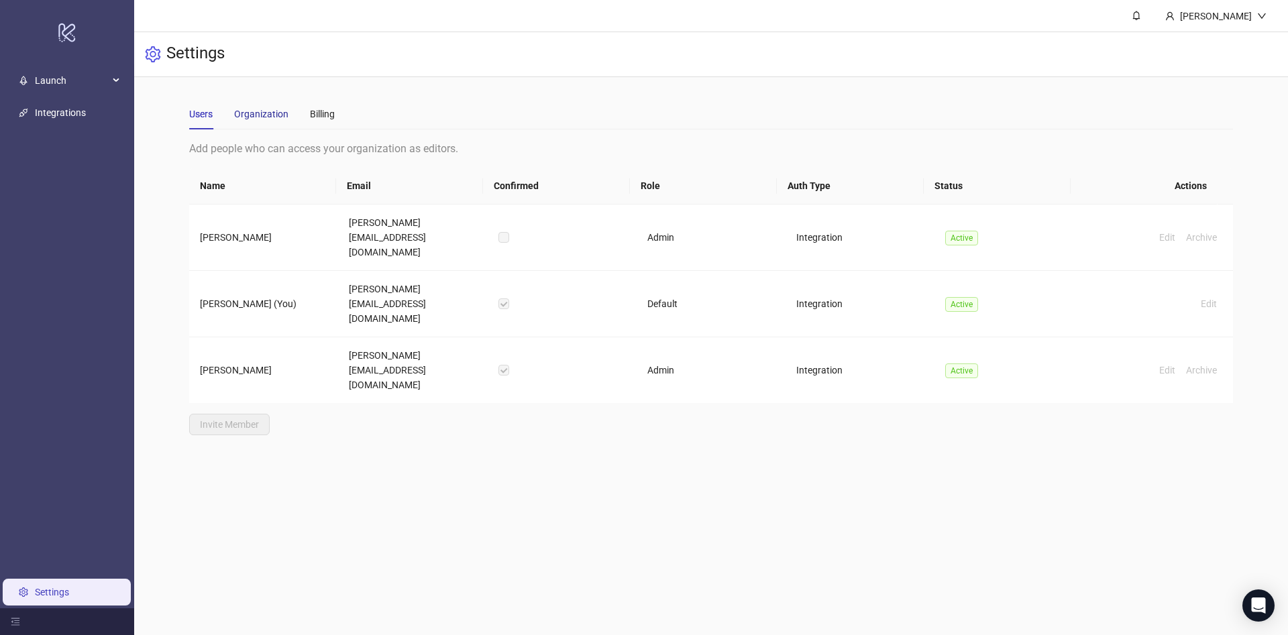
click at [256, 112] on div "Organization" at bounding box center [261, 114] width 54 height 15
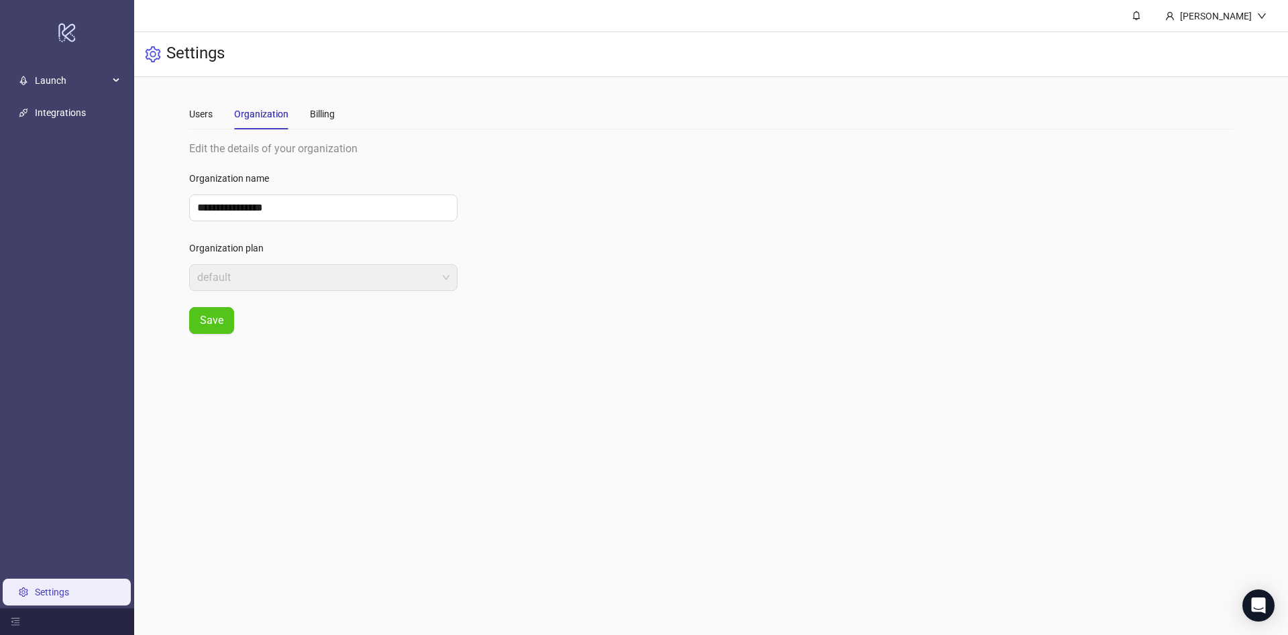
click at [302, 106] on div "Users Organization Billing" at bounding box center [262, 114] width 146 height 31
click at [302, 117] on div "Users Organization Billing" at bounding box center [262, 114] width 146 height 31
click at [310, 116] on div "Billing" at bounding box center [322, 114] width 25 height 15
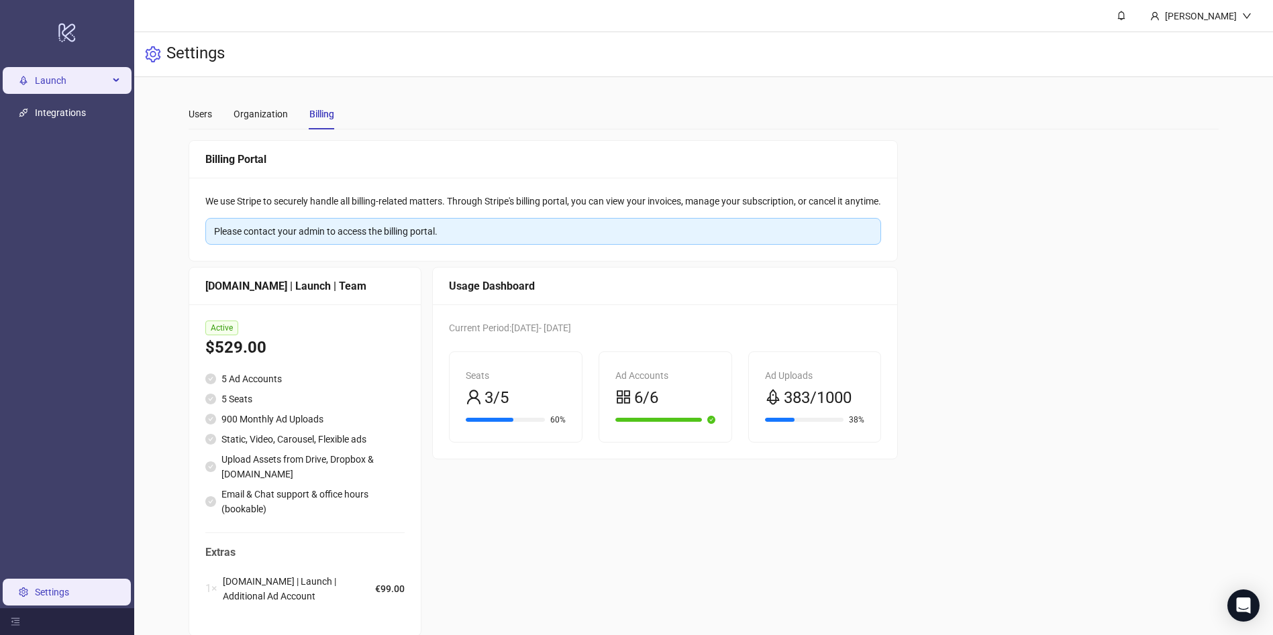
click at [86, 78] on span "Launch" at bounding box center [72, 80] width 74 height 27
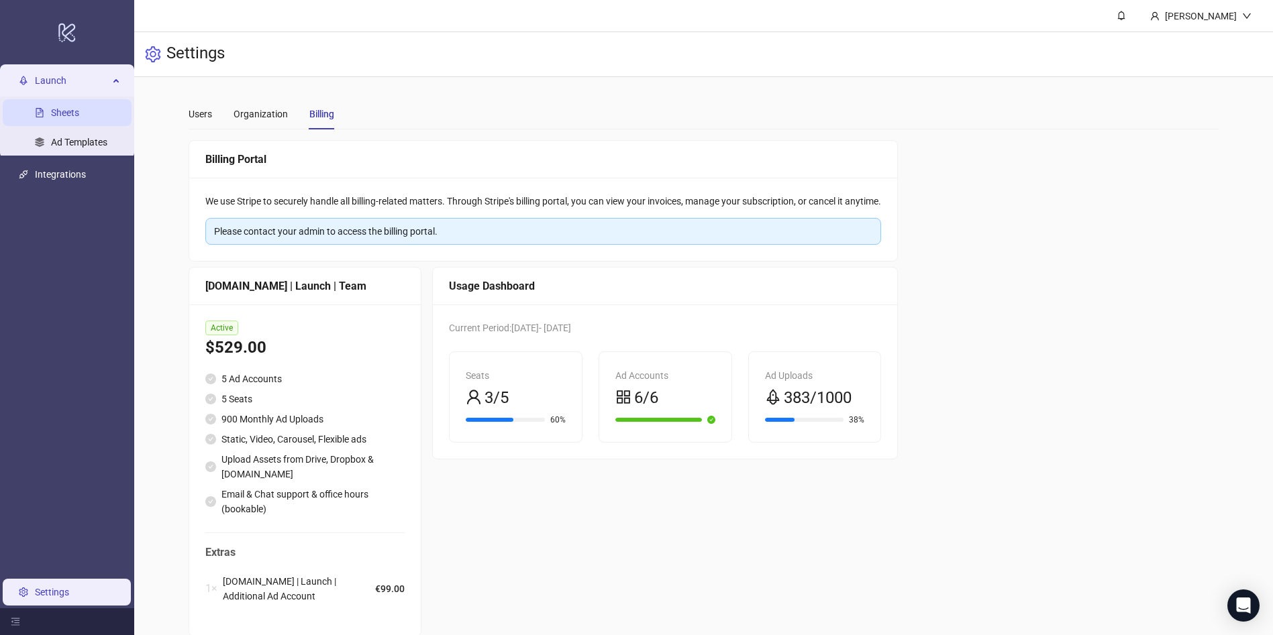
click at [79, 115] on link "Sheets" at bounding box center [65, 112] width 28 height 11
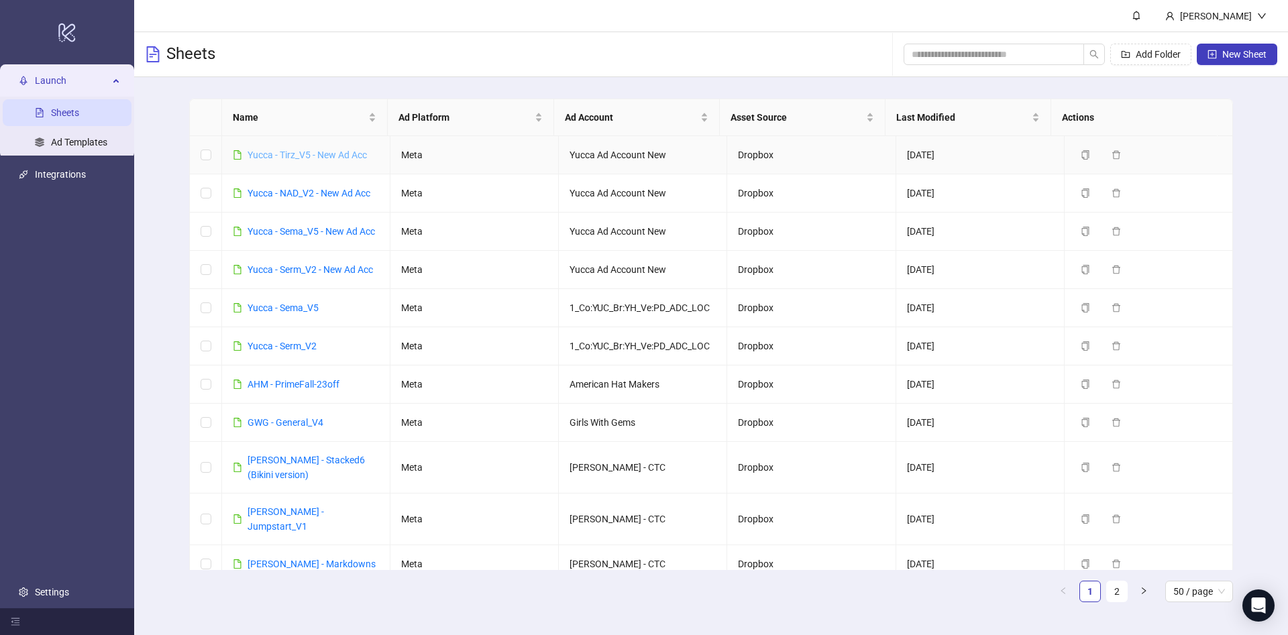
click at [292, 154] on link "Yucca - Tirz_V5 - New Ad Acc" at bounding box center [307, 155] width 119 height 11
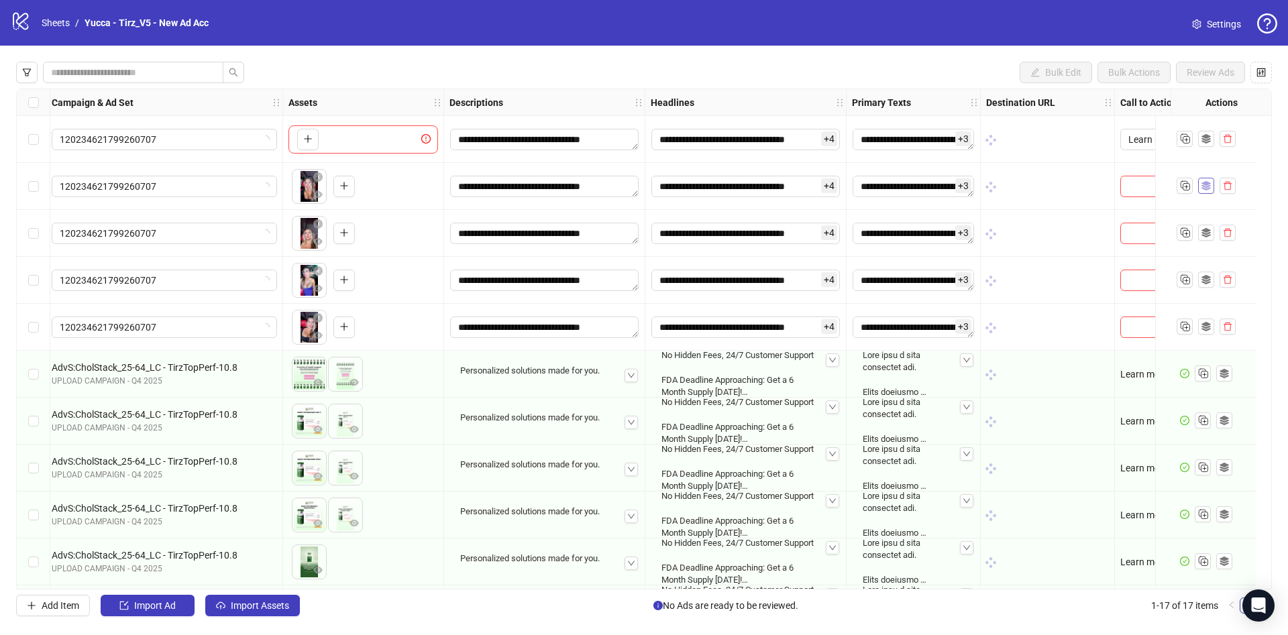
scroll to position [0, 794]
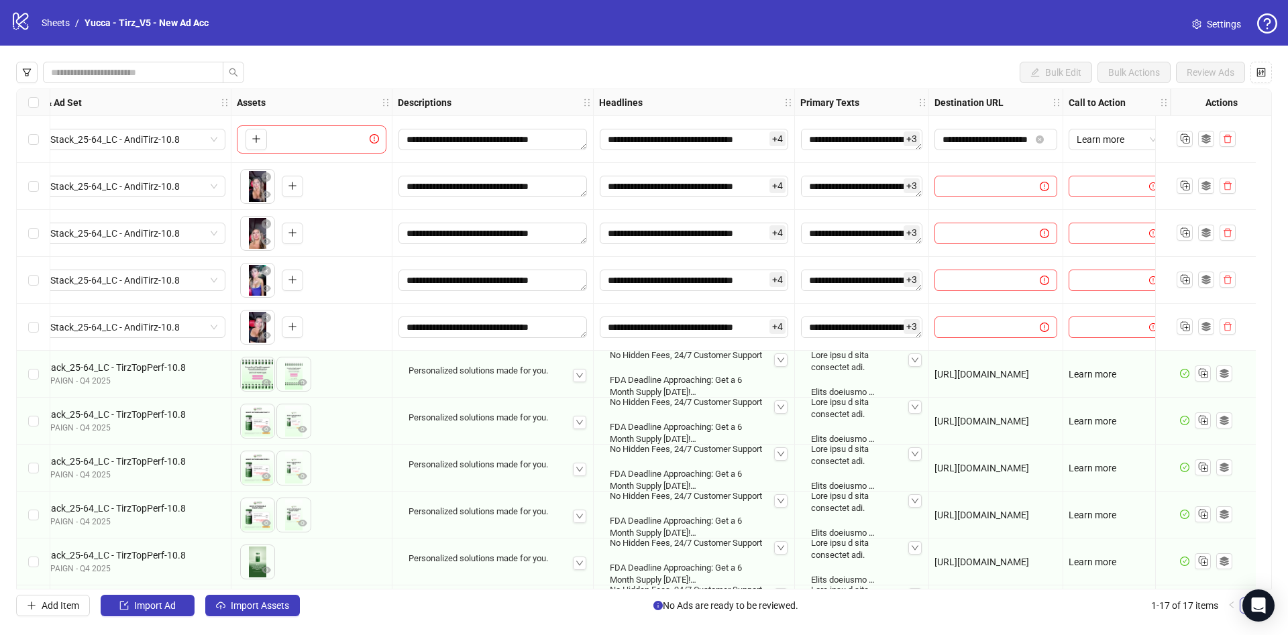
click at [1222, 107] on div "Actions" at bounding box center [1221, 102] width 101 height 27
click at [1220, 107] on strong "Actions" at bounding box center [1221, 102] width 32 height 15
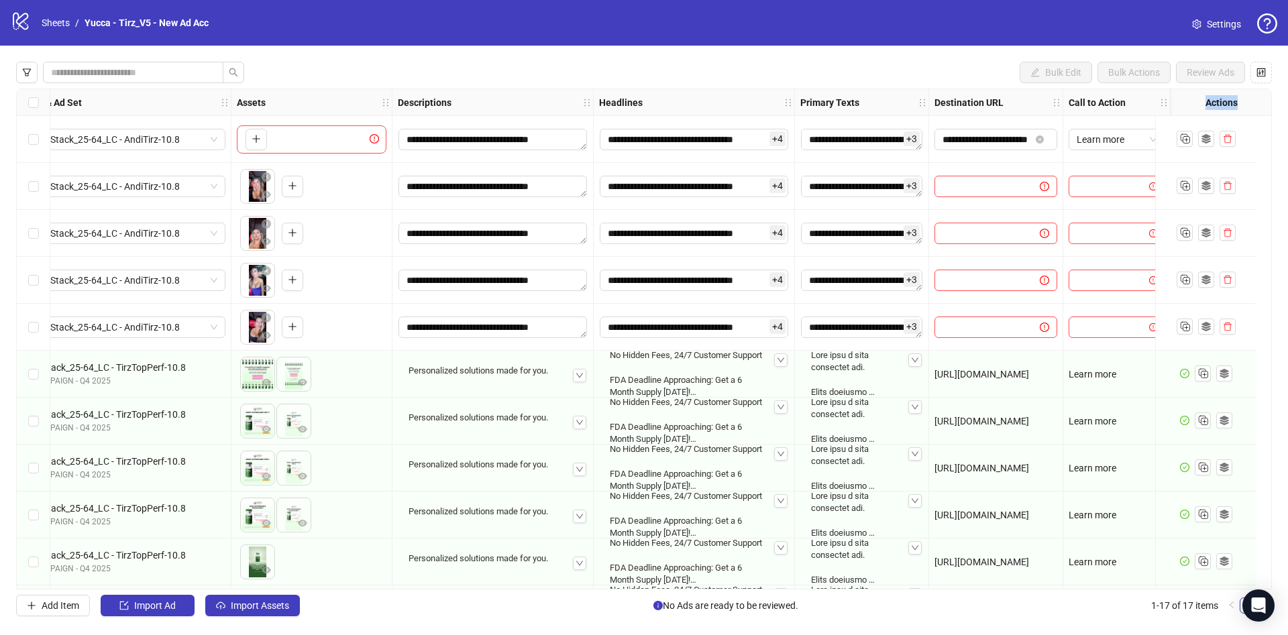
click at [1231, 109] on div "Actions" at bounding box center [1221, 102] width 101 height 27
click at [1258, 68] on icon "control" at bounding box center [1261, 72] width 9 height 9
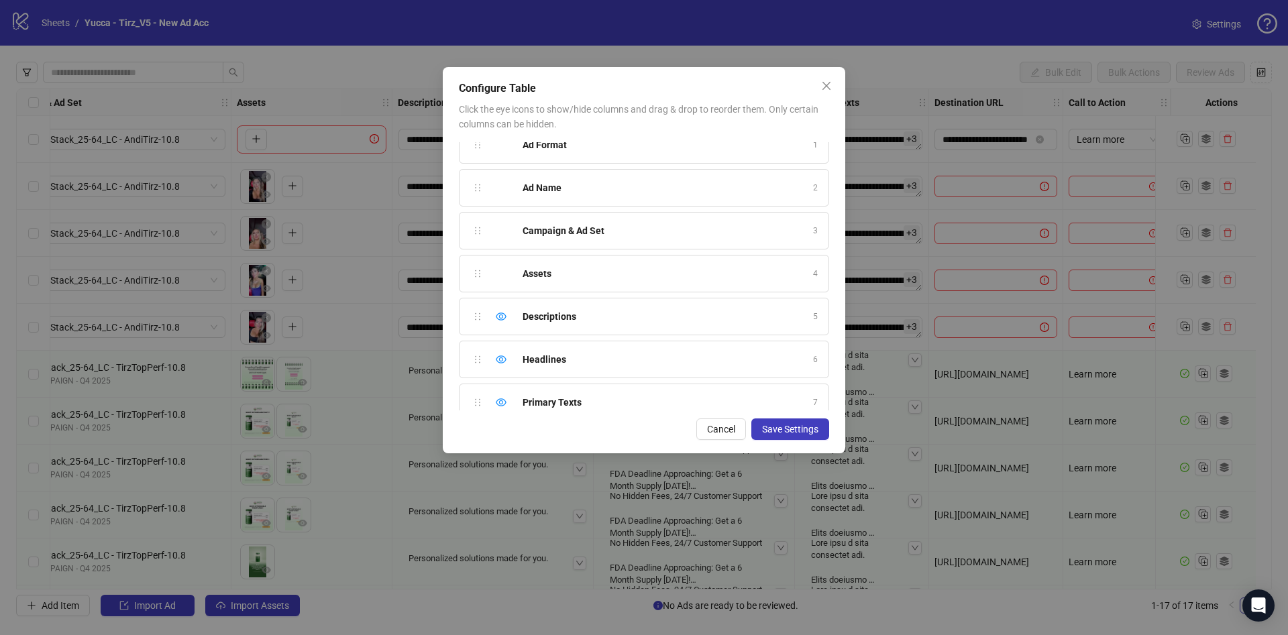
scroll to position [0, 0]
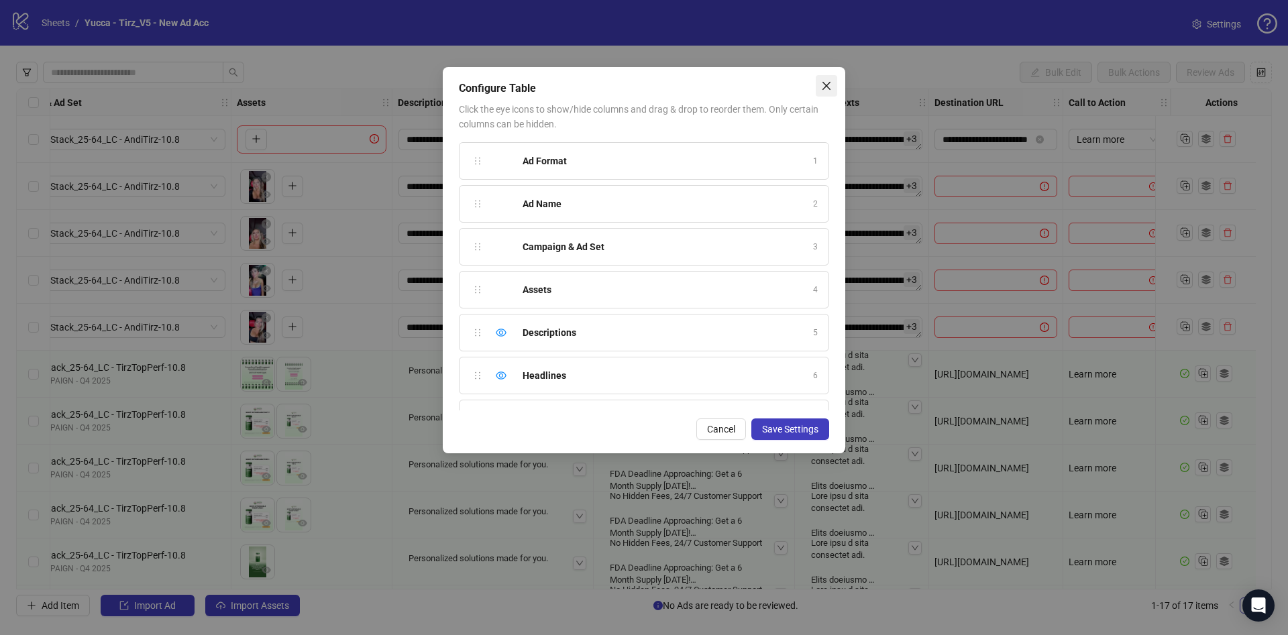
click at [833, 79] on button "Close" at bounding box center [826, 85] width 21 height 21
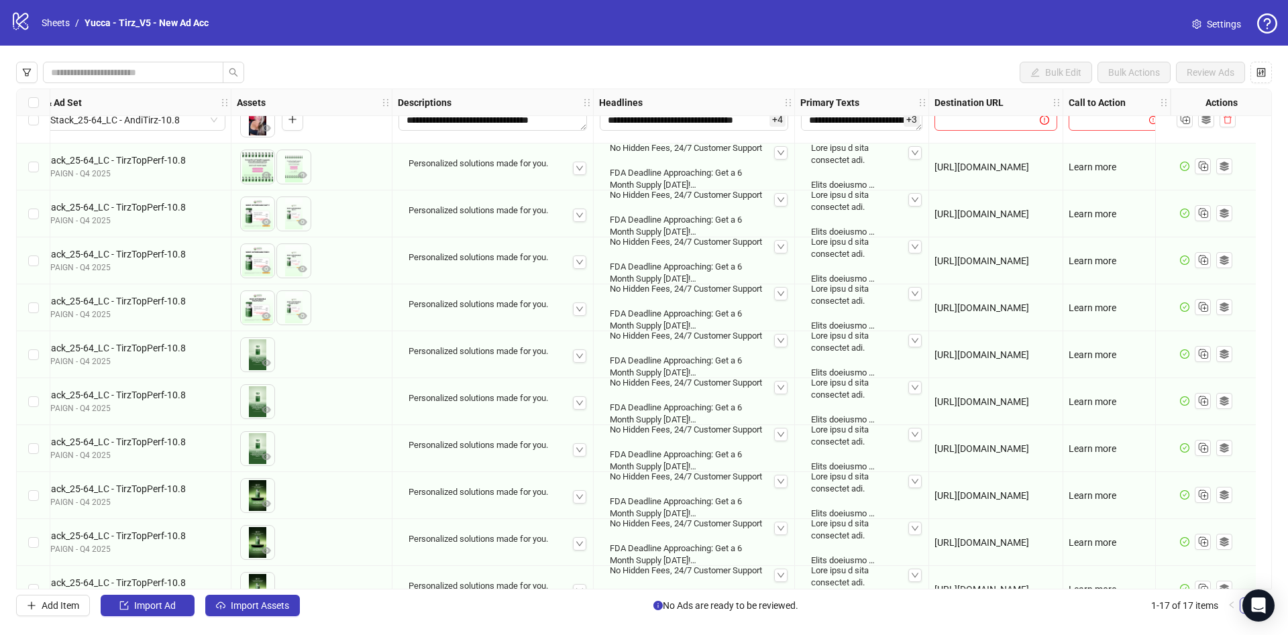
scroll to position [302, 794]
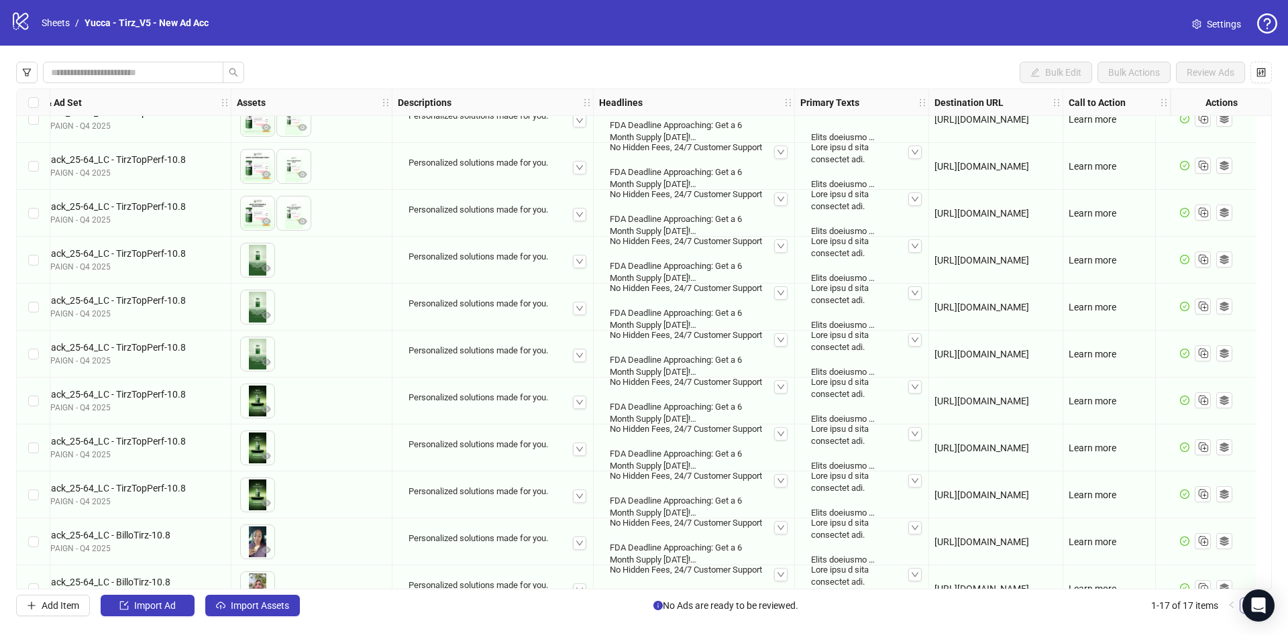
click at [1242, 611] on link "1" at bounding box center [1247, 605] width 15 height 15
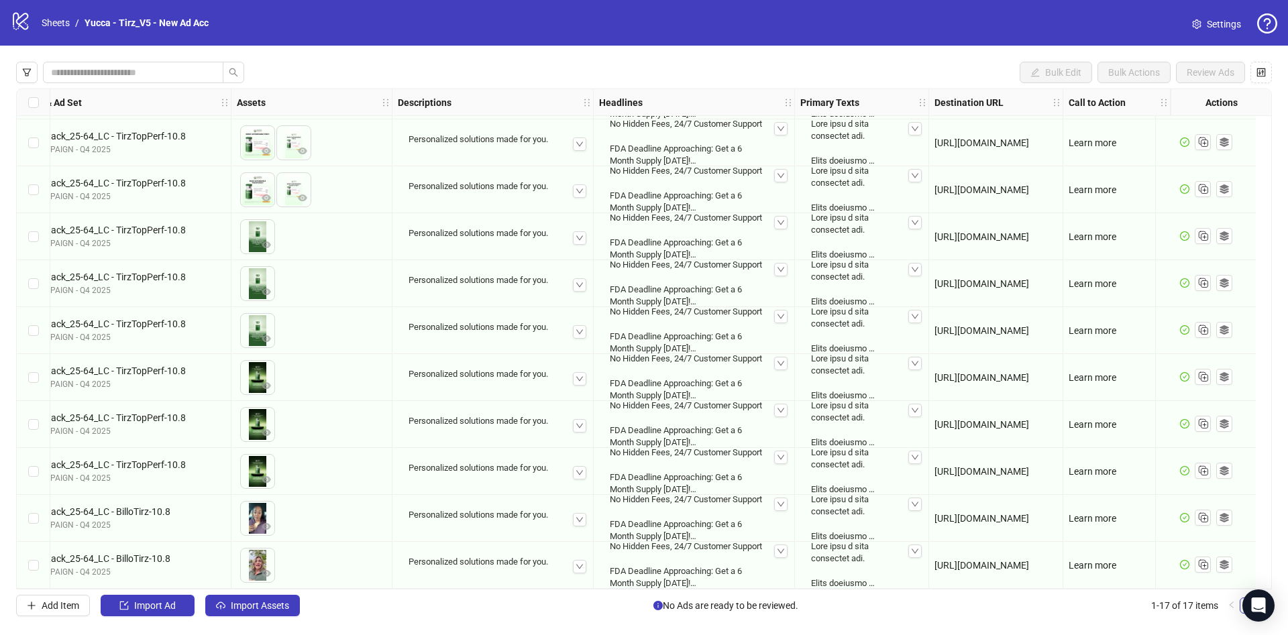
drag, startPoint x: 1263, startPoint y: 606, endPoint x: 1231, endPoint y: 628, distance: 38.1
click at [1228, 633] on body "logo/logo-mobile Sheets / Yucca - Tirz_V5 - New Ad Acc Settings Bulk Edit Bulk …" at bounding box center [644, 317] width 1288 height 635
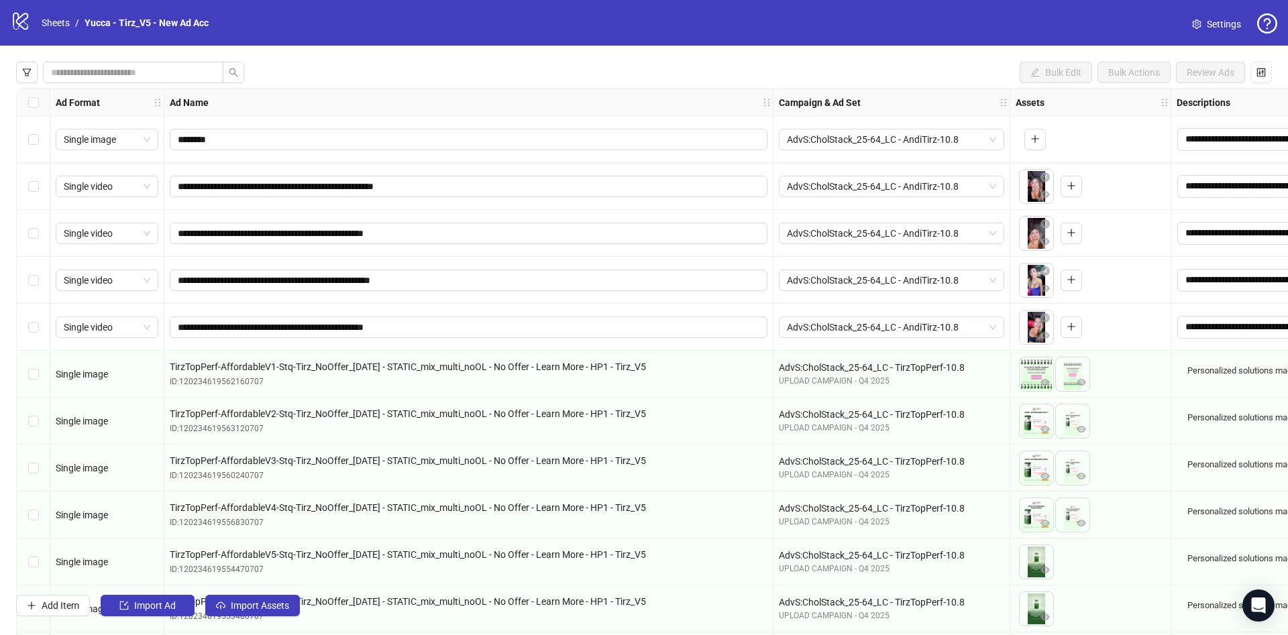
scroll to position [0, 0]
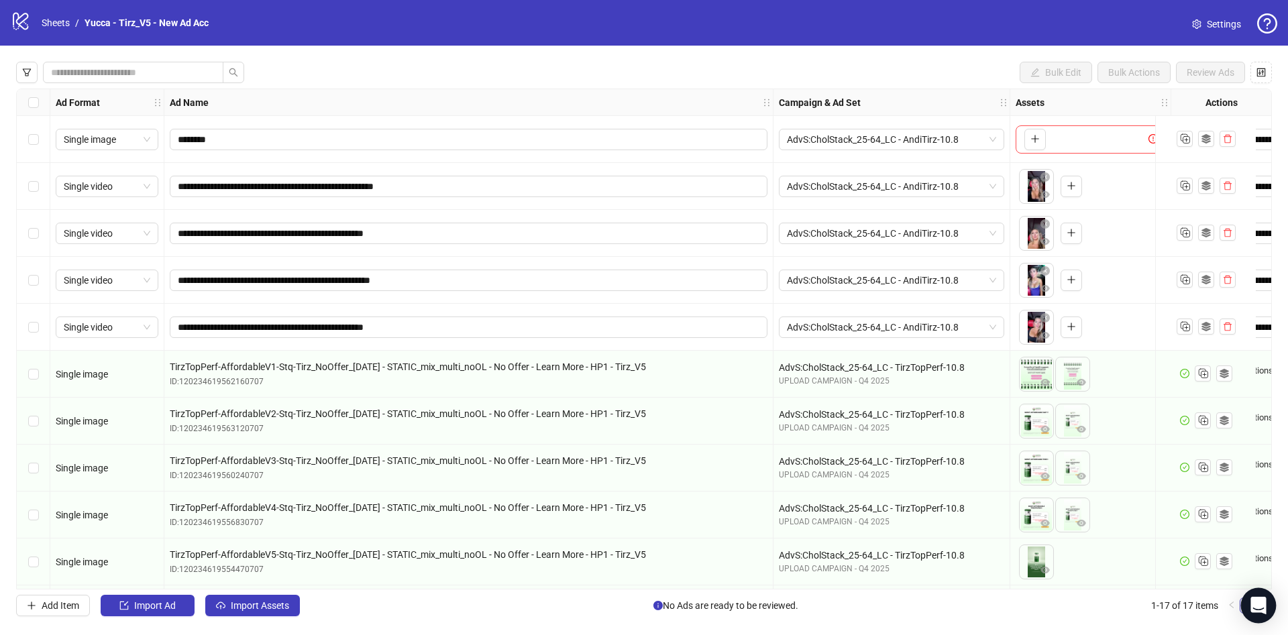
click at [1242, 612] on body "**********" at bounding box center [644, 317] width 1288 height 635
click at [1267, 602] on div "Open Intercom Messenger" at bounding box center [1259, 606] width 36 height 36
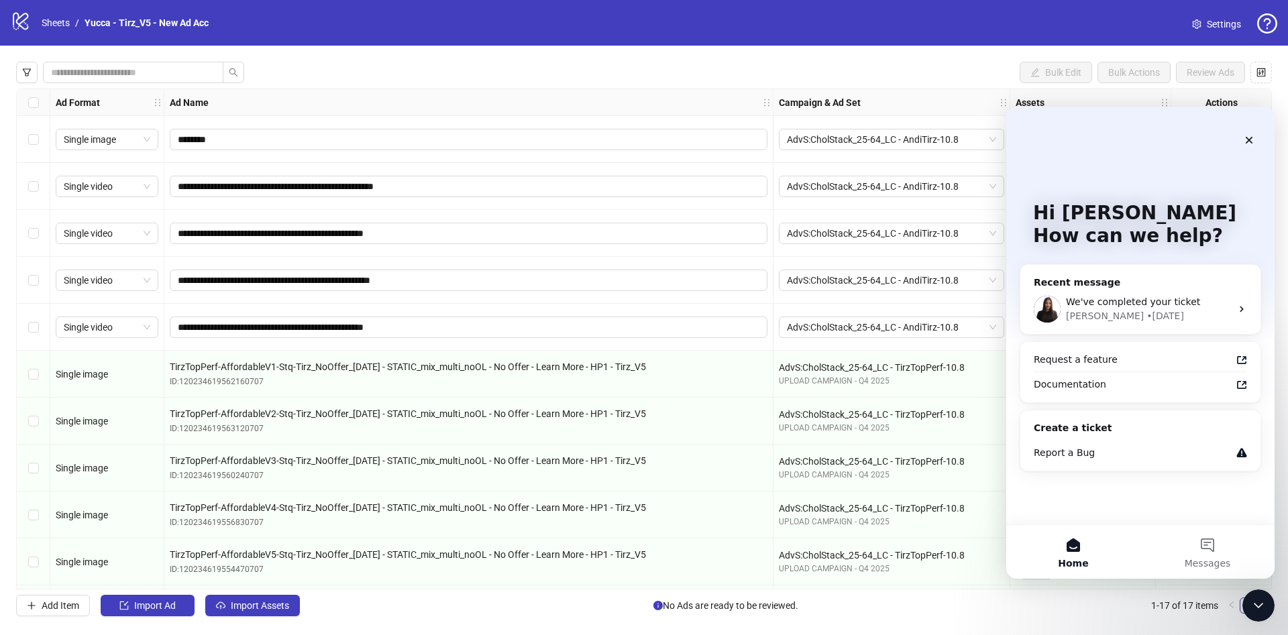
click at [1265, 607] on icon "Close Intercom Messenger" at bounding box center [1258, 606] width 16 height 16
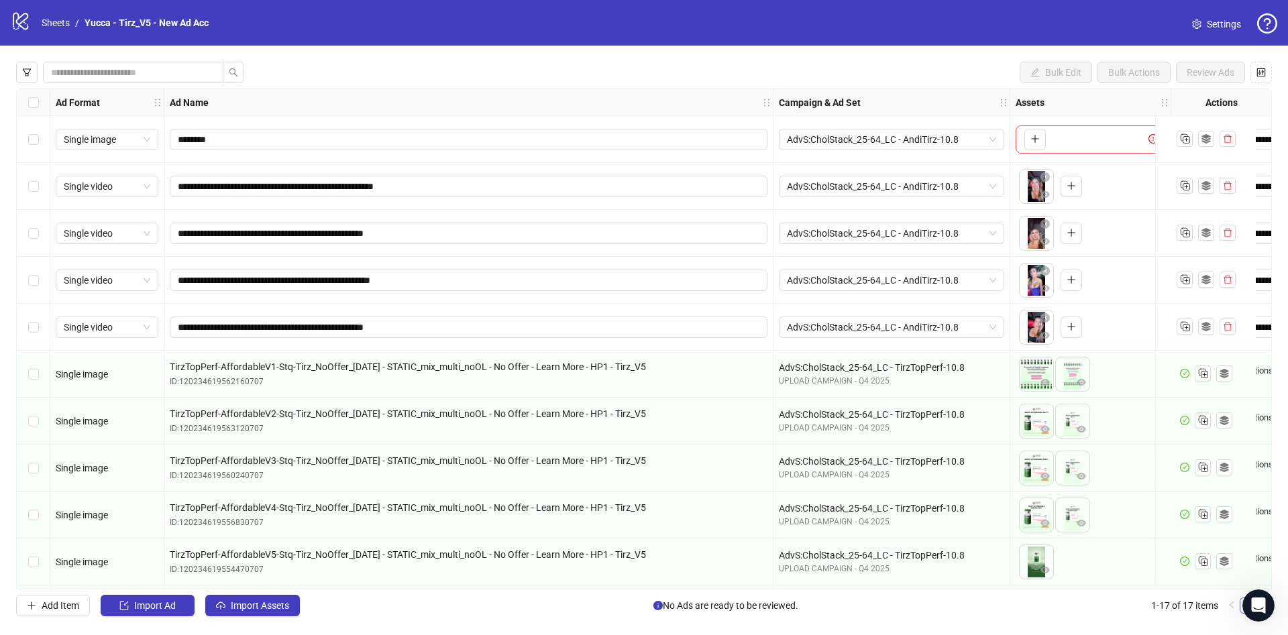
click at [1242, 612] on link "1" at bounding box center [1247, 605] width 15 height 15
click at [44, 195] on div "Select row 2" at bounding box center [34, 186] width 34 height 47
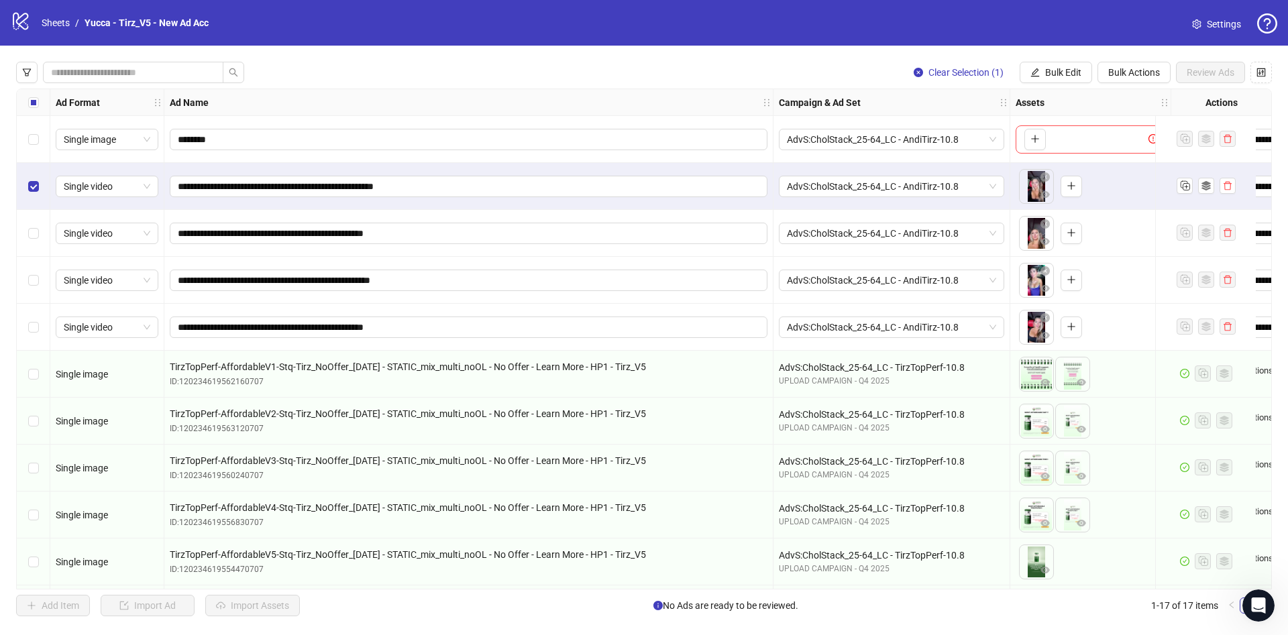
click at [1057, 608] on div "Add Item Import Ad Import Assets No Ads are ready to be reviewed. 1-17 of 17 it…" at bounding box center [644, 605] width 1256 height 21
click at [1241, 614] on div "Add Item Import Ad Import Assets No Ads are ready to be reviewed. 1-17 of 17 it…" at bounding box center [644, 605] width 1256 height 21
click at [1242, 613] on link "1" at bounding box center [1247, 605] width 15 height 15
click at [1135, 70] on span "Bulk Actions" at bounding box center [1134, 72] width 52 height 11
click at [38, 180] on label "Select row 2" at bounding box center [33, 186] width 11 height 15
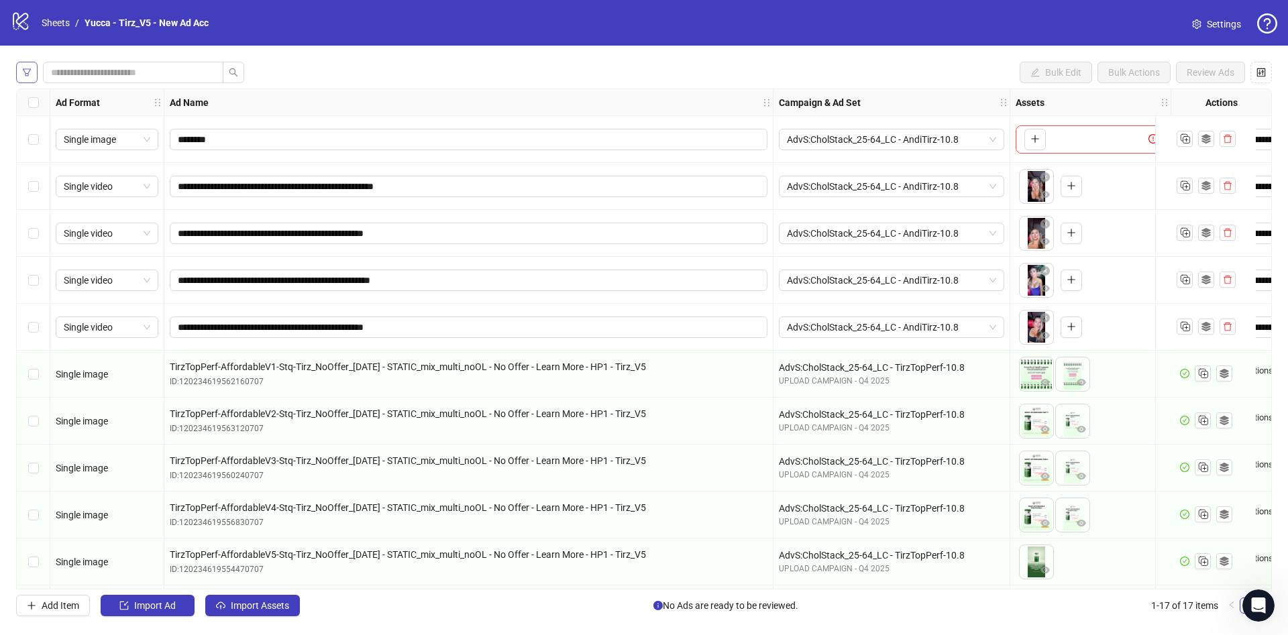
click at [23, 68] on icon "filter" at bounding box center [27, 71] width 8 height 7
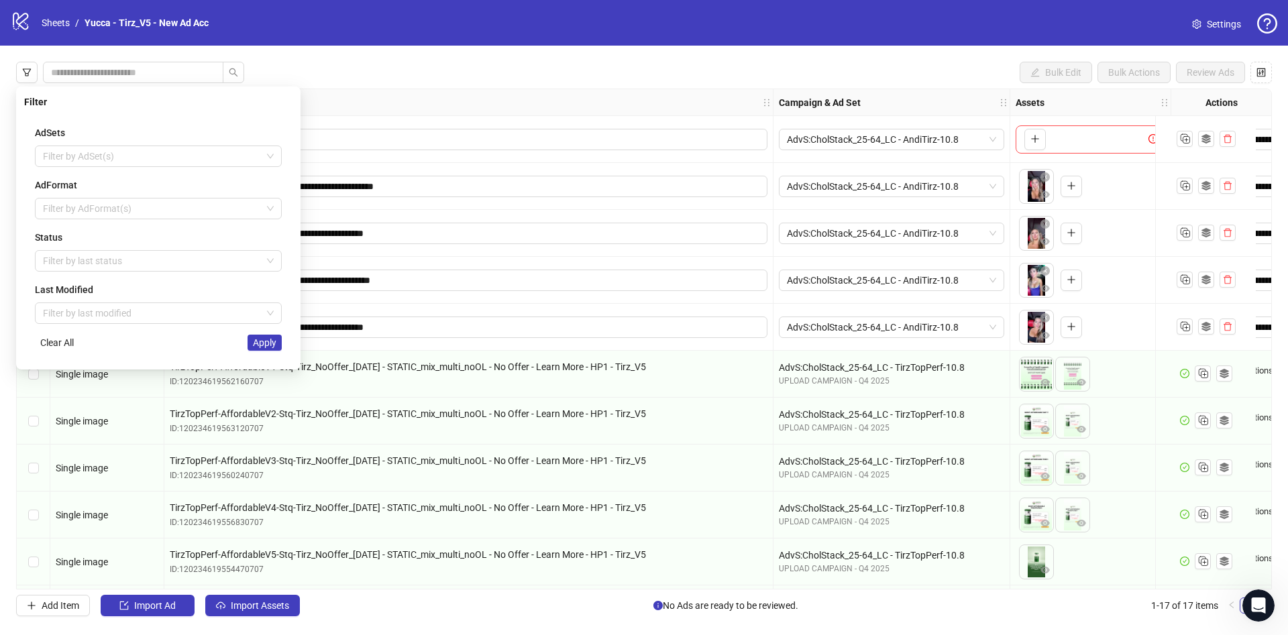
click at [552, 34] on div "**********" at bounding box center [644, 317] width 1288 height 635
